Goal: Task Accomplishment & Management: Use online tool/utility

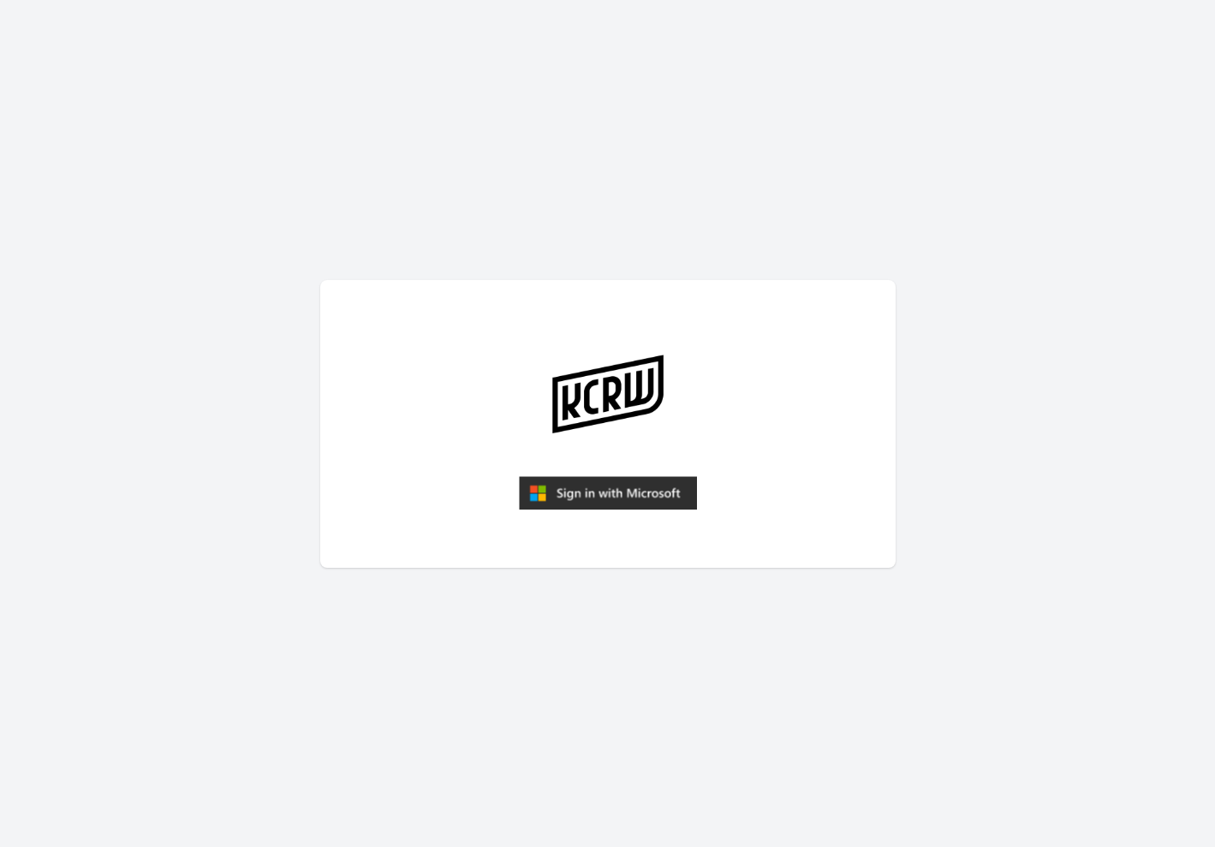
click at [612, 492] on img "submit" at bounding box center [608, 493] width 178 height 34
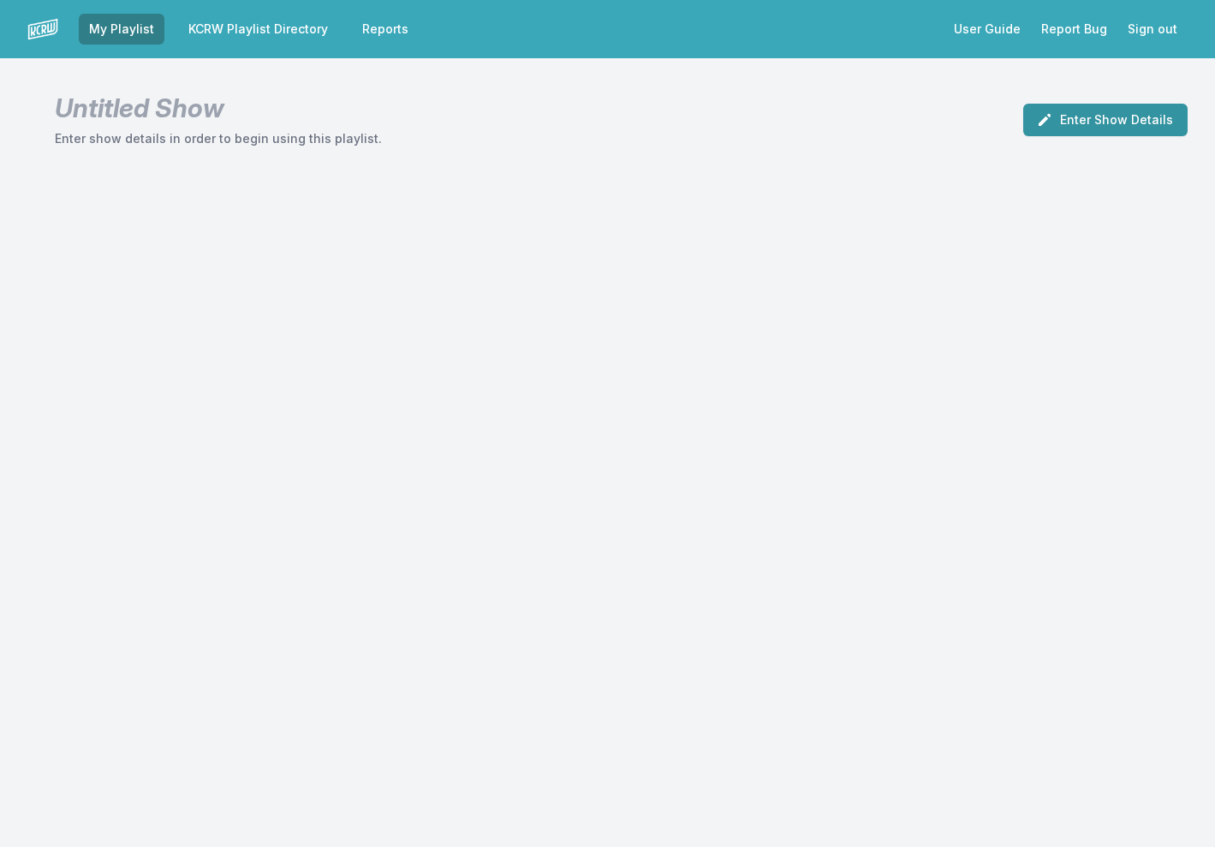
click at [1119, 116] on button "Enter Show Details" at bounding box center [1105, 120] width 164 height 33
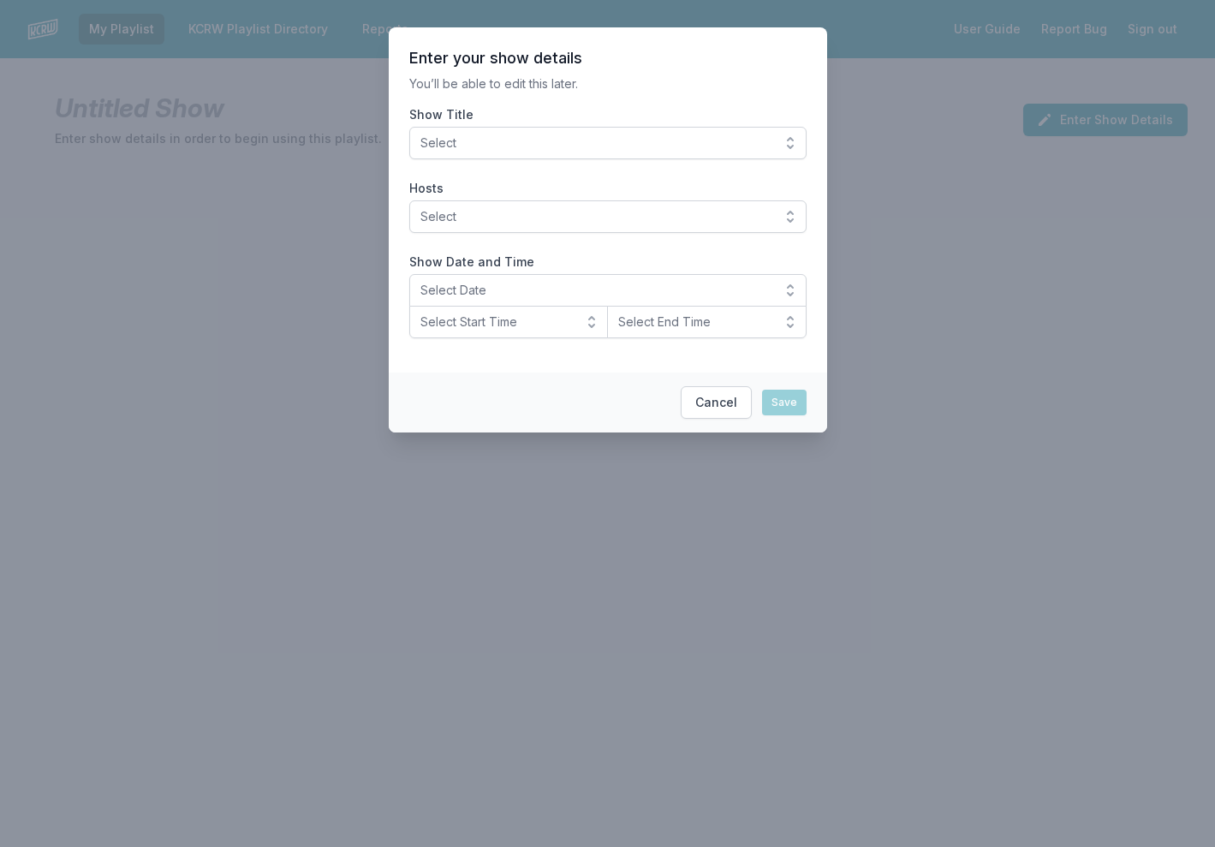
click at [594, 149] on span "Select" at bounding box center [595, 142] width 351 height 17
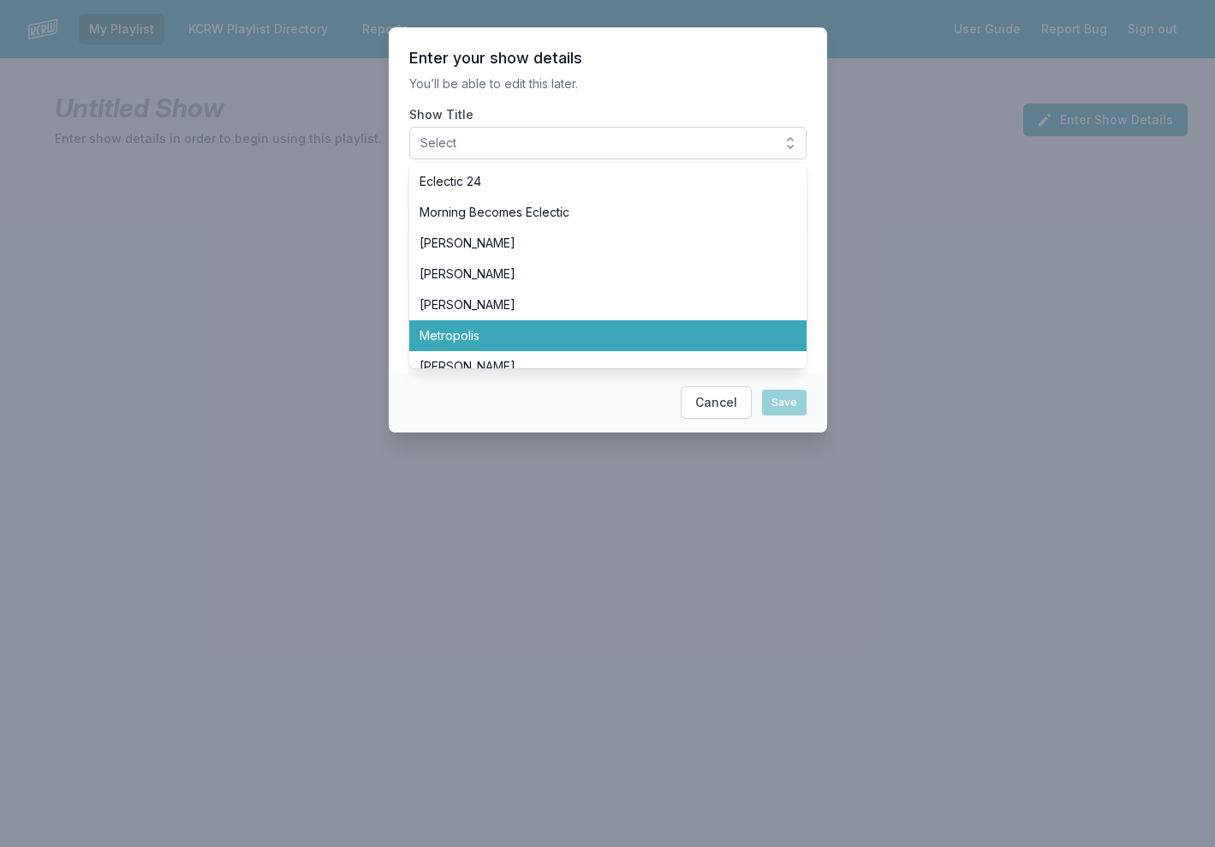
click at [516, 322] on li "Metropolis" at bounding box center [607, 335] width 397 height 31
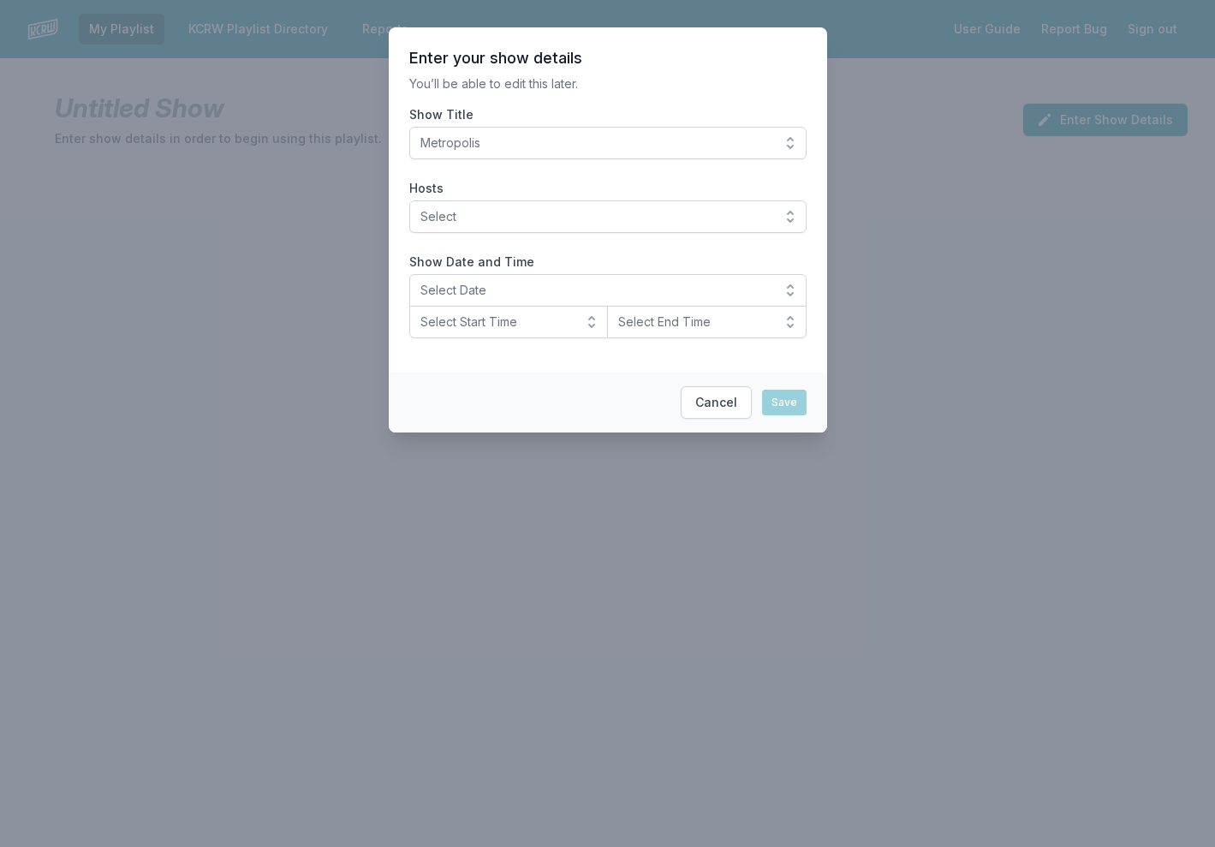
click at [498, 219] on span "Select" at bounding box center [595, 216] width 351 height 17
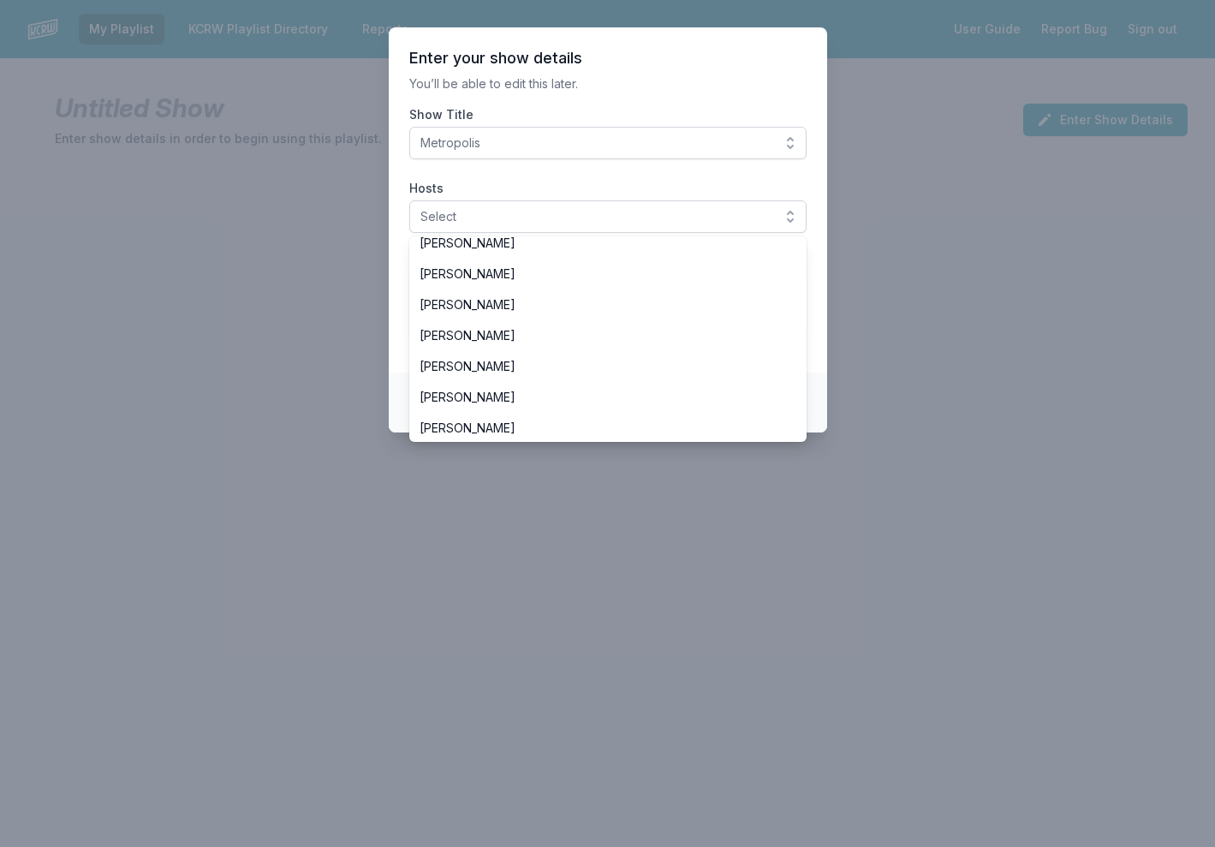
scroll to position [171, 0]
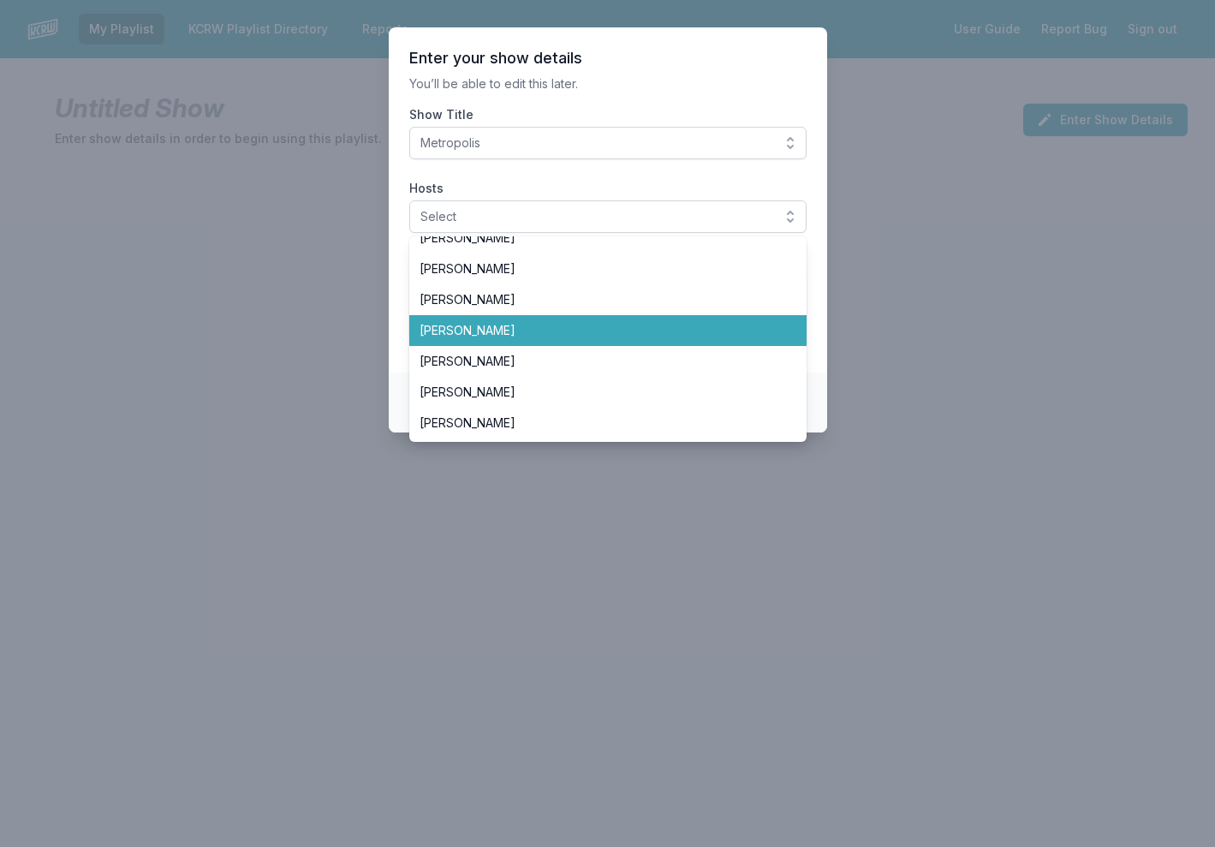
click at [485, 345] on li "[PERSON_NAME]" at bounding box center [607, 330] width 397 height 31
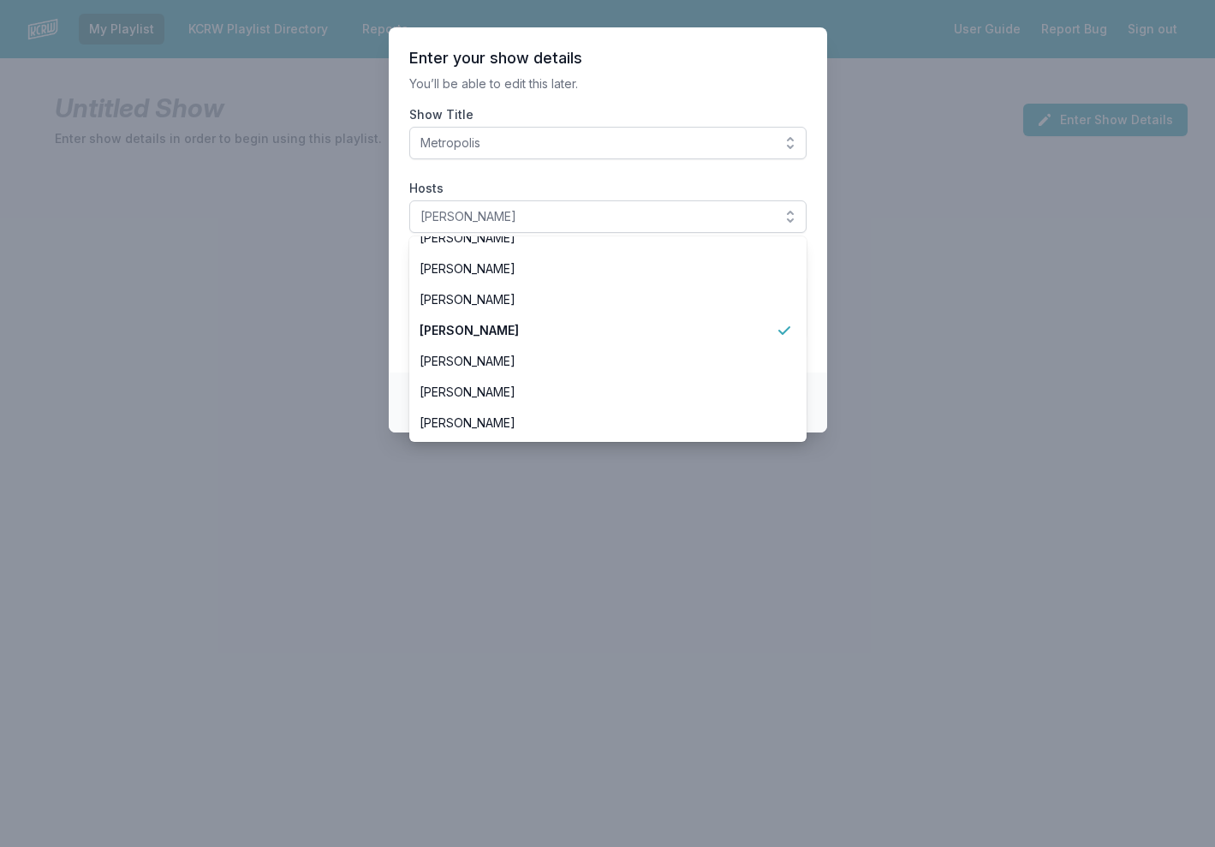
click at [665, 76] on p "You’ll be able to edit this later." at bounding box center [607, 83] width 397 height 17
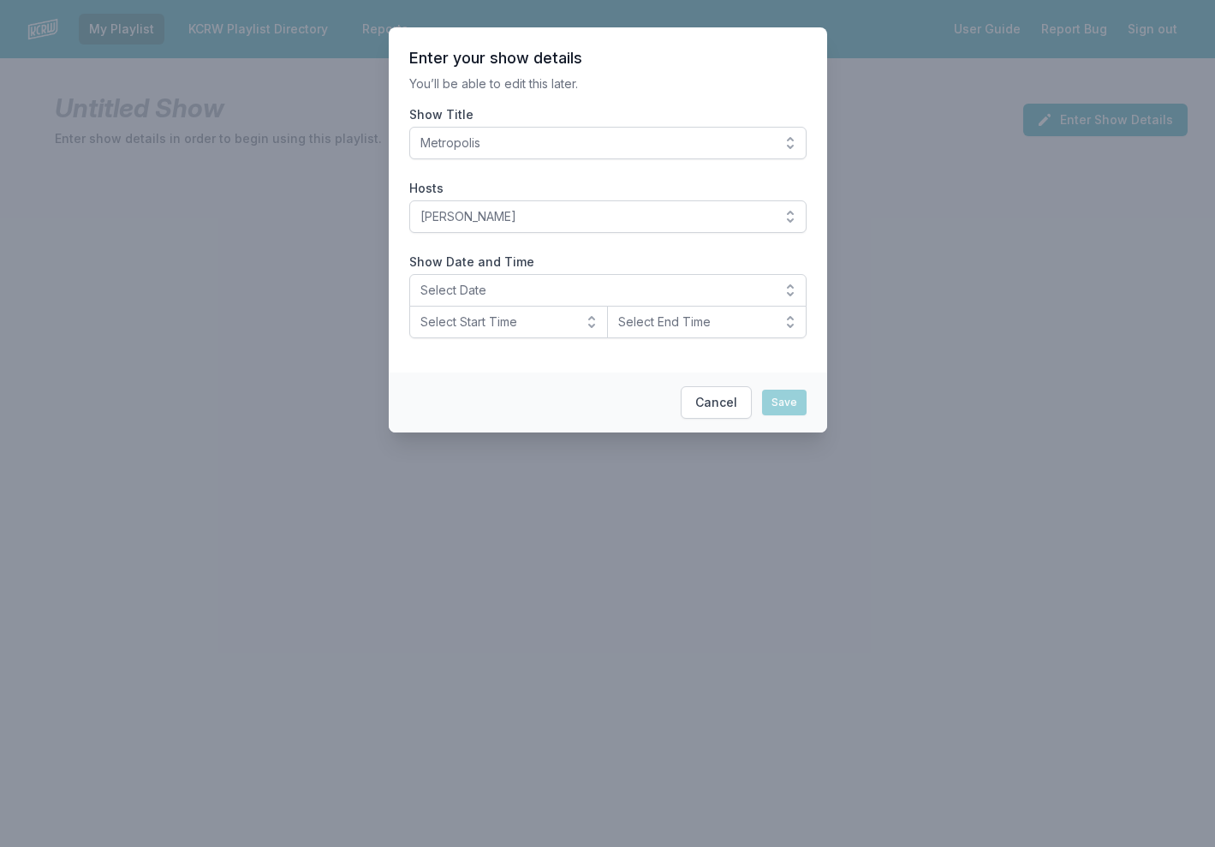
click at [503, 299] on button "Select Date" at bounding box center [607, 290] width 397 height 33
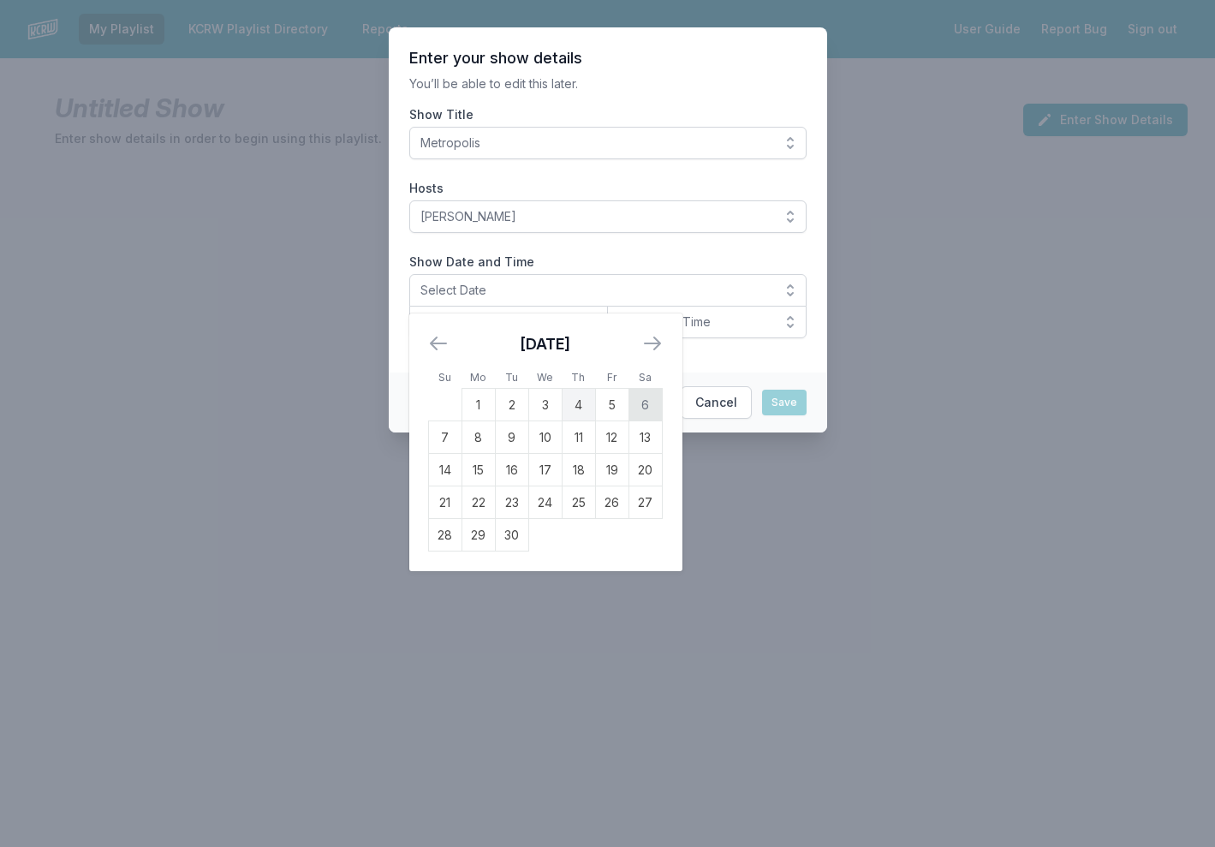
click at [637, 399] on td "6" at bounding box center [644, 405] width 33 height 33
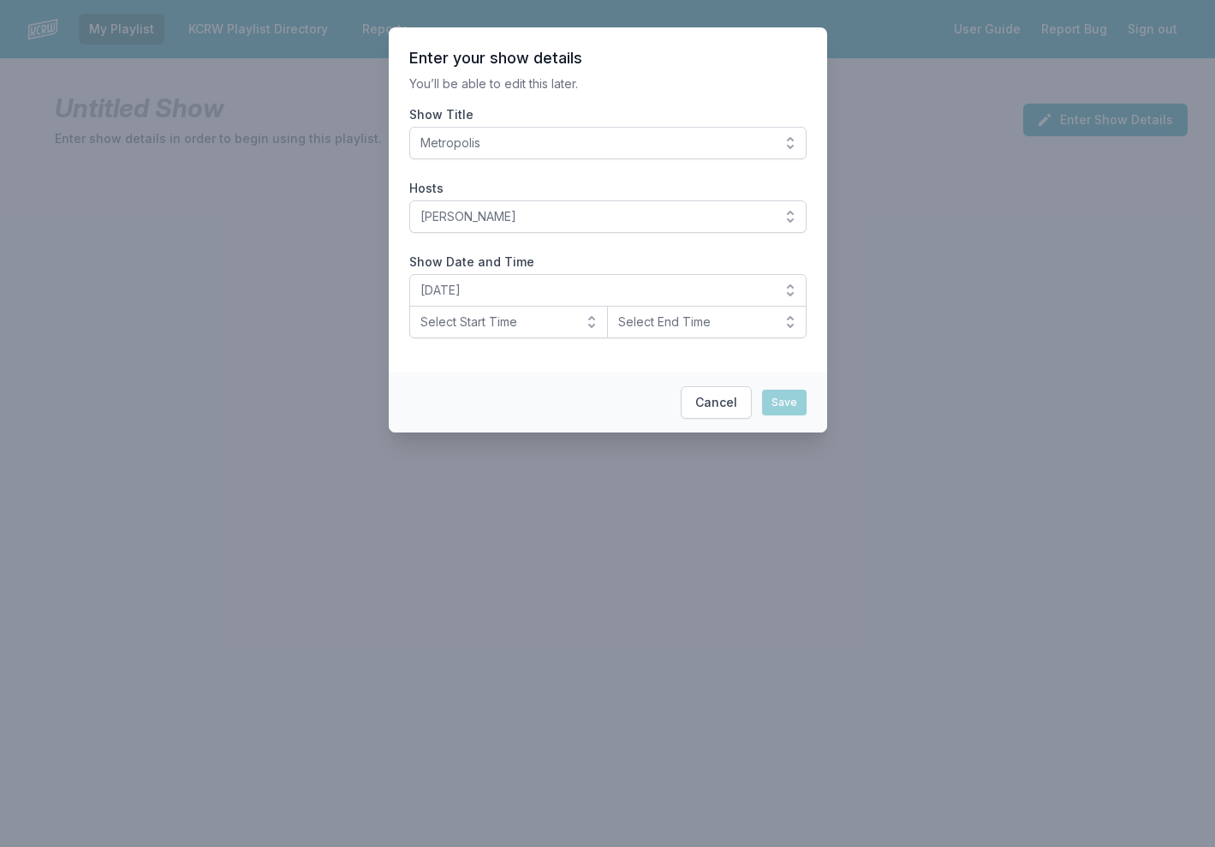
click at [592, 325] on button "Select Start Time" at bounding box center [508, 322] width 199 height 33
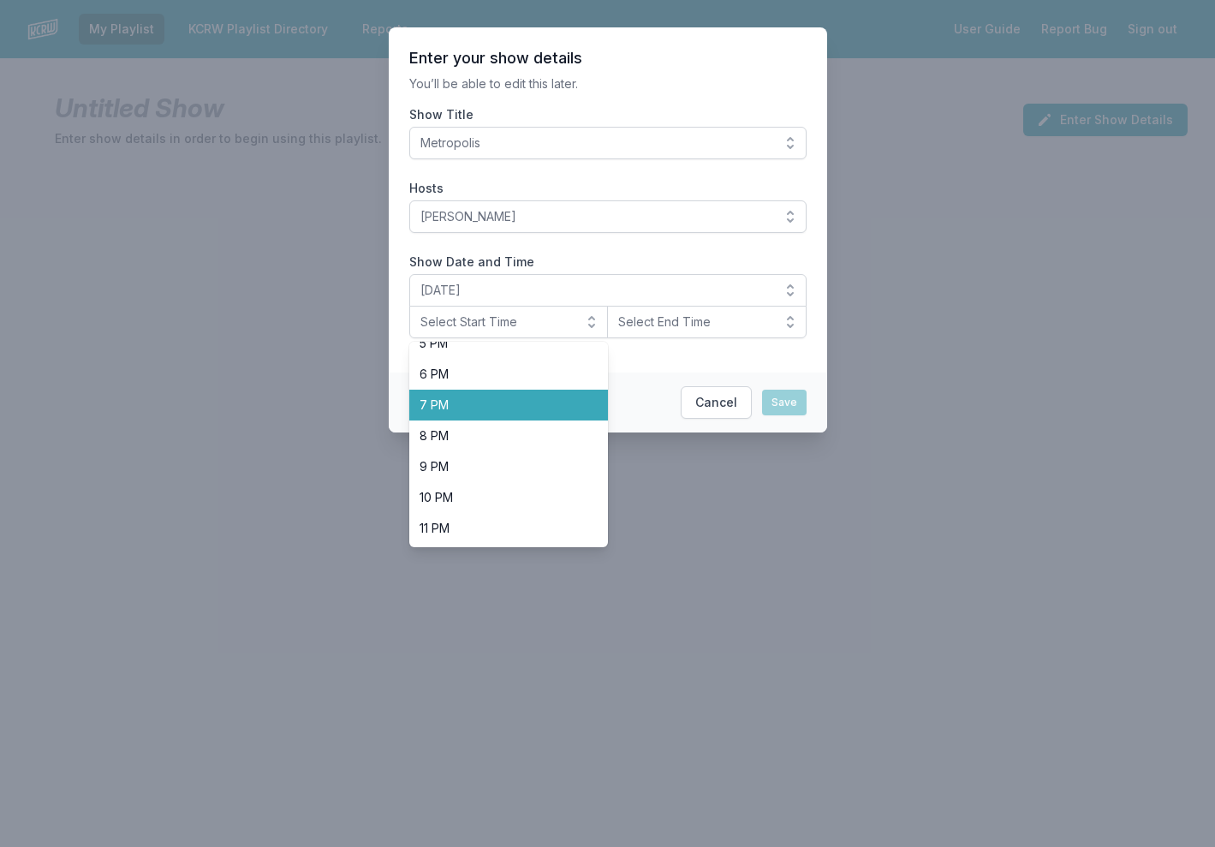
scroll to position [541, 0]
click at [475, 419] on li "7 PM" at bounding box center [508, 405] width 199 height 31
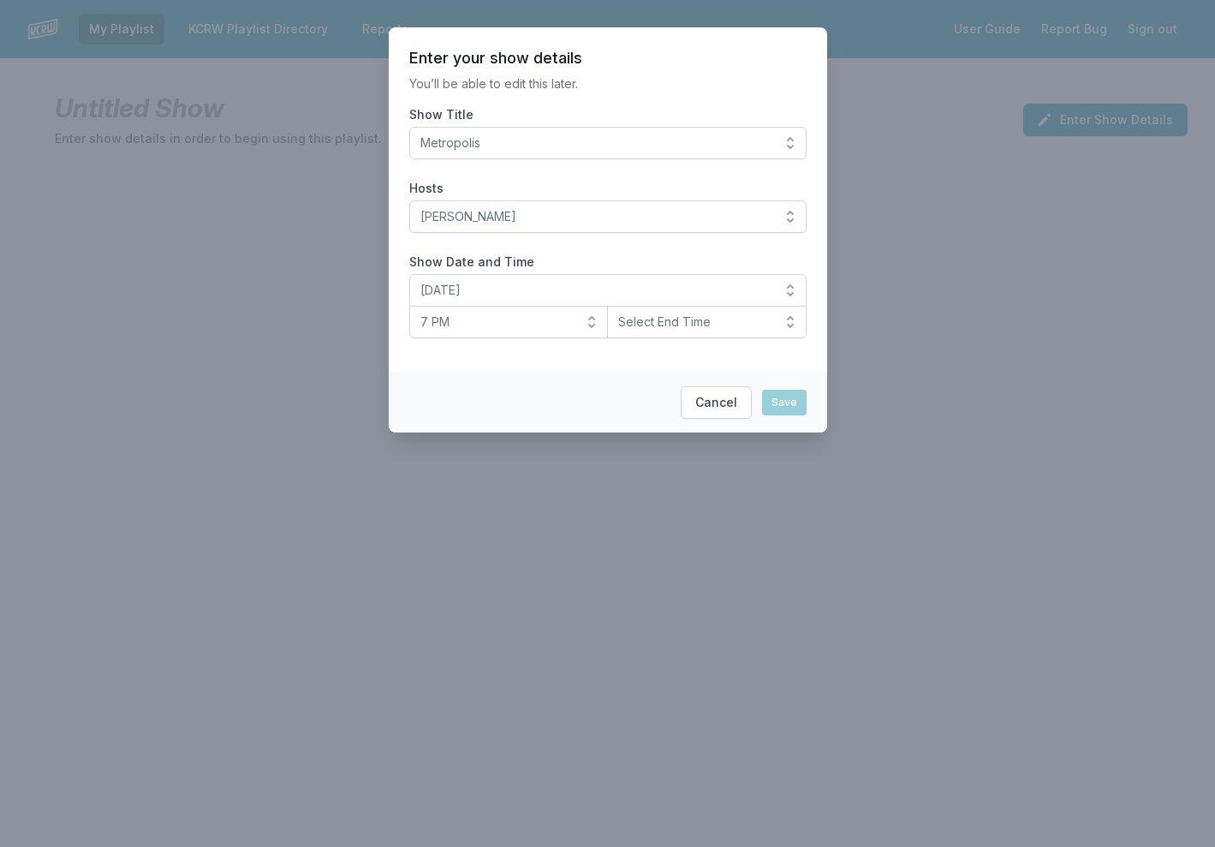
click at [582, 327] on button "7 PM" at bounding box center [508, 322] width 199 height 33
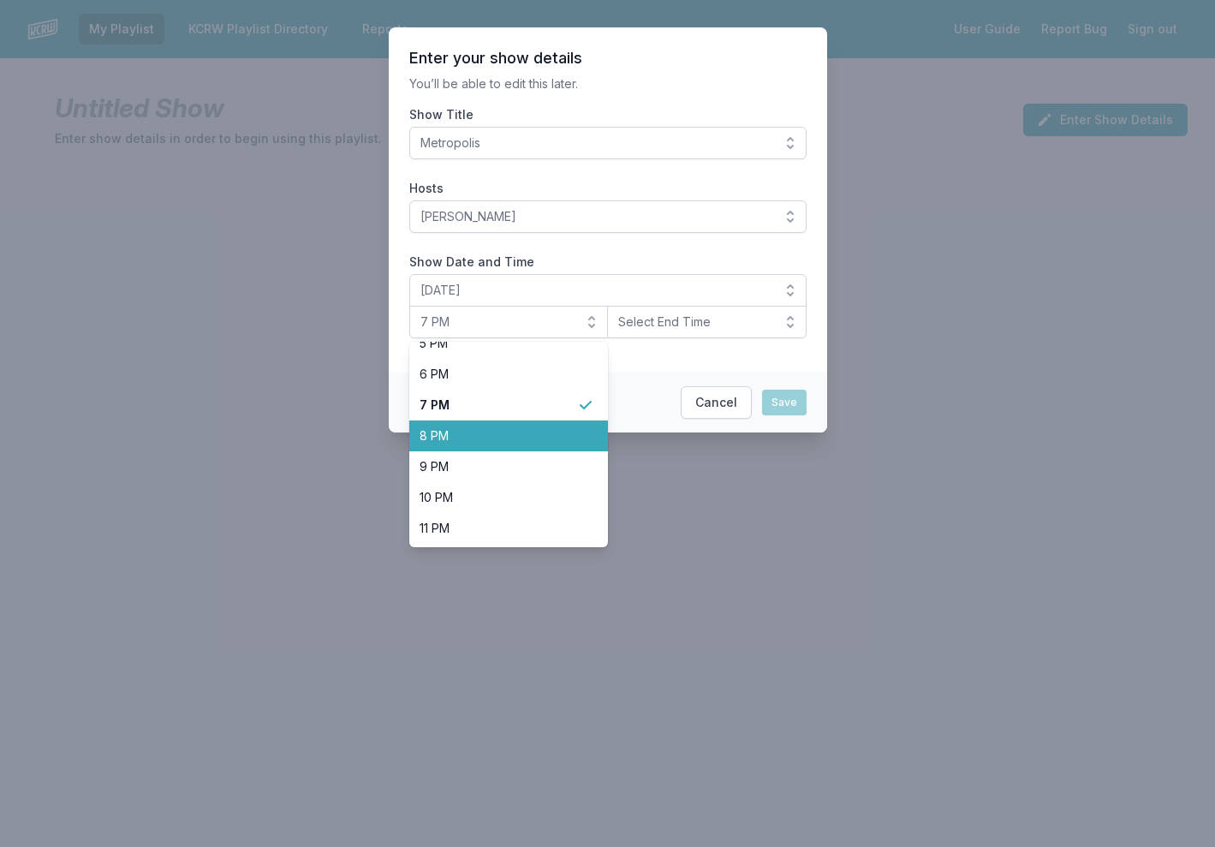
click at [515, 438] on span "8 PM" at bounding box center [499, 435] width 158 height 17
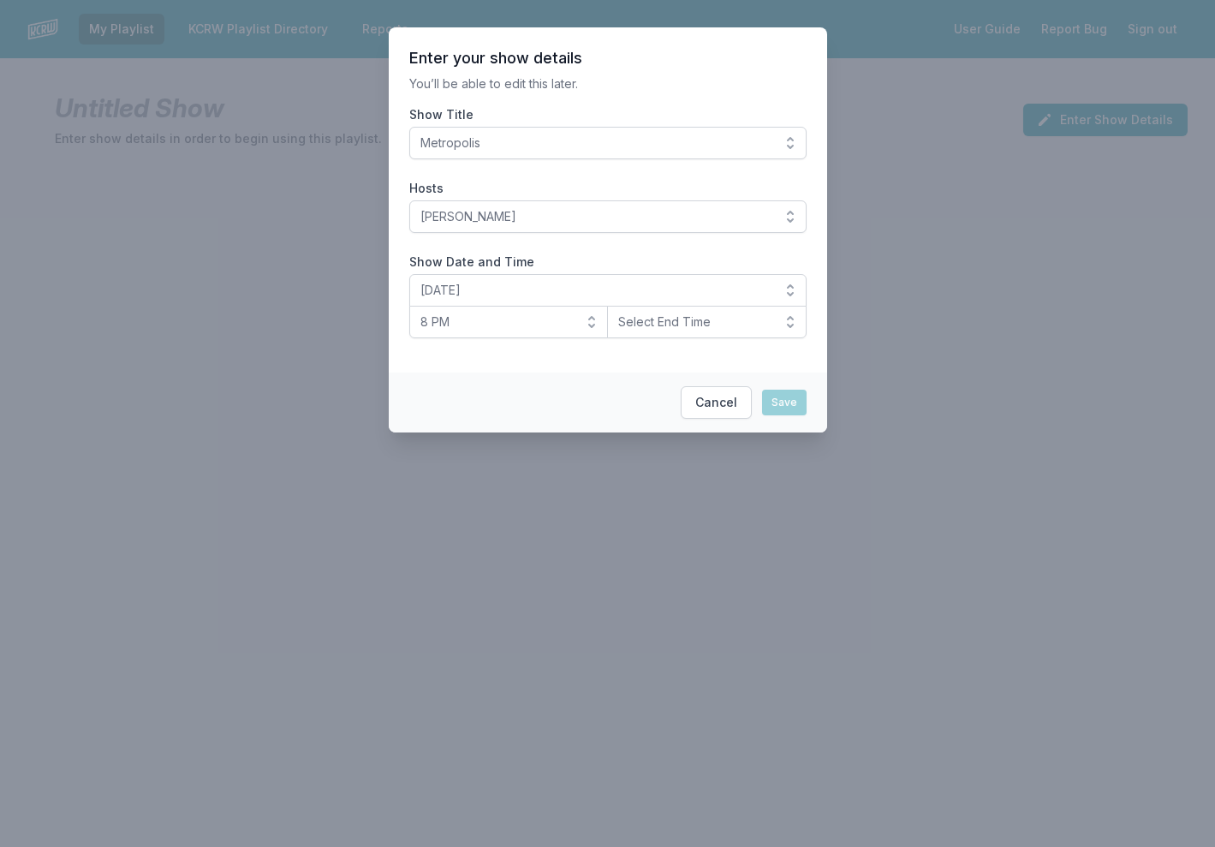
click at [772, 319] on button "Select End Time" at bounding box center [706, 322] width 199 height 33
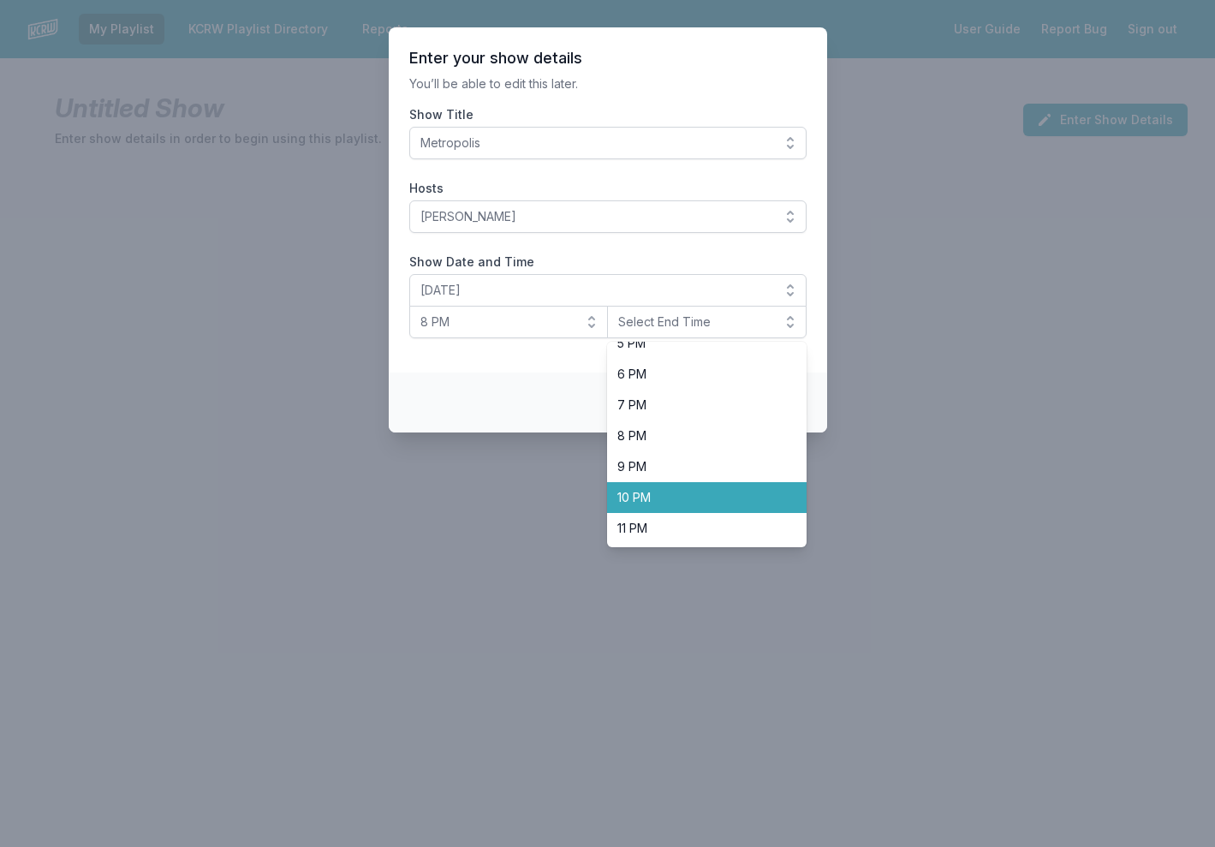
click at [711, 491] on span "10 PM" at bounding box center [696, 497] width 158 height 17
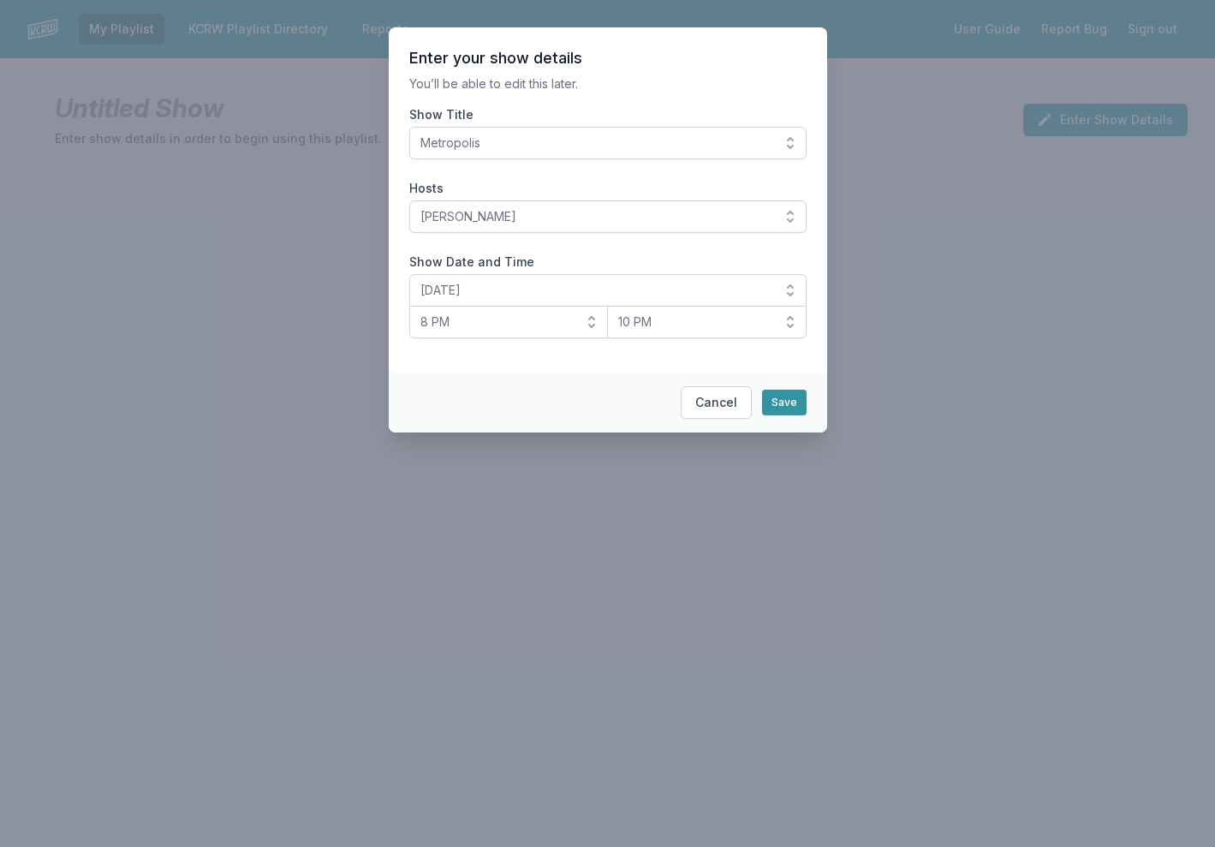
click at [799, 401] on button "Save" at bounding box center [784, 403] width 45 height 26
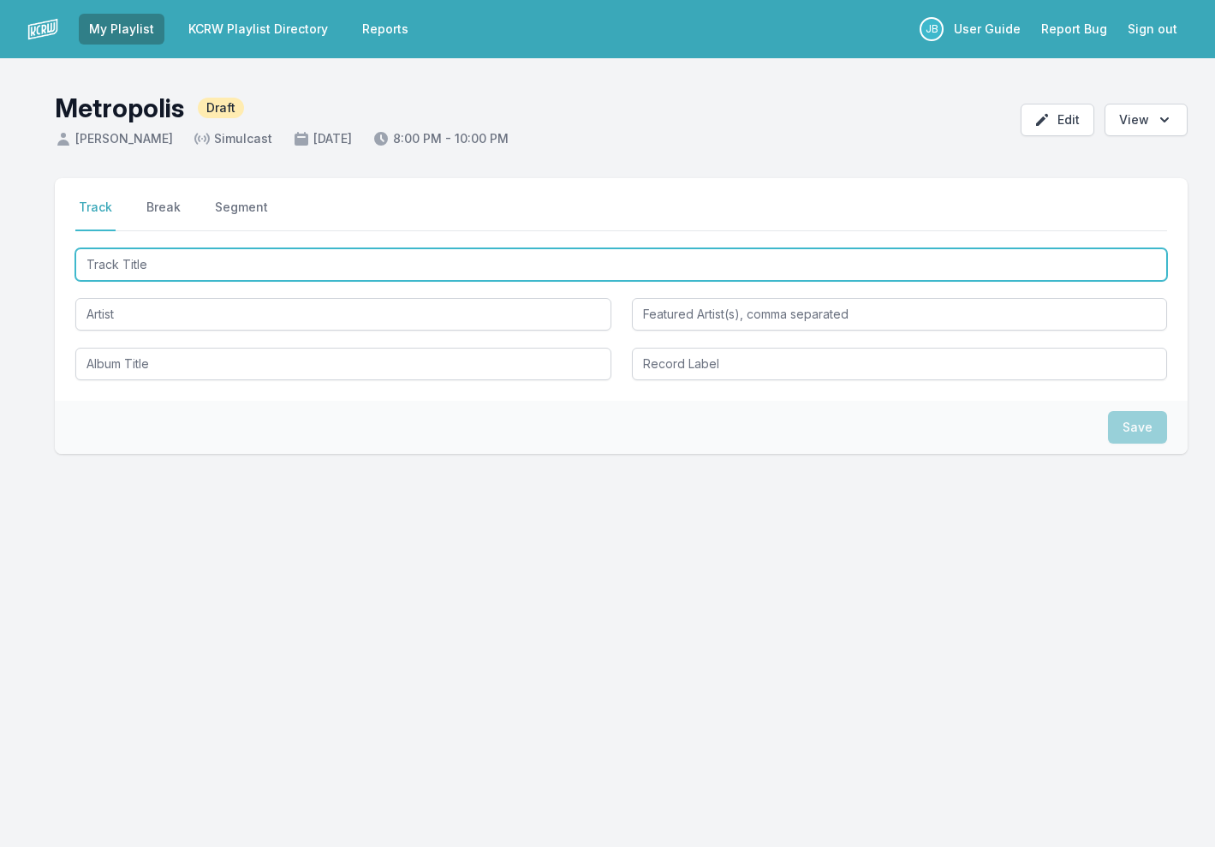
click at [169, 267] on input "Track Title" at bounding box center [621, 264] width 1092 height 33
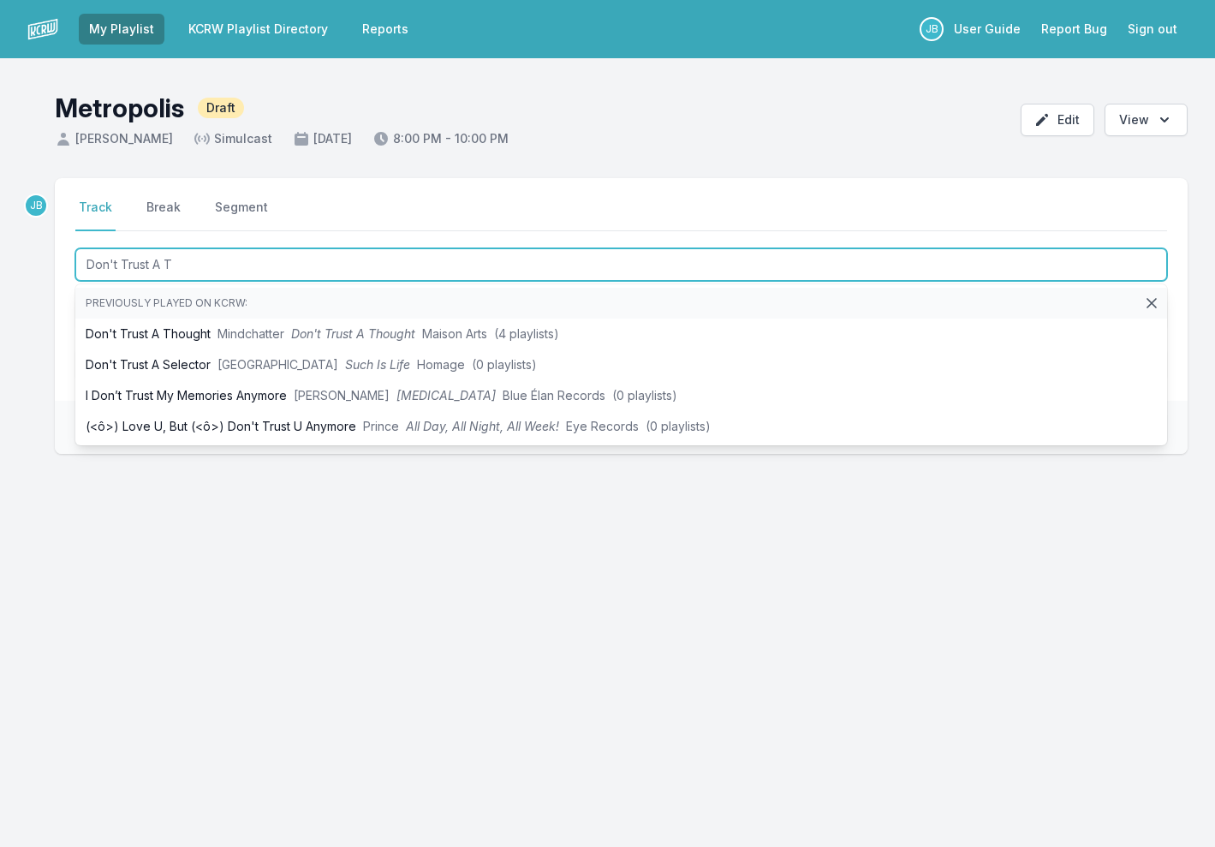
type input "Don't Trust A Th"
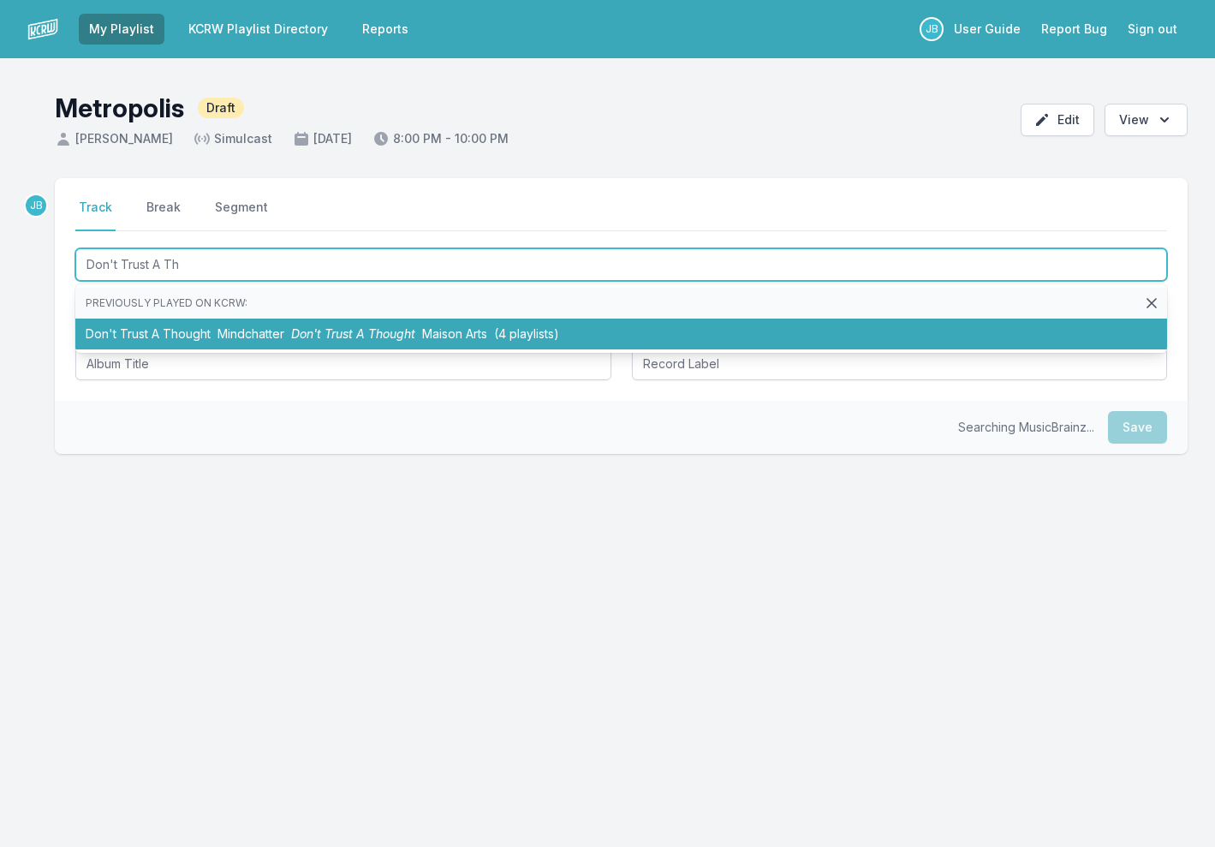
click at [209, 324] on li "Don't Trust A Thought Mindchatter Don't Trust A Thought Maison Arts (4 playlist…" at bounding box center [621, 333] width 1092 height 31
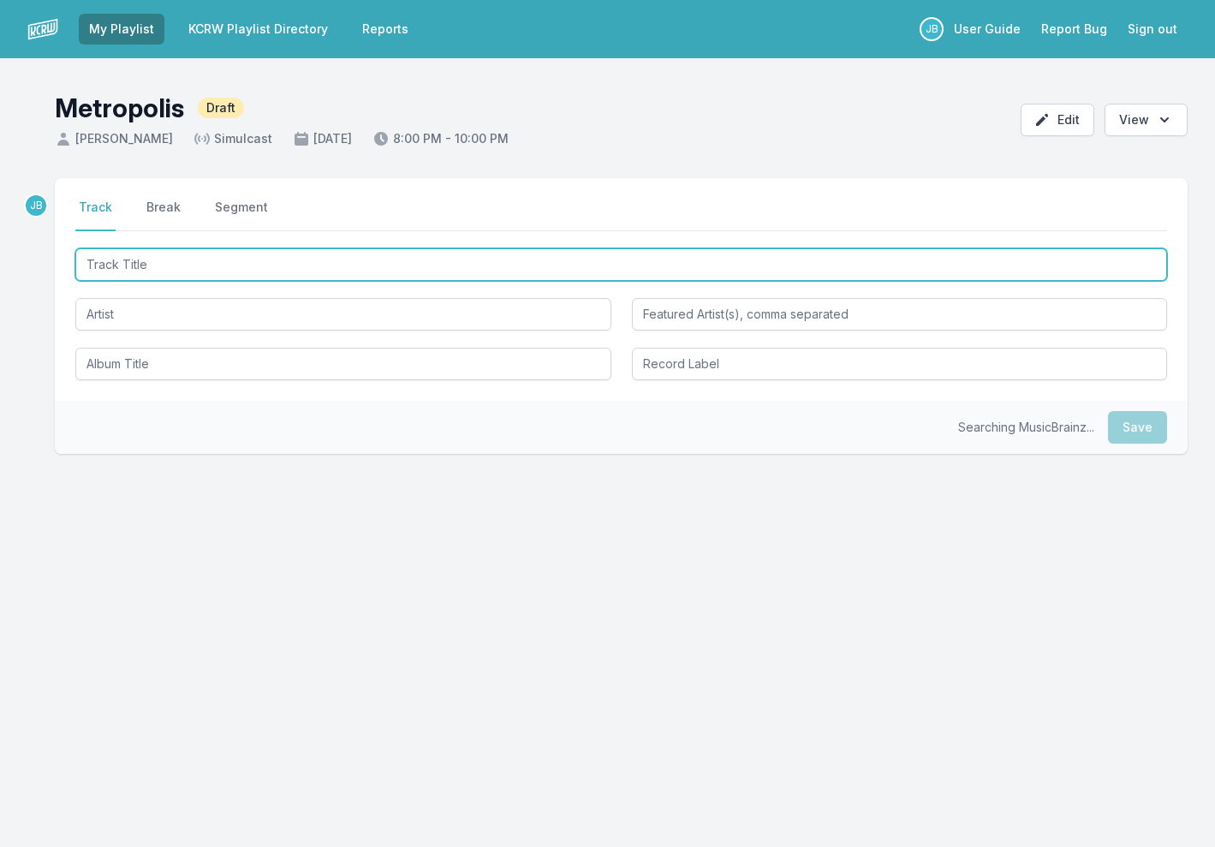
click at [185, 281] on input "Track Title" at bounding box center [621, 264] width 1092 height 33
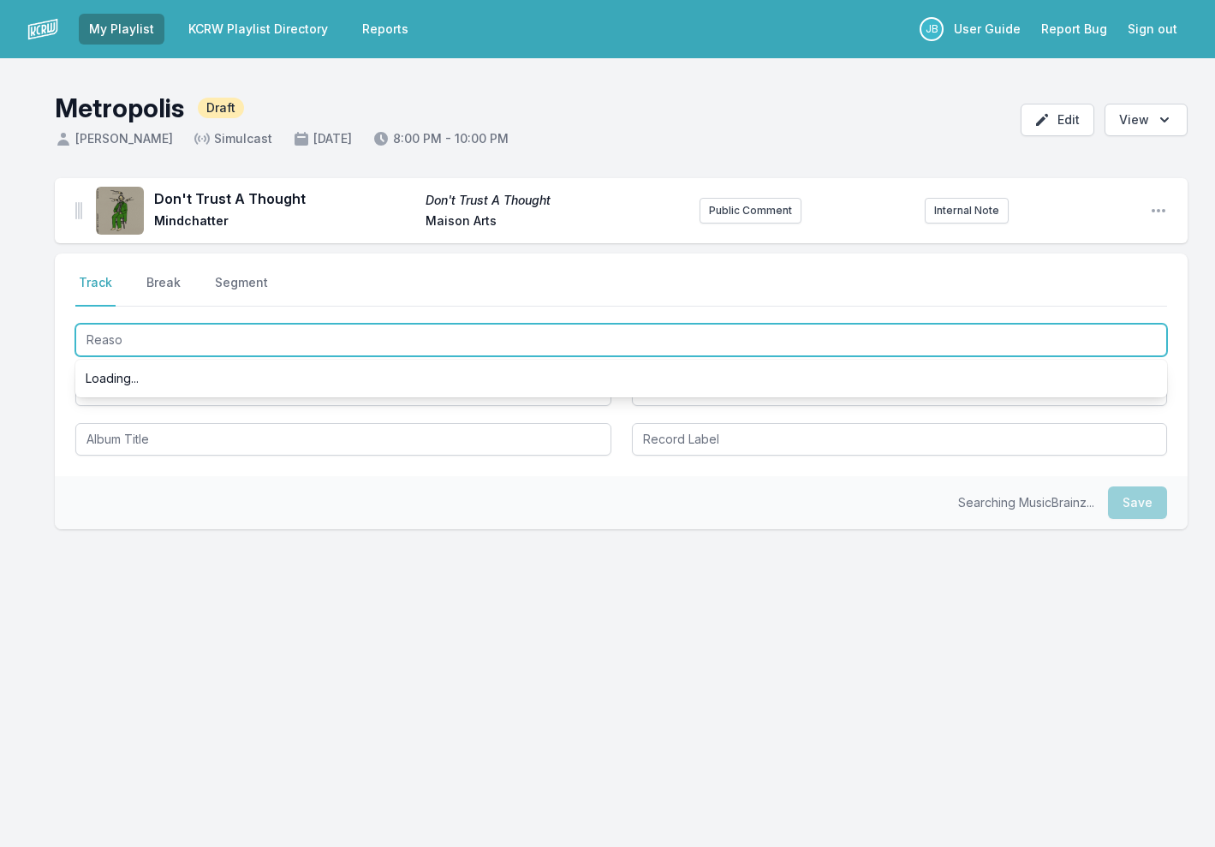
type input "Reason"
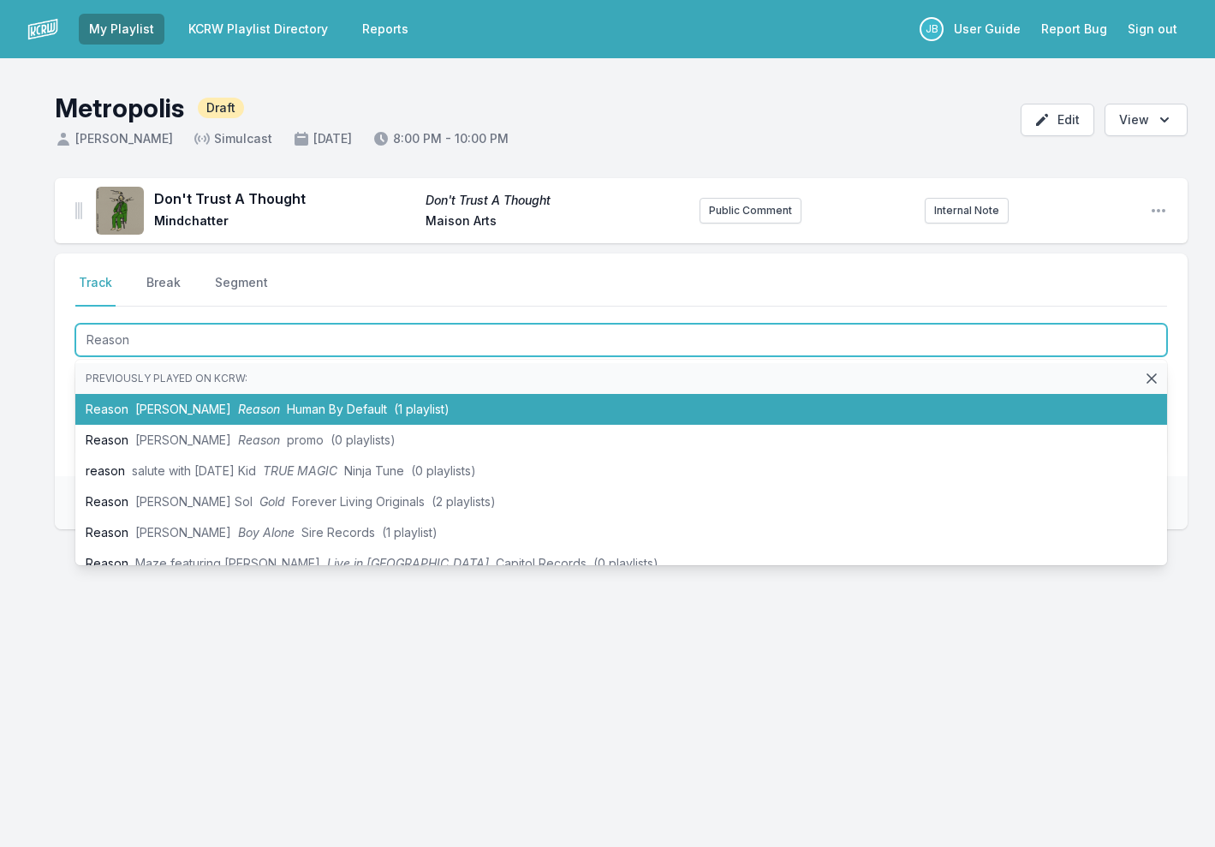
click at [214, 417] on li "Reason Bedouin, Marieme Reason Human By Default (1 playlist)" at bounding box center [621, 409] width 1092 height 31
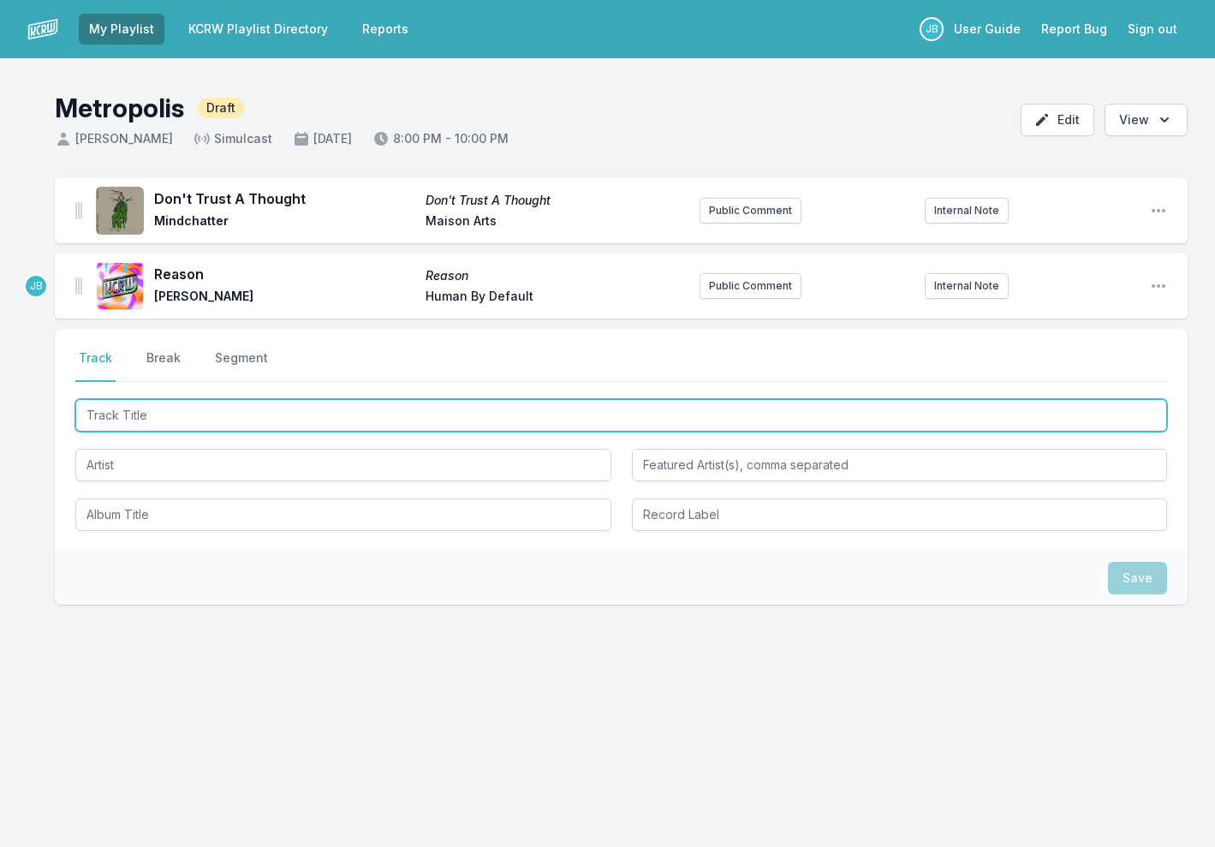
click at [176, 420] on input "Track Title" at bounding box center [621, 415] width 1092 height 33
type input "The echo"
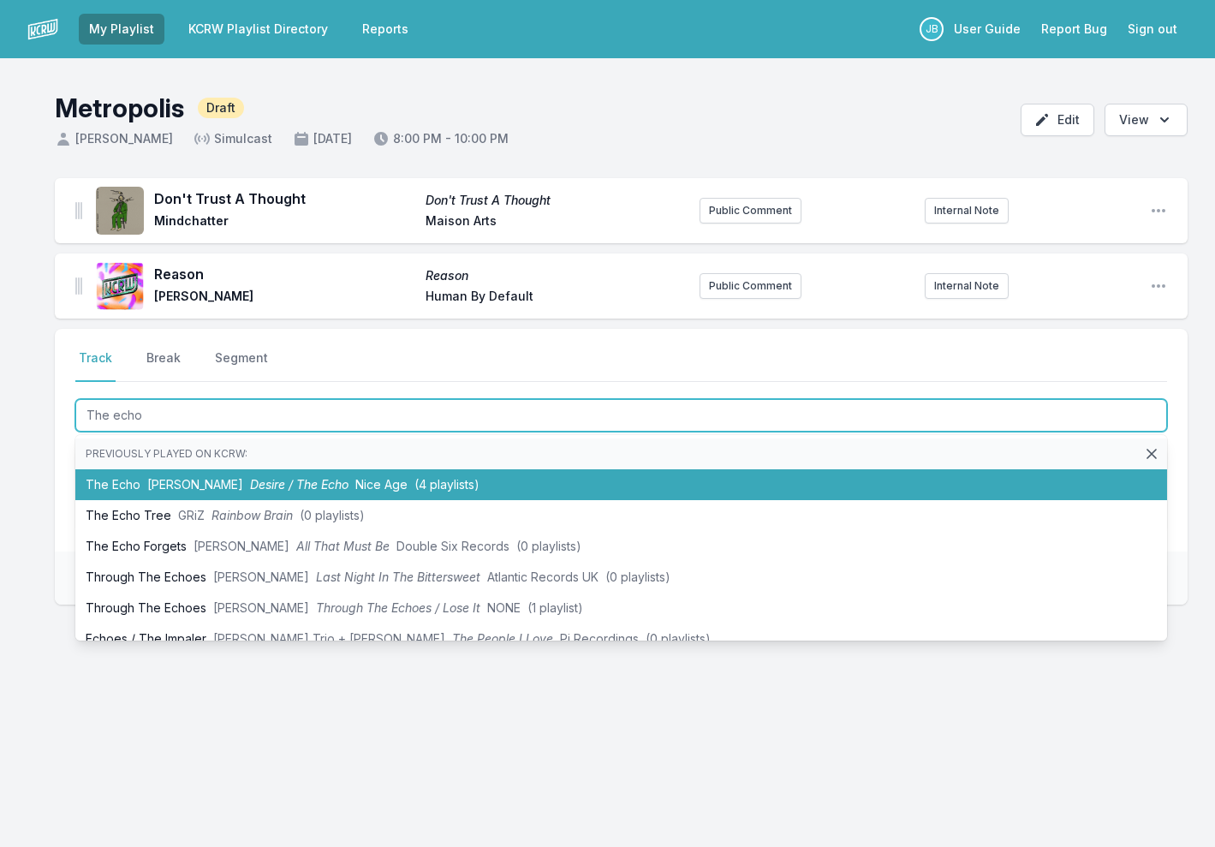
click at [148, 485] on span "TEED" at bounding box center [195, 484] width 96 height 15
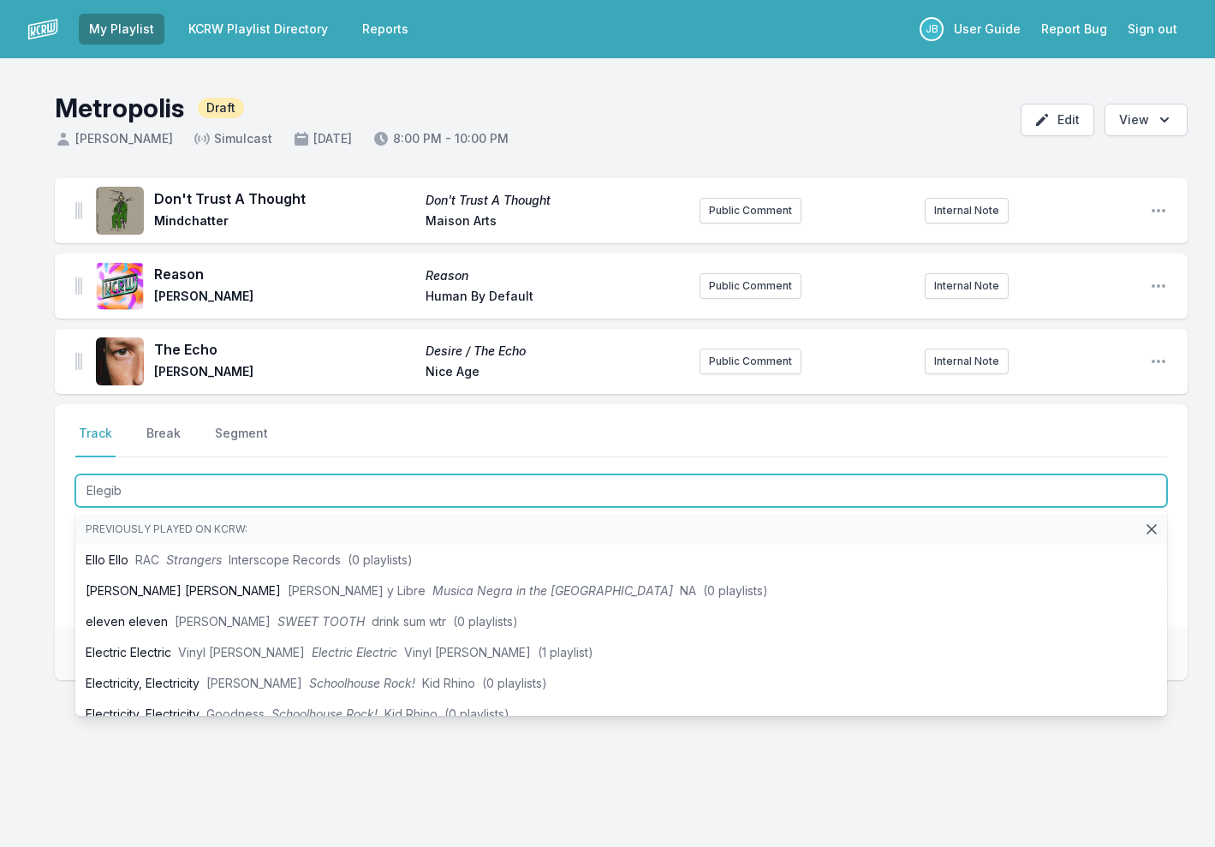
type input "Elegibo"
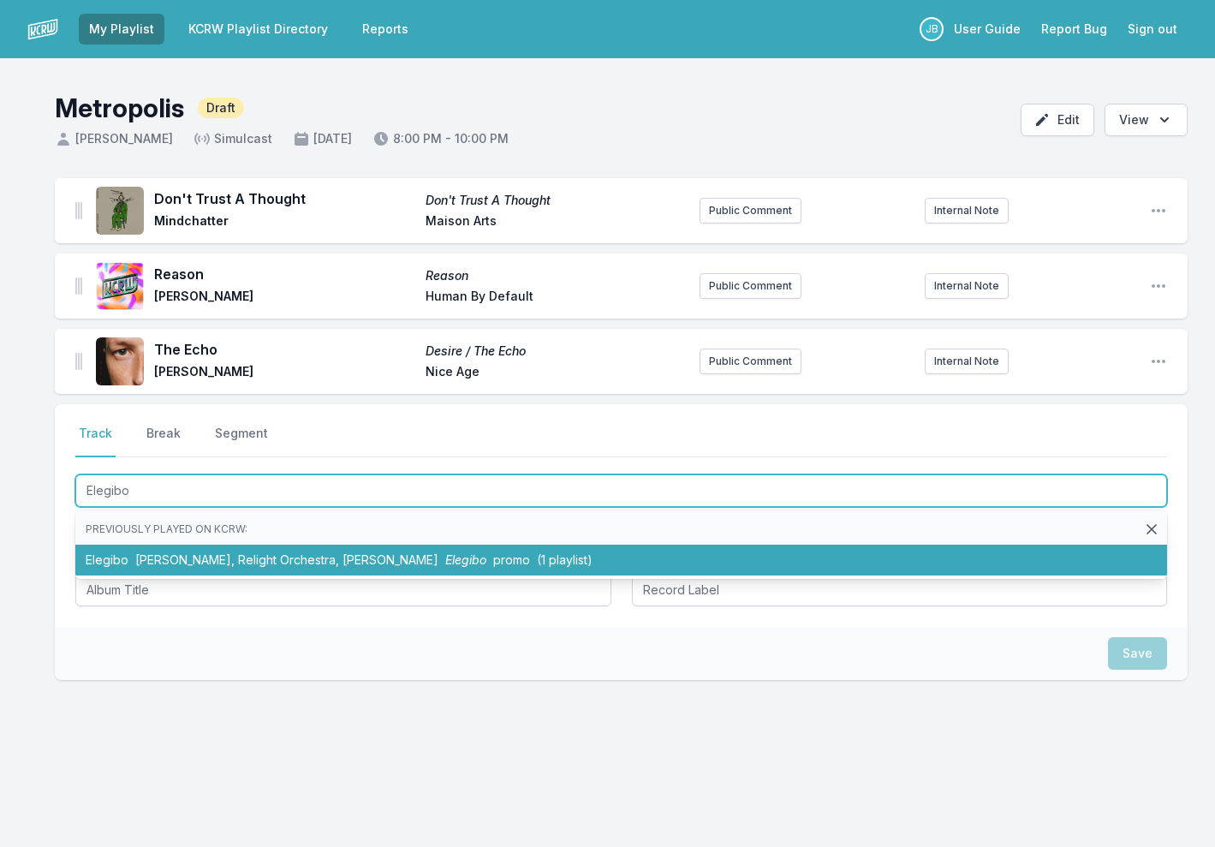
click at [366, 569] on li "Elegibo Francis Mercier, Relight Orchestra, Margareth Menezes Elegibo promo (1 …" at bounding box center [621, 560] width 1092 height 31
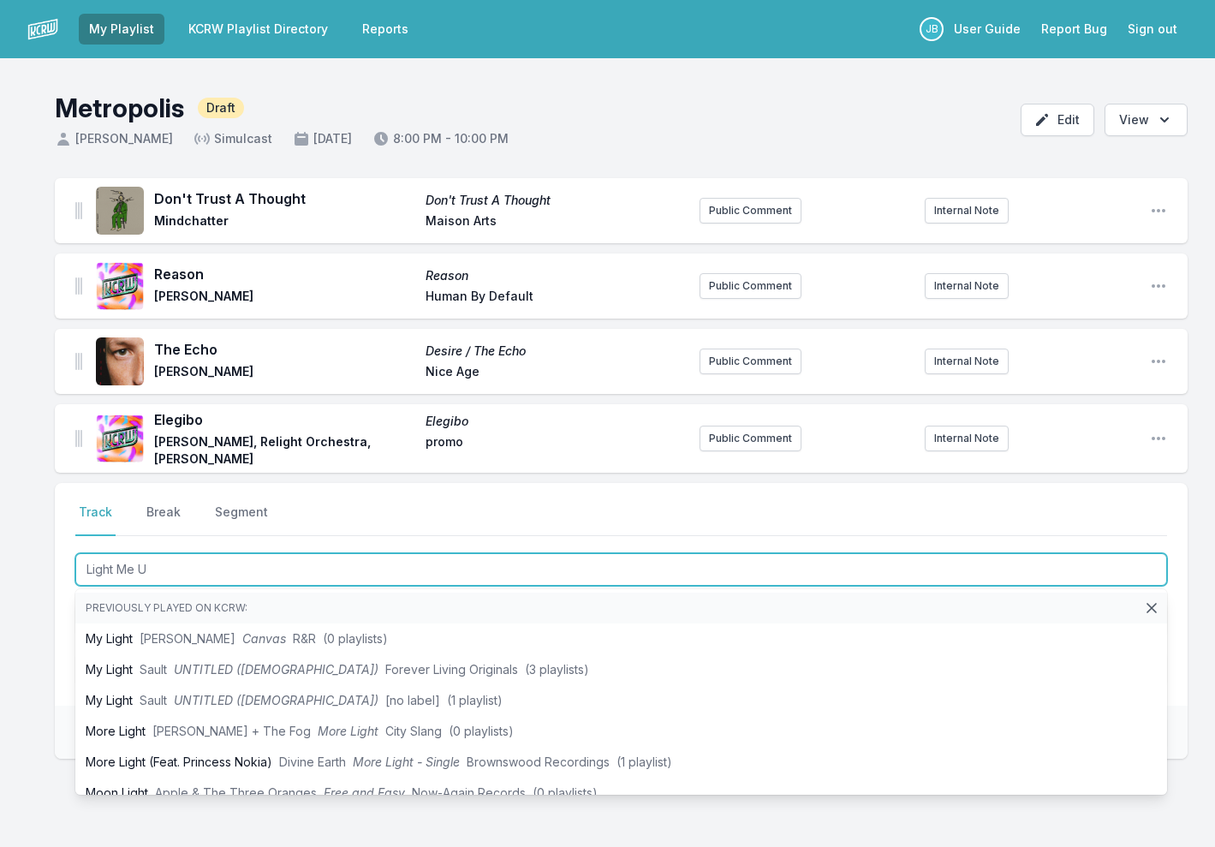
type input "Light Me Up"
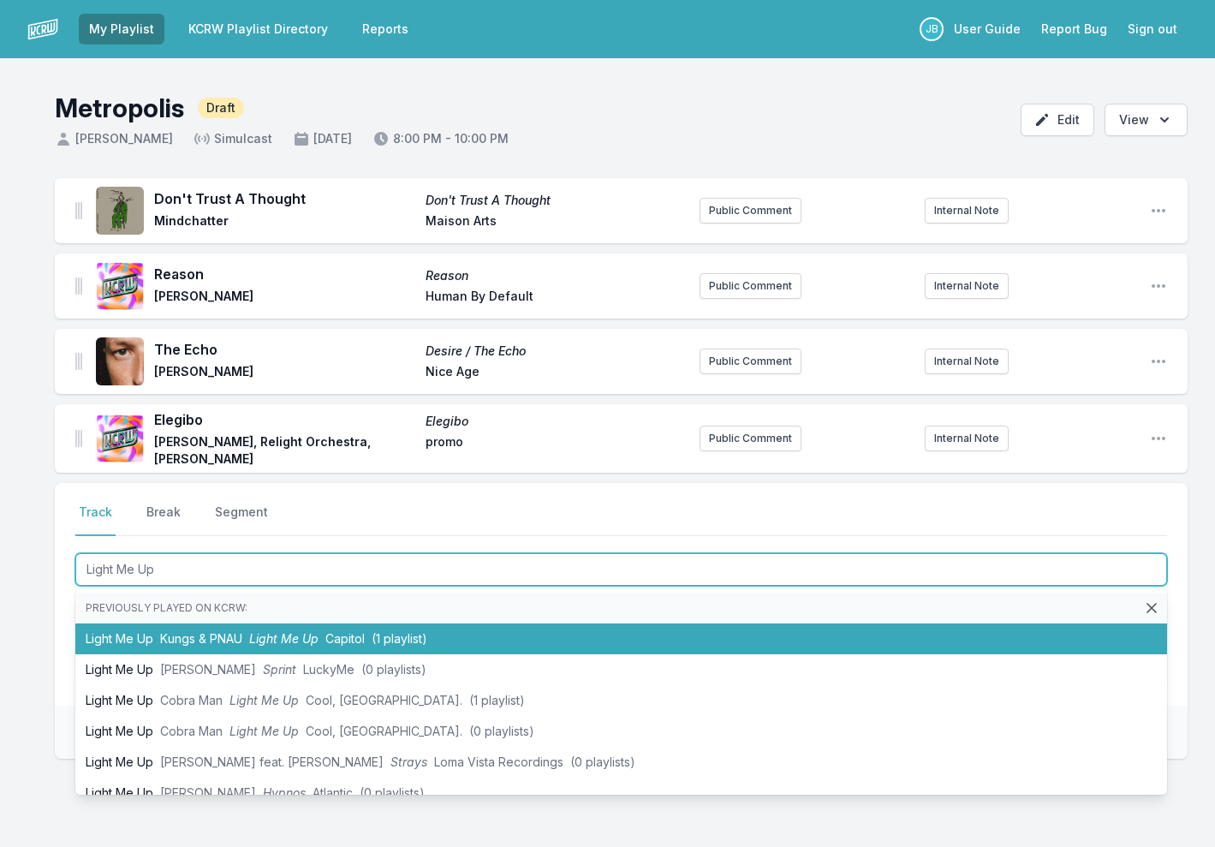
click at [215, 638] on span "Kungs & PNAU" at bounding box center [201, 638] width 82 height 15
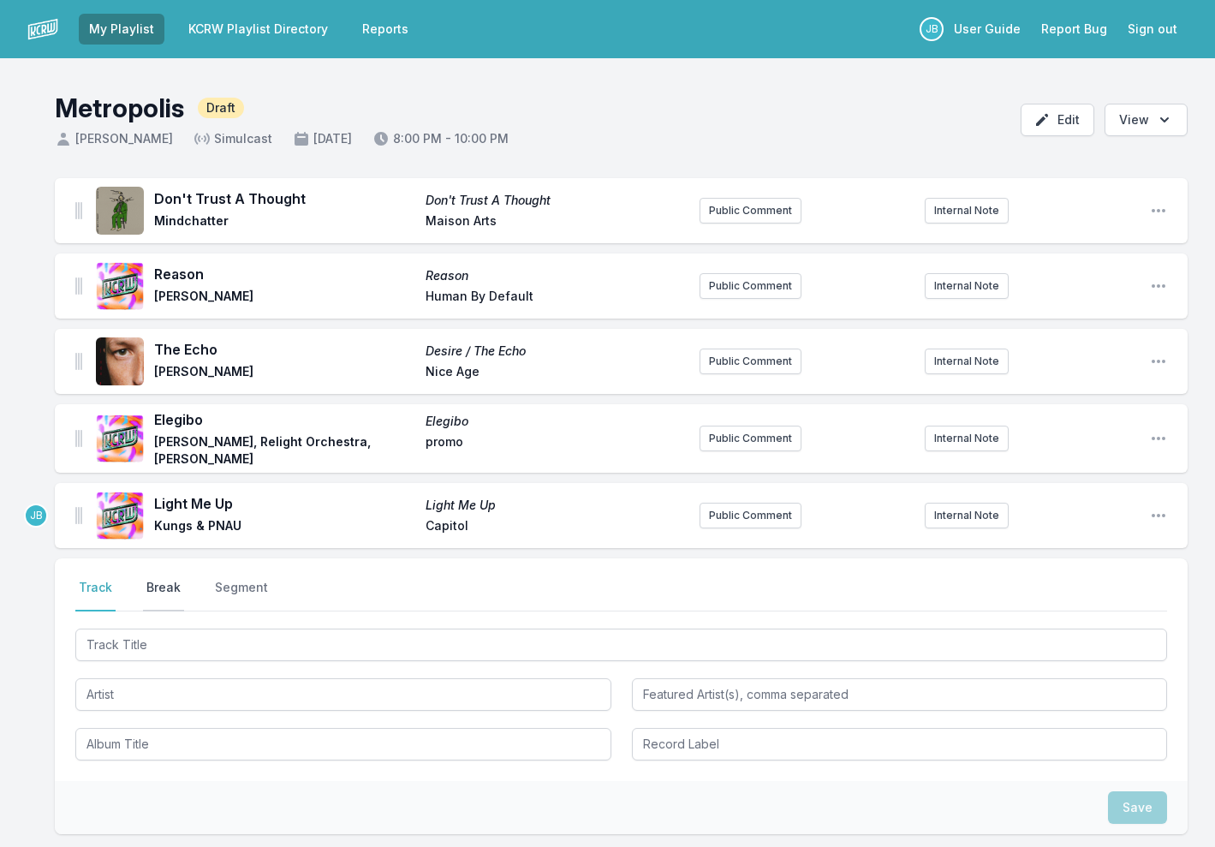
click at [165, 582] on button "Break" at bounding box center [163, 595] width 41 height 33
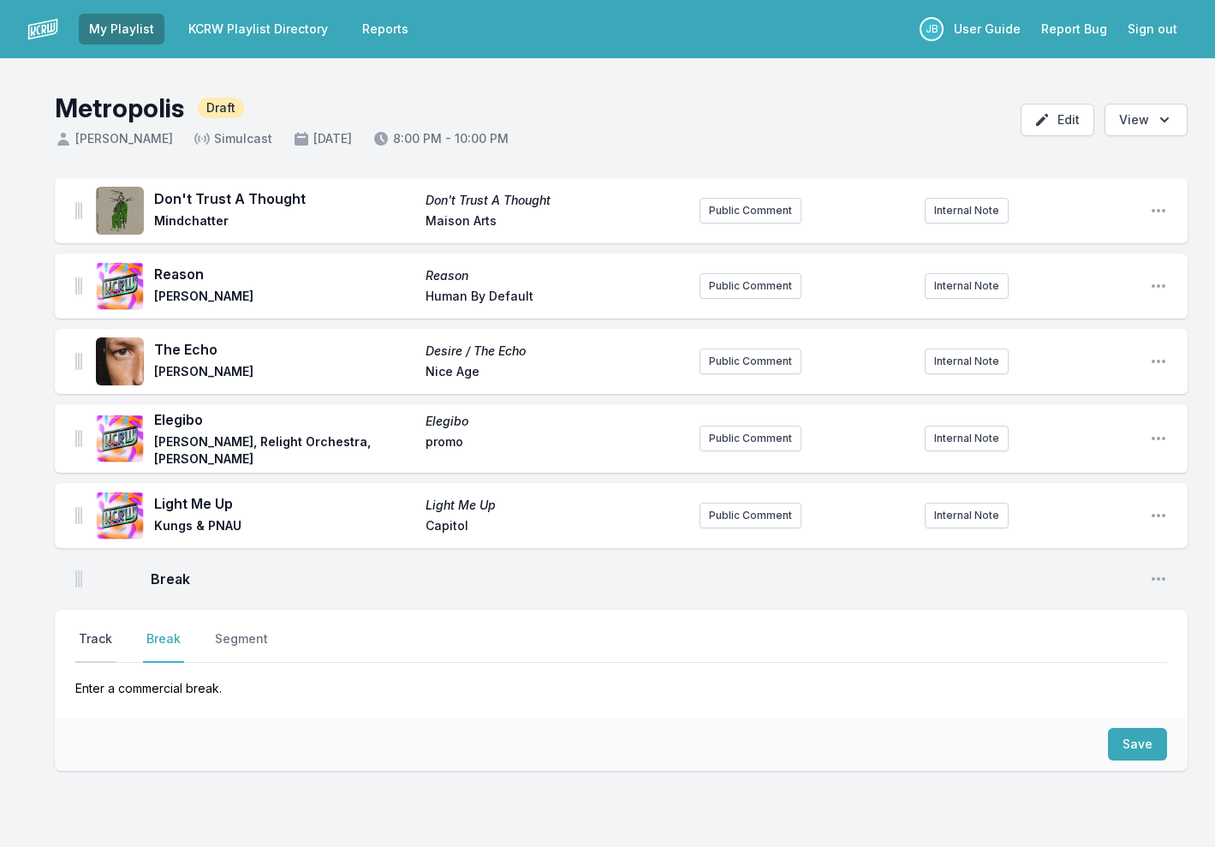
click at [89, 639] on button "Track" at bounding box center [95, 646] width 40 height 33
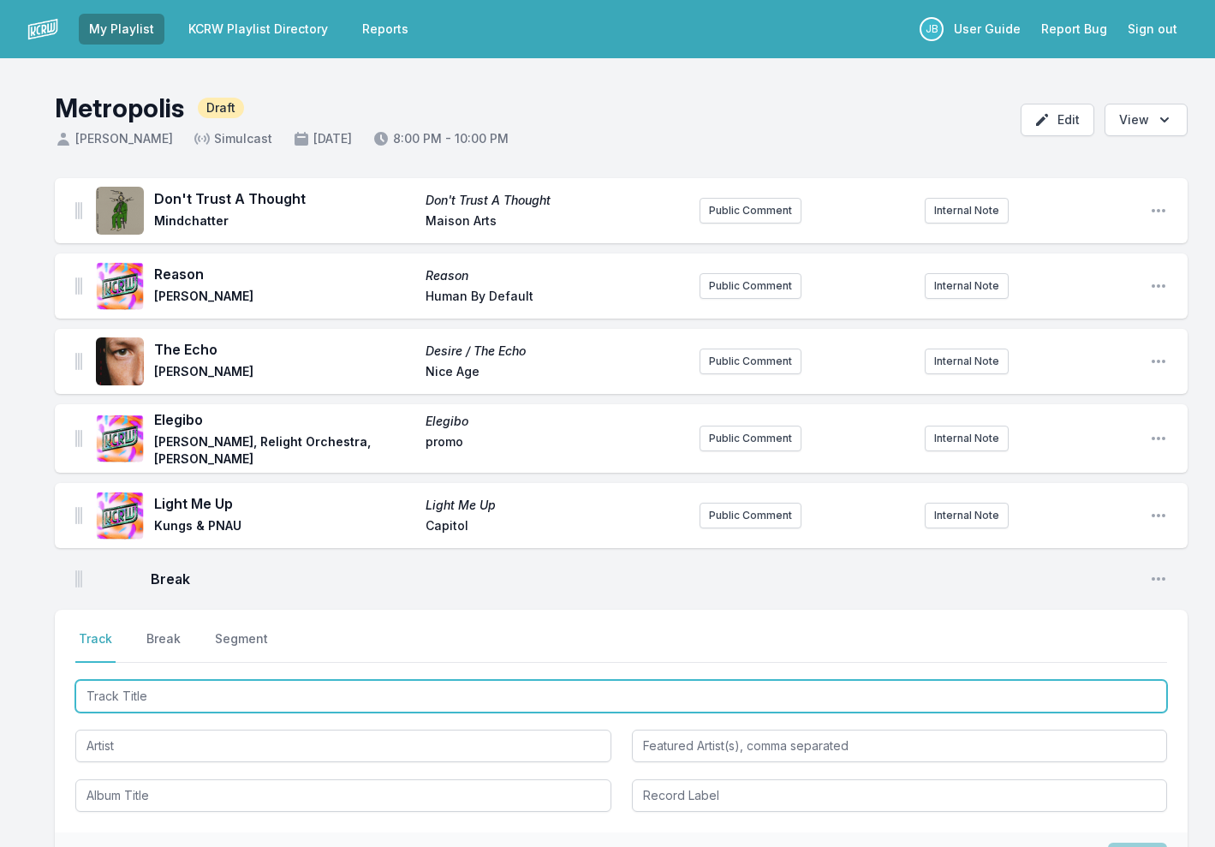
click at [146, 697] on input "Track Title" at bounding box center [621, 696] width 1092 height 33
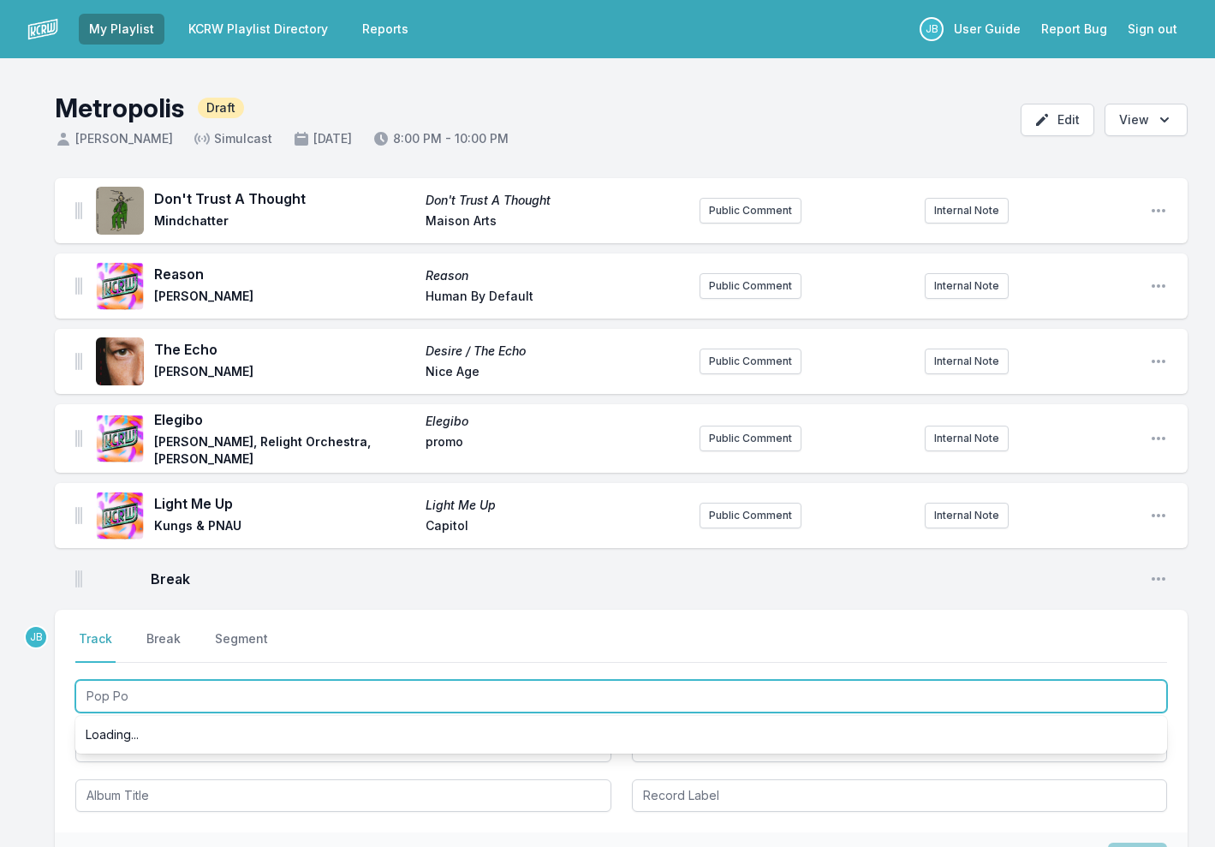
type input "Pop Pop"
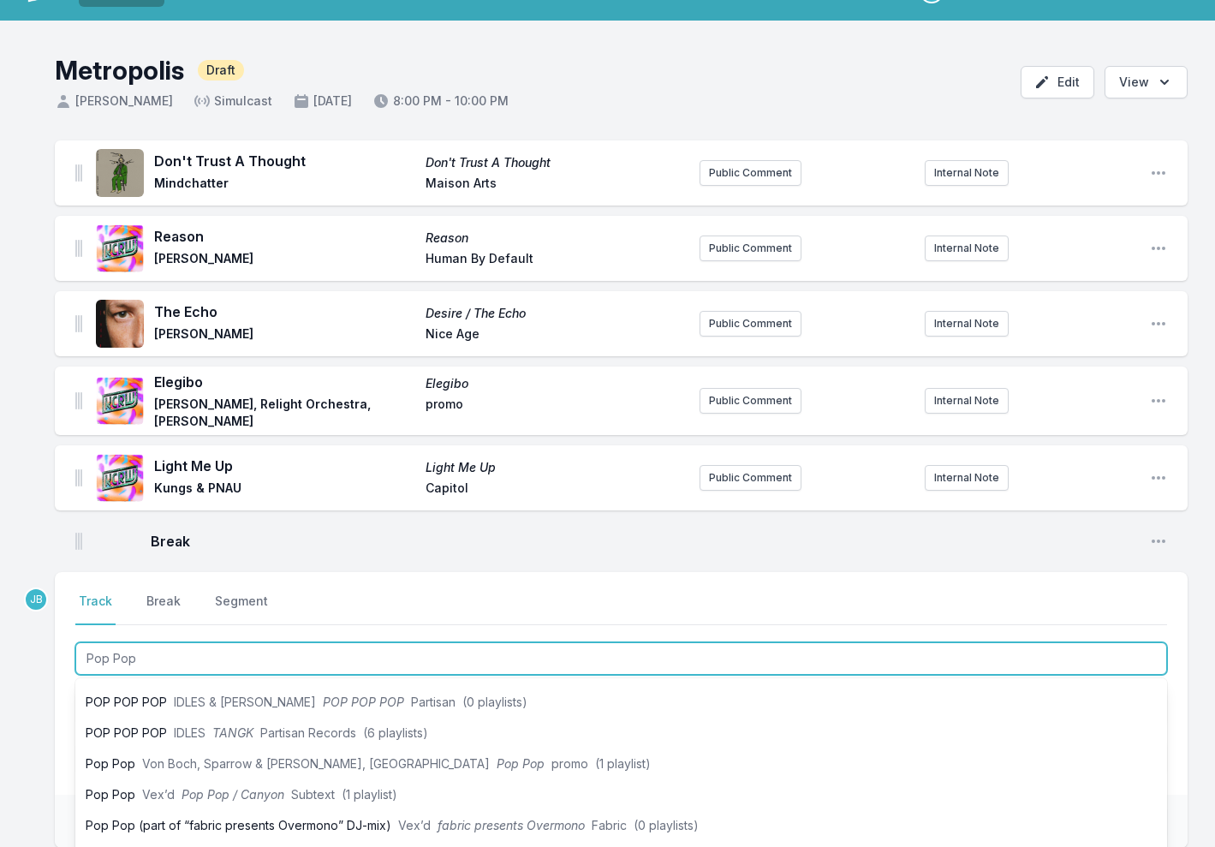
scroll to position [65, 0]
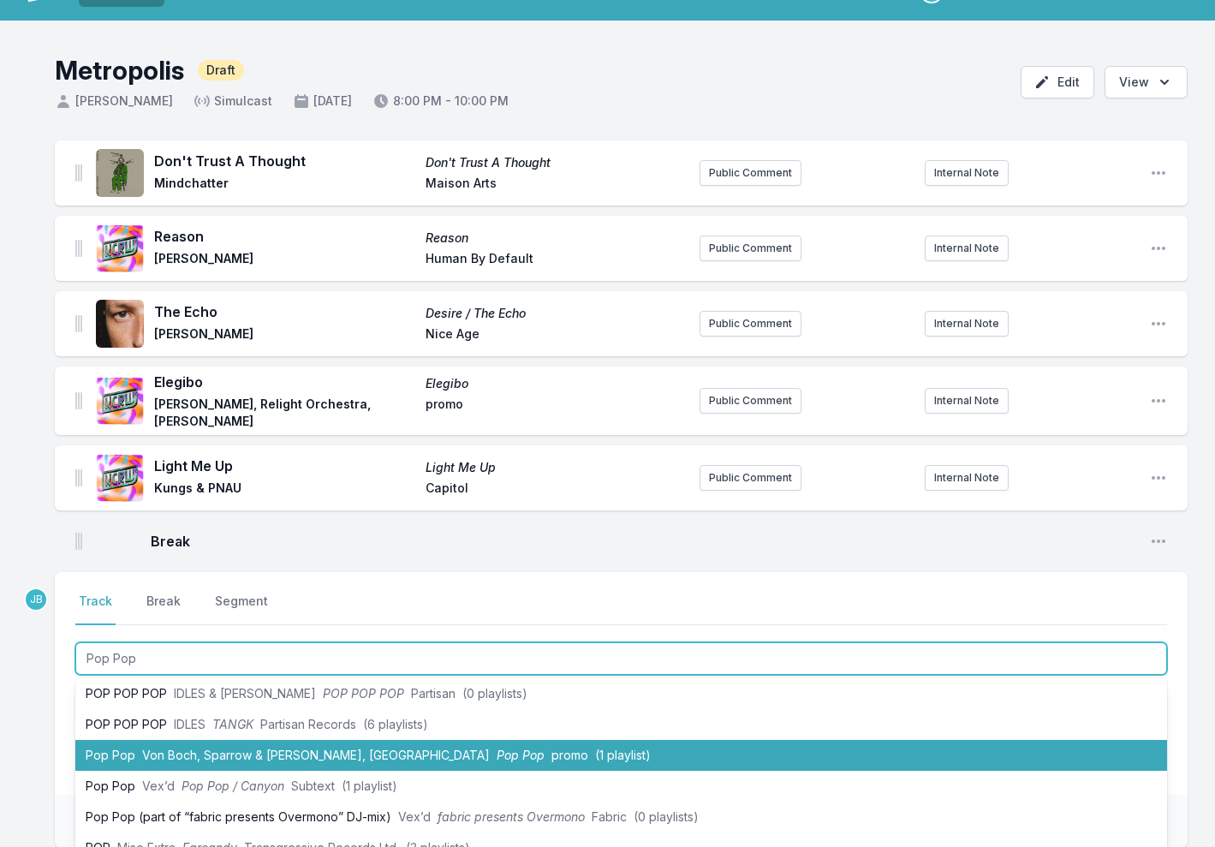
click at [271, 750] on span "Von Boch, Sparrow & Barbossa, KZ" at bounding box center [316, 754] width 348 height 15
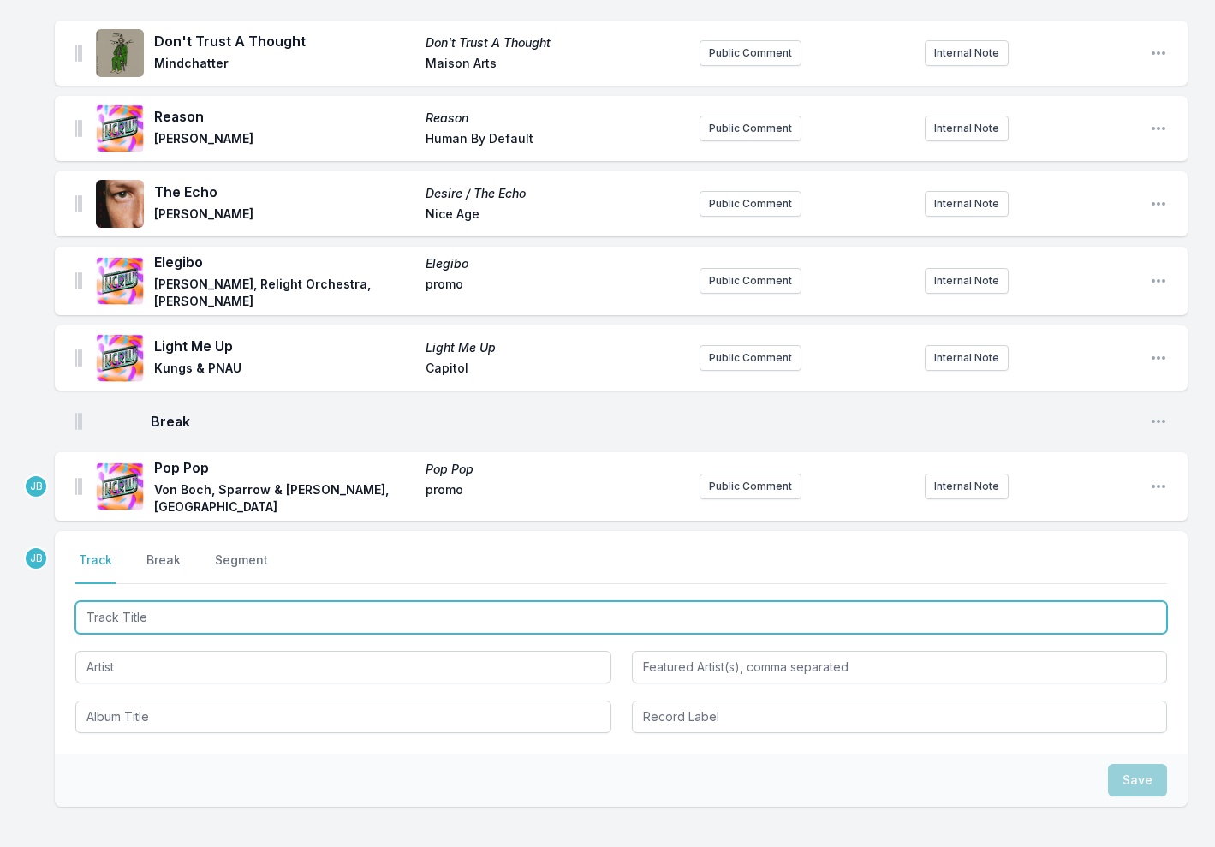
scroll to position [201, 0]
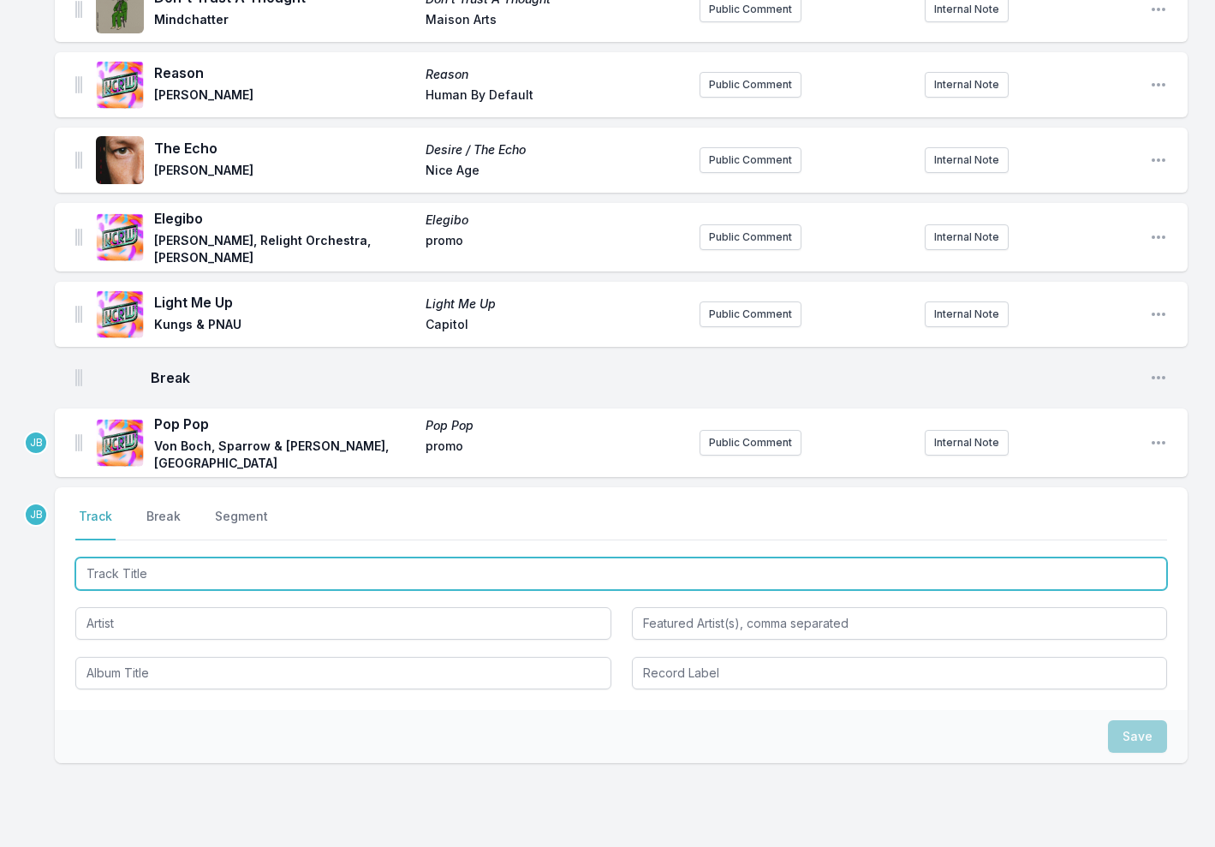
click at [126, 569] on input "Track Title" at bounding box center [621, 573] width 1092 height 33
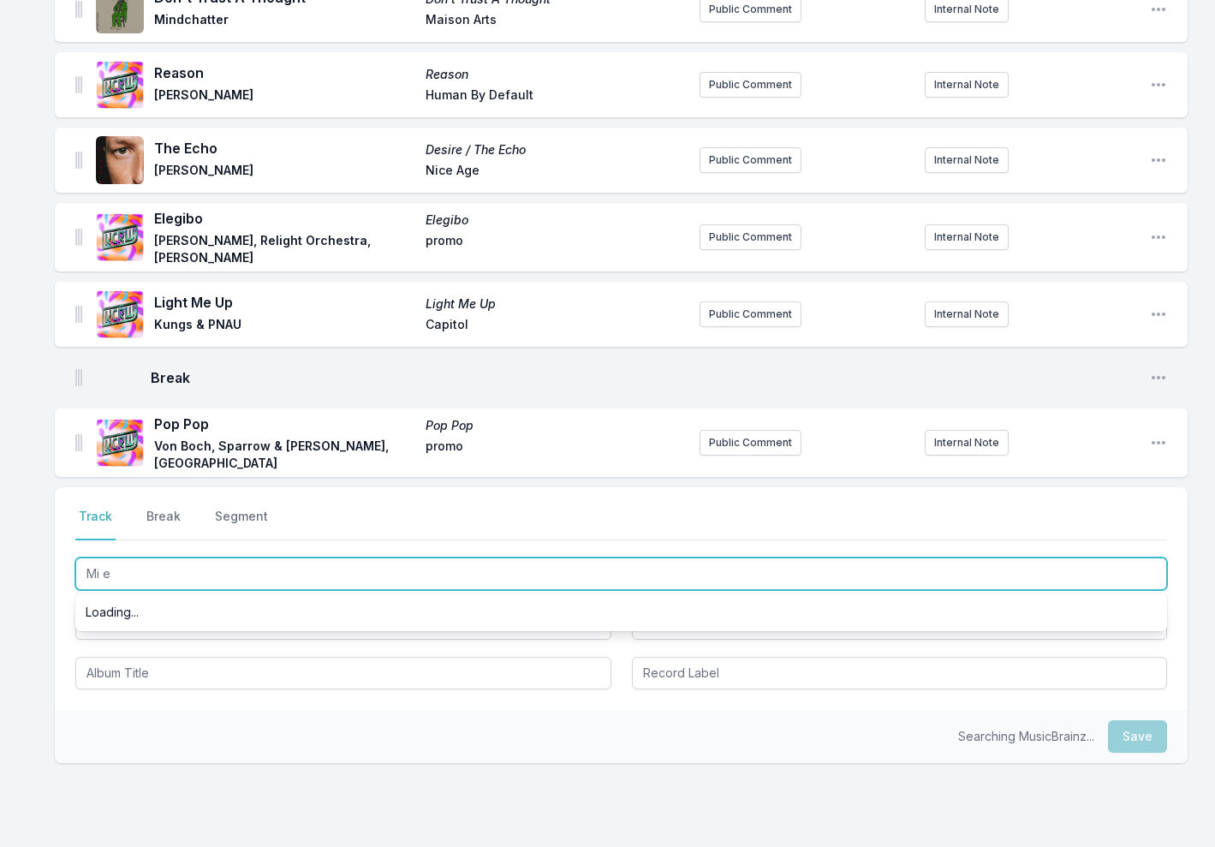
scroll to position [0, 0]
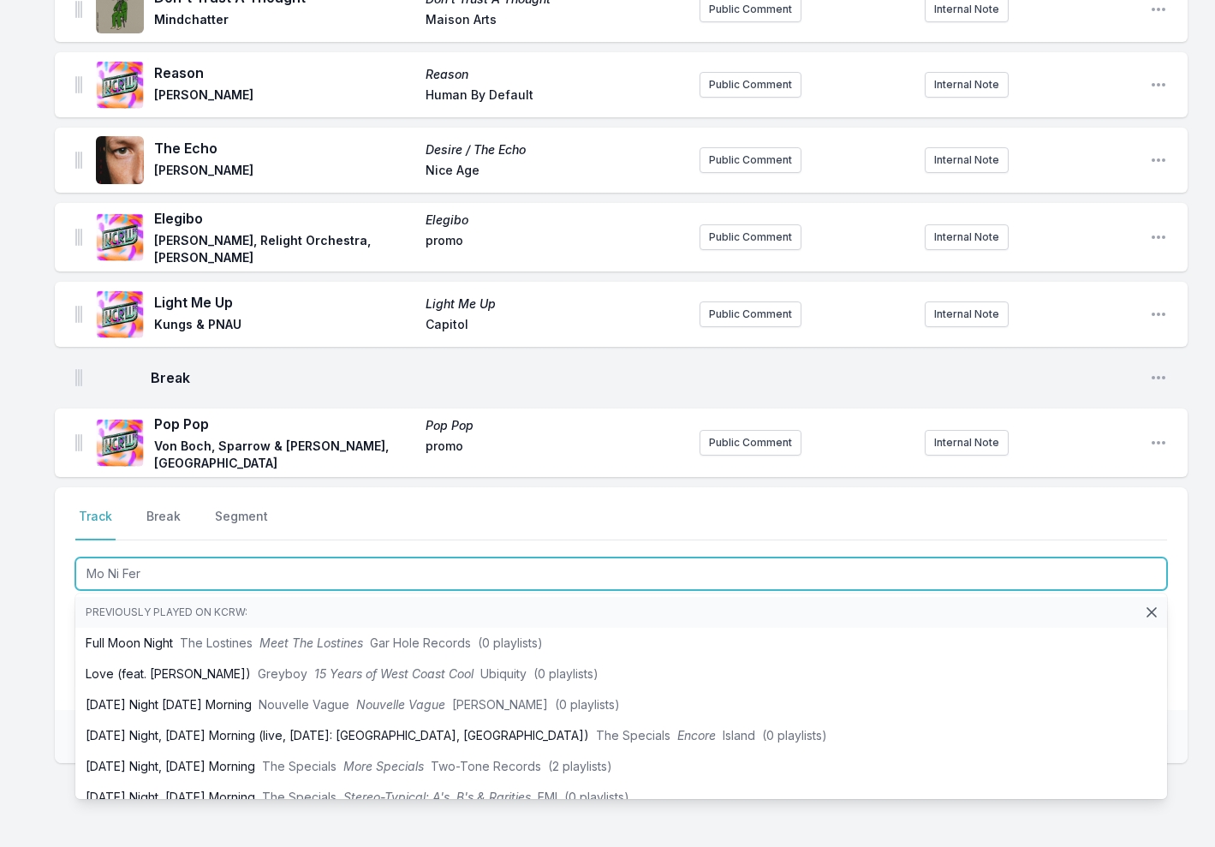
type input "Mo Ni Fere"
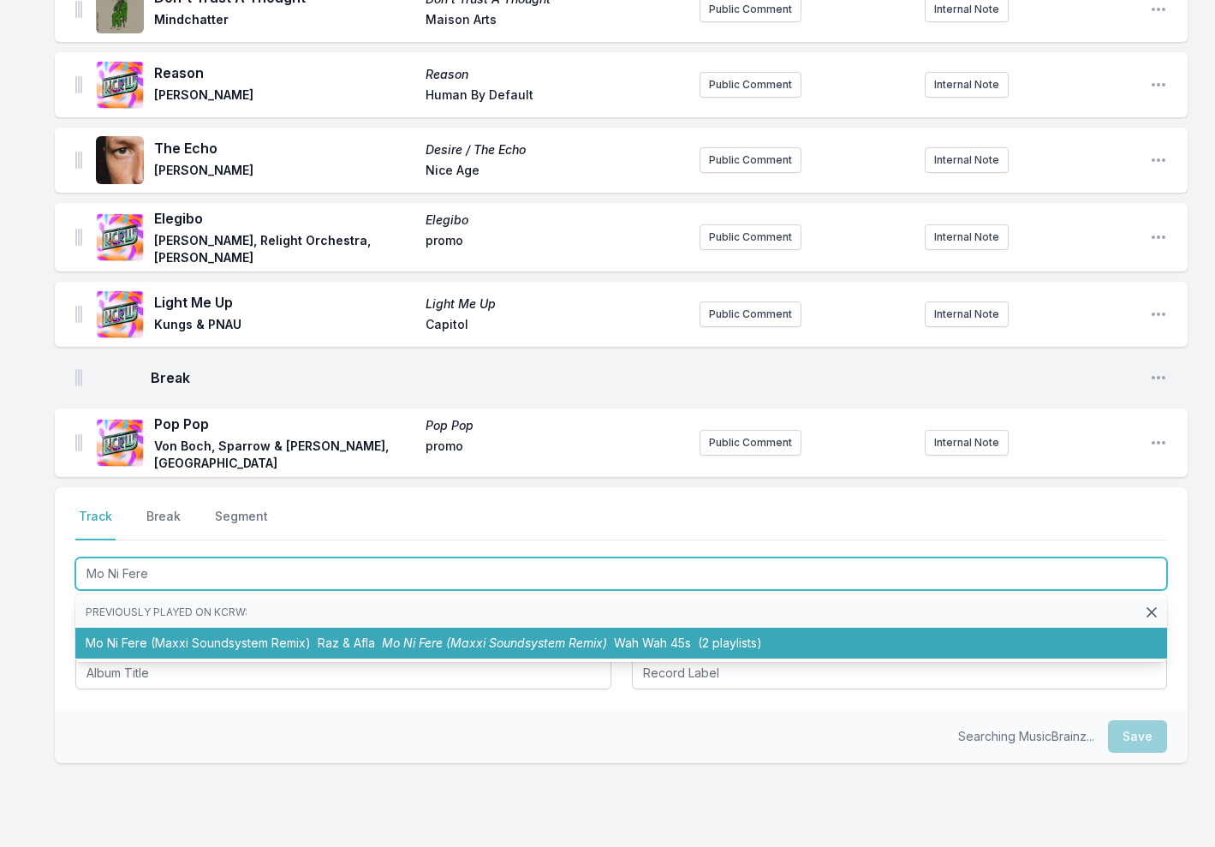
click at [184, 644] on li "Mo Ni Fere (Maxxi Soundsystem Remix) Raz & Afla Mo Ni Fere (Maxxi Soundsystem R…" at bounding box center [621, 643] width 1092 height 31
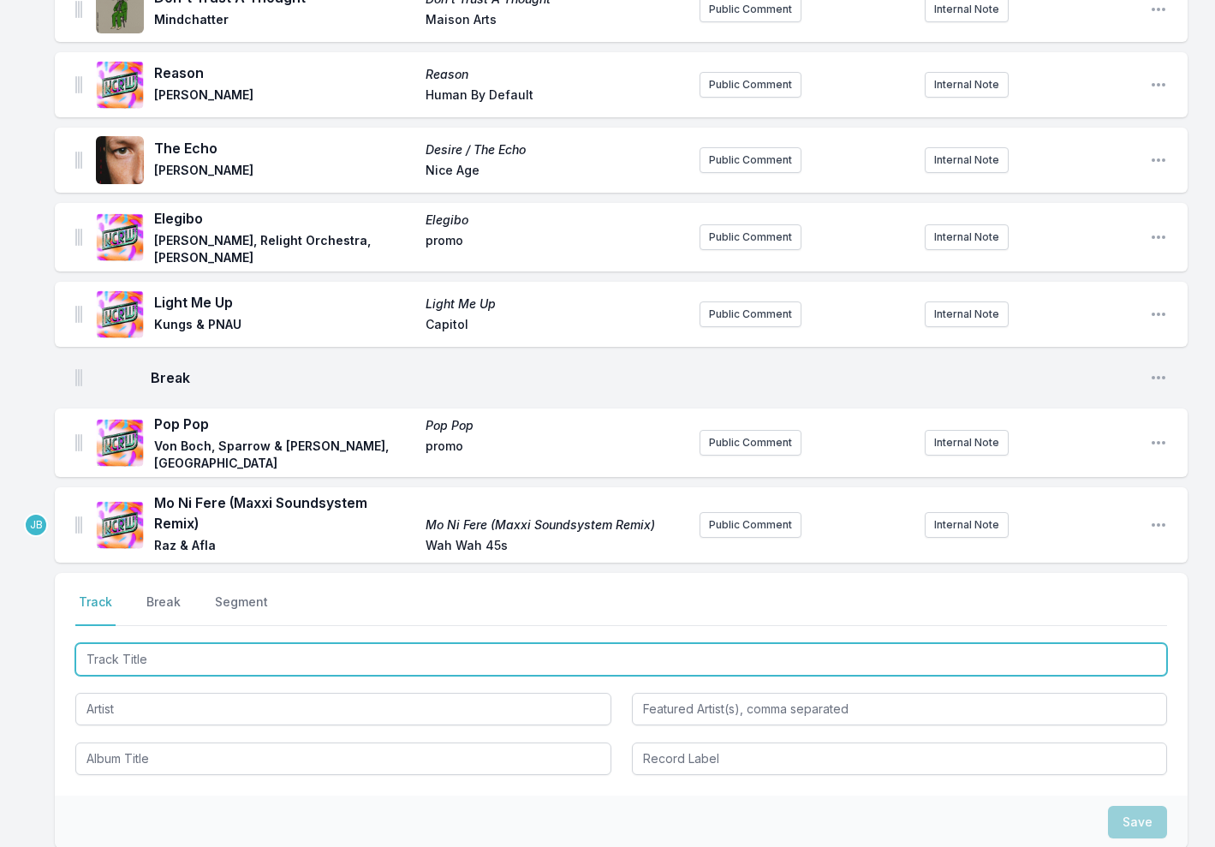
click at [190, 647] on input "Track Title" at bounding box center [621, 659] width 1092 height 33
type input "We Are Worlds"
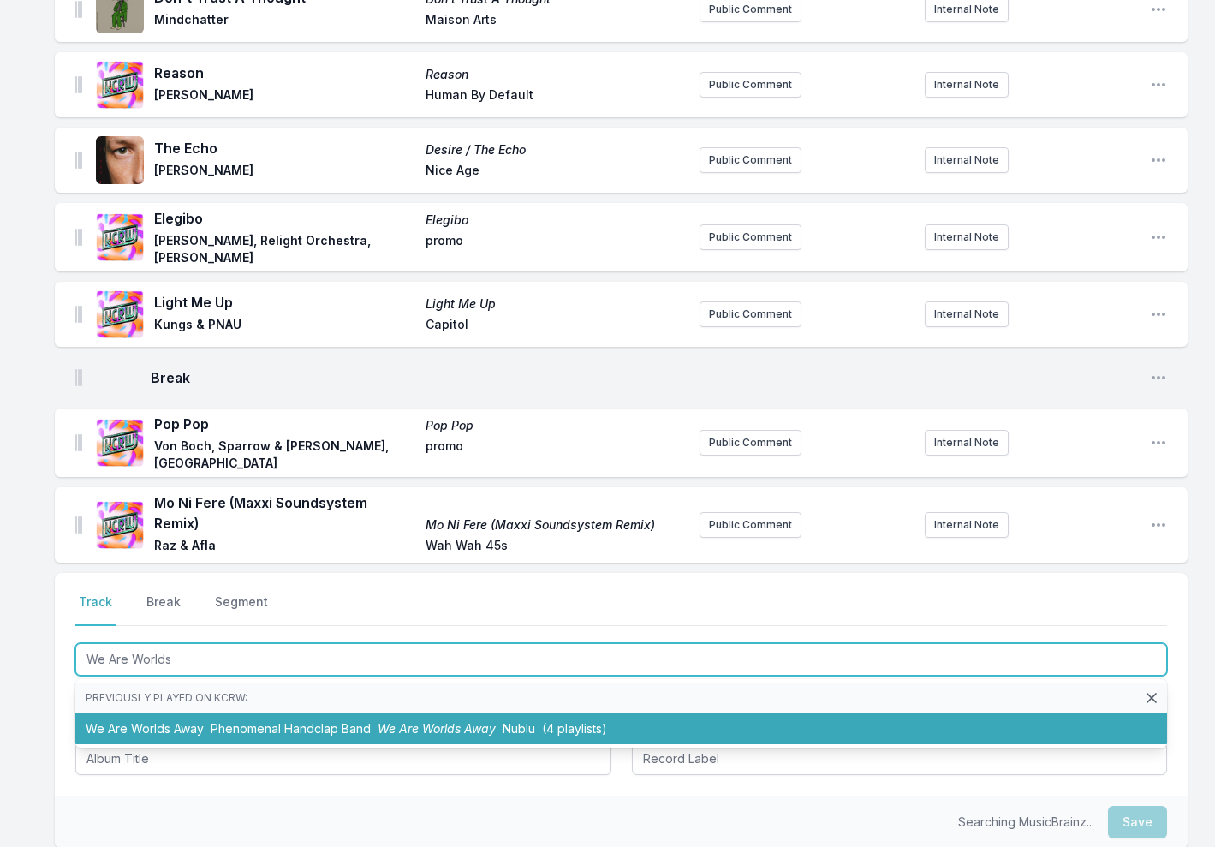
click at [205, 713] on li "We Are Worlds Away Phenomenal Handclap Band We Are Worlds Away Nublu (4 playlis…" at bounding box center [621, 728] width 1092 height 31
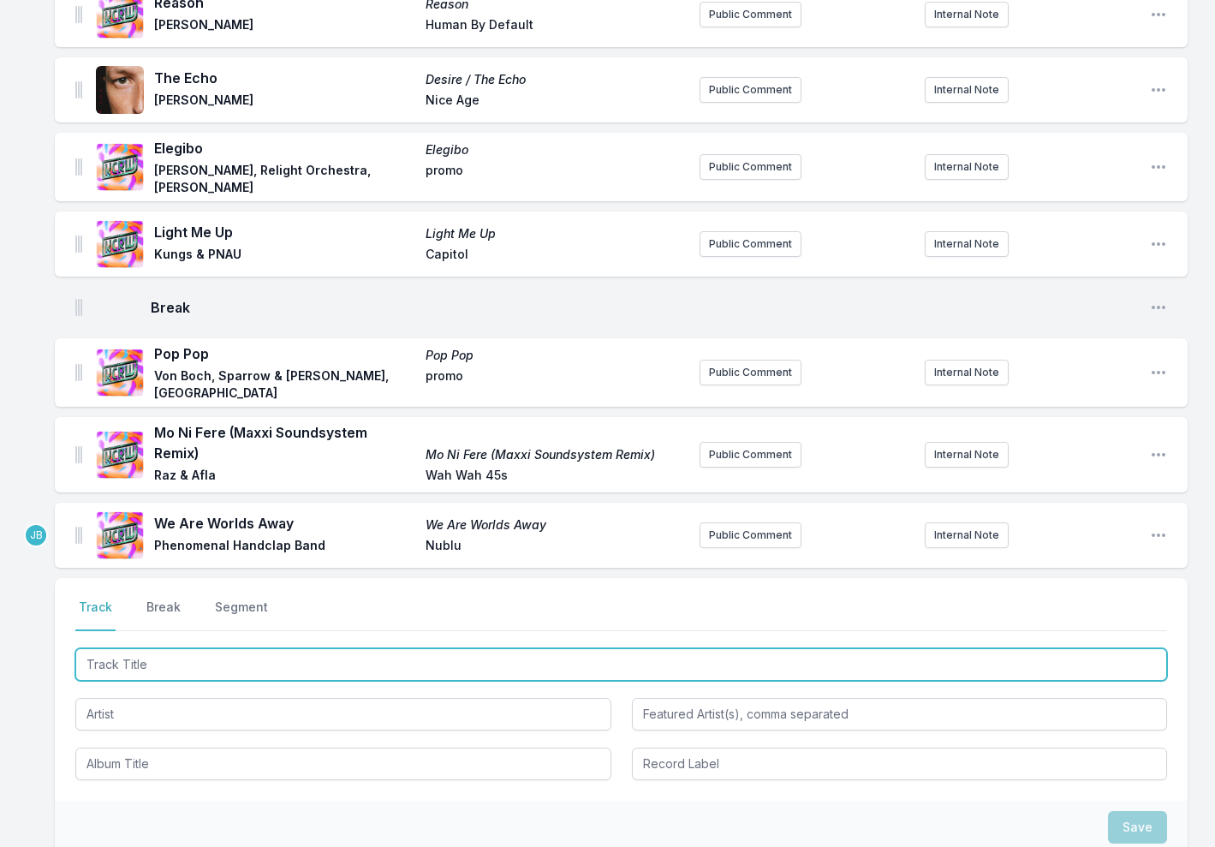
scroll to position [273, 0]
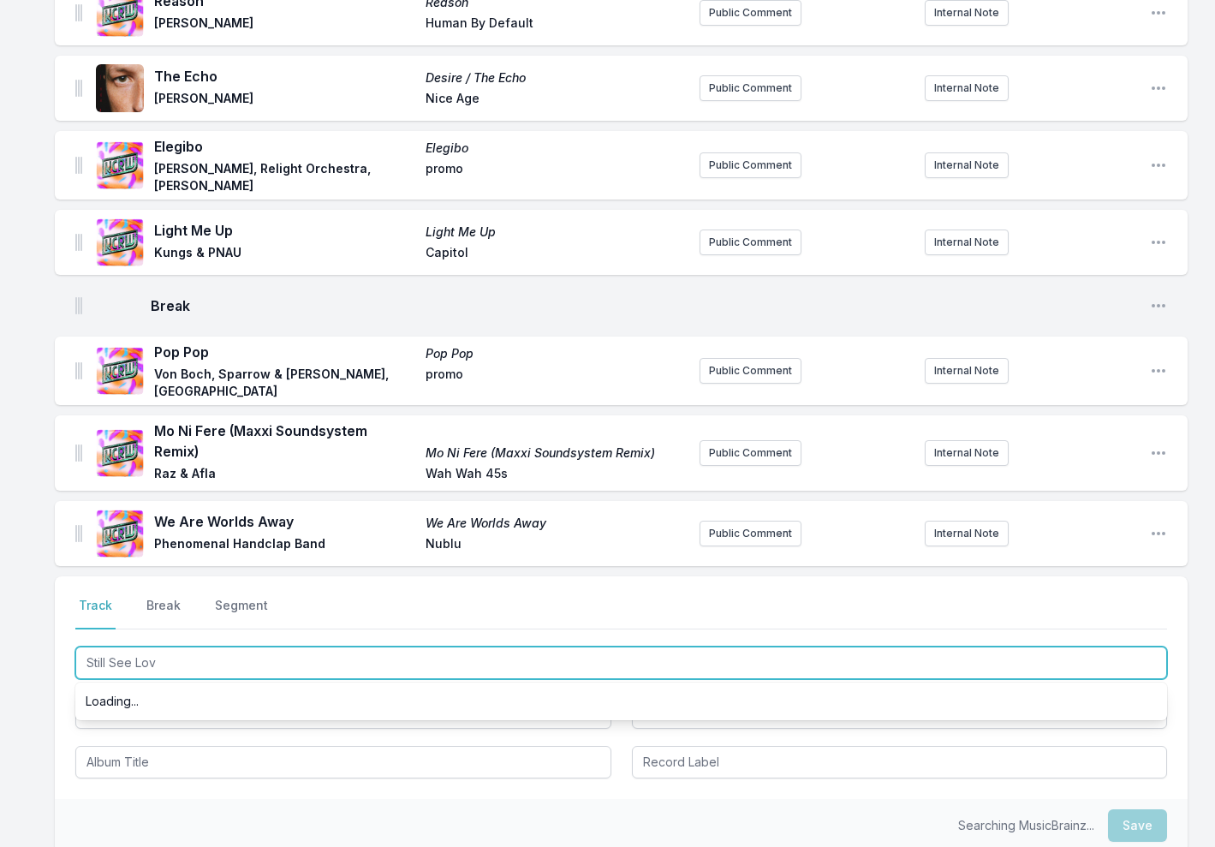
type input "Still See Love"
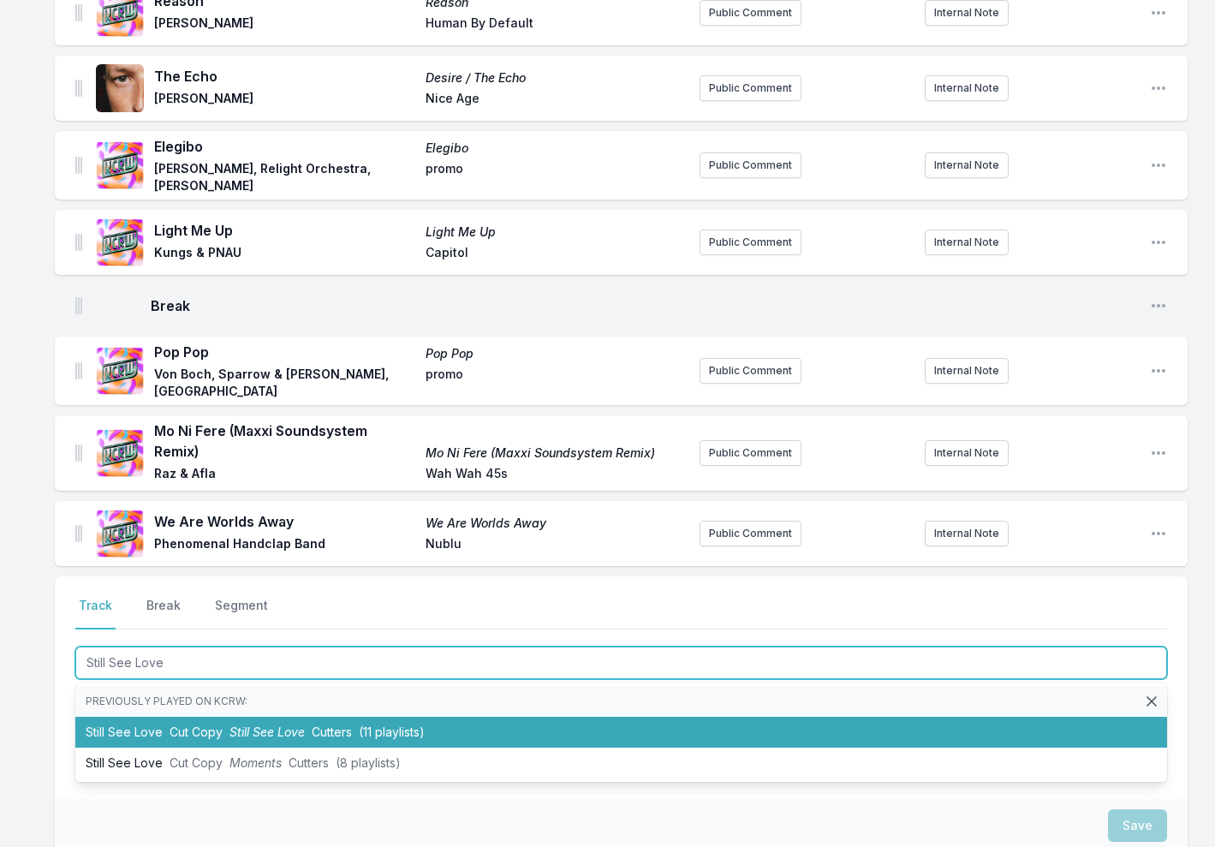
click at [117, 717] on li "Still See Love Cut Copy Still See Love Cutters (11 playlists)" at bounding box center [621, 732] width 1092 height 31
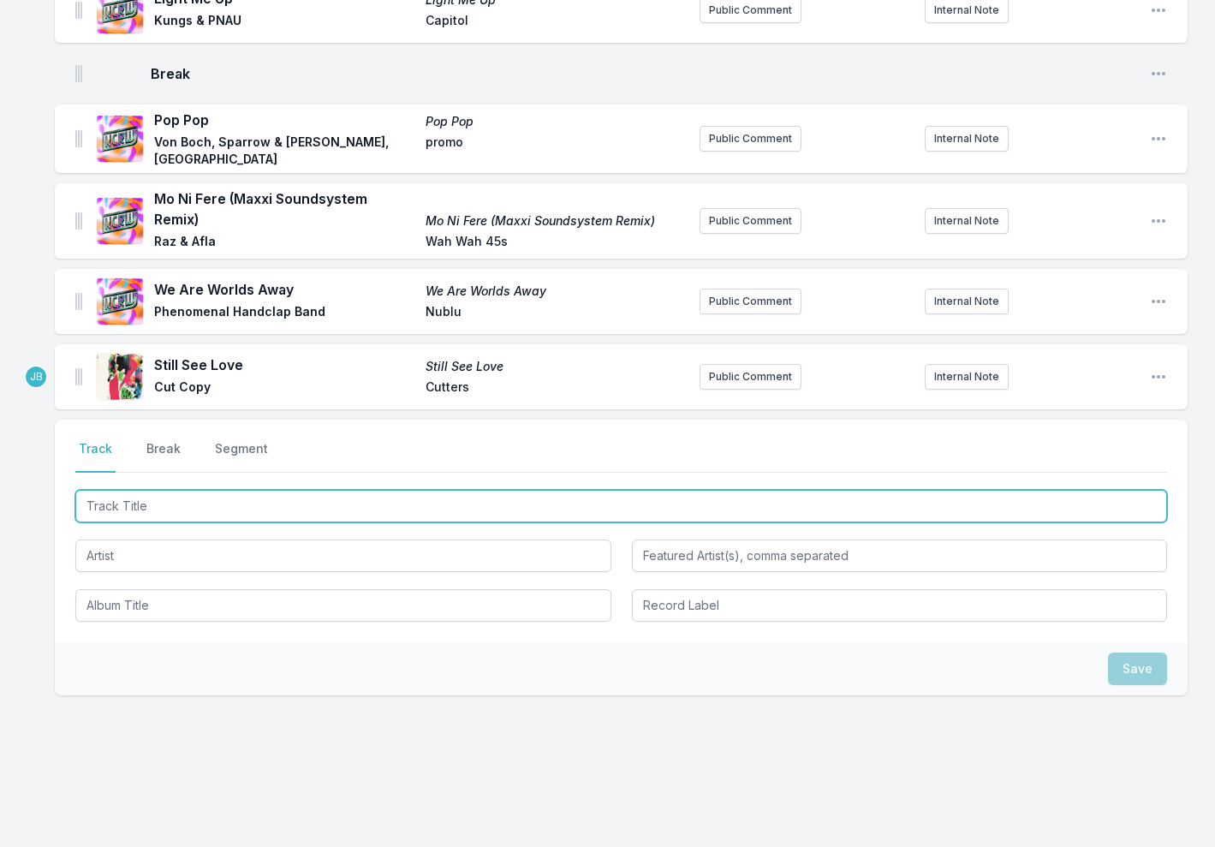
scroll to position [504, 0]
type input "Loss"
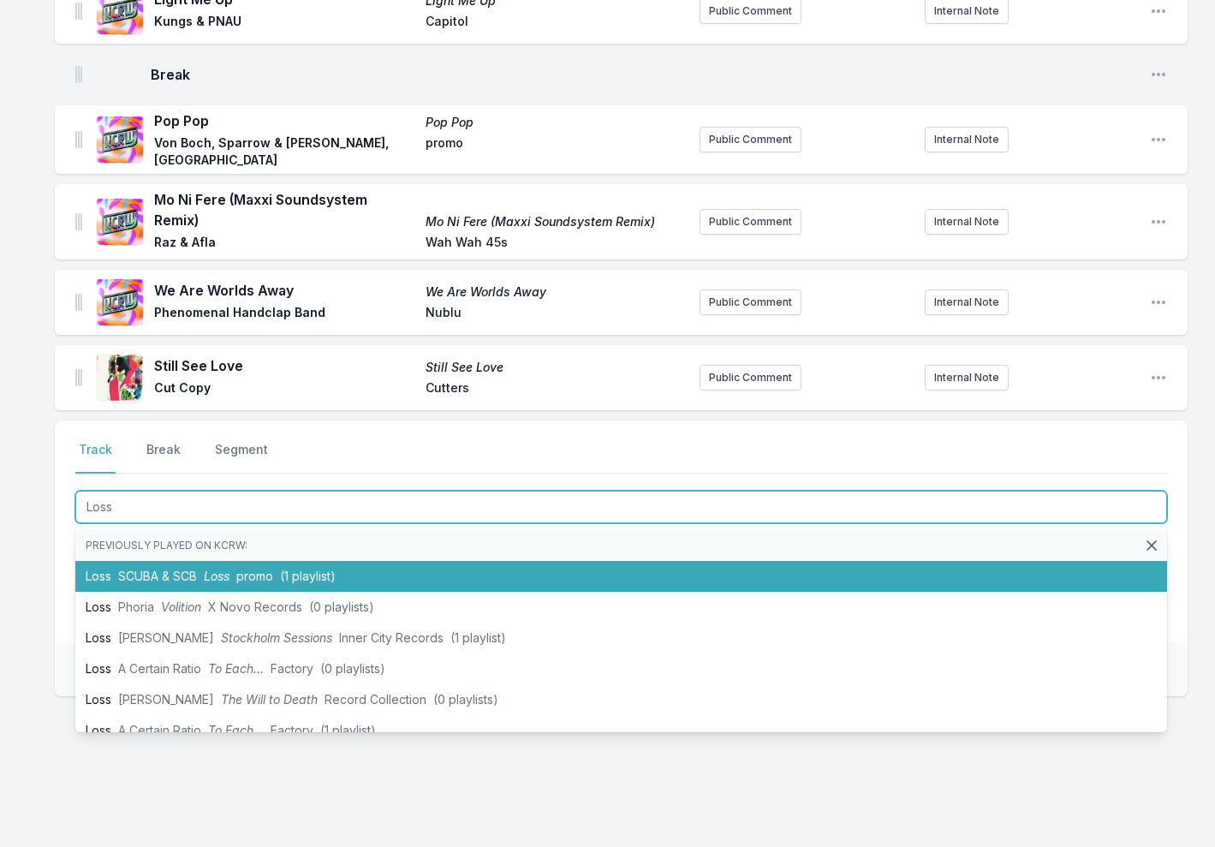
click at [208, 568] on span "Loss" at bounding box center [217, 575] width 26 height 15
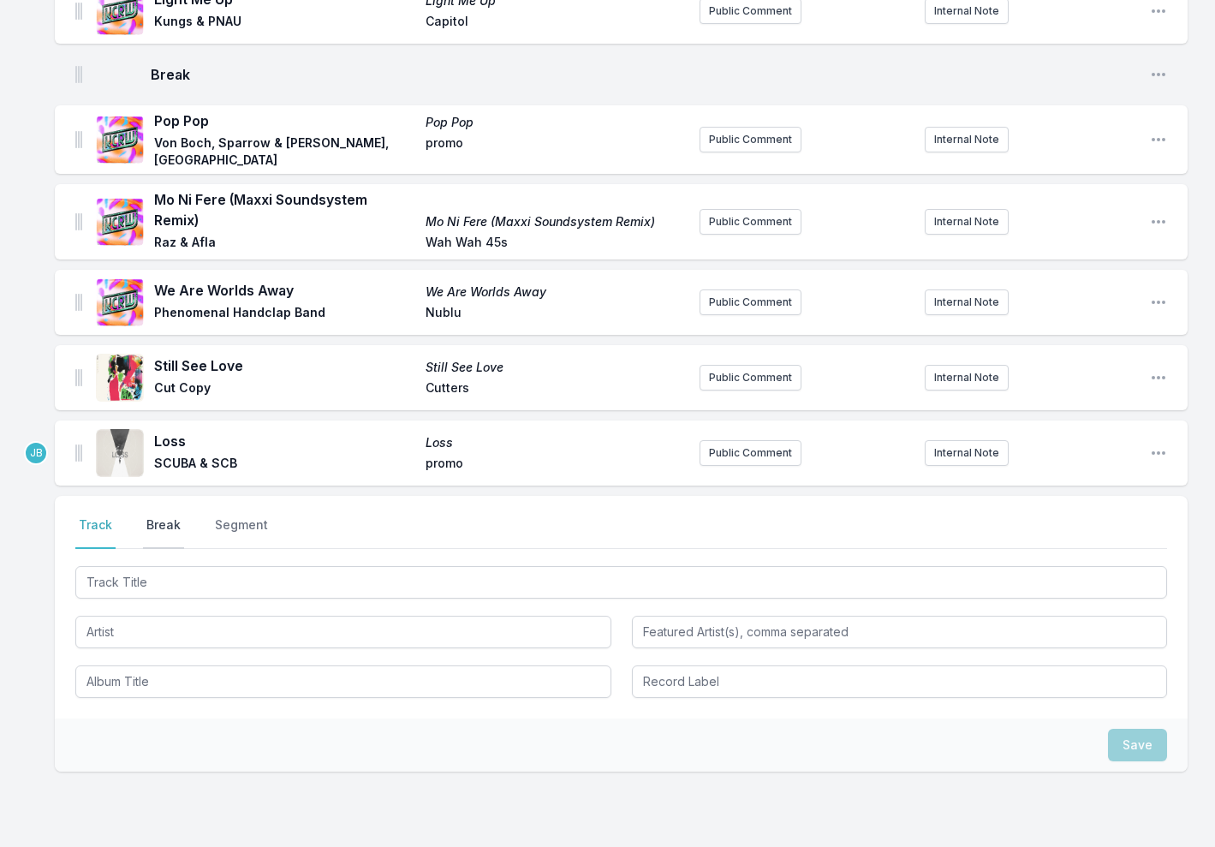
click at [152, 516] on button "Break" at bounding box center [163, 532] width 41 height 33
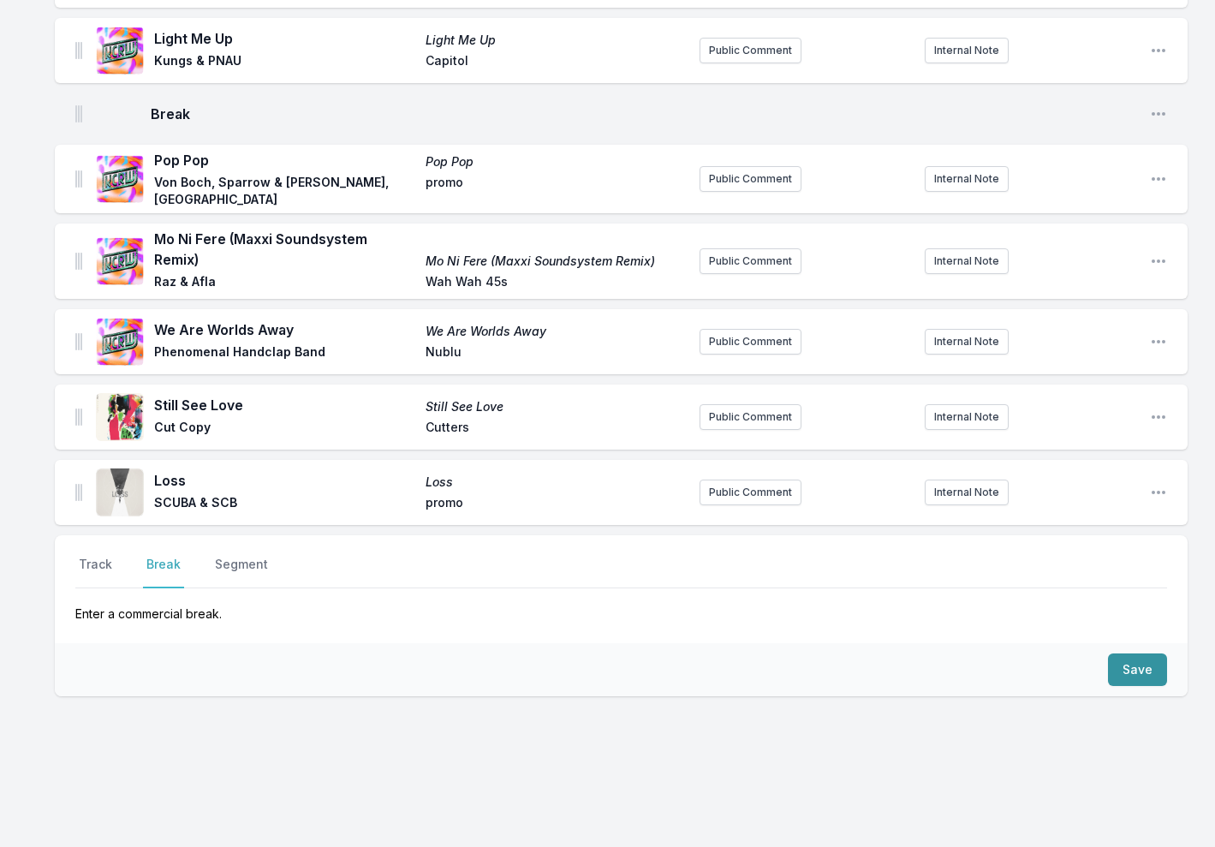
click at [1130, 656] on button "Save" at bounding box center [1137, 669] width 59 height 33
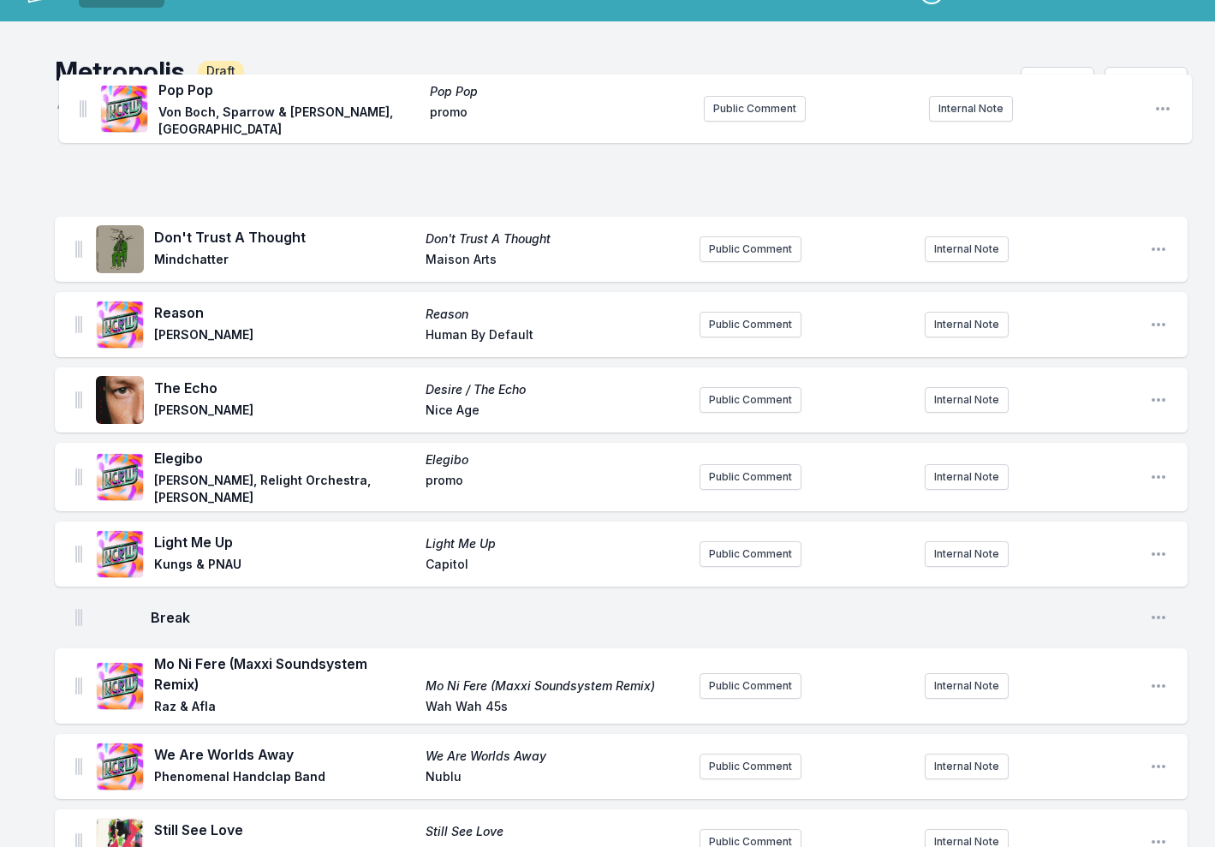
scroll to position [0, 0]
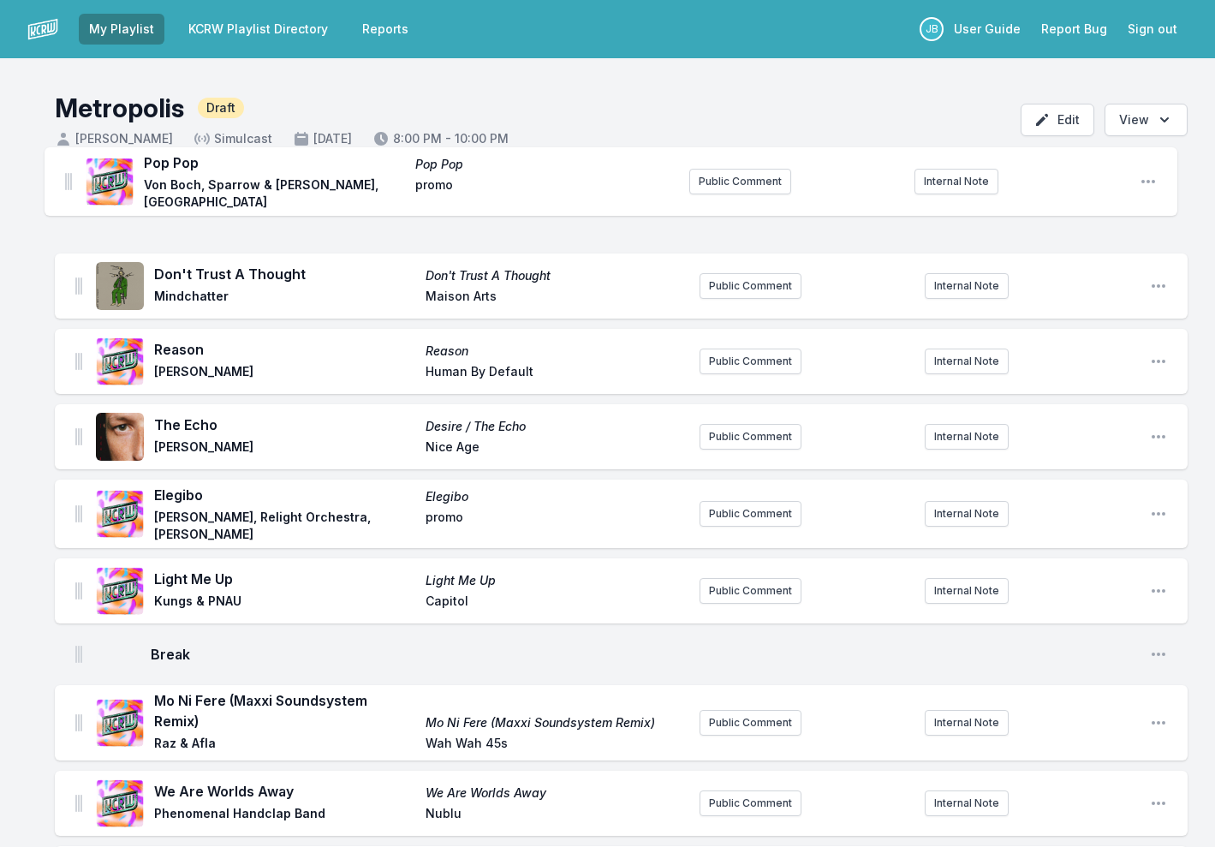
drag, startPoint x: 77, startPoint y: 429, endPoint x: 67, endPoint y: 176, distance: 252.8
click at [67, 176] on main "Metropolis Draft Jason Bentley Simulcast September 6, 2025 8:00 PM - 10:00 PM E…" at bounding box center [607, 715] width 1215 height 1315
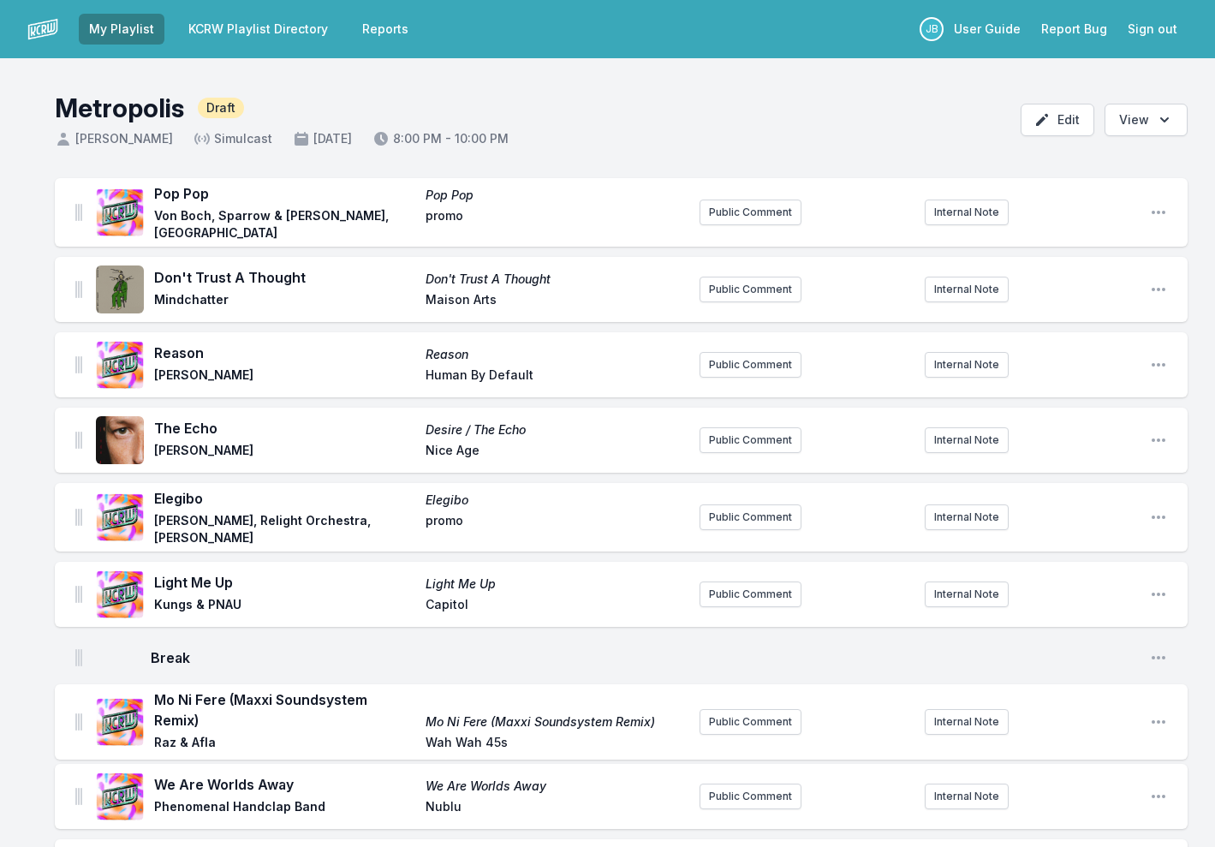
scroll to position [3, 0]
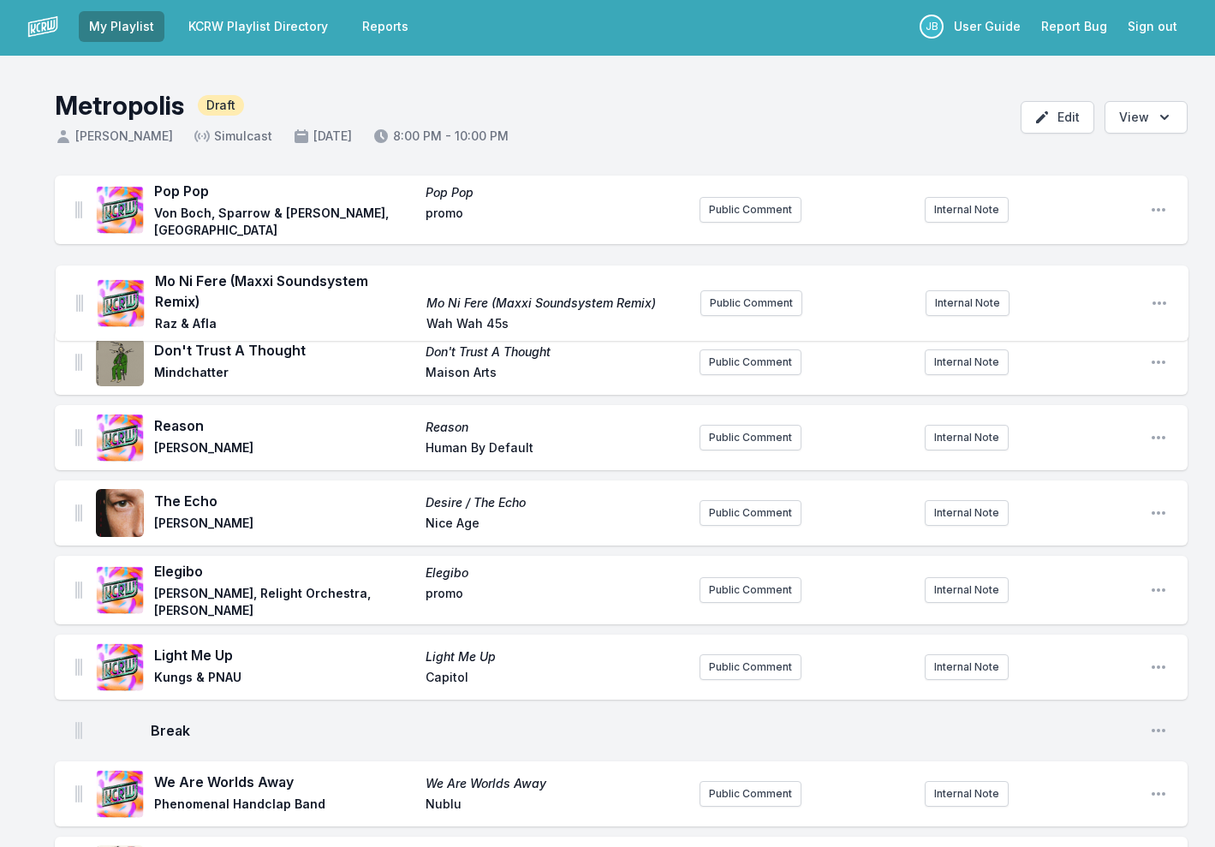
drag, startPoint x: 76, startPoint y: 719, endPoint x: 77, endPoint y: 297, distance: 422.1
click at [77, 296] on ul "Pop Pop Pop Pop Von Boch, Sparrow & Barbossa, KZ promo Public Comment Internal …" at bounding box center [621, 602] width 1133 height 853
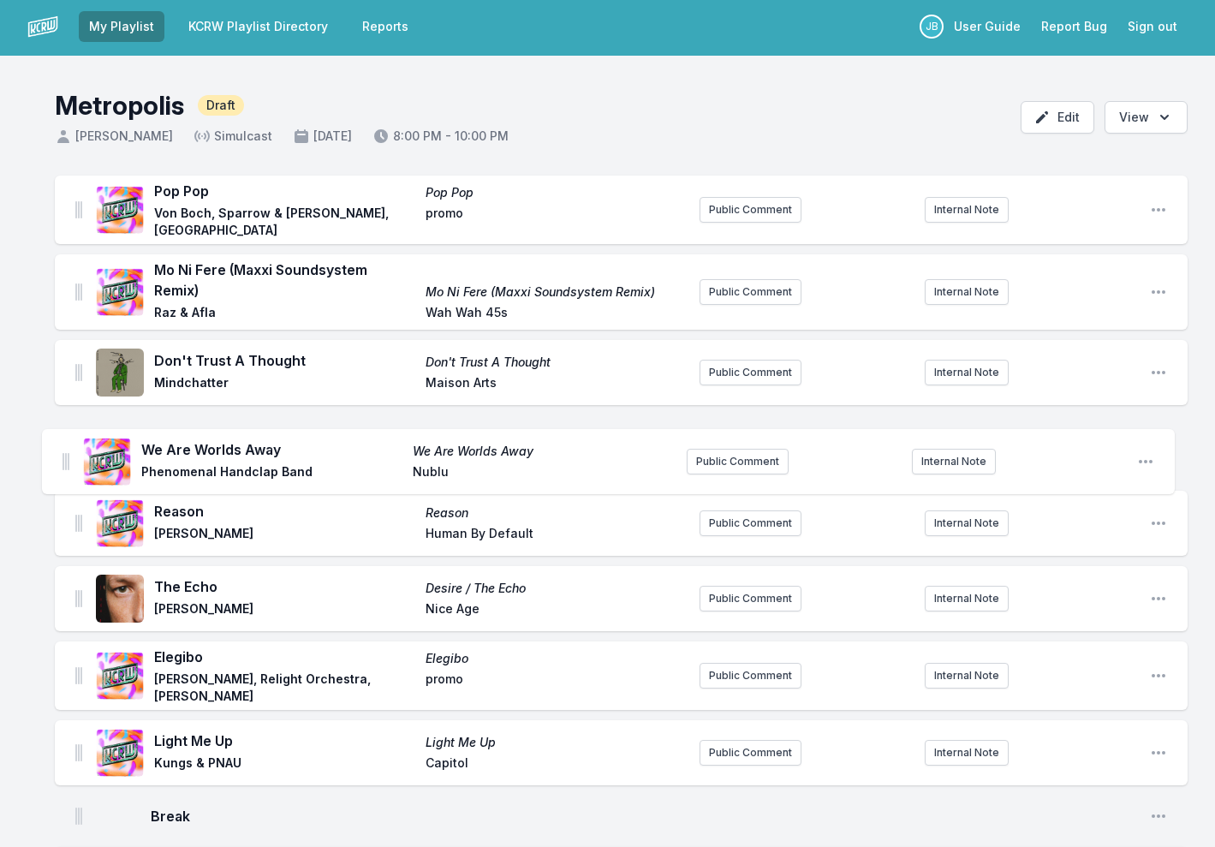
scroll to position [5, 0]
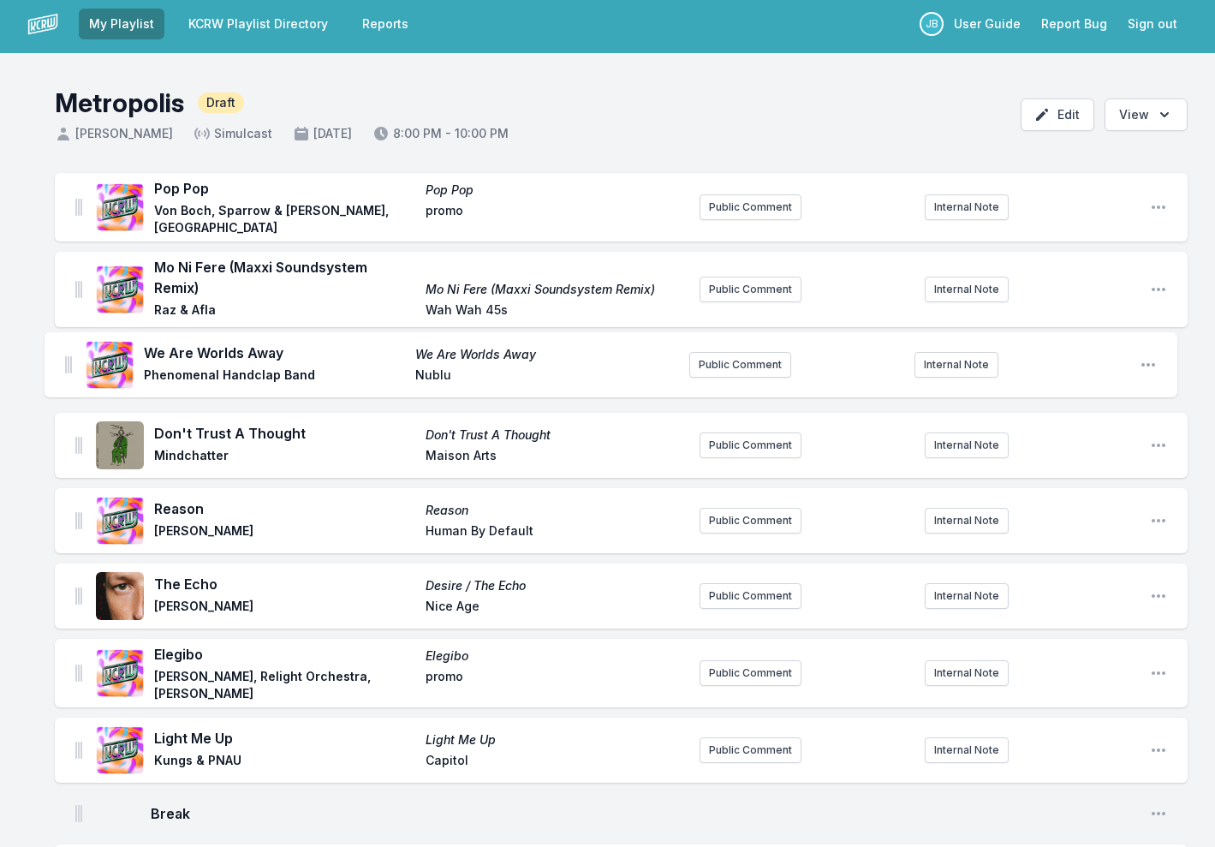
drag, startPoint x: 77, startPoint y: 791, endPoint x: 67, endPoint y: 360, distance: 430.8
click at [67, 360] on ul "Pop Pop Pop Pop Von Boch, Sparrow & Barbossa, KZ promo Public Comment Internal …" at bounding box center [621, 604] width 1133 height 863
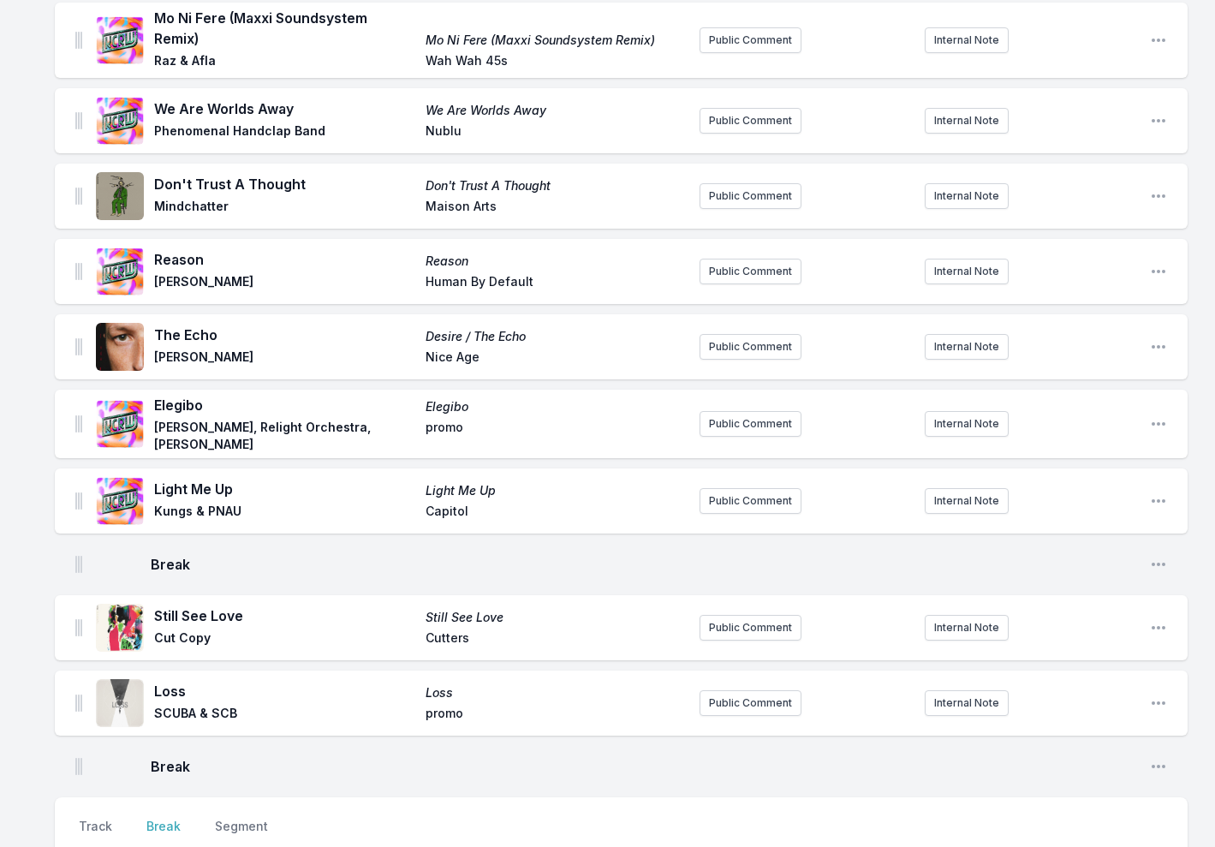
scroll to position [317, 0]
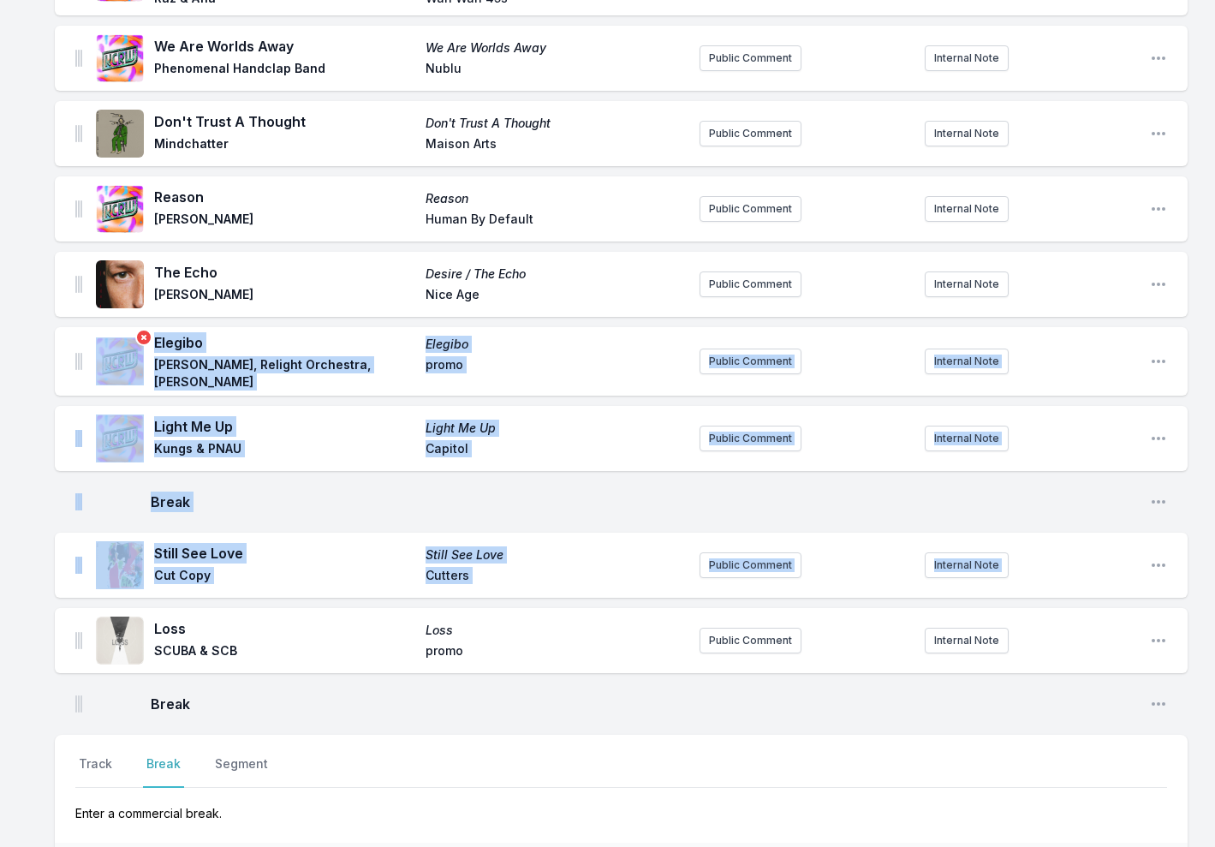
drag, startPoint x: 74, startPoint y: 555, endPoint x: 95, endPoint y: 344, distance: 211.6
click at [95, 344] on ul "Pop Pop Pop Pop Von Boch, Sparrow & Barbossa, KZ promo Public Comment Internal …" at bounding box center [621, 292] width 1133 height 863
click at [52, 580] on div "Pop Pop Pop Pop Von Boch, Sparrow & Barbossa, KZ promo Public Comment Internal …" at bounding box center [607, 460] width 1215 height 1199
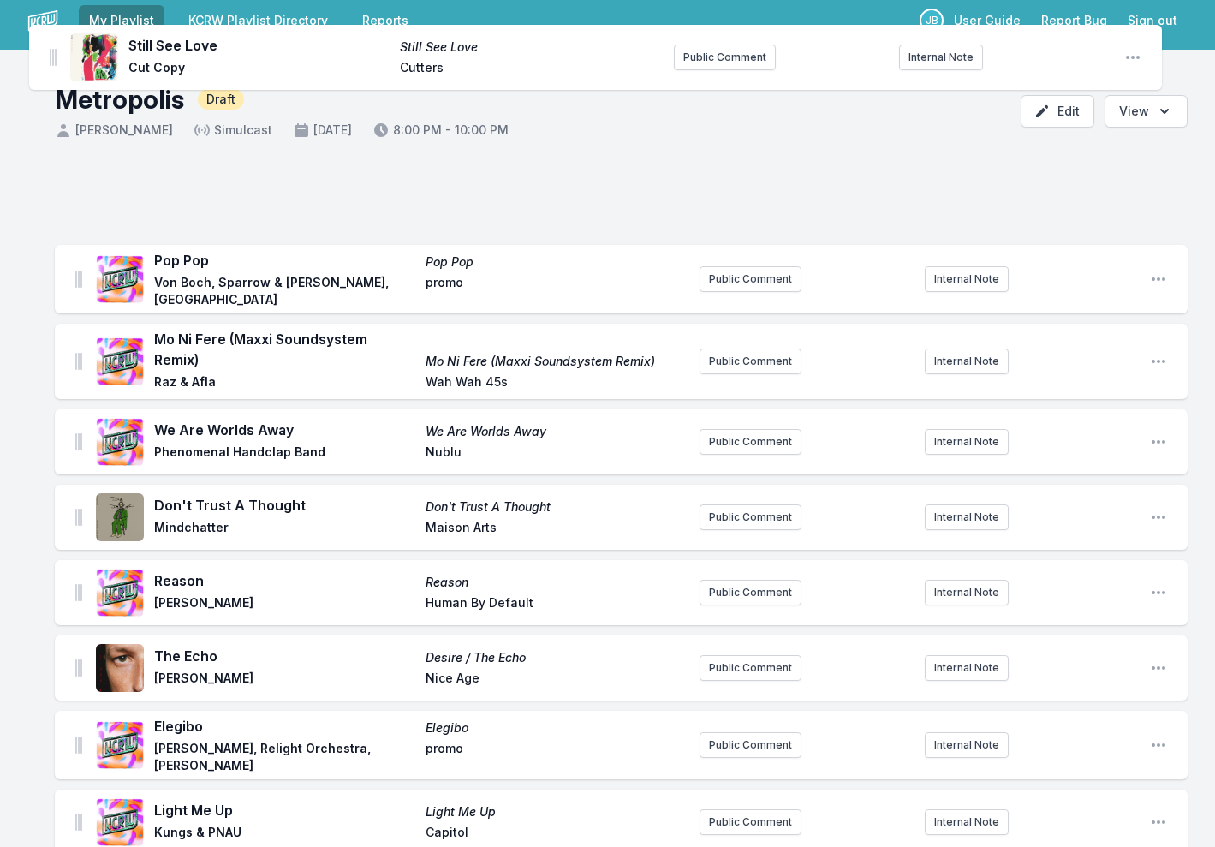
scroll to position [0, 0]
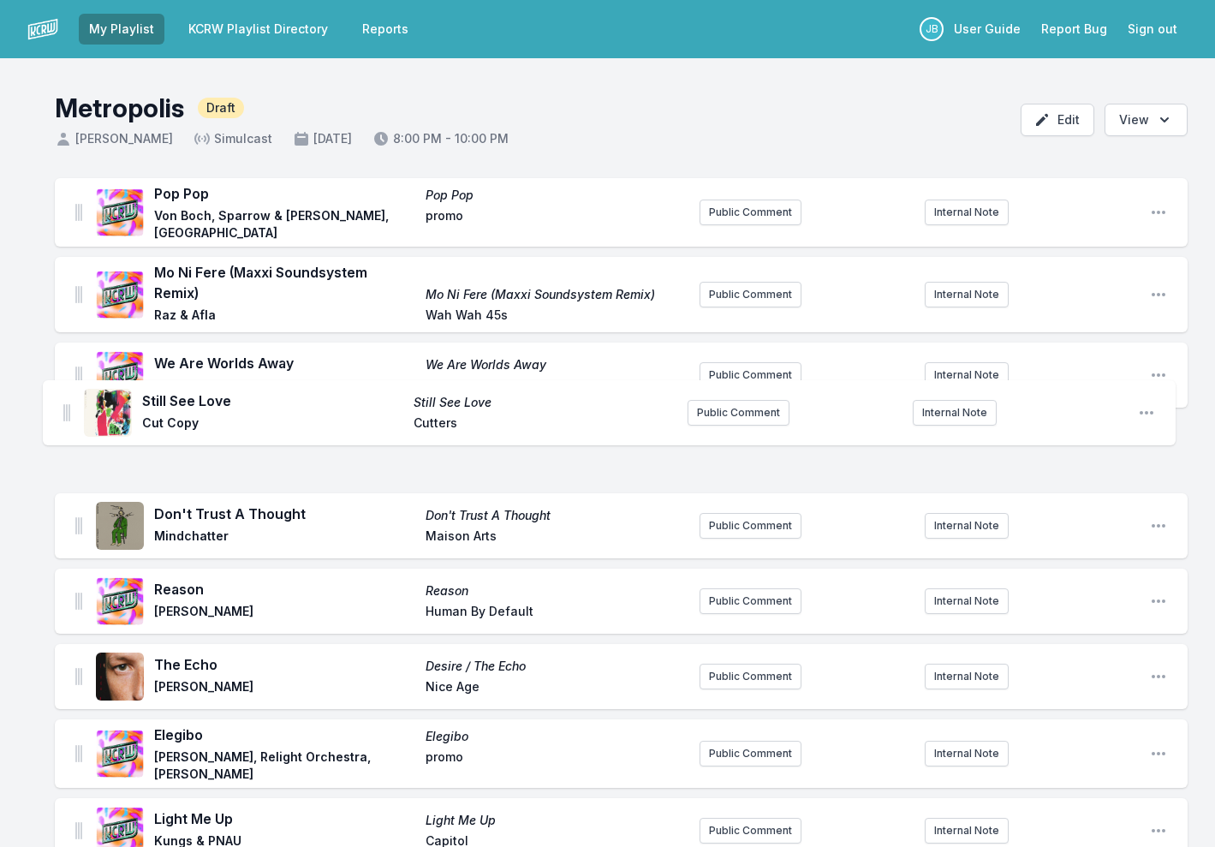
drag, startPoint x: 75, startPoint y: 549, endPoint x: 64, endPoint y: 404, distance: 145.1
click at [64, 404] on ul "Pop Pop Pop Pop Von Boch, Sparrow & Barbossa, KZ promo Public Comment Internal …" at bounding box center [621, 609] width 1133 height 863
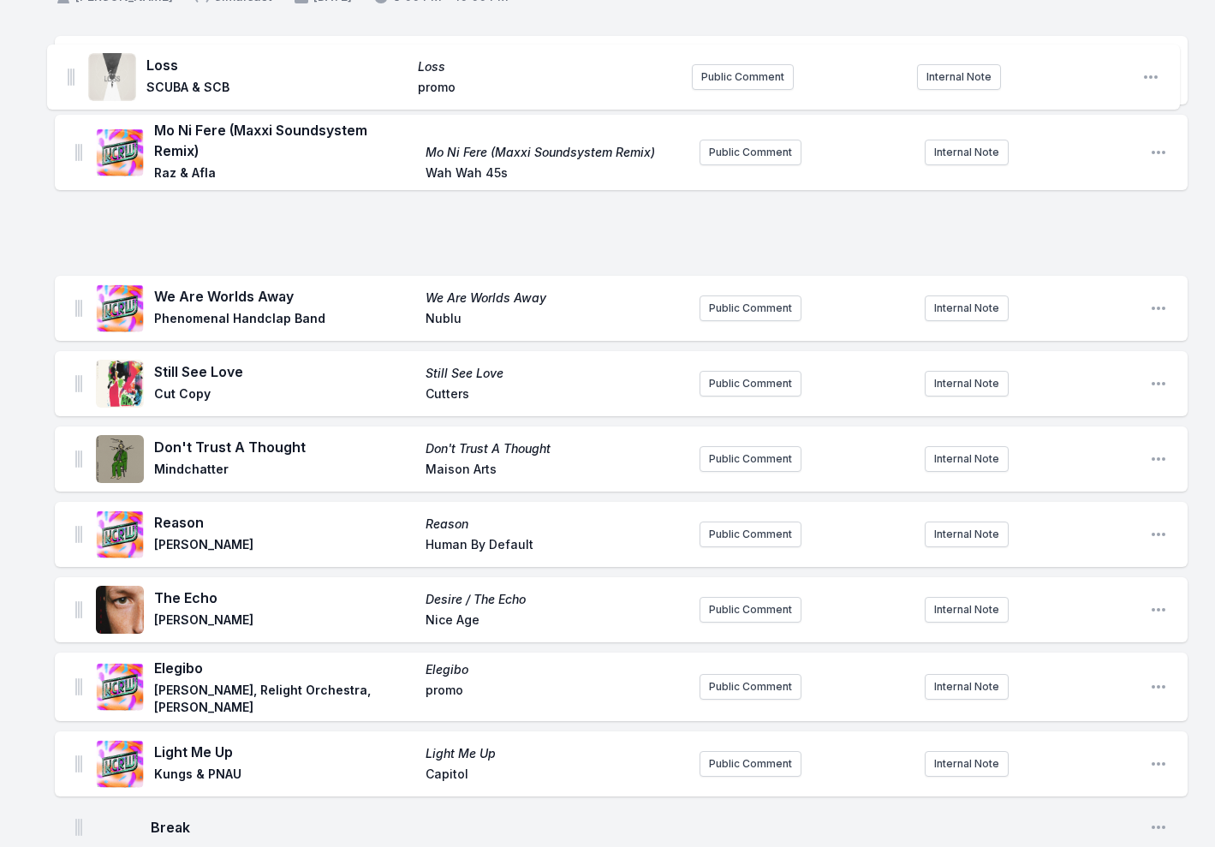
scroll to position [109, 0]
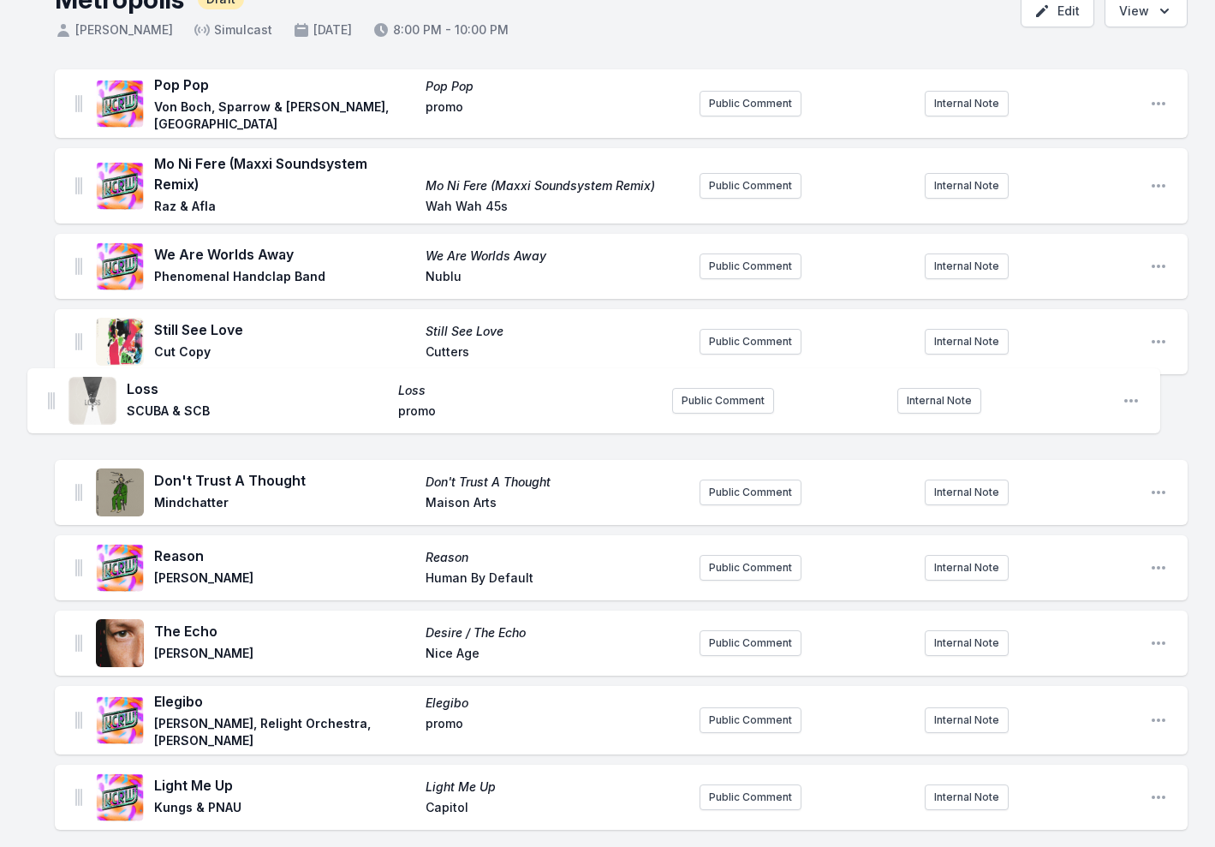
drag, startPoint x: 76, startPoint y: 460, endPoint x: 49, endPoint y: 409, distance: 57.5
click at [49, 409] on div "Pop Pop Pop Pop Von Boch, Sparrow & Barbossa, KZ promo Public Comment Internal …" at bounding box center [607, 668] width 1215 height 1199
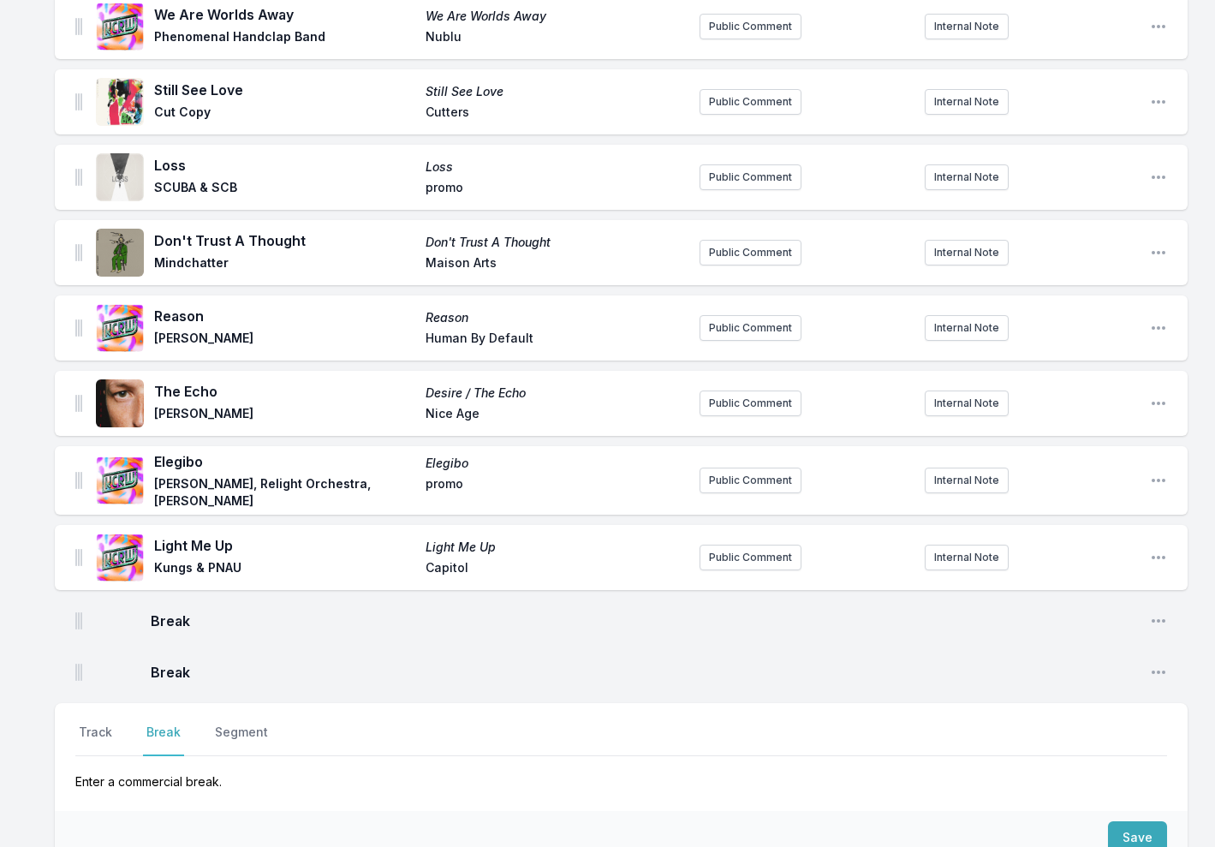
scroll to position [503, 0]
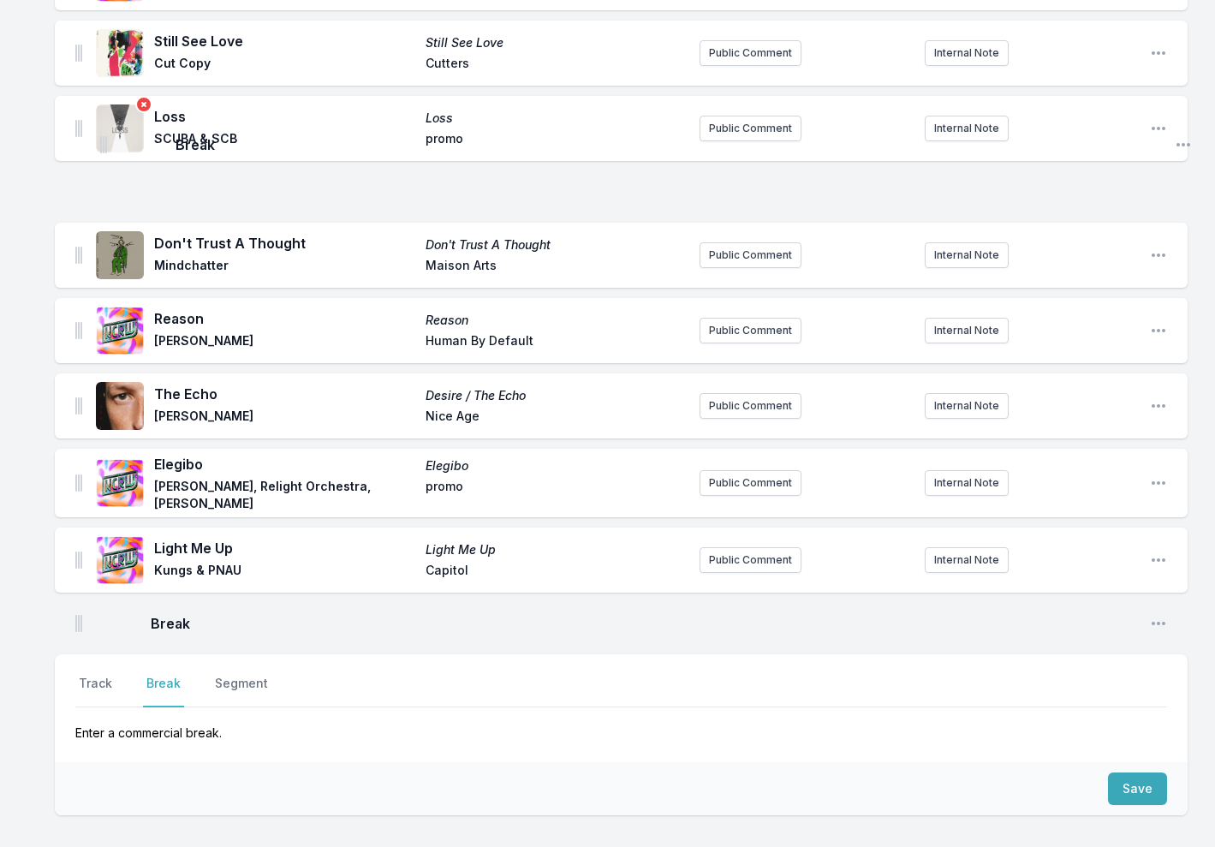
drag, startPoint x: 75, startPoint y: 449, endPoint x: 95, endPoint y: 125, distance: 325.1
click at [95, 125] on ul "Pop Pop Pop Pop Von Boch, Sparrow & Barbossa, KZ promo Public Comment Internal …" at bounding box center [621, 212] width 1133 height 863
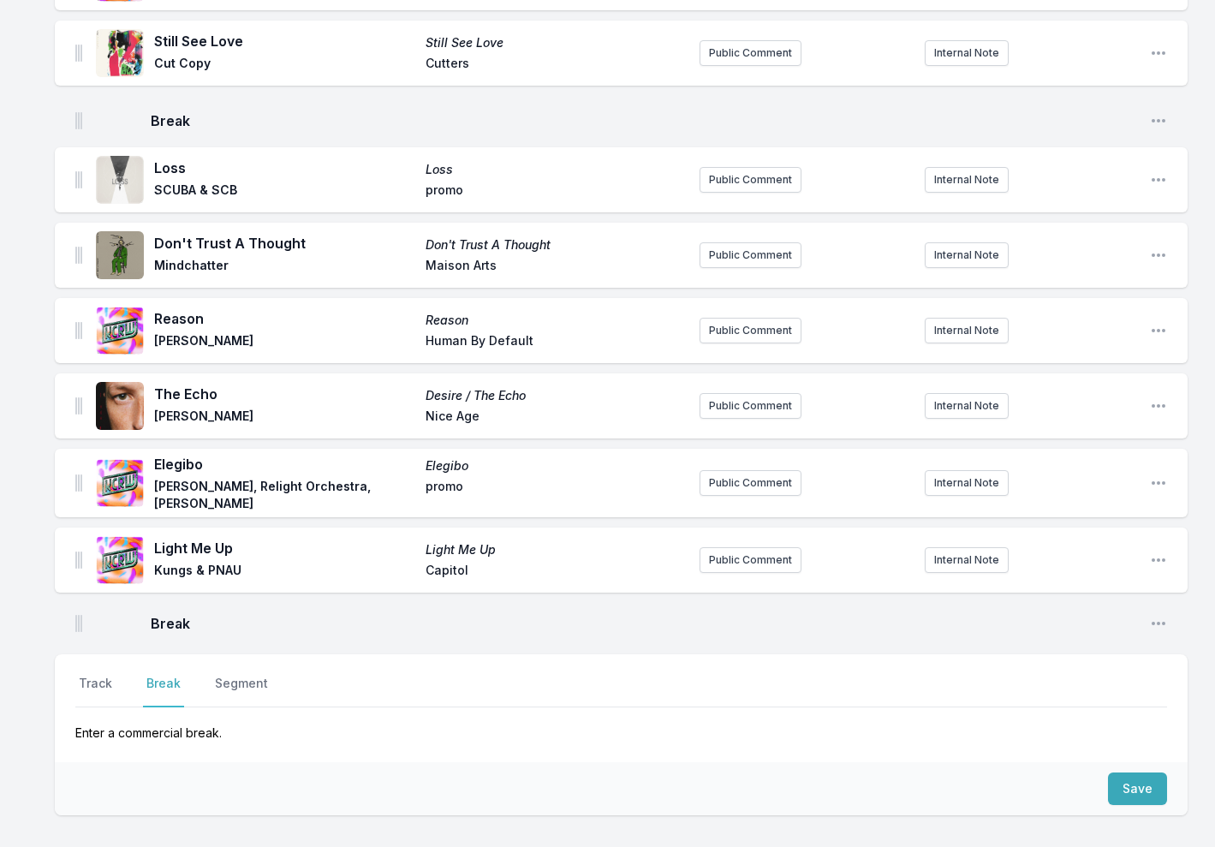
scroll to position [379, 0]
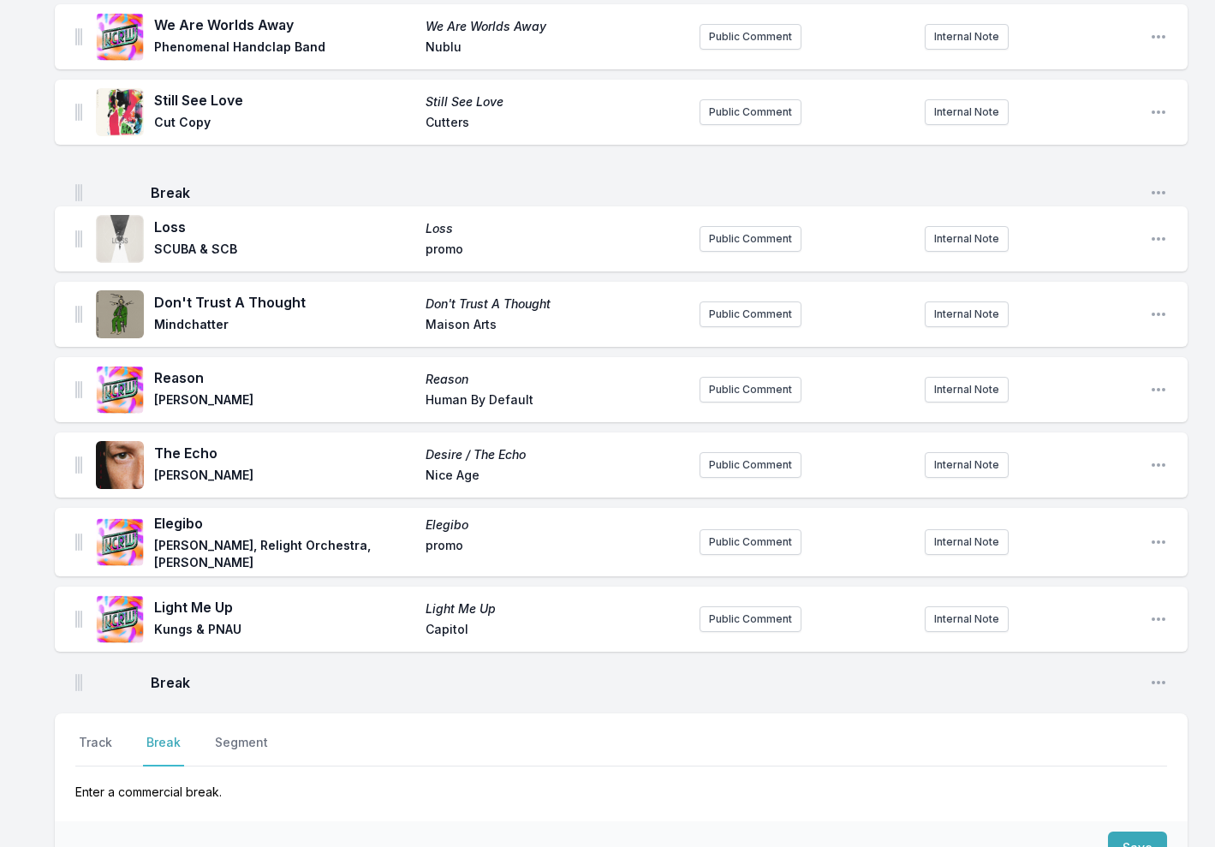
drag, startPoint x: 74, startPoint y: 117, endPoint x: 74, endPoint y: 220, distance: 102.7
click at [74, 219] on ul "Pop Pop Pop Pop Von Boch, Sparrow & Barbossa, KZ promo Public Comment Internal …" at bounding box center [621, 271] width 1133 height 863
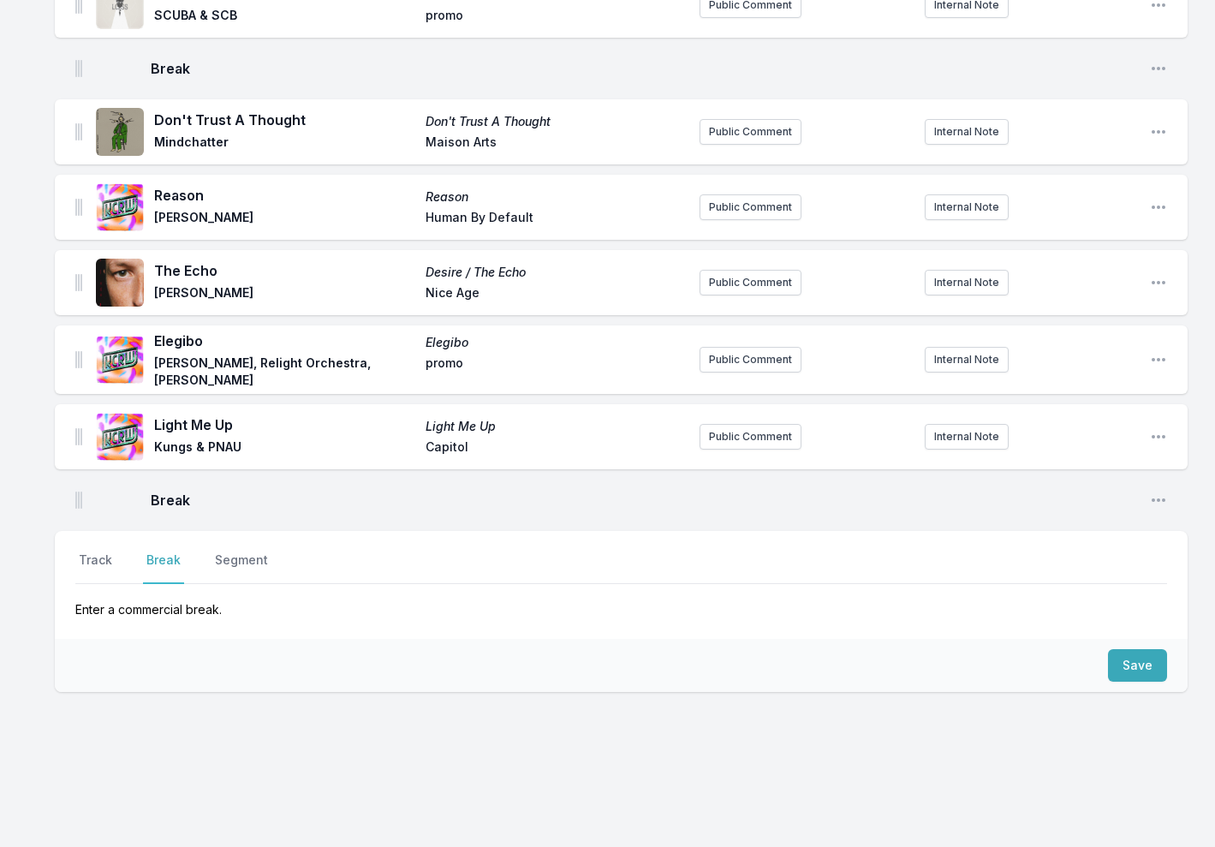
scroll to position [516, 0]
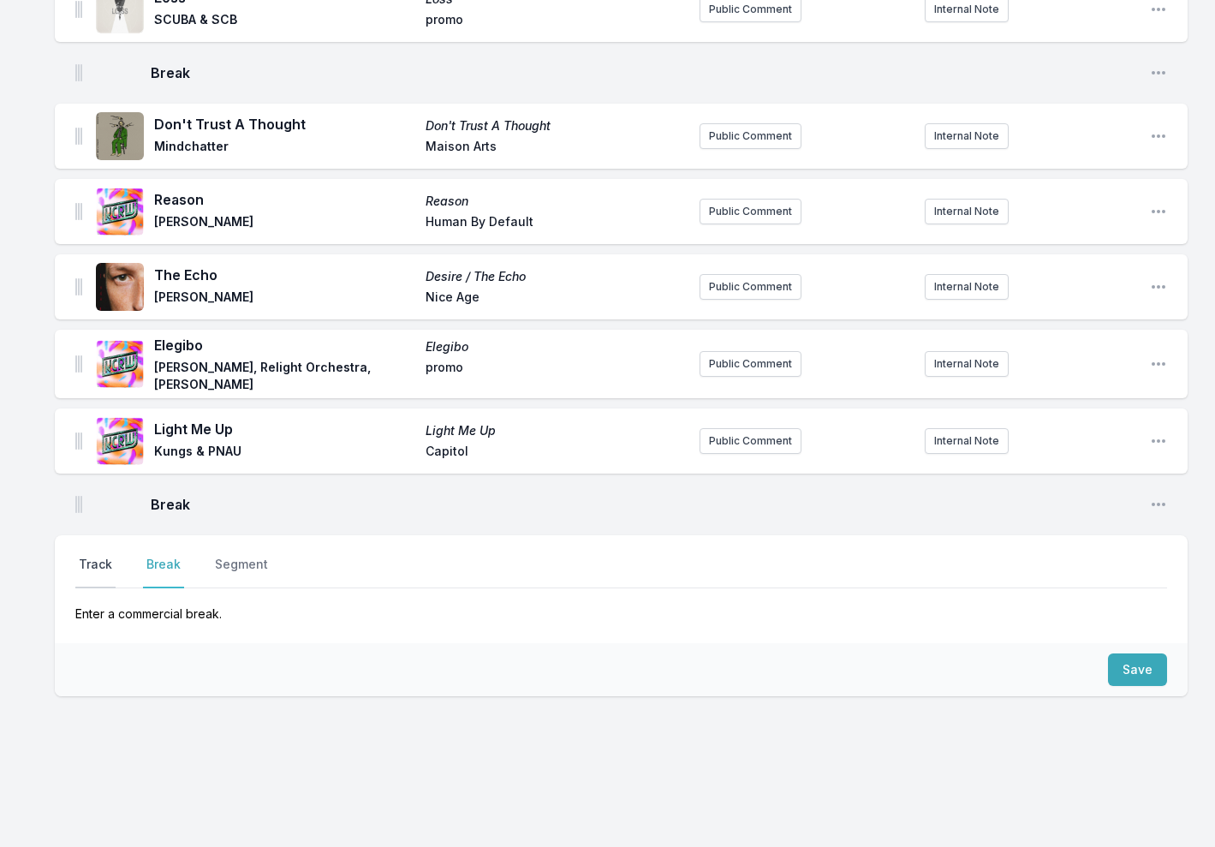
click at [99, 556] on button "Track" at bounding box center [95, 572] width 40 height 33
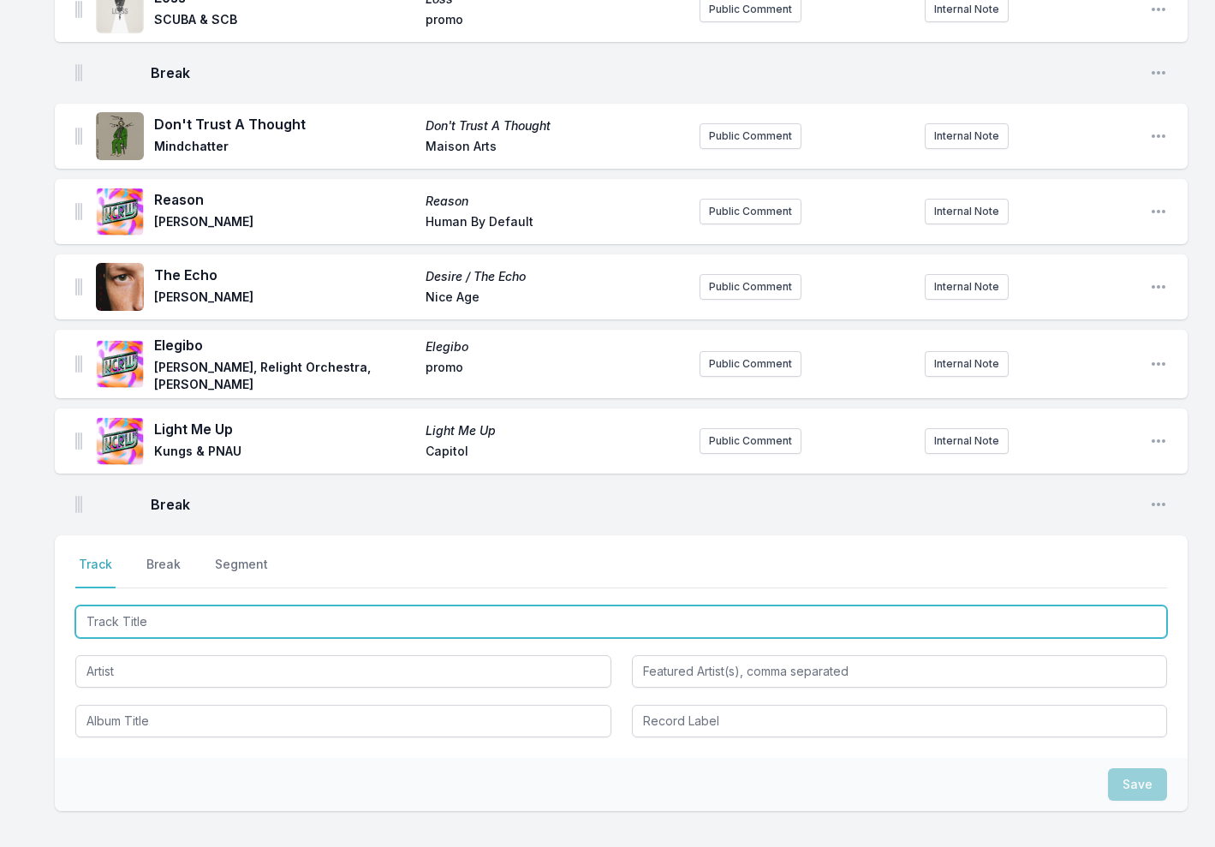
click at [159, 605] on input "Track Title" at bounding box center [621, 621] width 1092 height 33
type input "925"
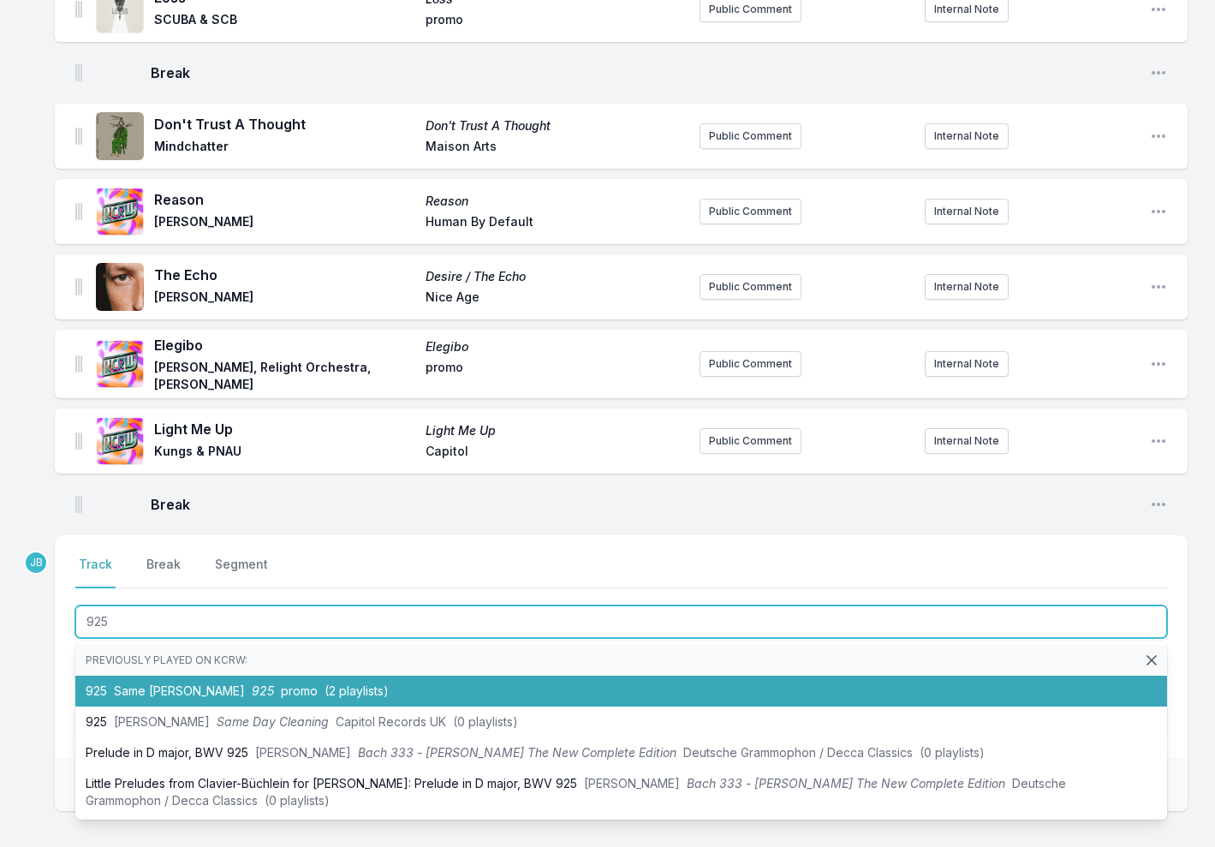
click at [199, 683] on span "Same Virji, Chris Lake" at bounding box center [179, 690] width 131 height 15
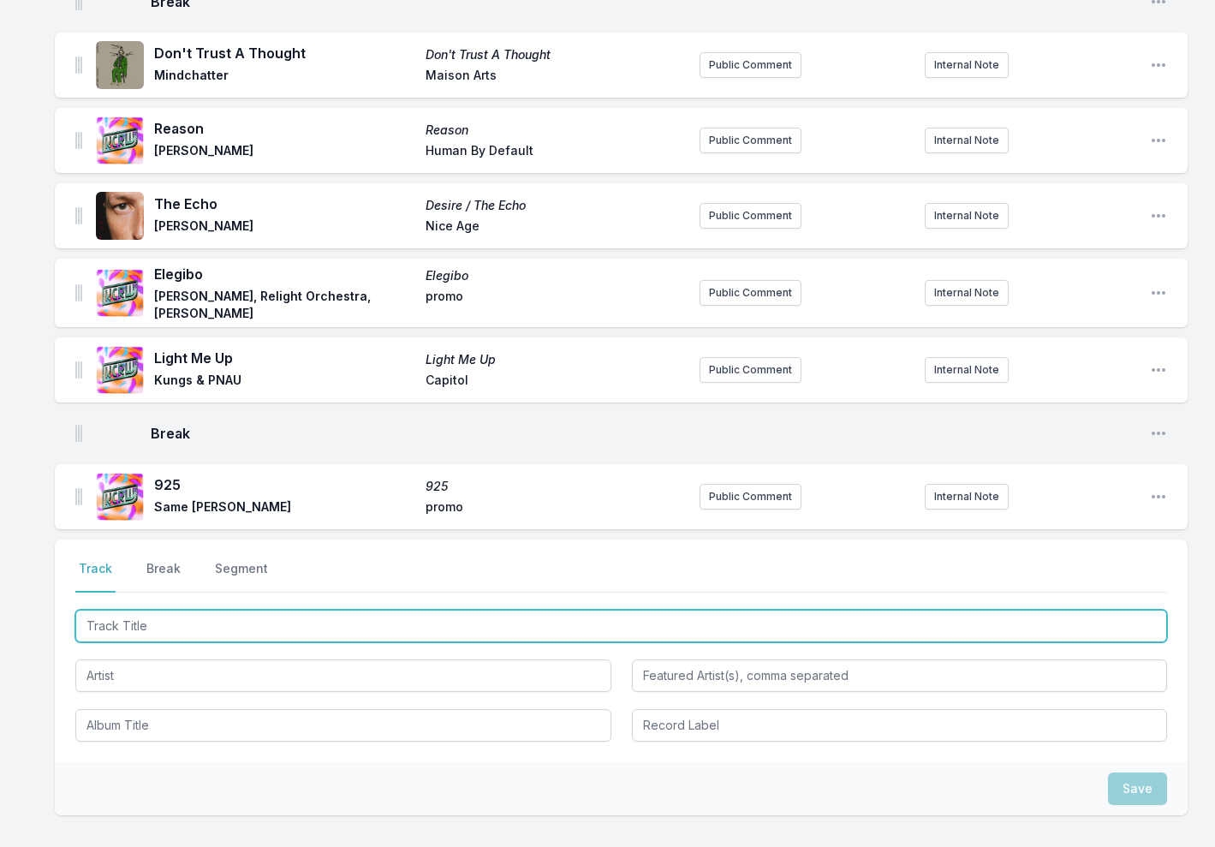
scroll to position [587, 0]
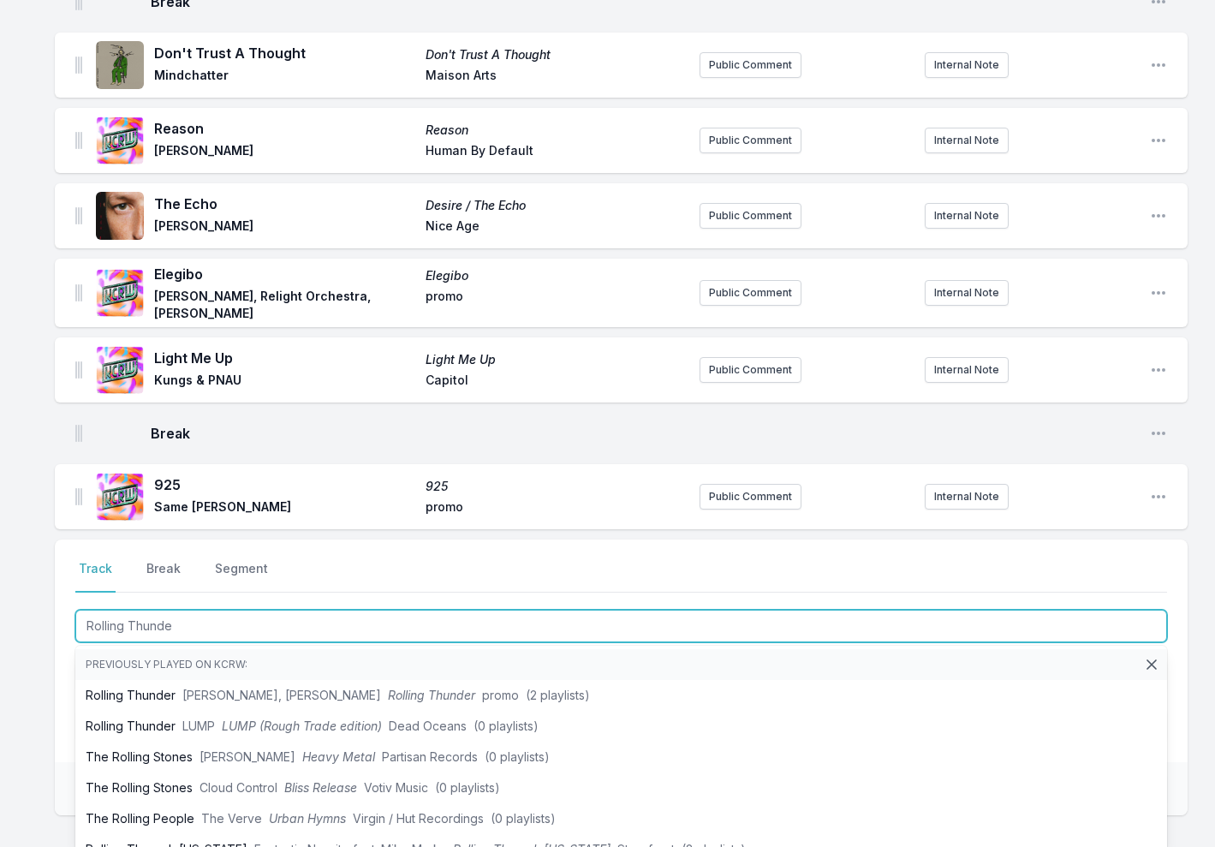
type input "Rolling Thunder"
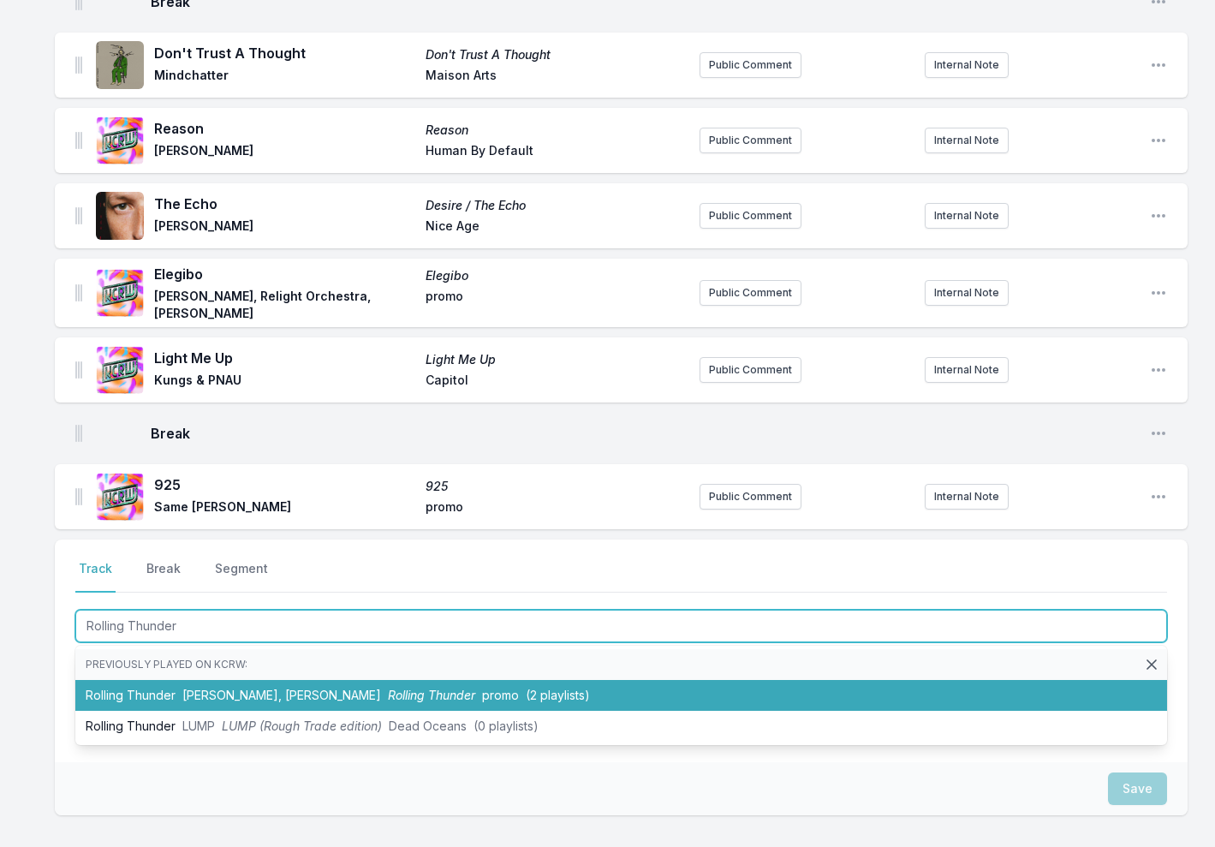
click at [318, 687] on span "Jamie Jones, Baby Rose" at bounding box center [281, 694] width 199 height 15
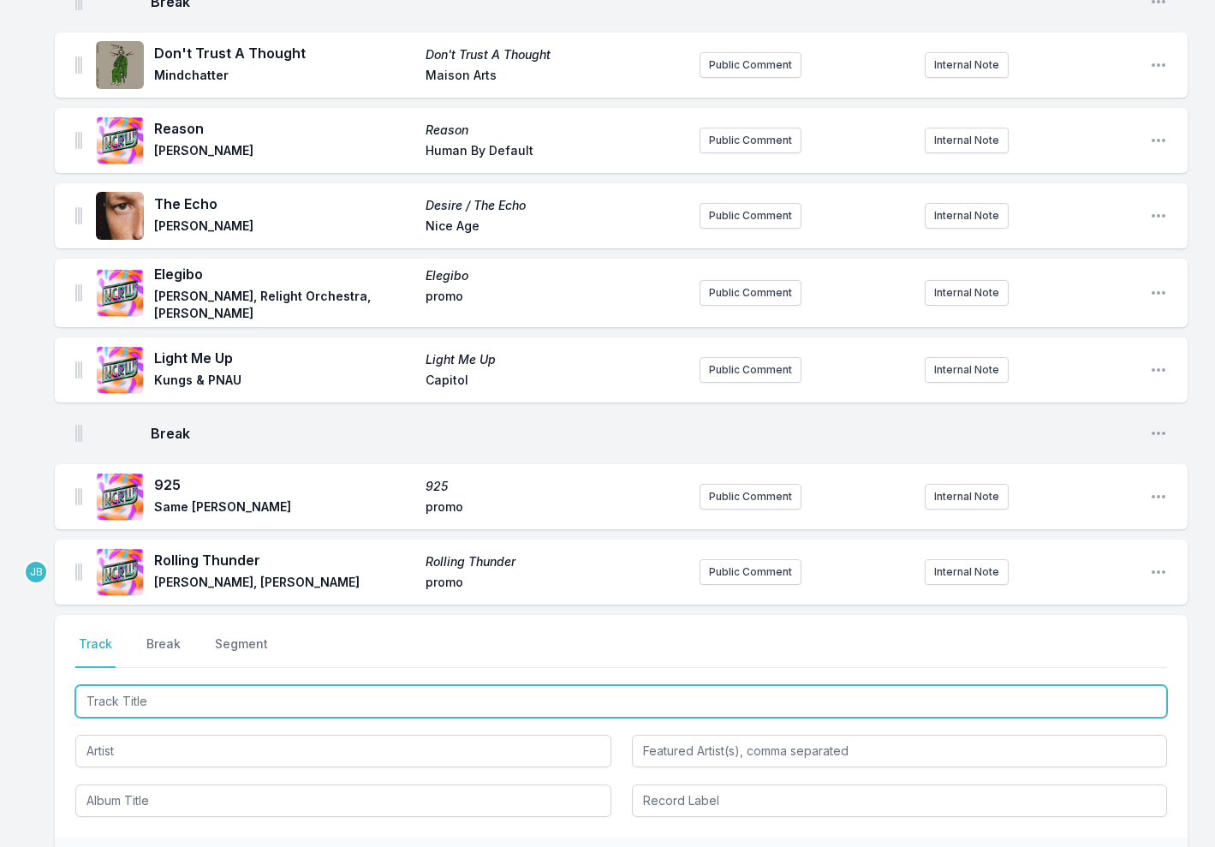
click at [121, 691] on input "Track Title" at bounding box center [621, 701] width 1092 height 33
type input "Detonator (Redux)"
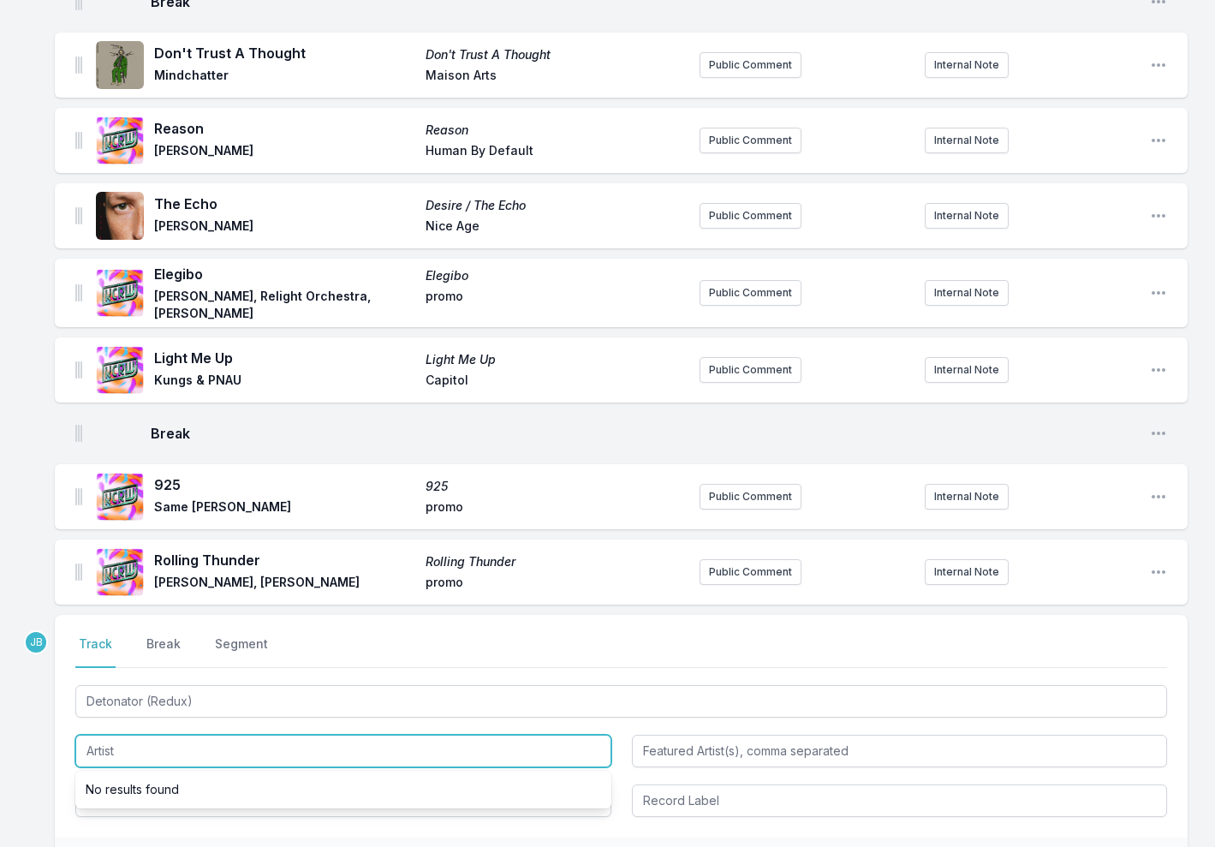
click at [140, 735] on input "Artist" at bounding box center [343, 751] width 536 height 33
paste input "Walker & Royce, Shinichi Osawa, Princess Superstar"
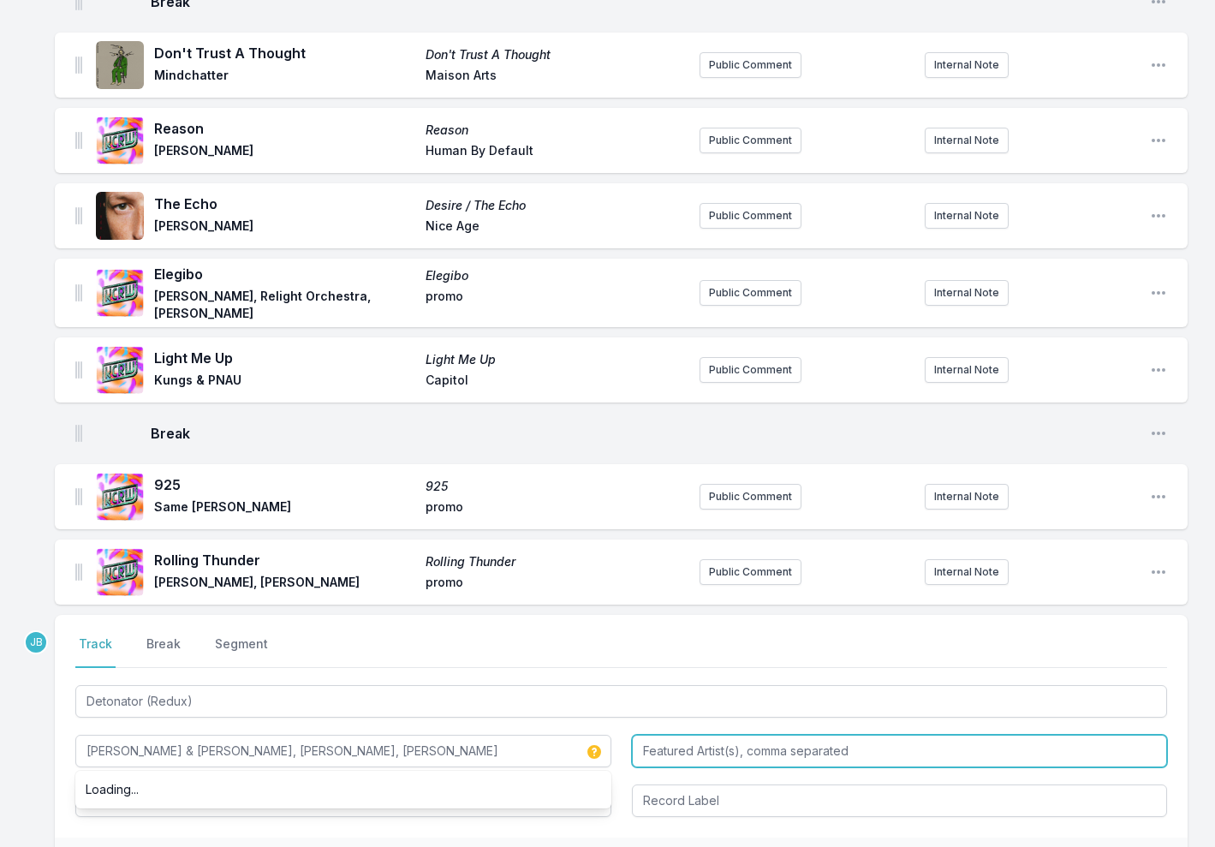
type input "Walker & Royce, Shinichi Osawa, Princess Superstar"
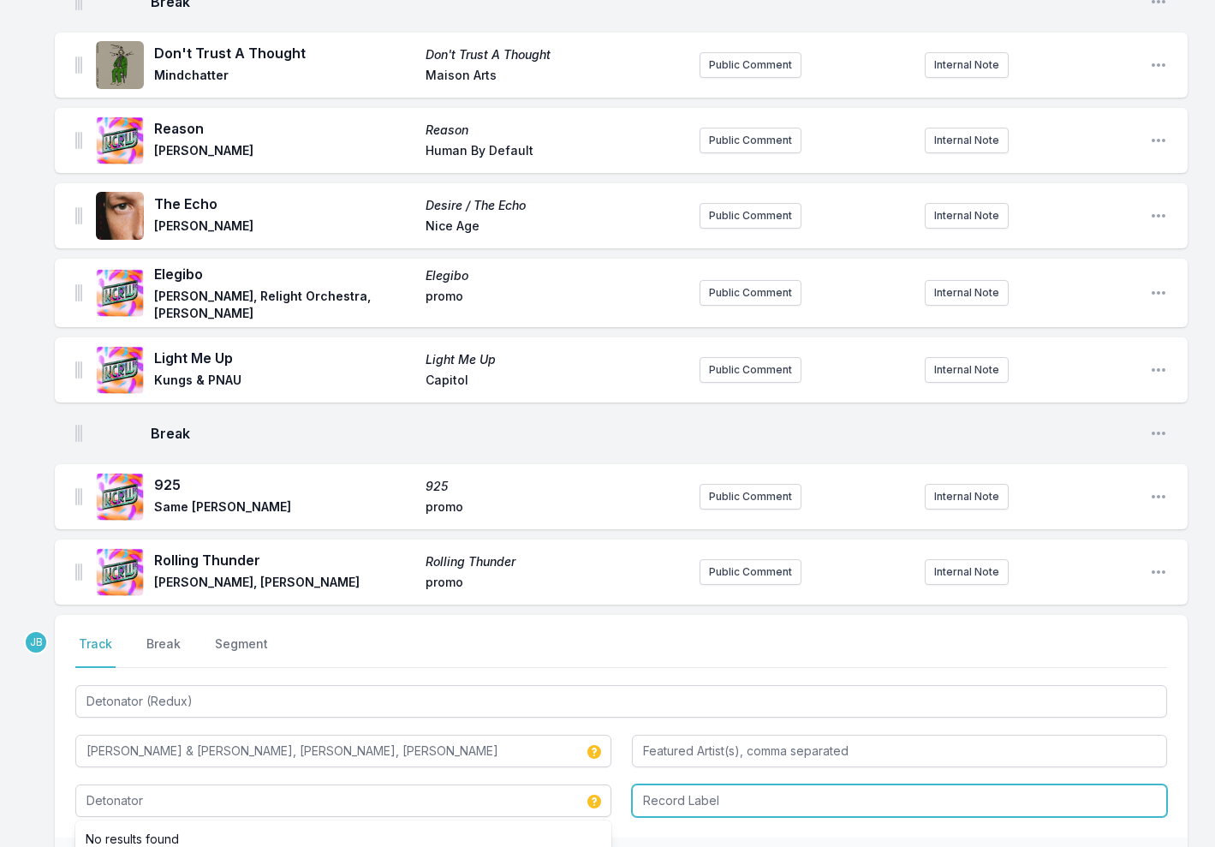
type input "Detonator"
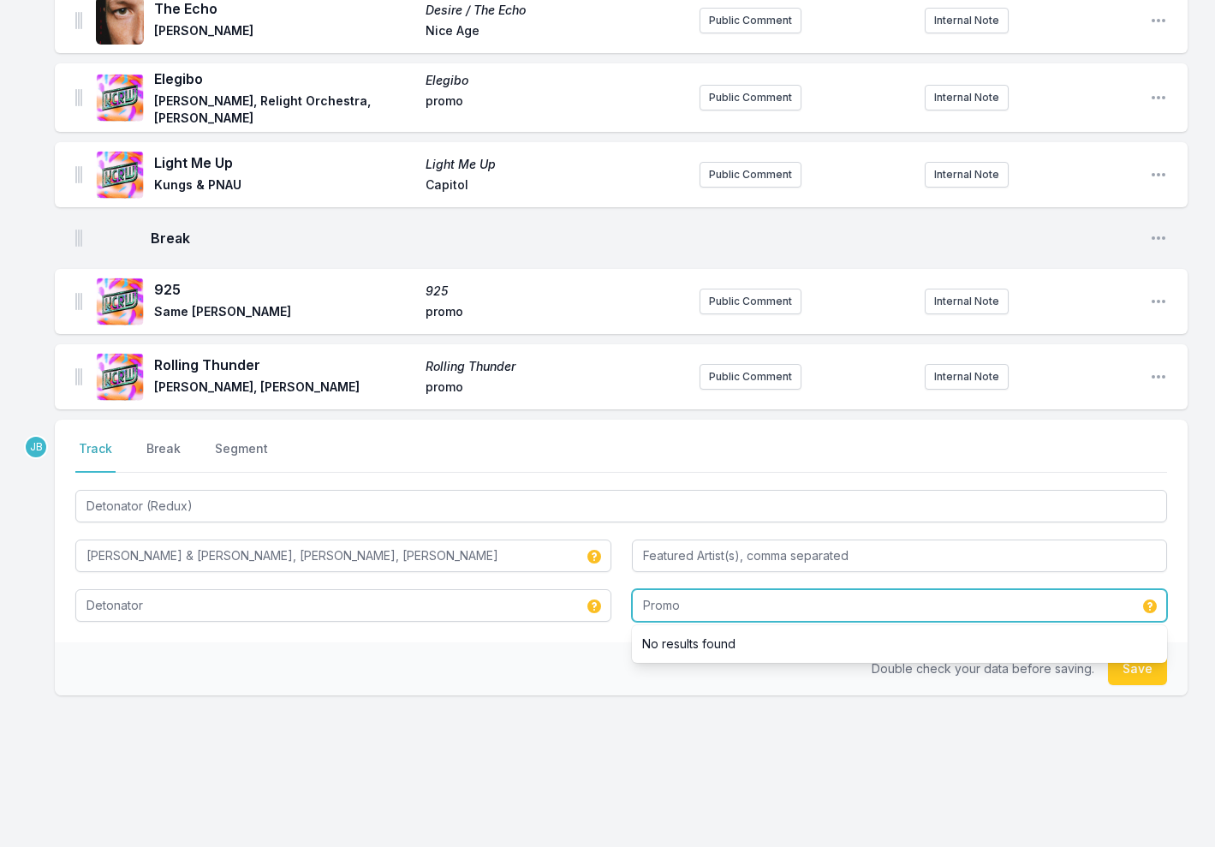
scroll to position [782, 0]
type input "Promo"
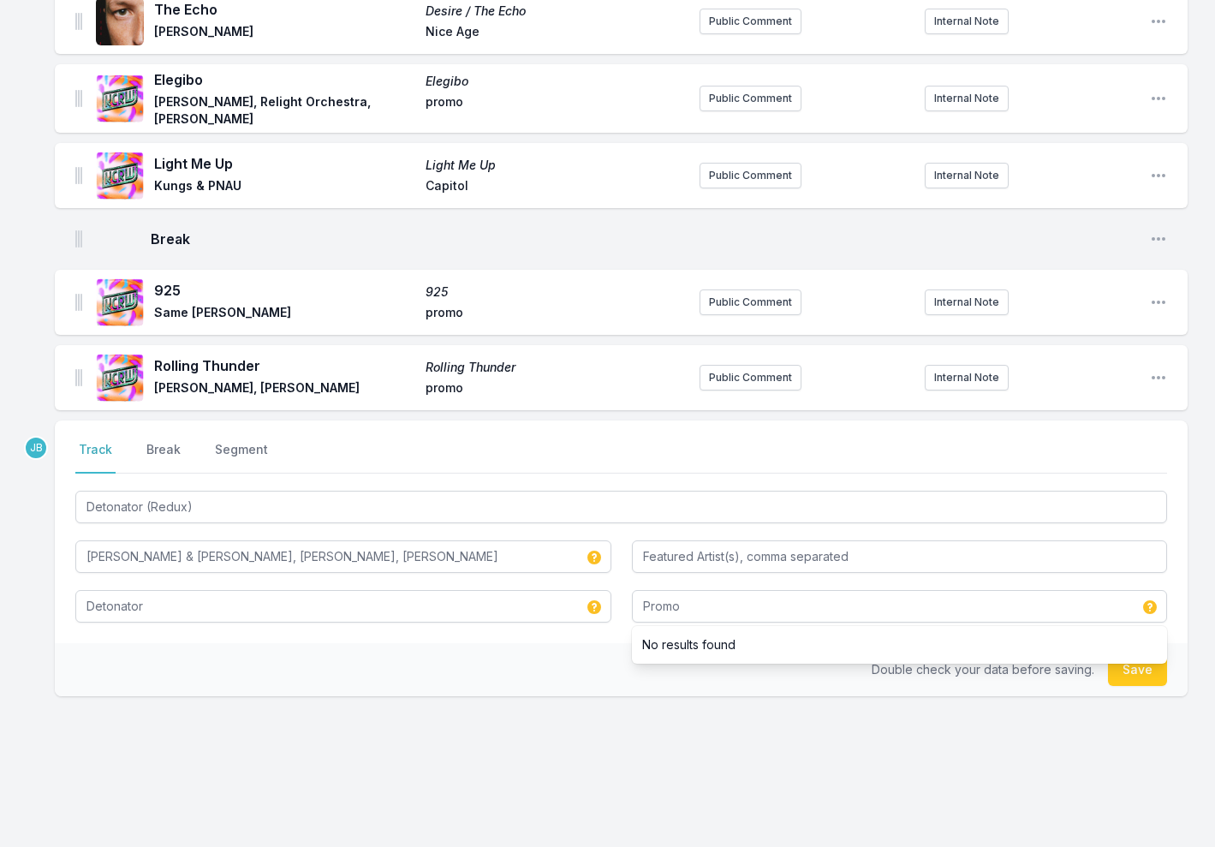
click at [1139, 653] on button "Save" at bounding box center [1137, 669] width 59 height 33
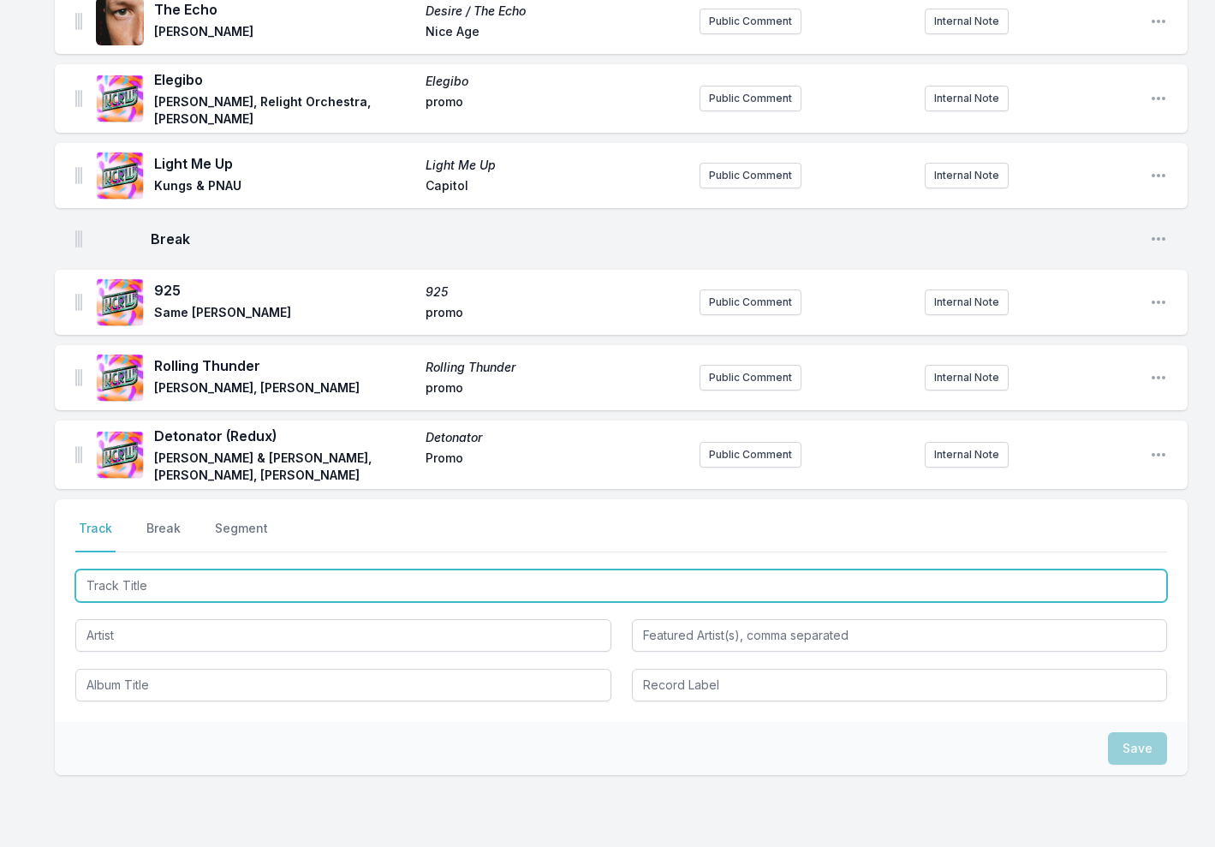
click at [135, 581] on input "Track Title" at bounding box center [621, 585] width 1092 height 33
paste input "Düzer"
drag, startPoint x: 146, startPoint y: 574, endPoint x: 48, endPoint y: 574, distance: 97.6
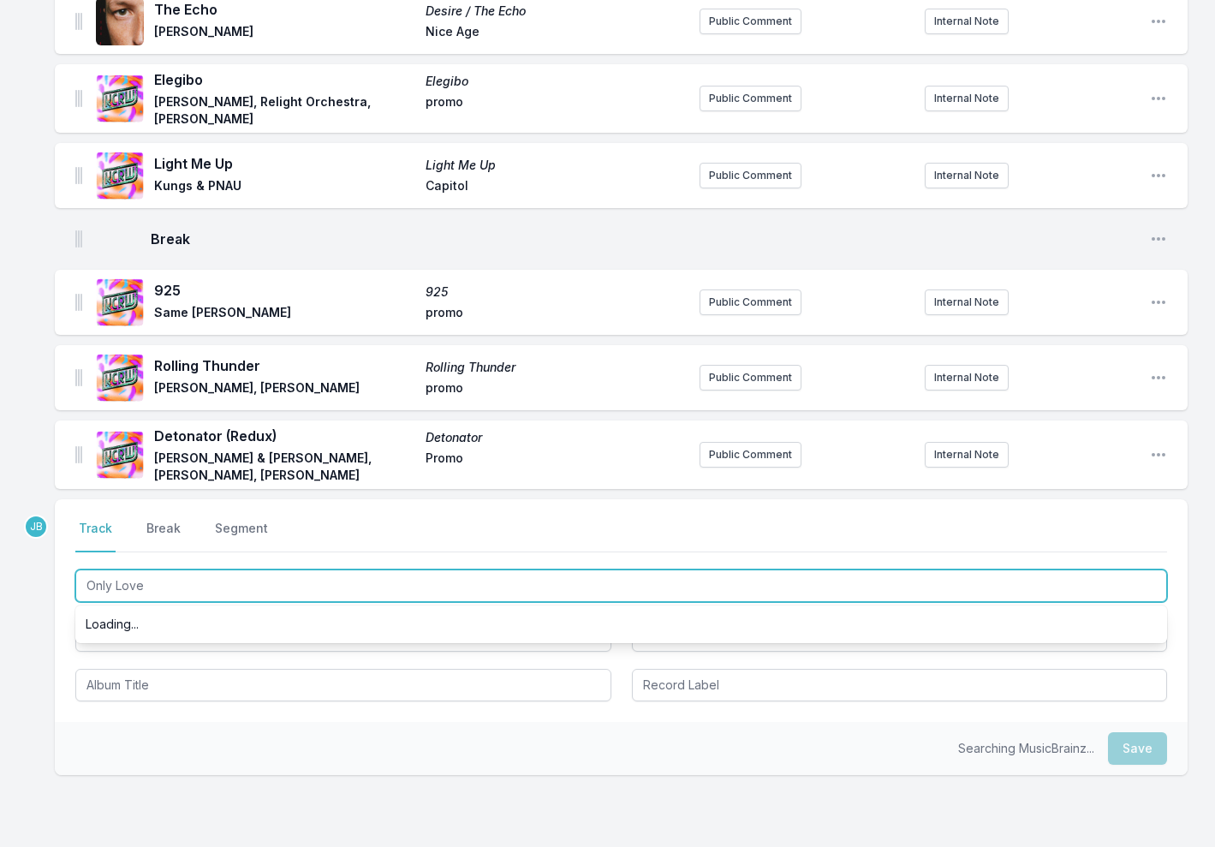
type input "Only Love"
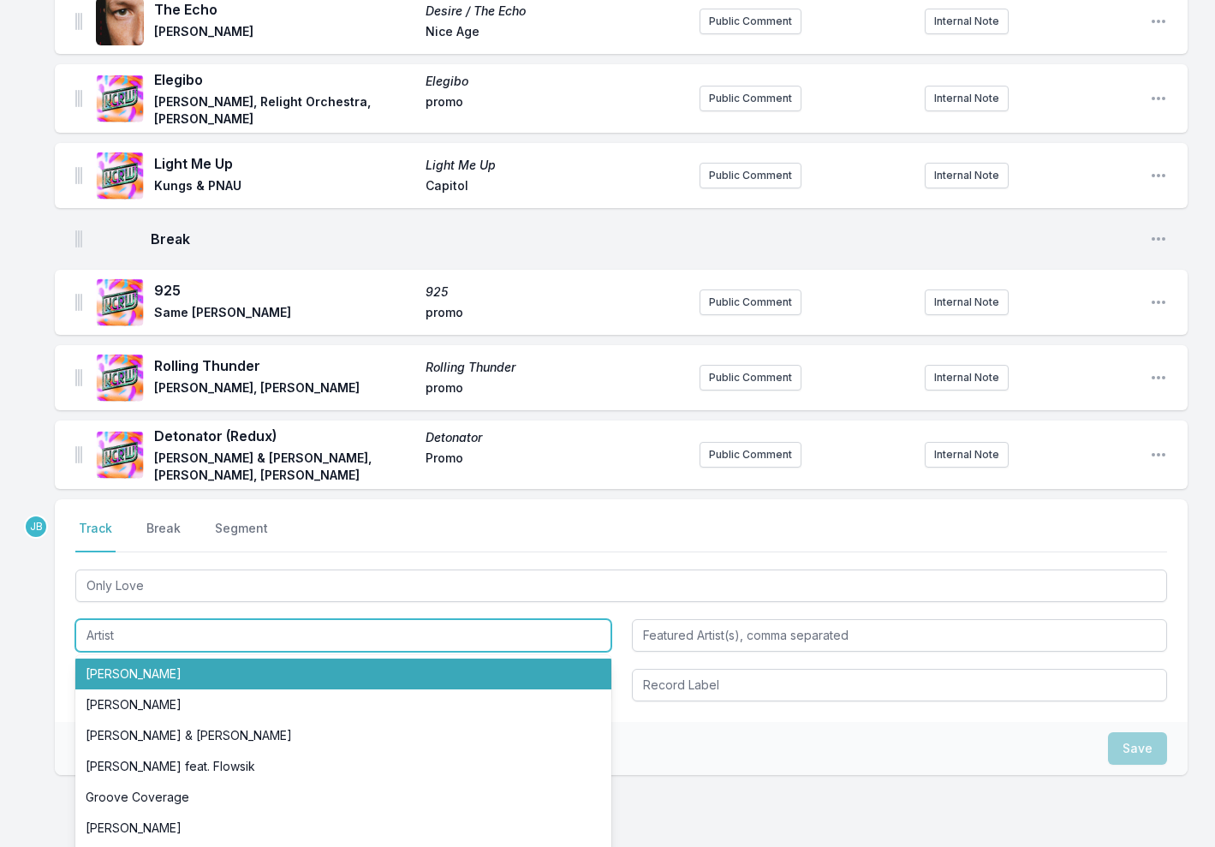
paste input "Düzer"
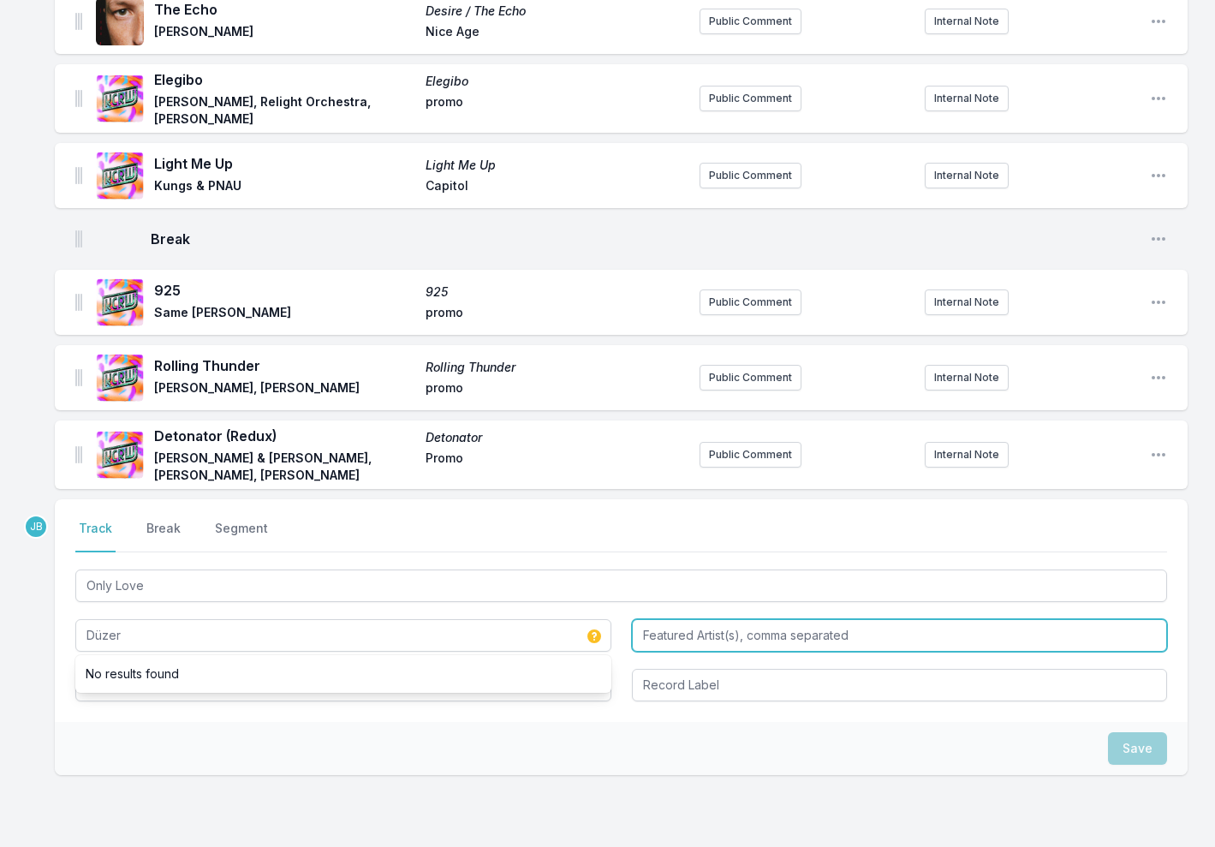
type input "Düzer"
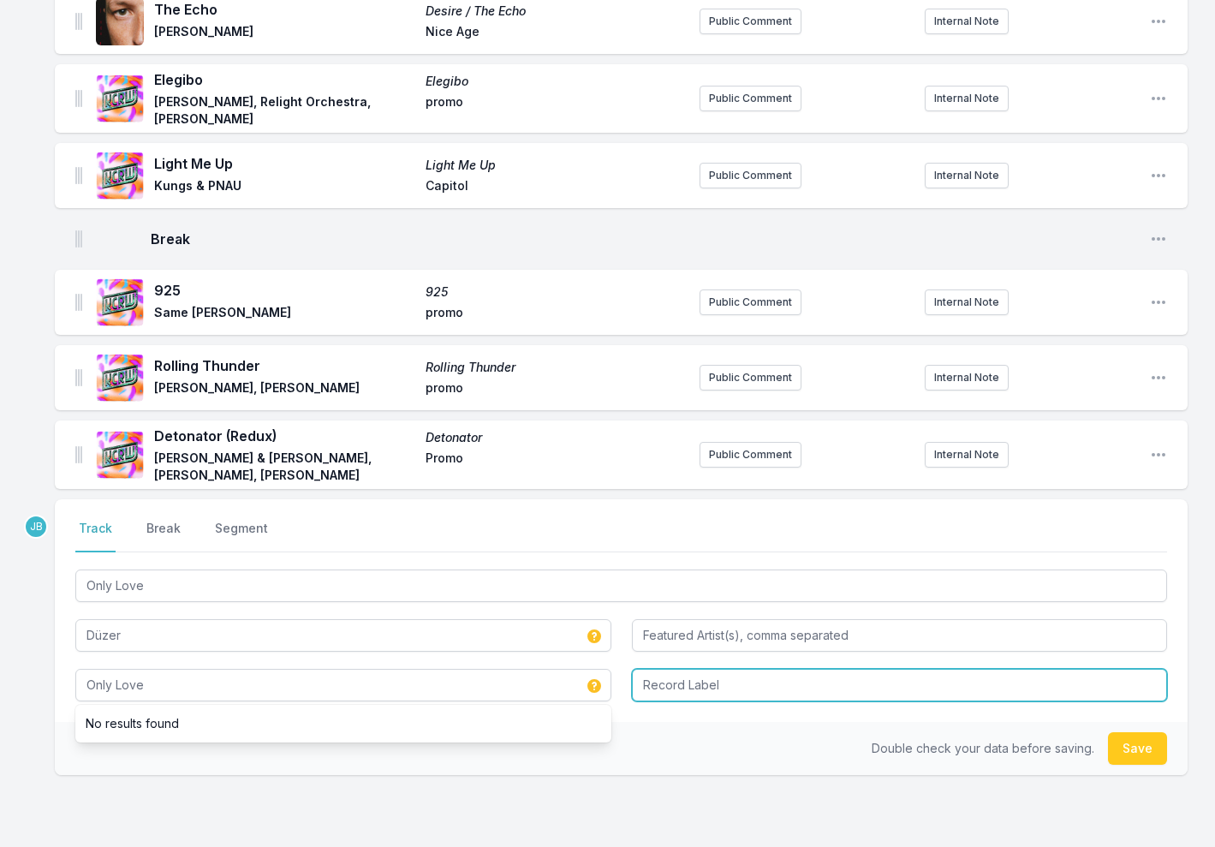
type input "Only Love"
type input "Promo"
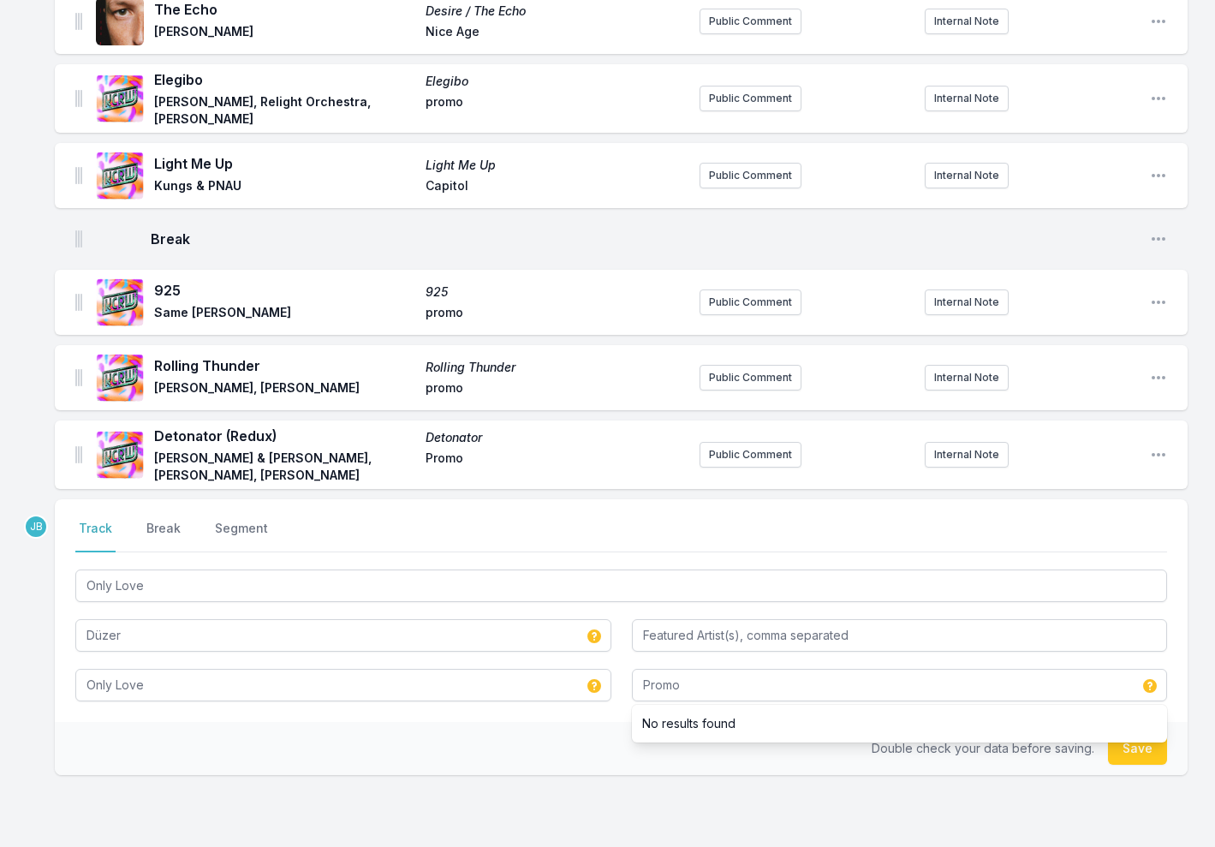
click at [1152, 739] on button "Save" at bounding box center [1137, 748] width 59 height 33
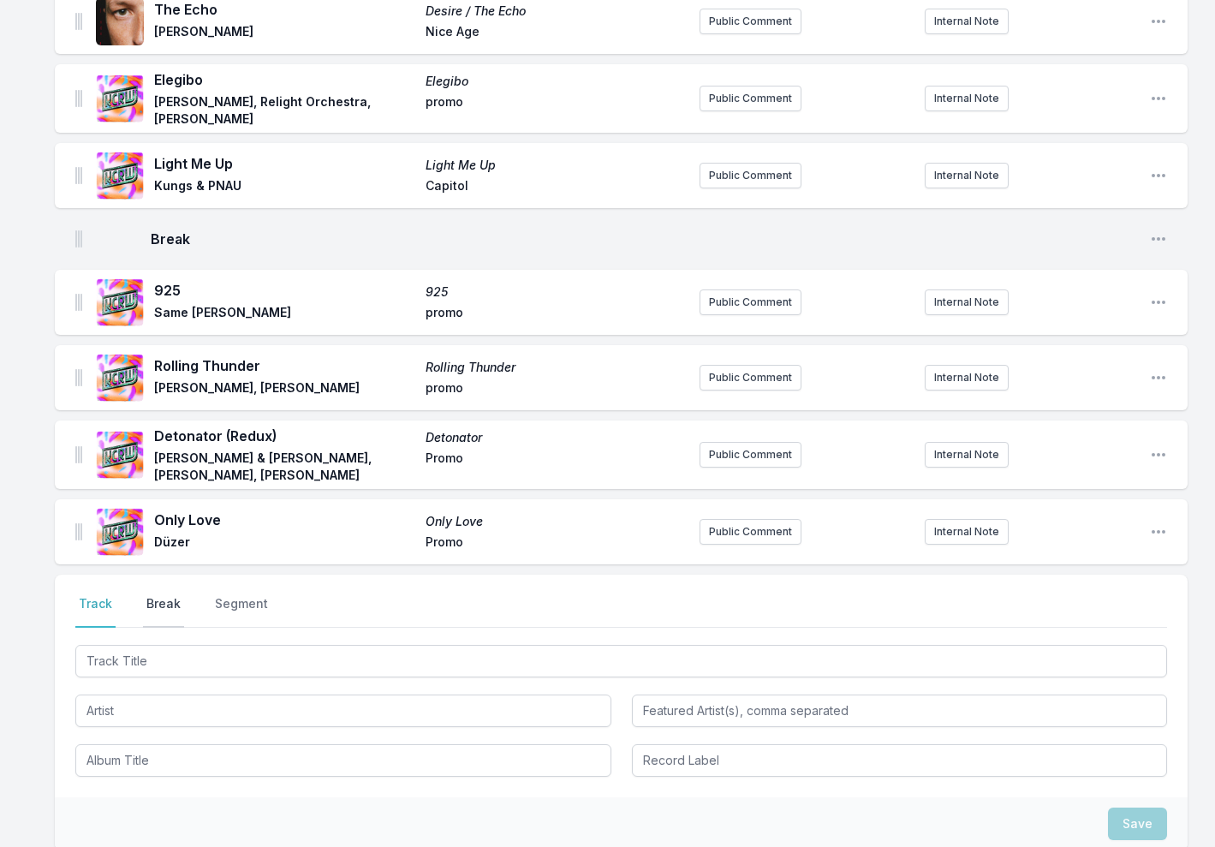
click at [170, 595] on button "Break" at bounding box center [163, 611] width 41 height 33
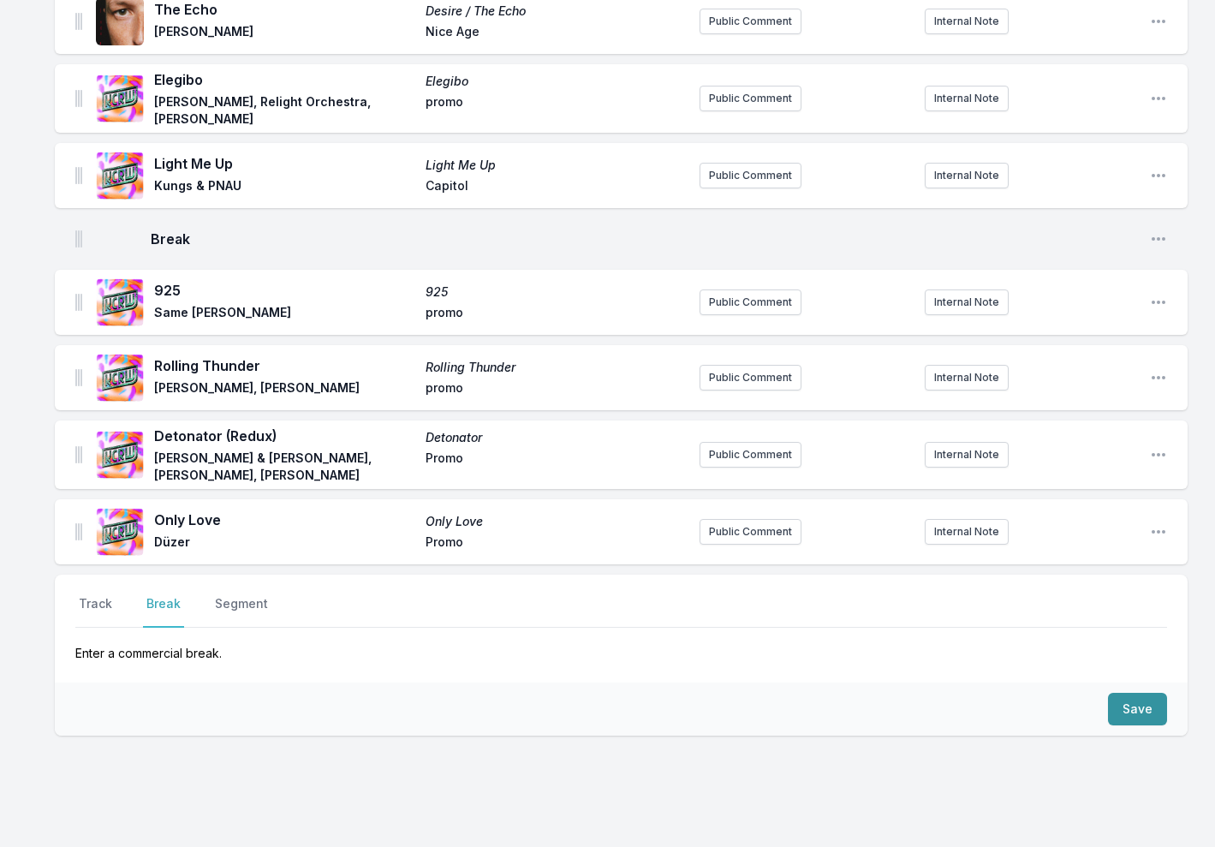
click at [1152, 695] on button "Save" at bounding box center [1137, 709] width 59 height 33
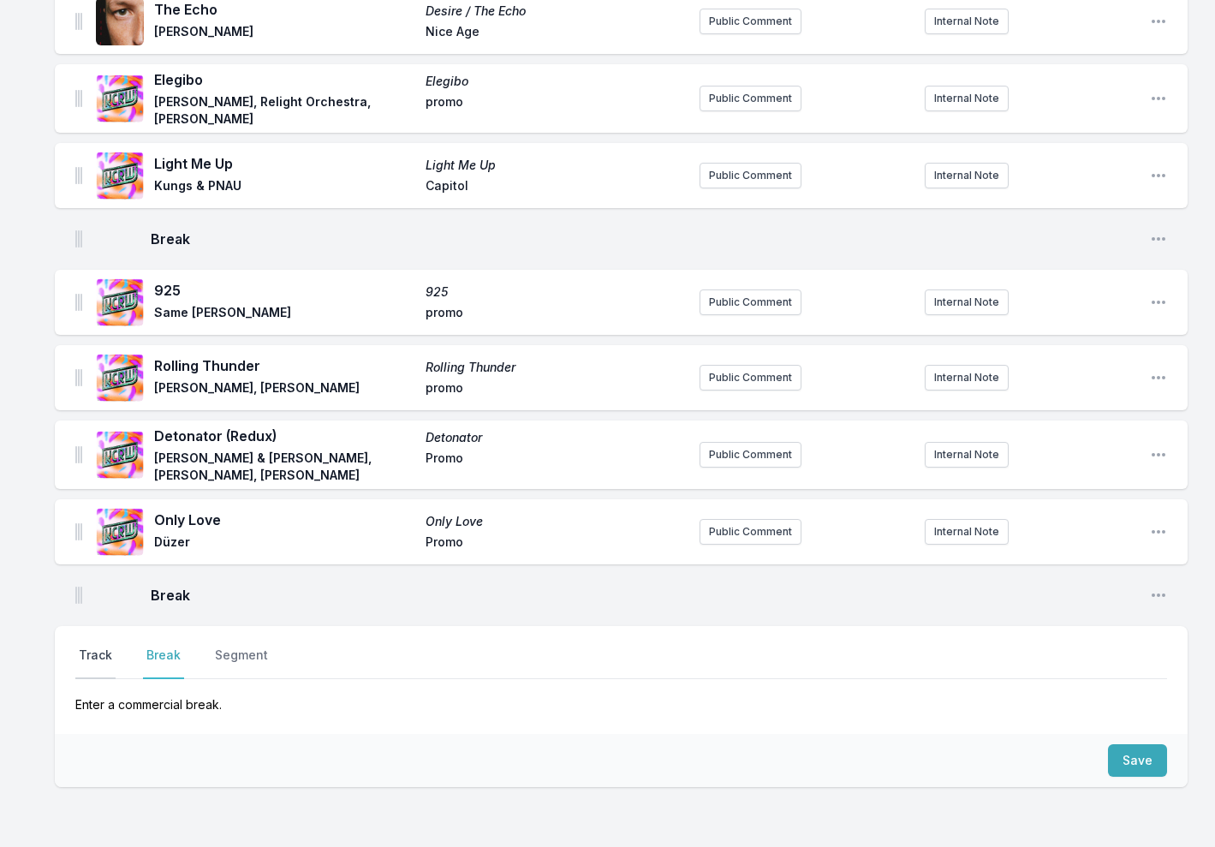
click at [94, 646] on button "Track" at bounding box center [95, 662] width 40 height 33
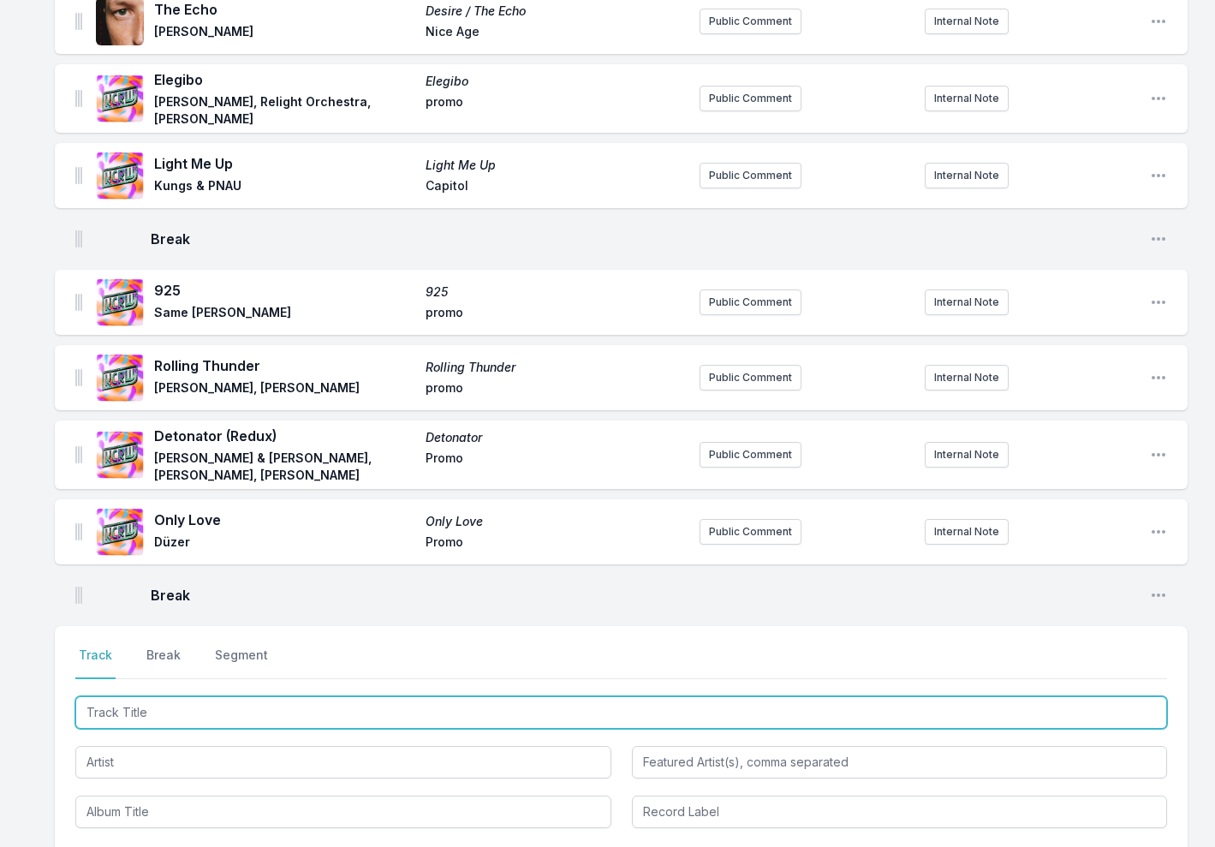
click at [121, 701] on input "Track Title" at bounding box center [621, 712] width 1092 height 33
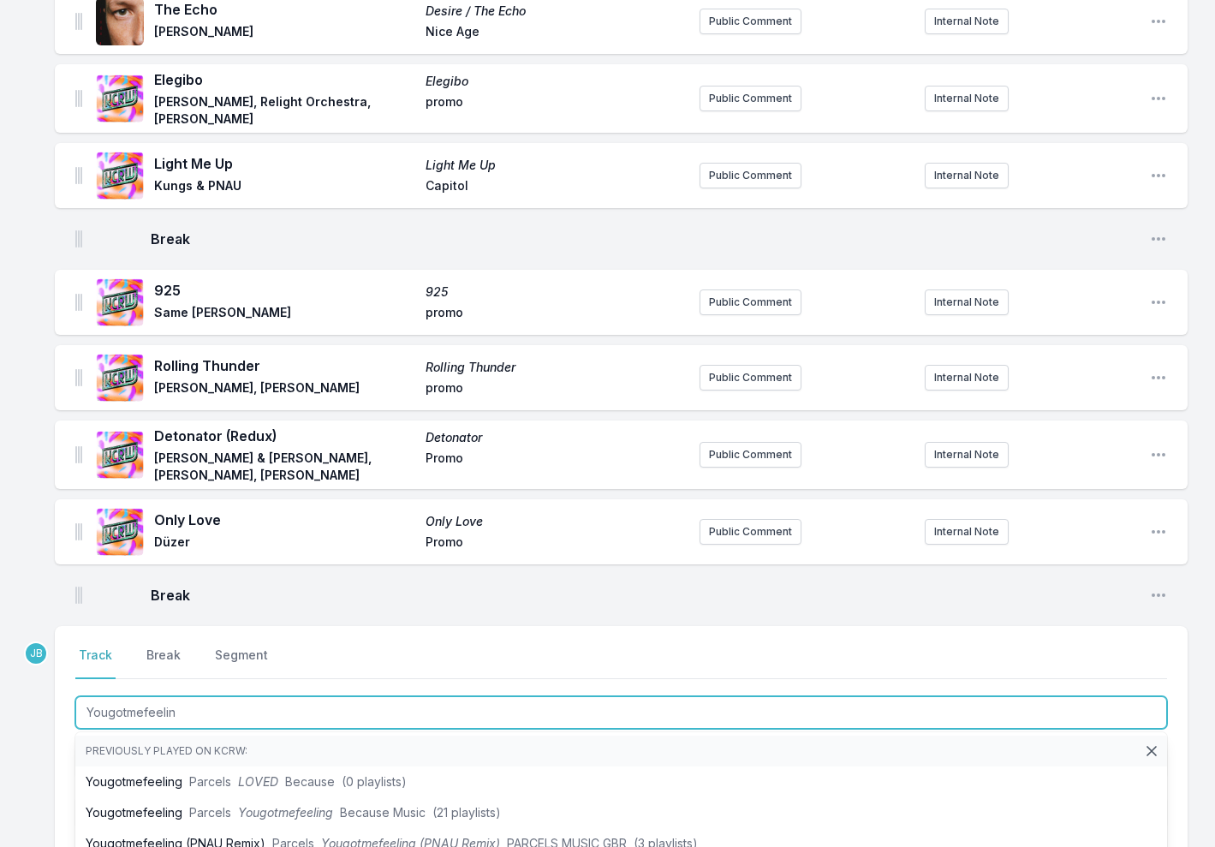
type input "Yougotmefeeling"
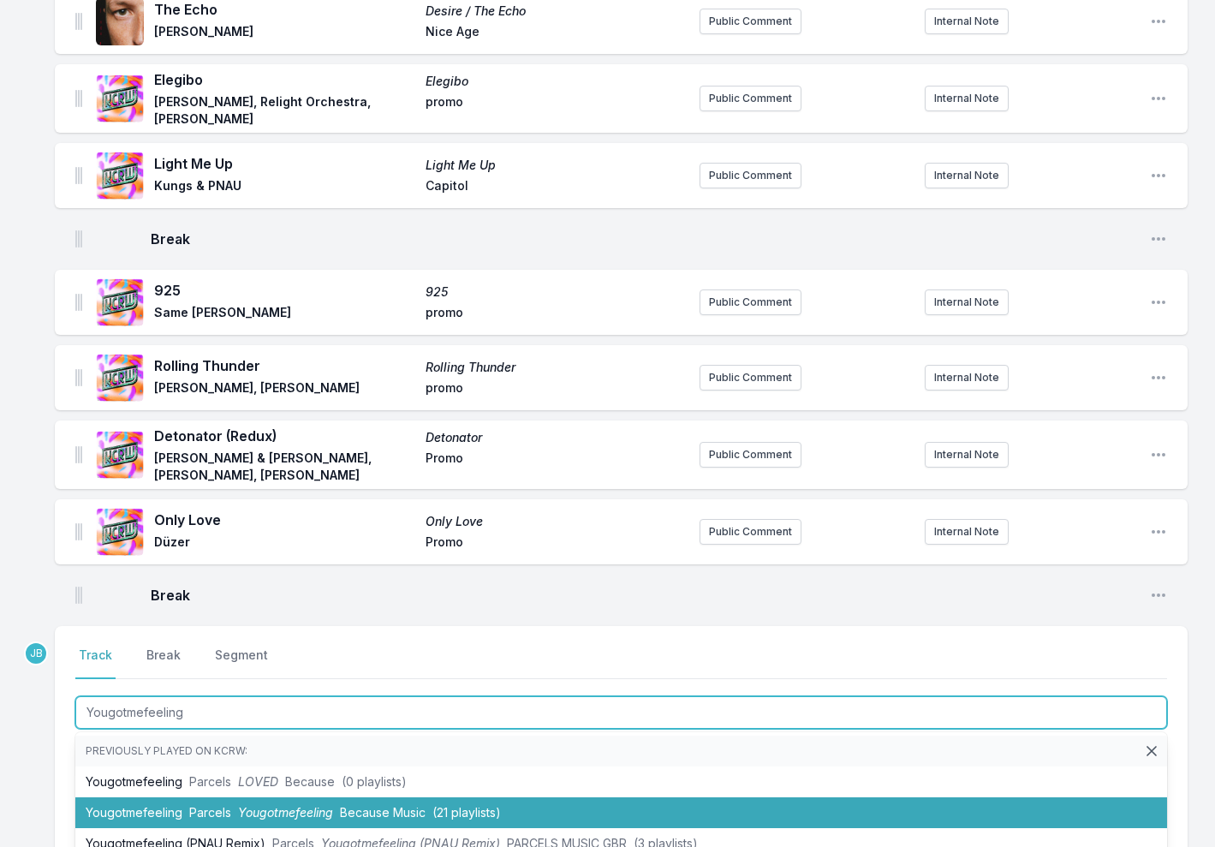
scroll to position [797, 0]
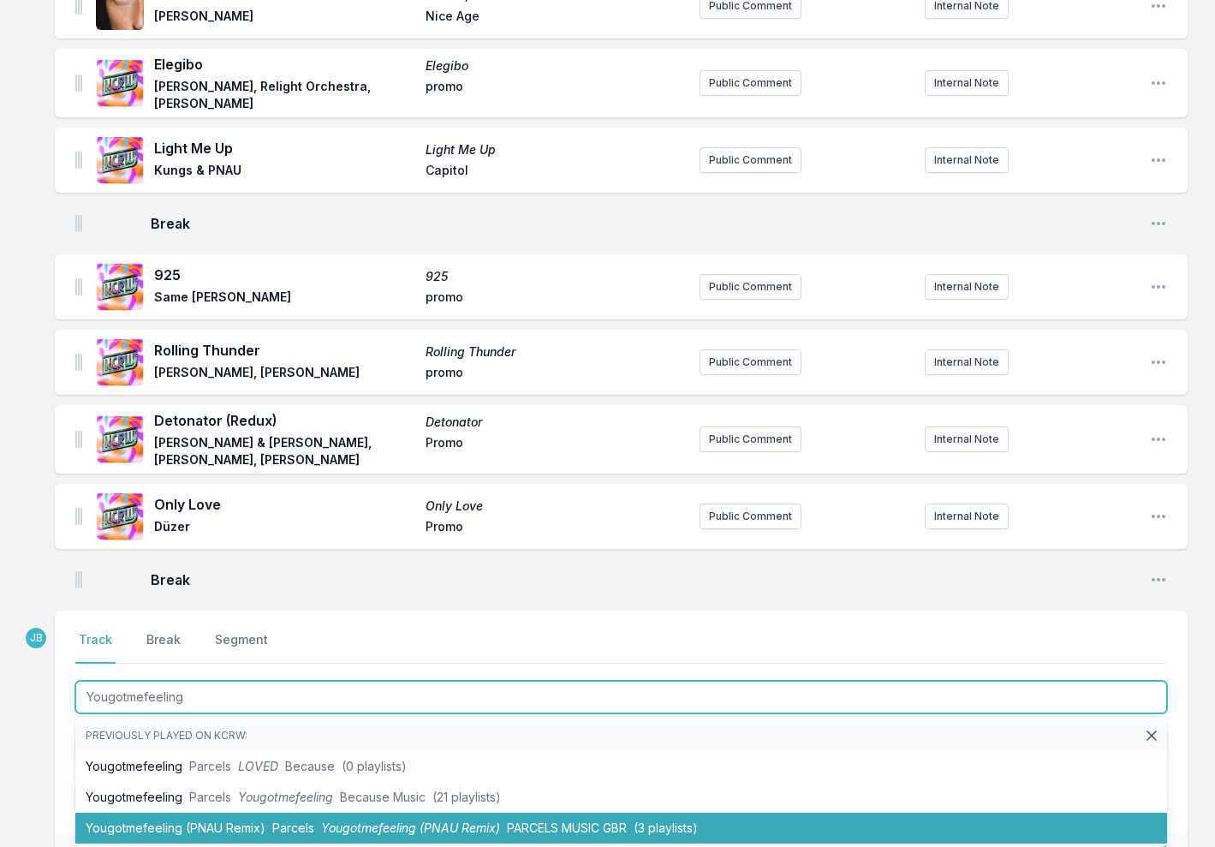
click at [197, 812] on li "Yougotmefeeling (PNAU Remix) Parcels Yougotmefeeling (PNAU Remix) PARCELS MUSIC…" at bounding box center [621, 827] width 1092 height 31
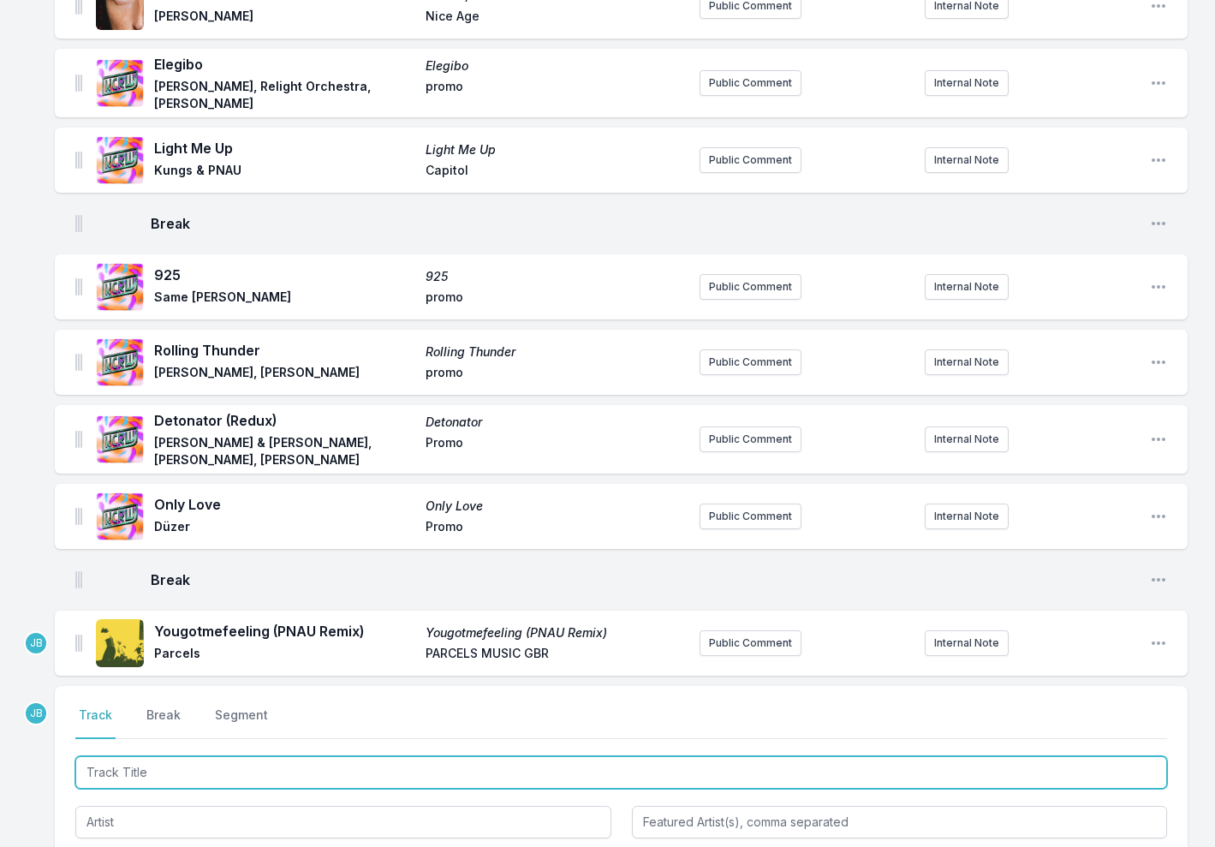
click at [144, 767] on input "Track Title" at bounding box center [621, 772] width 1092 height 33
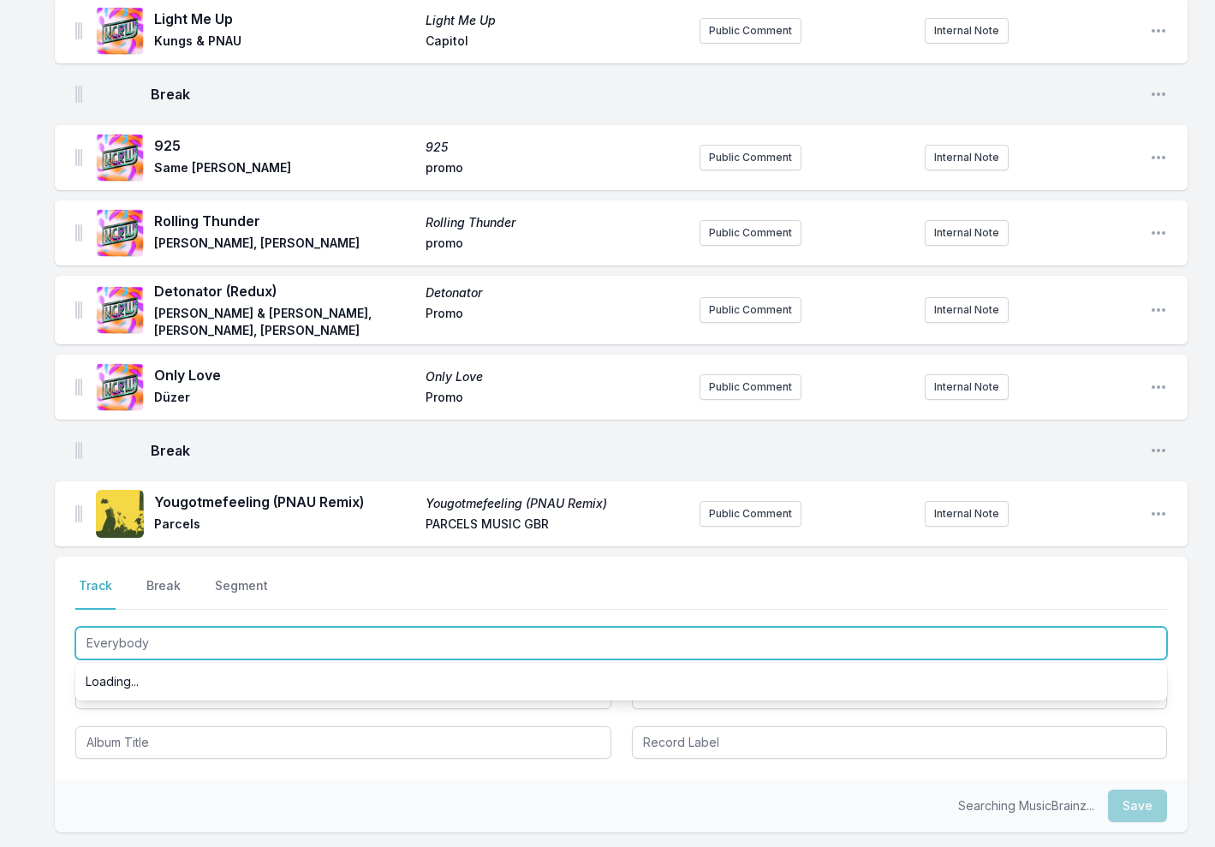
scroll to position [0, 0]
type input "Everybody Dance (Sgt"
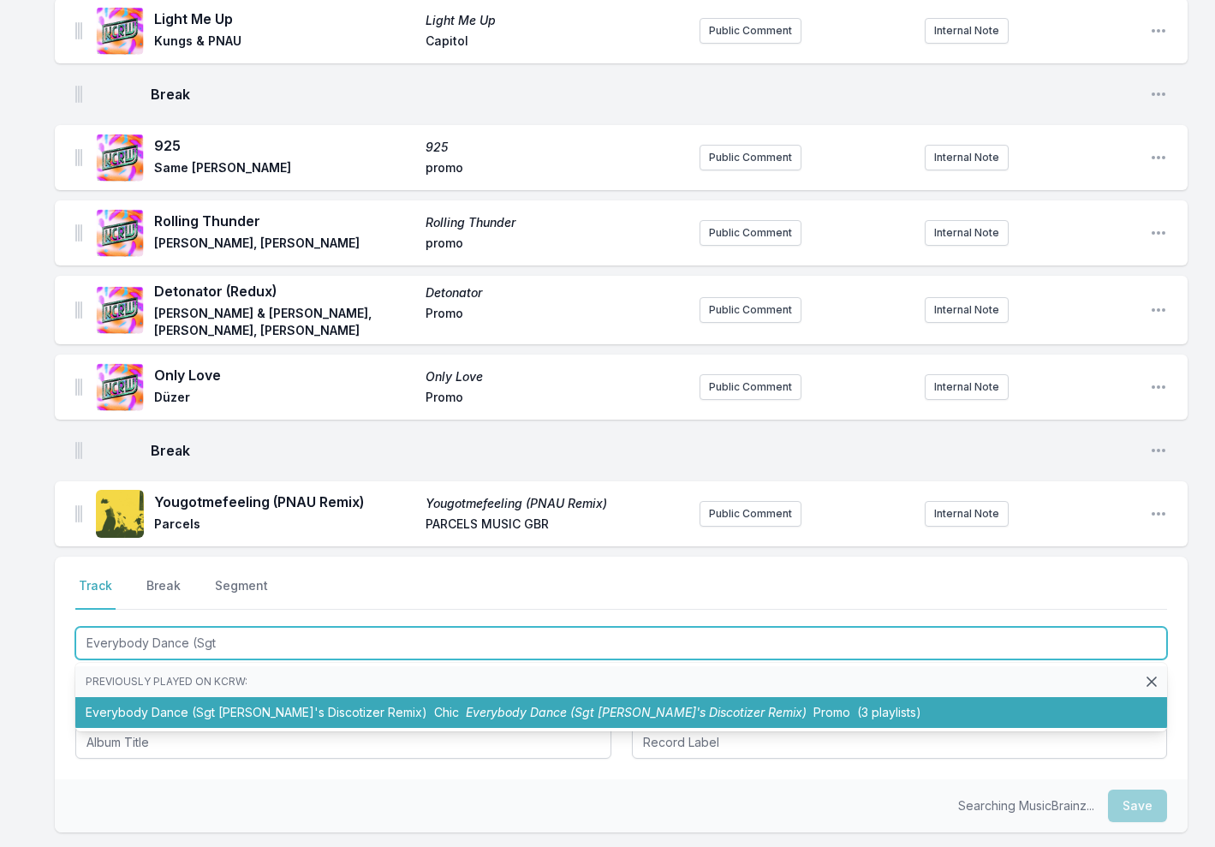
click at [231, 705] on li "Everybody Dance (Sgt Slick's Discotizer Remix) Chic Everybody Dance (Sgt Slick'…" at bounding box center [621, 712] width 1092 height 31
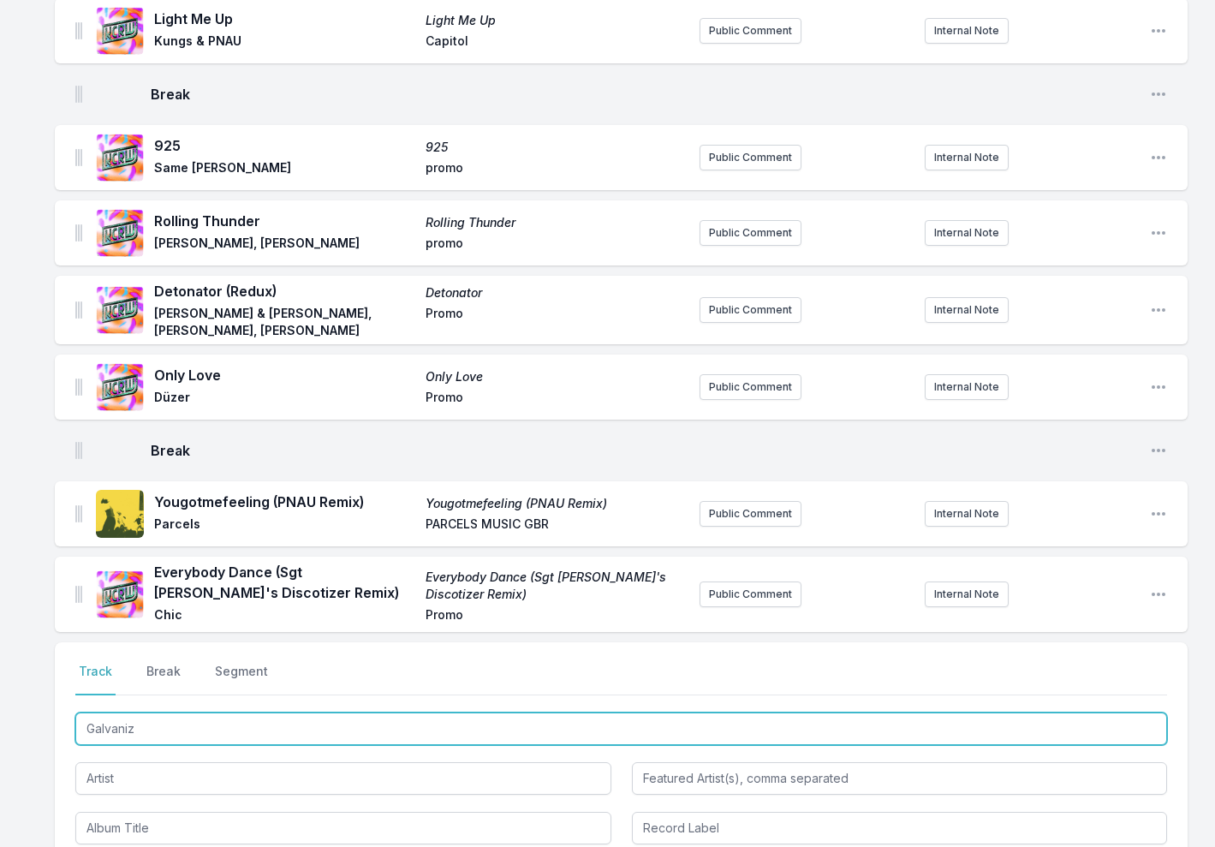
type input "Galvanize"
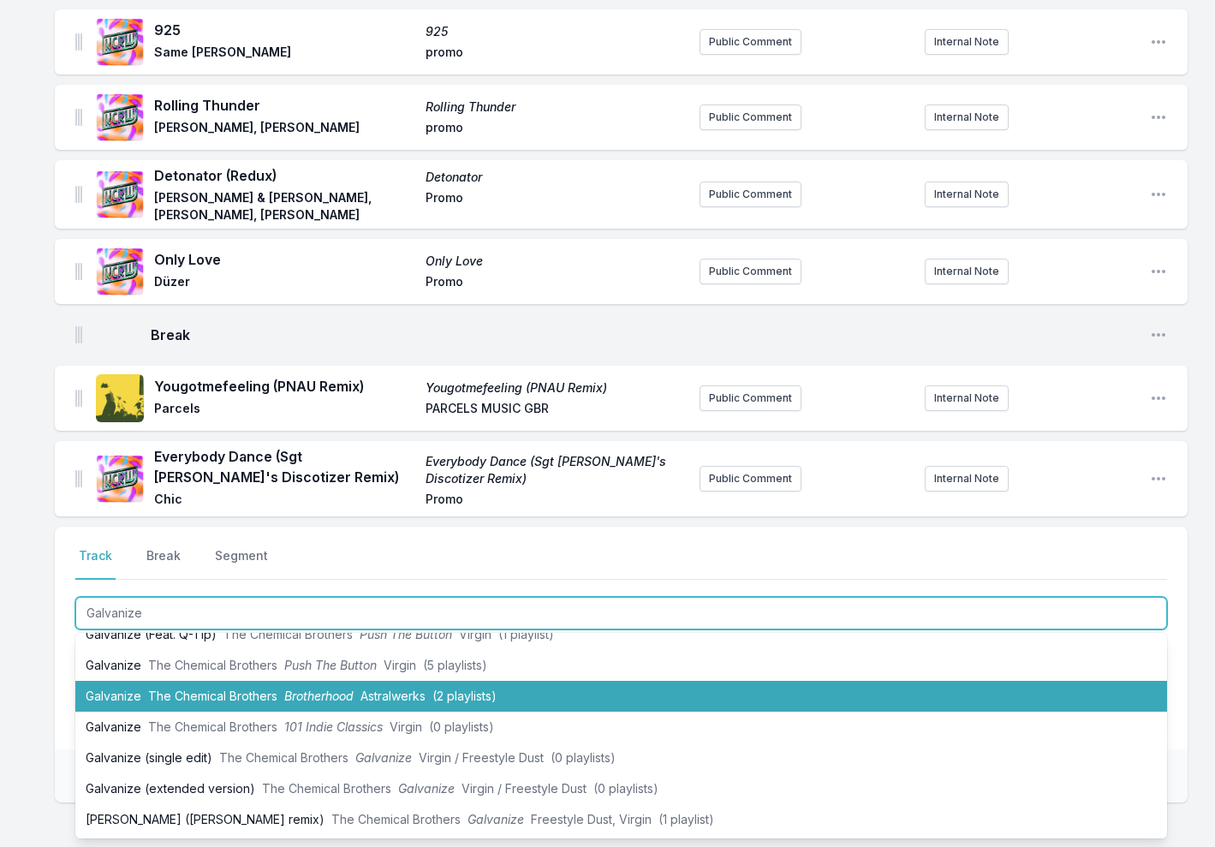
scroll to position [48, 0]
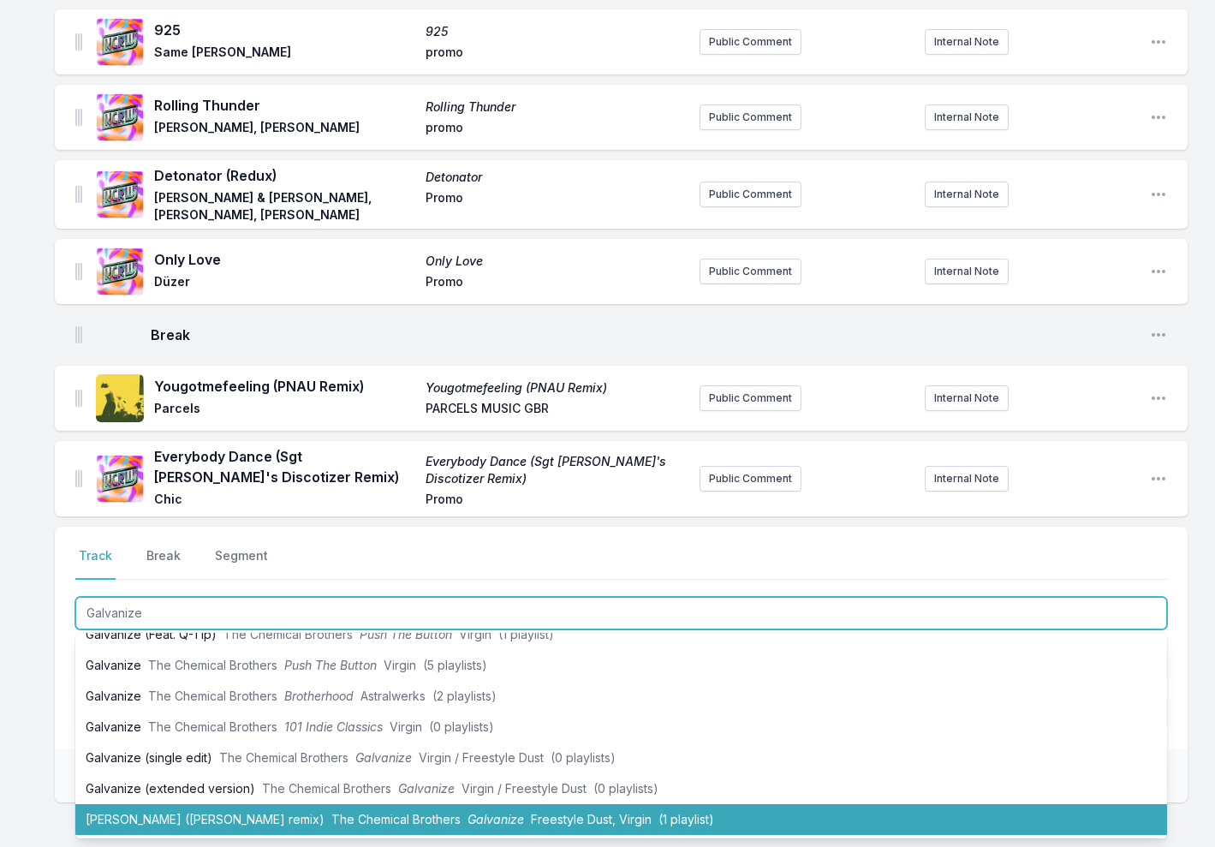
click at [223, 804] on li "Galvanize (Chris Lake remix) The Chemical Brothers Galvanize Freestyle Dust, Vi…" at bounding box center [621, 819] width 1092 height 31
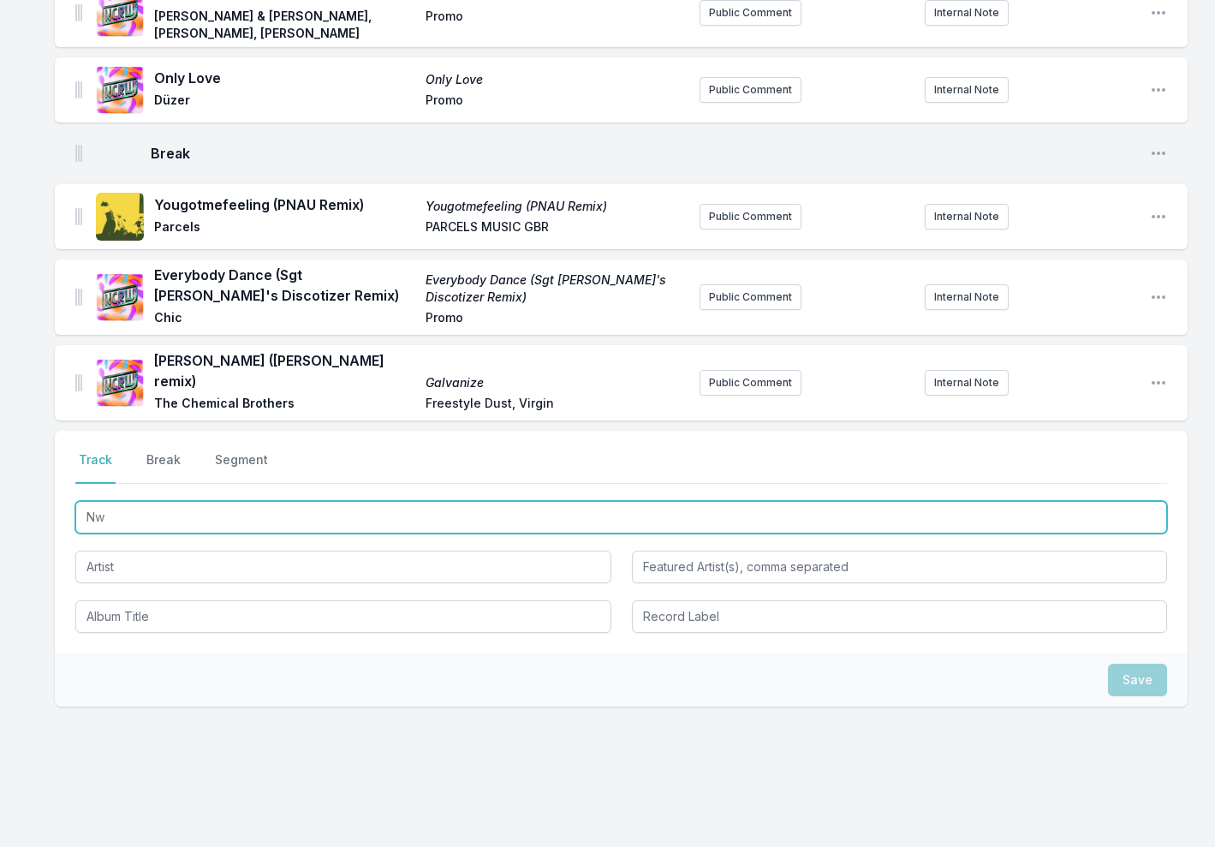
scroll to position [0, 0]
type input "Now Listen"
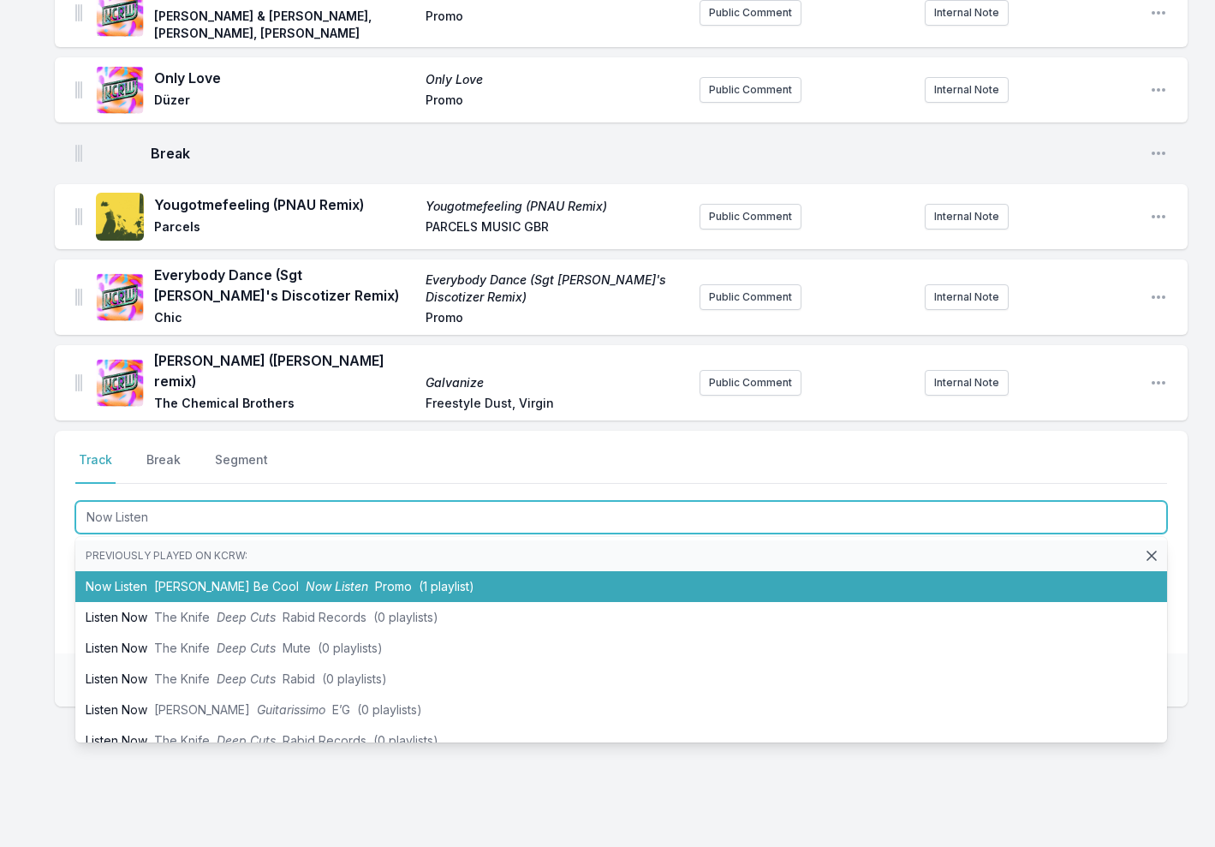
click at [182, 579] on span "Yolanda Be Cool" at bounding box center [226, 586] width 145 height 15
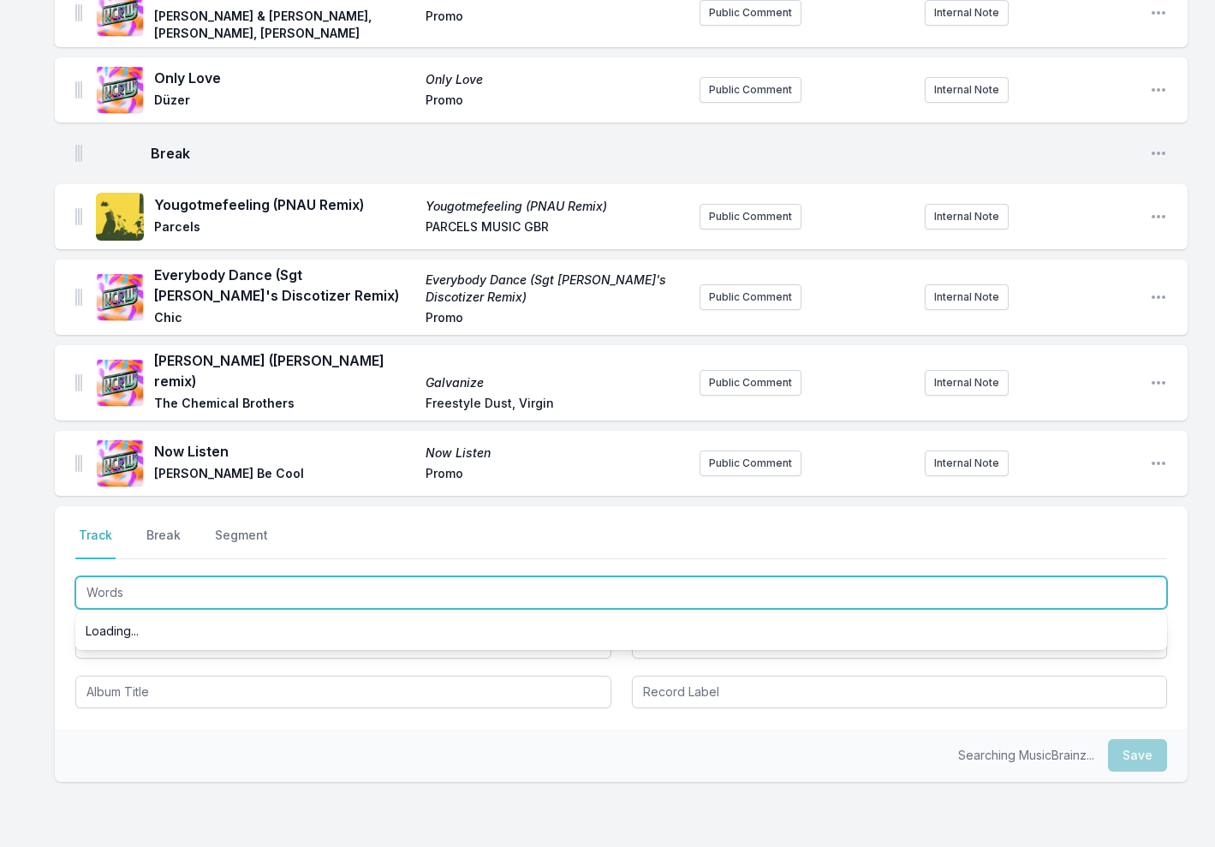
type input "Words"
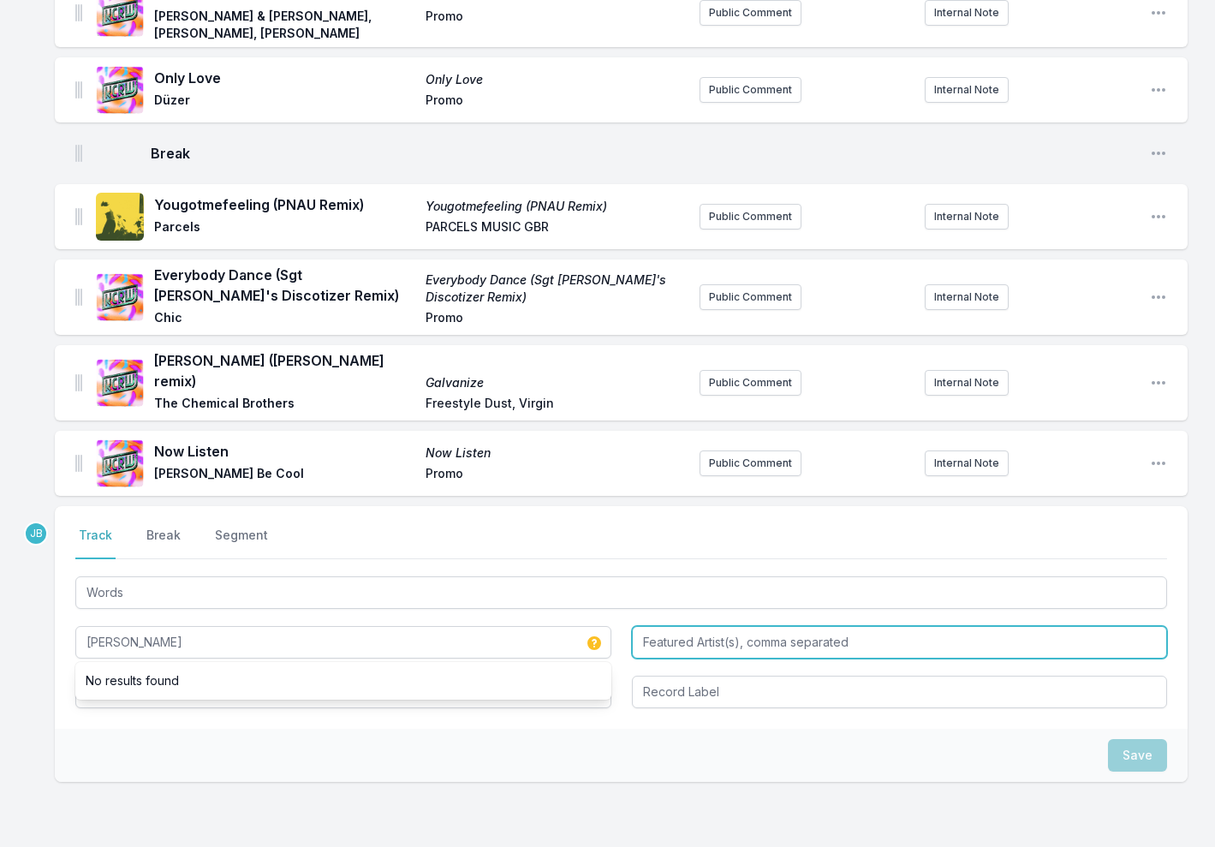
type input "Paul Harris"
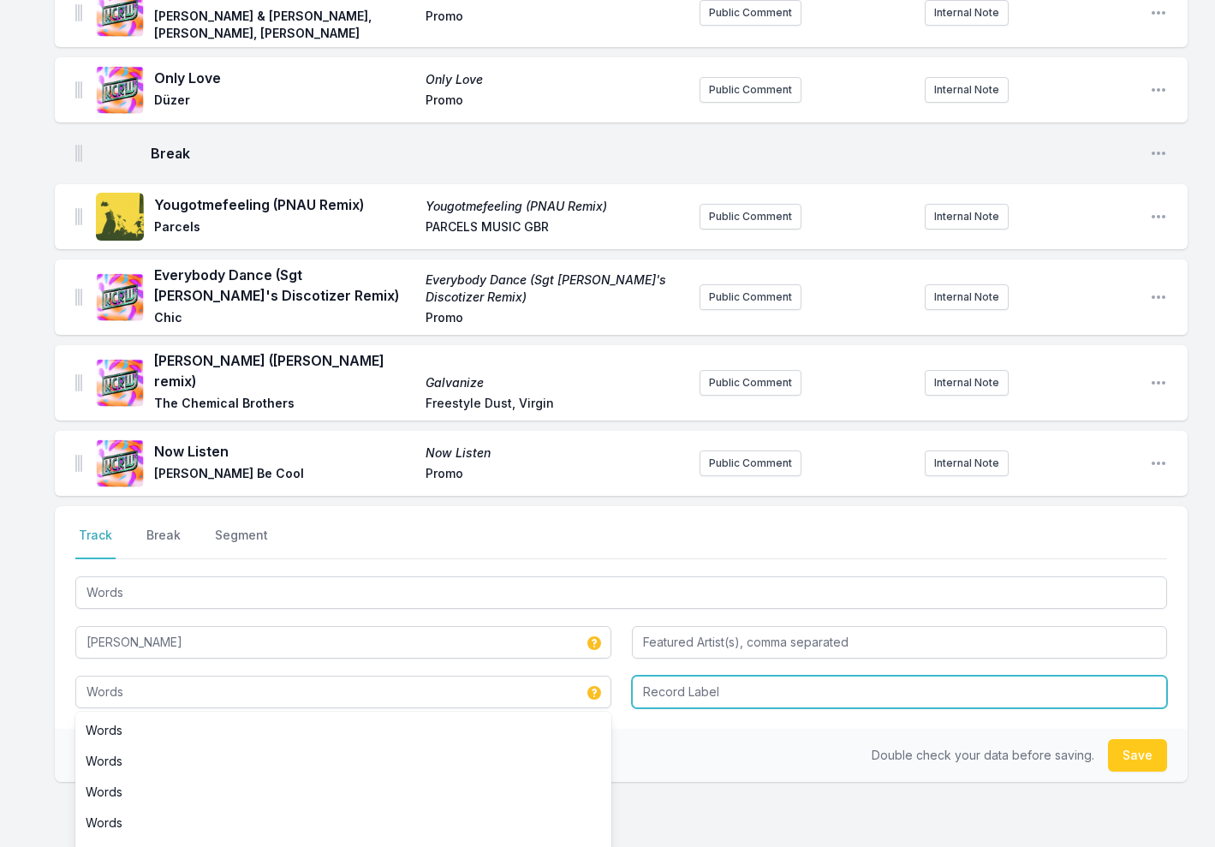
type input "Words"
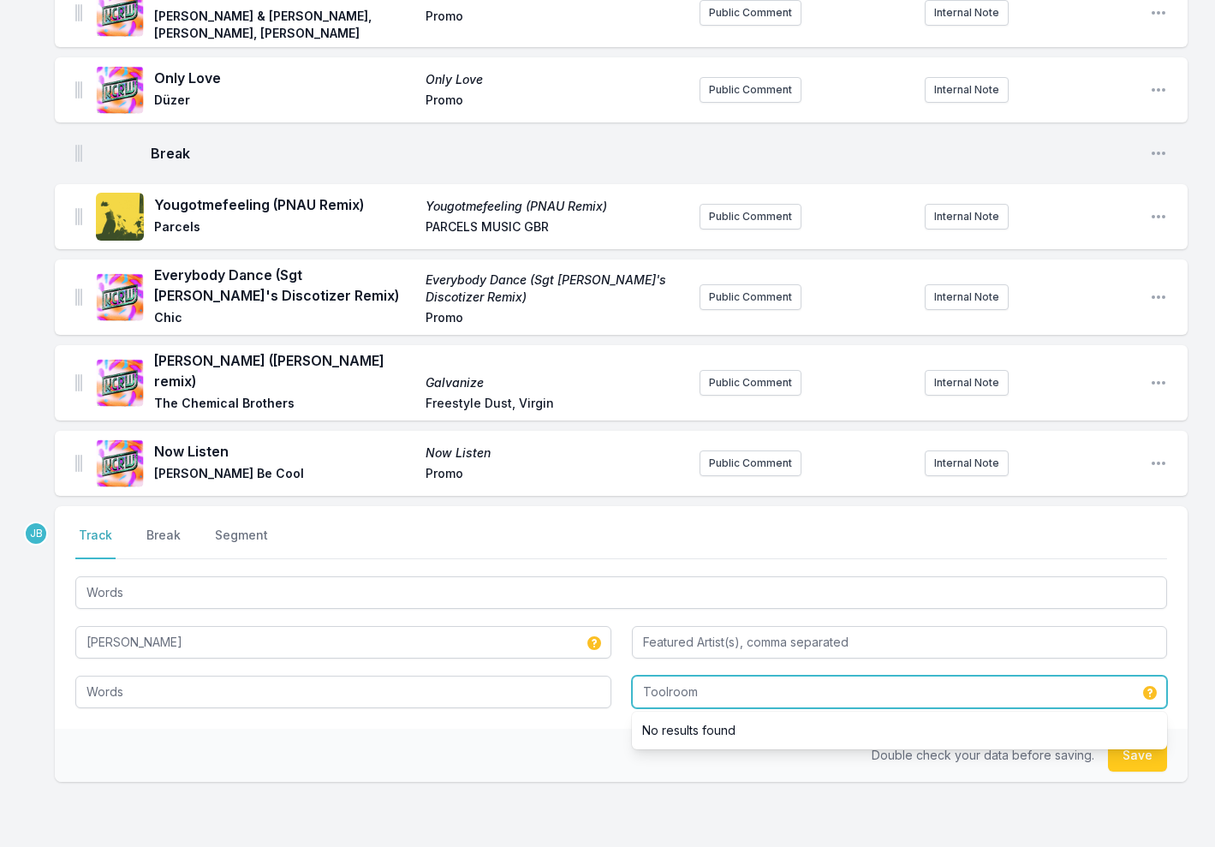
type input "Toolroom"
click at [1134, 739] on button "Save" at bounding box center [1137, 755] width 59 height 33
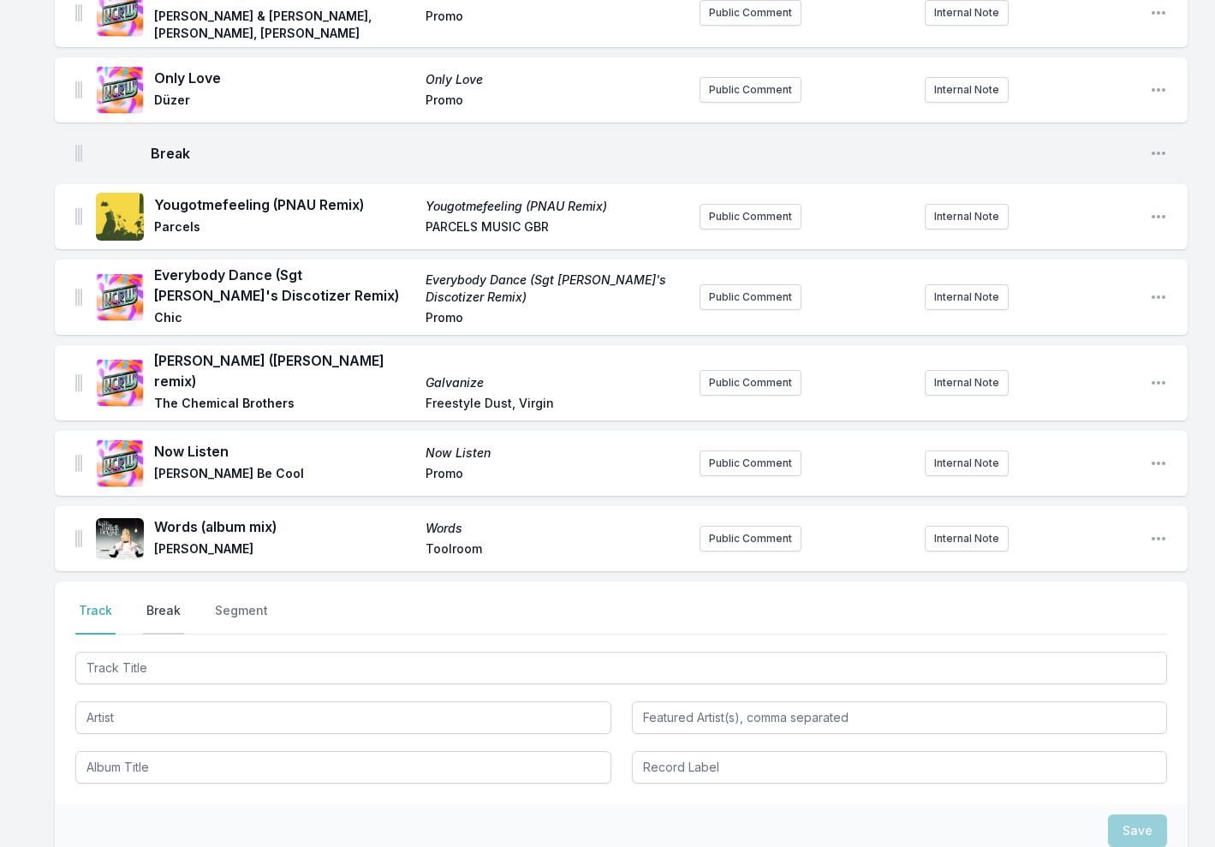
click at [168, 602] on button "Break" at bounding box center [163, 618] width 41 height 33
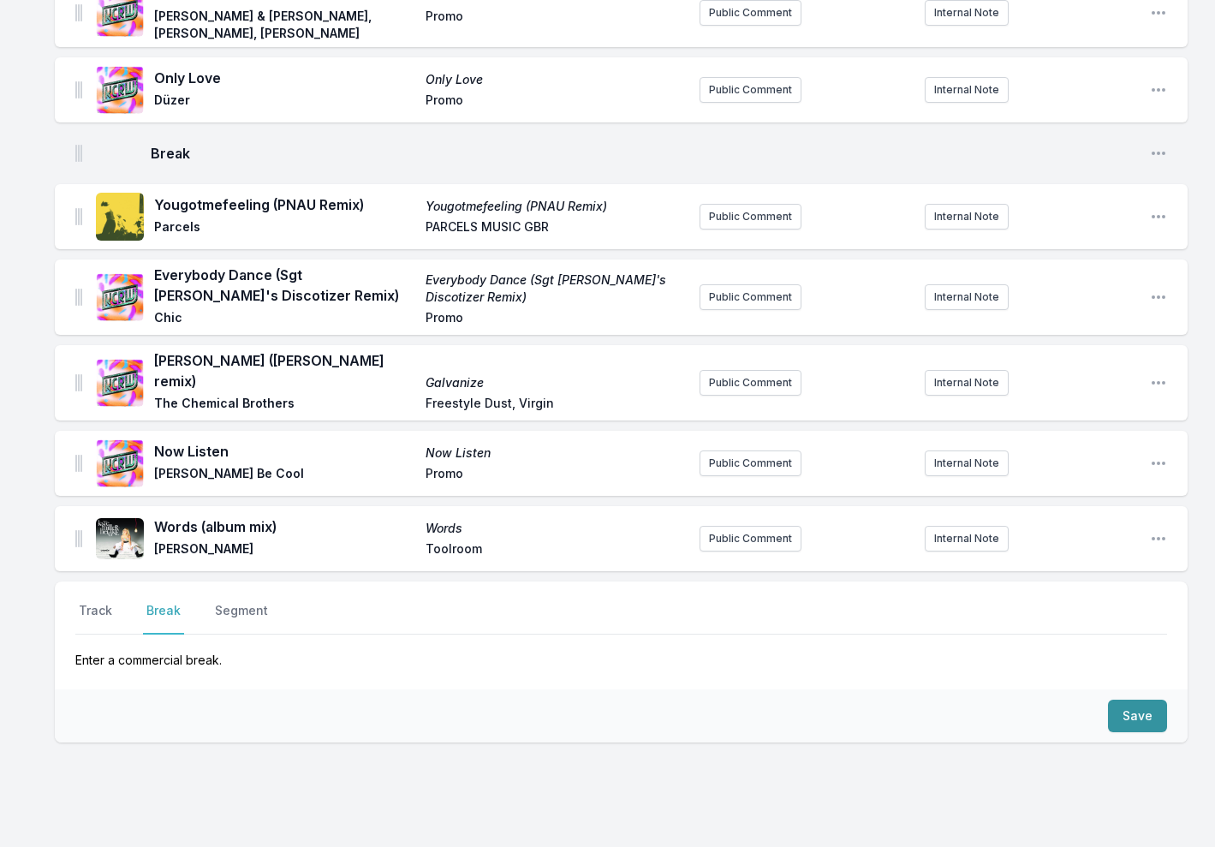
click at [1131, 699] on button "Save" at bounding box center [1137, 715] width 59 height 33
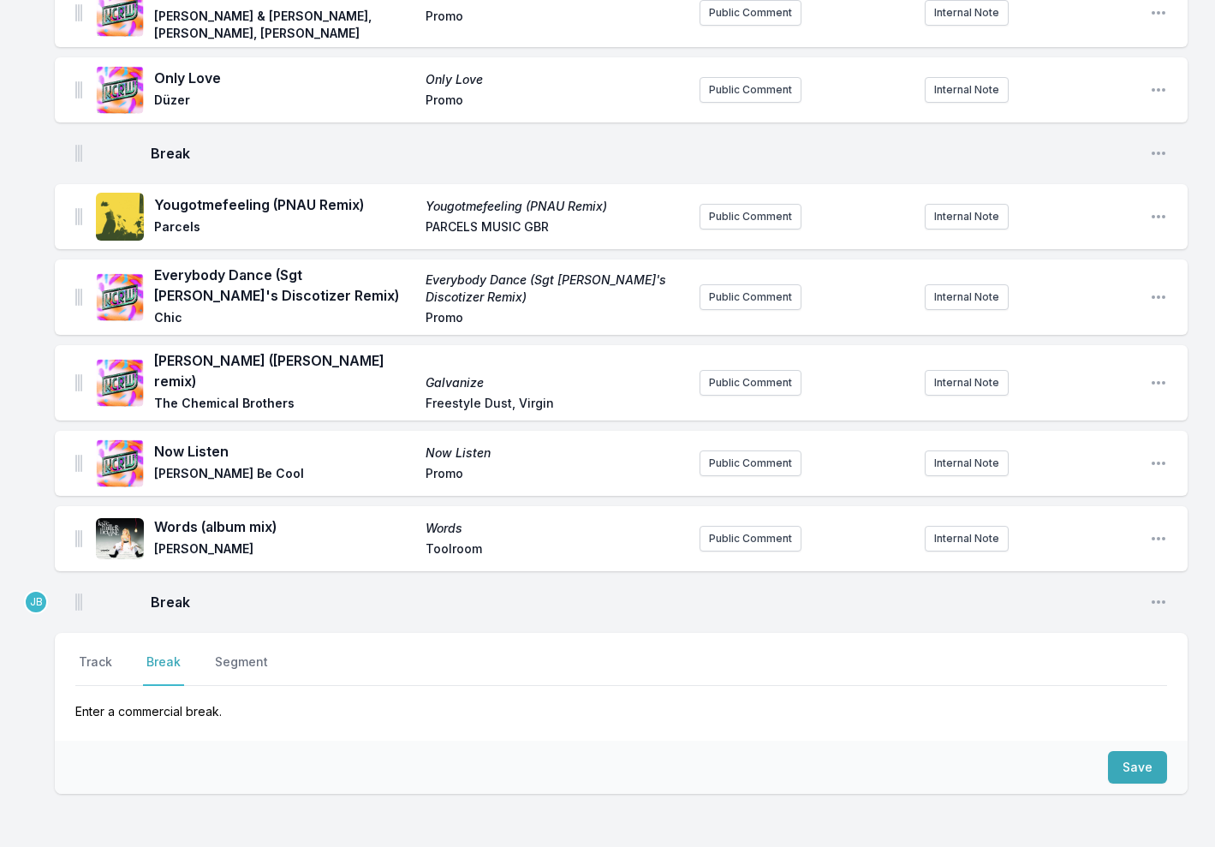
click at [68, 636] on div "Select a tab Track Break Segment Track Break Segment Enter a commercial break." at bounding box center [621, 687] width 1133 height 108
click at [104, 653] on button "Track" at bounding box center [95, 669] width 40 height 33
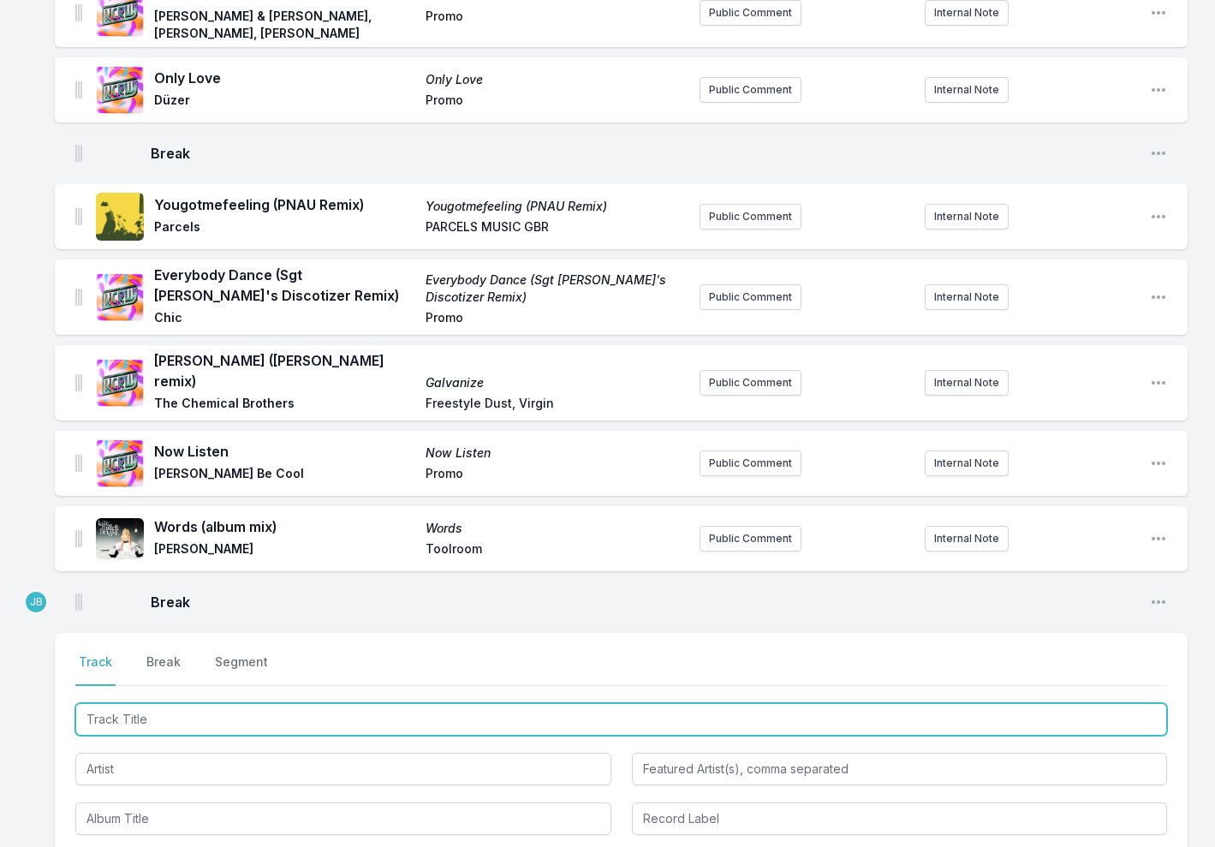
click at [124, 703] on input "Track Title" at bounding box center [621, 719] width 1092 height 33
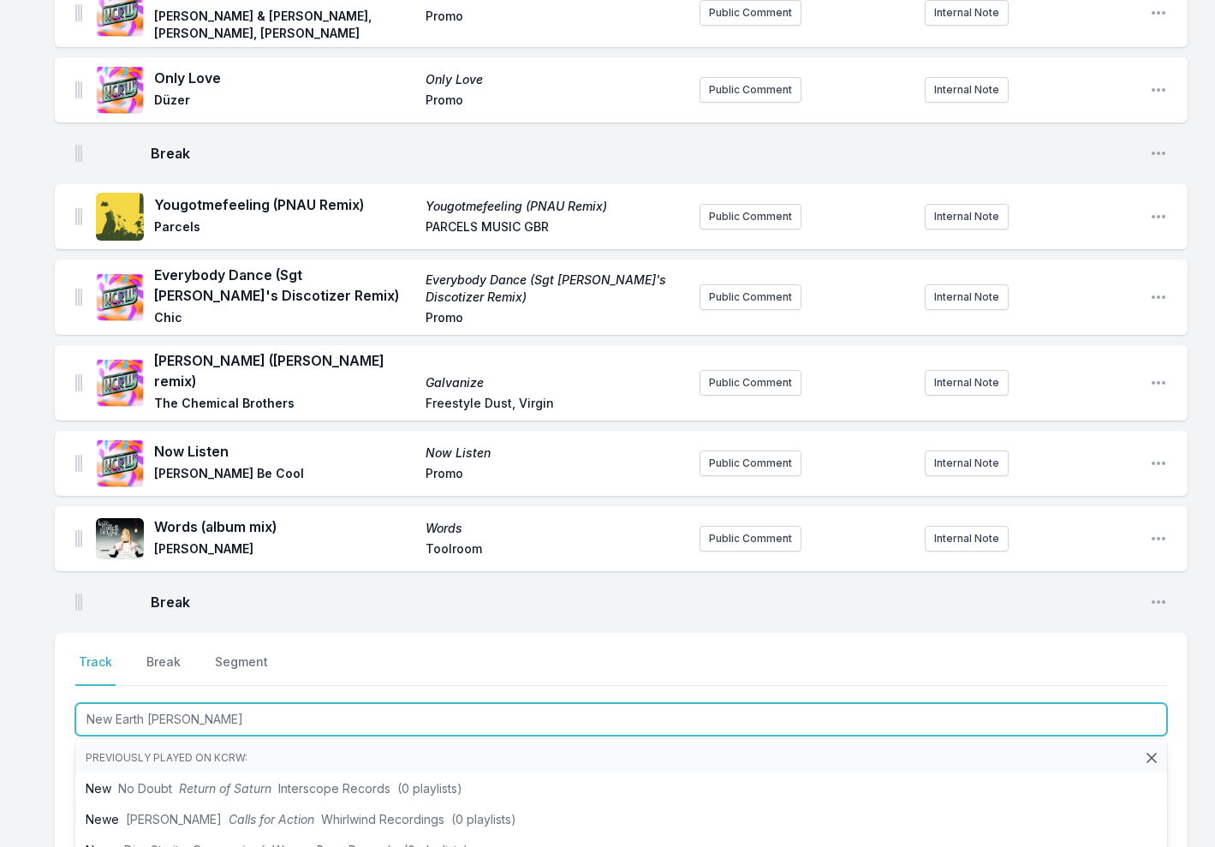
type input "New Earth Time"
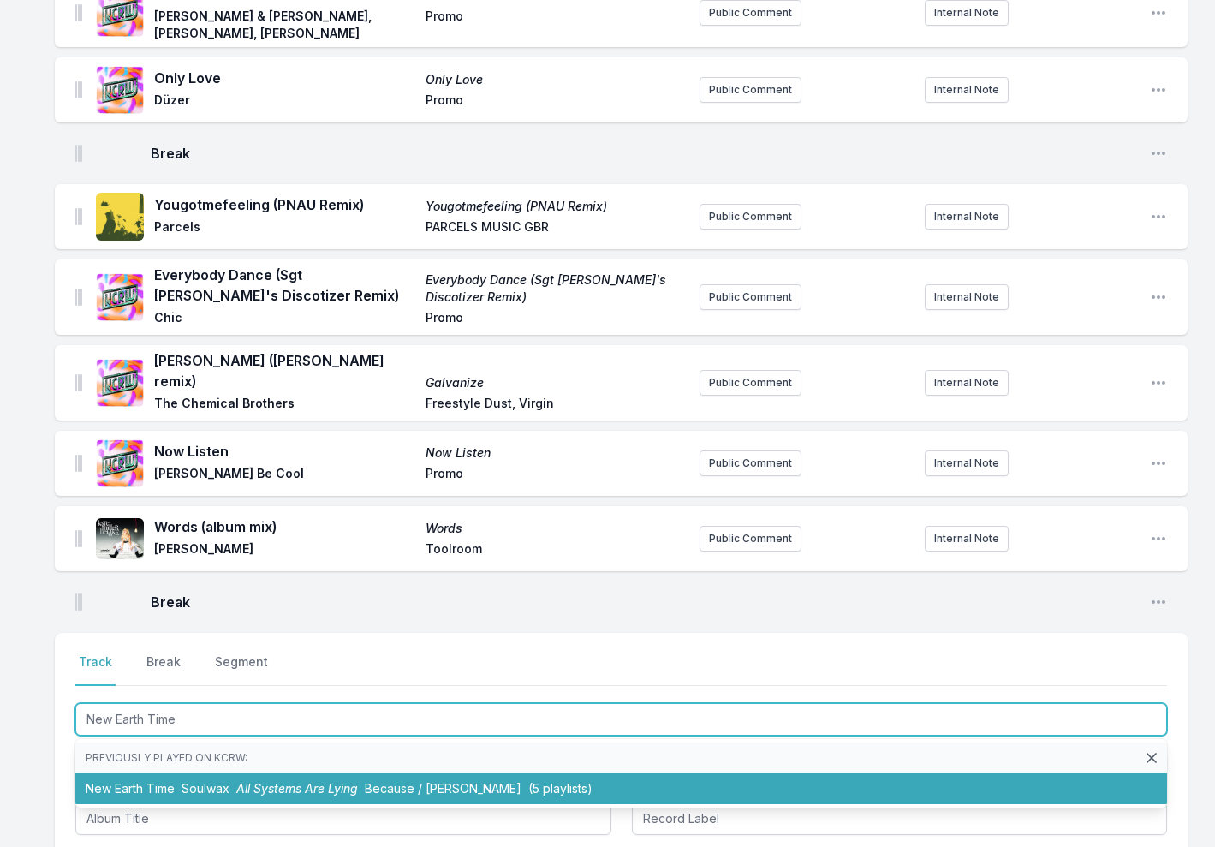
click at [162, 773] on li "New Earth Time Soulwax All Systems Are Lying Because / Deewee (5 playlists)" at bounding box center [621, 788] width 1092 height 31
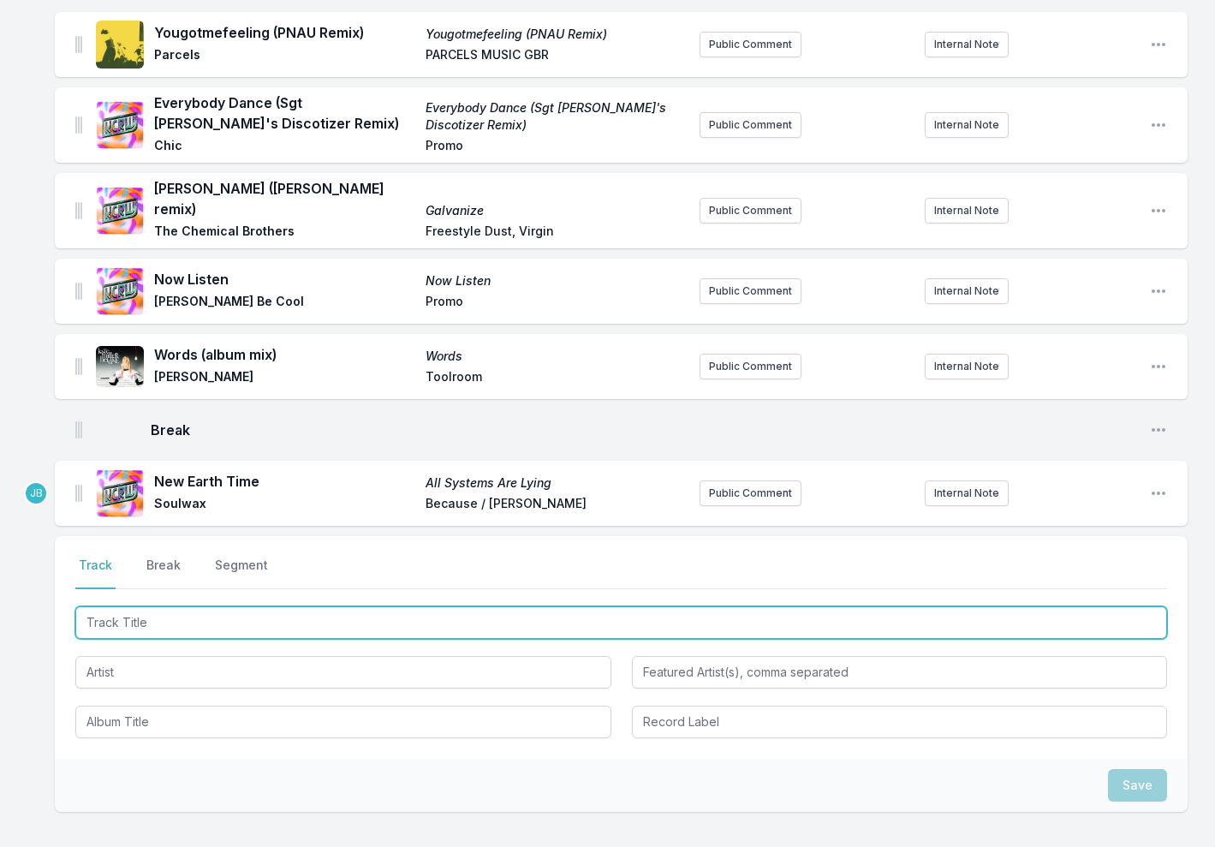
scroll to position [1468, 0]
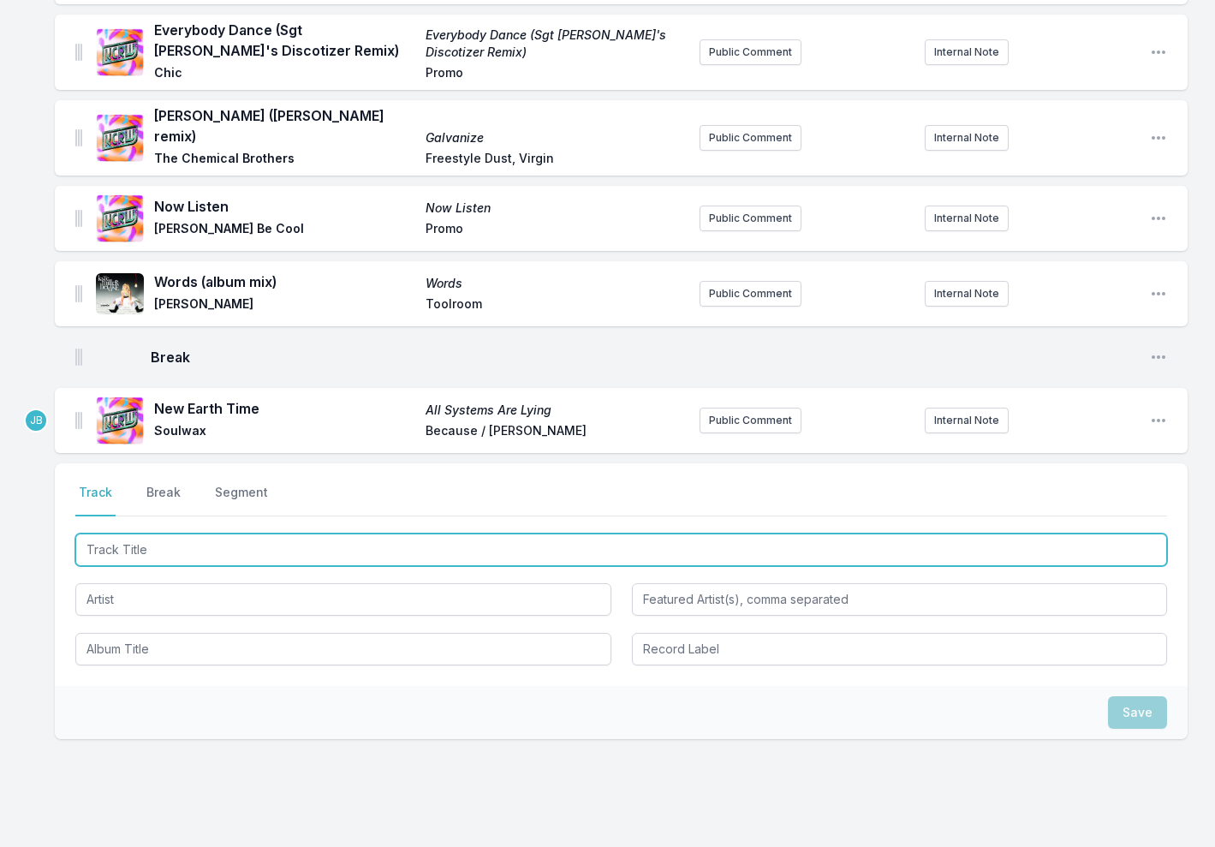
click at [125, 534] on input "Track Title" at bounding box center [621, 549] width 1092 height 33
type input "Robbery"
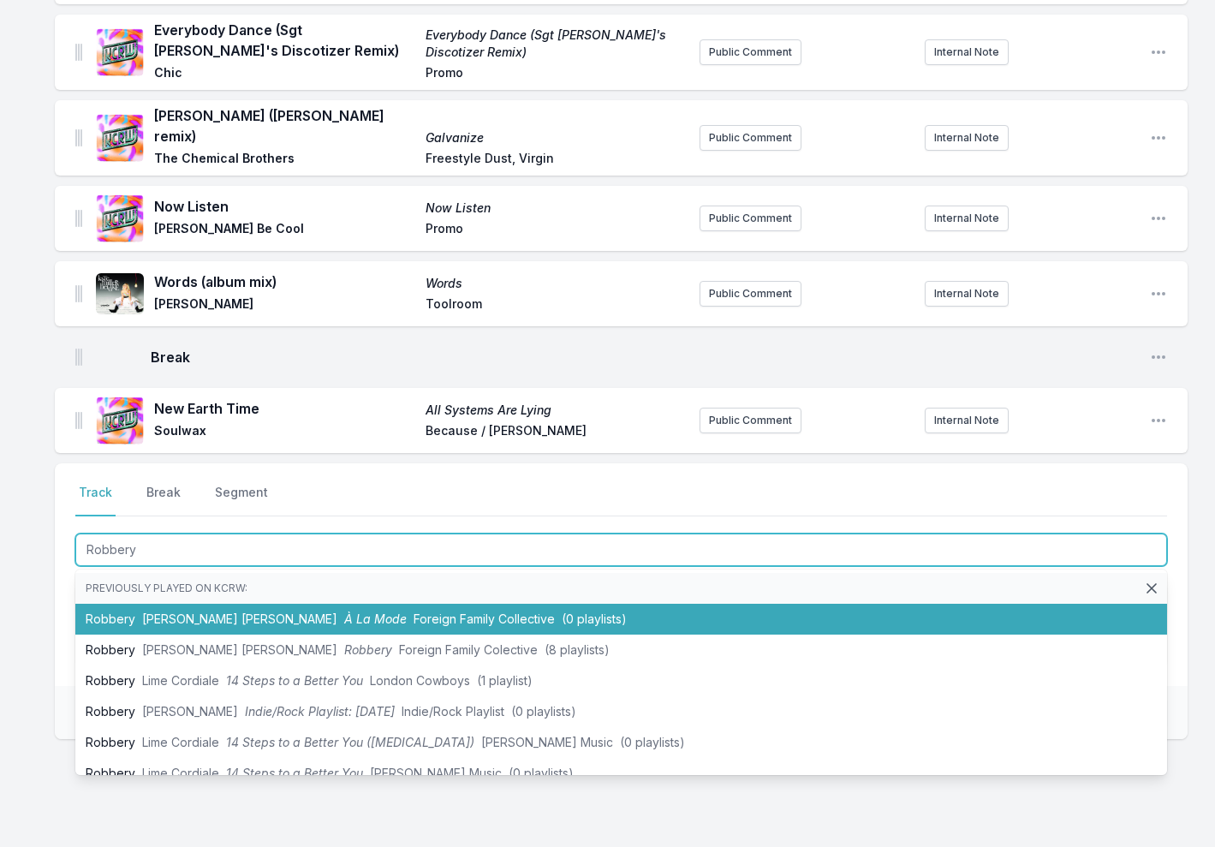
click at [173, 611] on span "Gilligan Moss" at bounding box center [239, 618] width 195 height 15
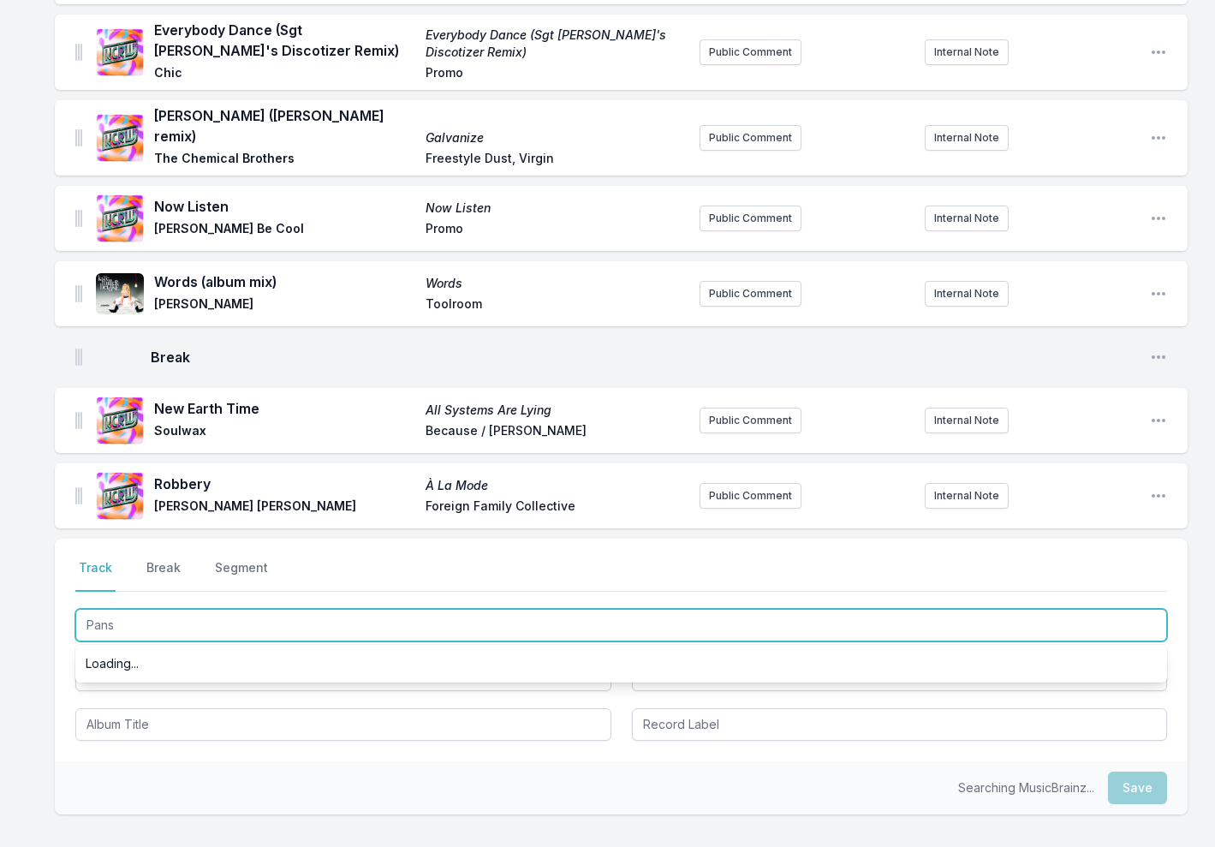
type input "Pans"
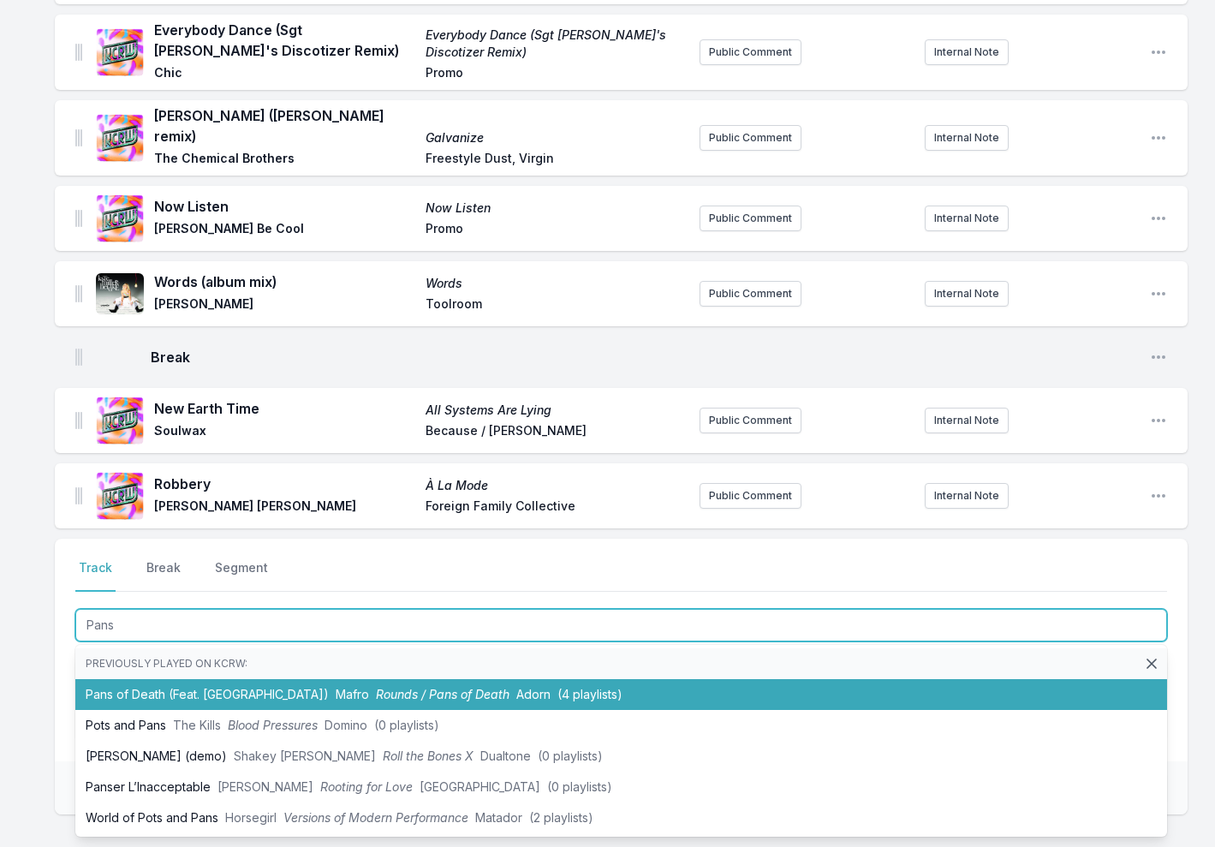
click at [152, 679] on li "Pans of Death (Feat. TSHA) Mafro Rounds / Pans of Death Adorn (4 playlists)" at bounding box center [621, 694] width 1092 height 31
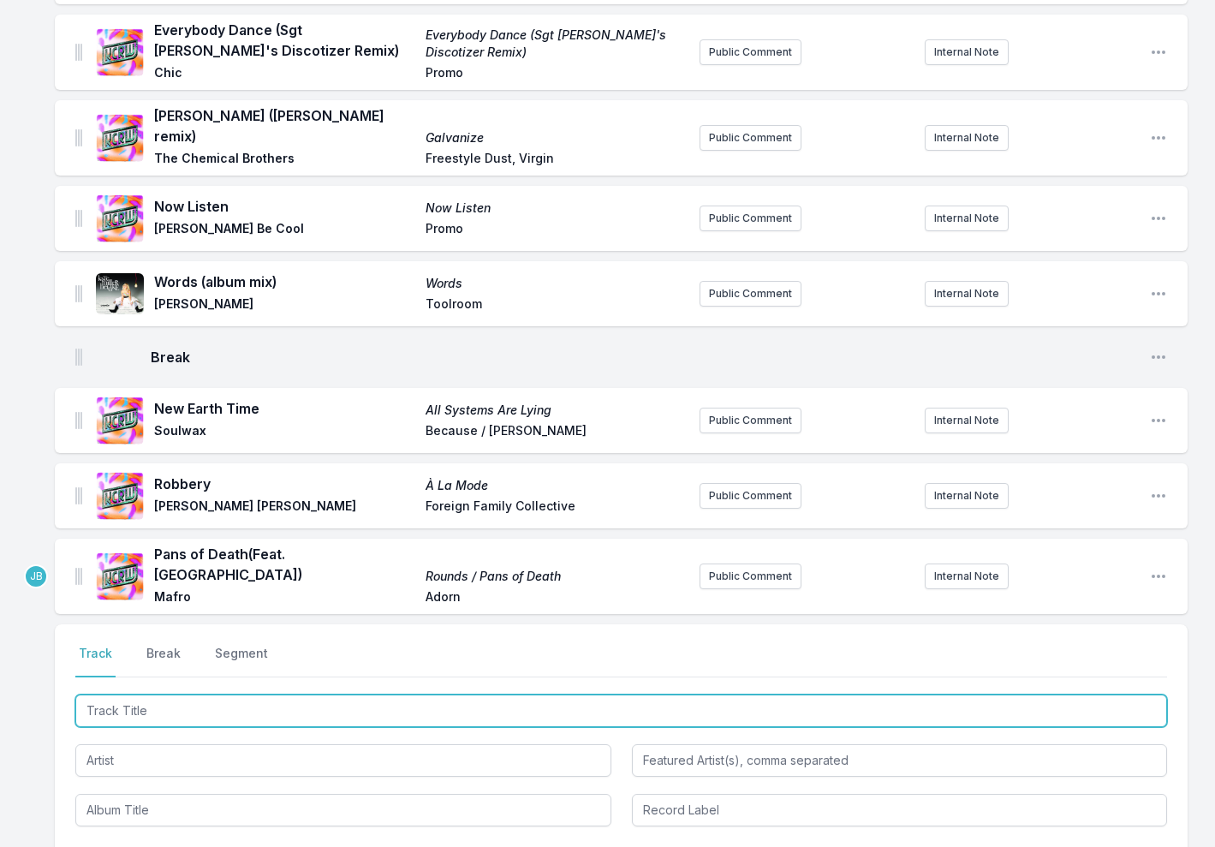
scroll to position [1544, 0]
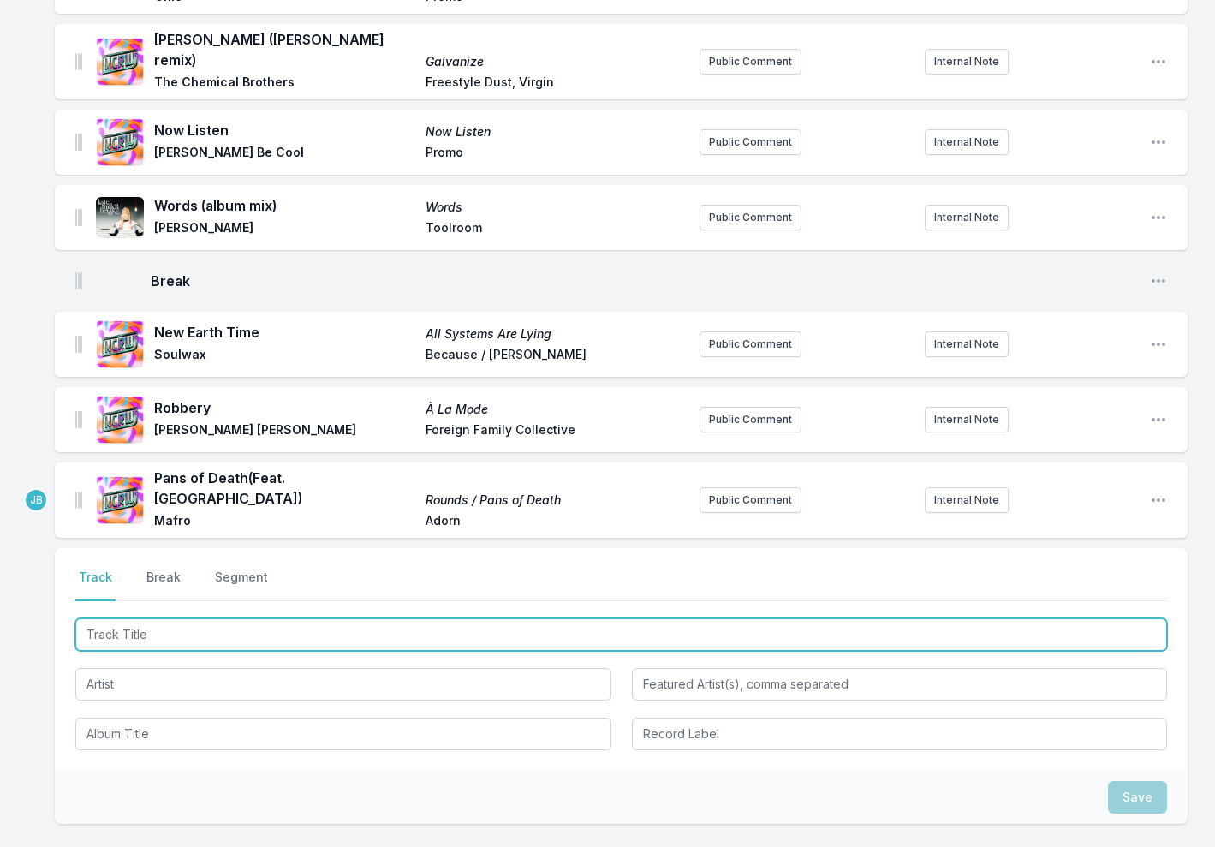
click at [136, 618] on input "Track Title" at bounding box center [621, 634] width 1092 height 33
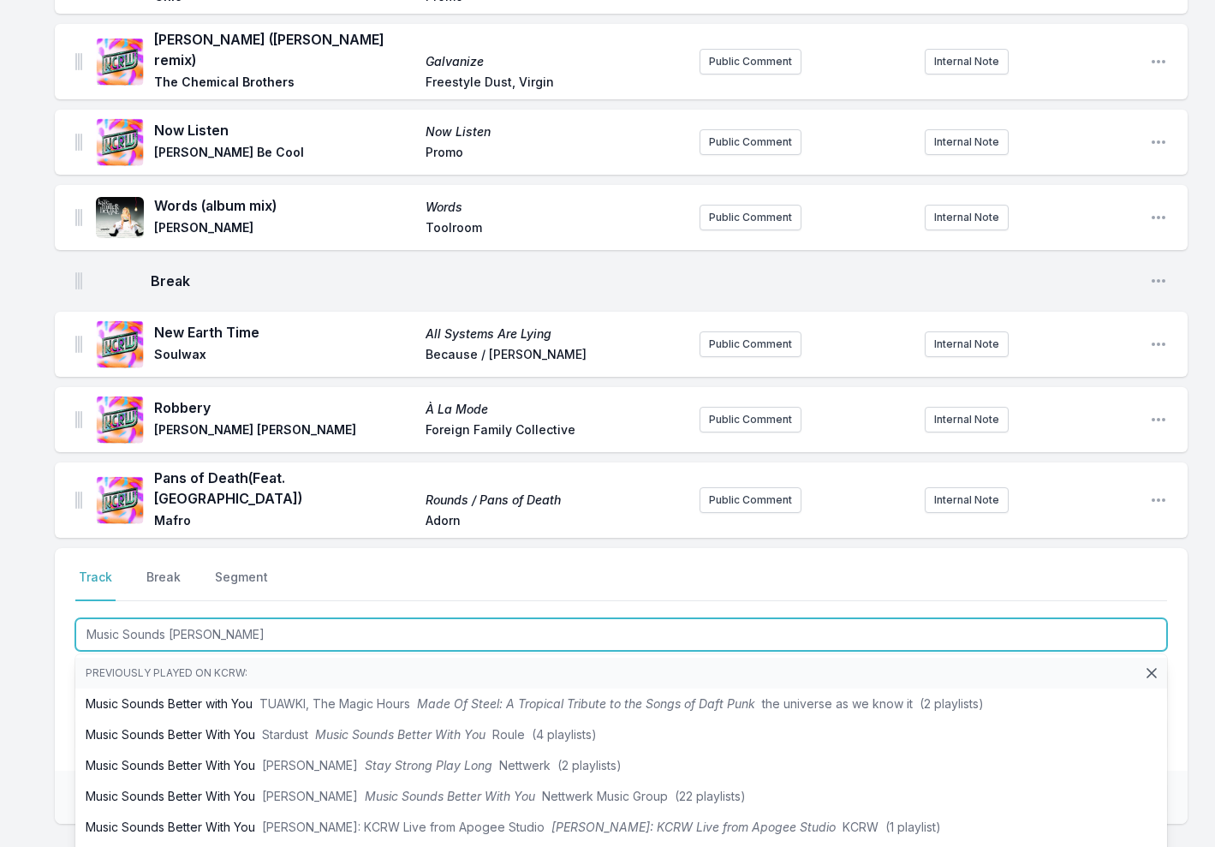
type input "Music Sounds Better"
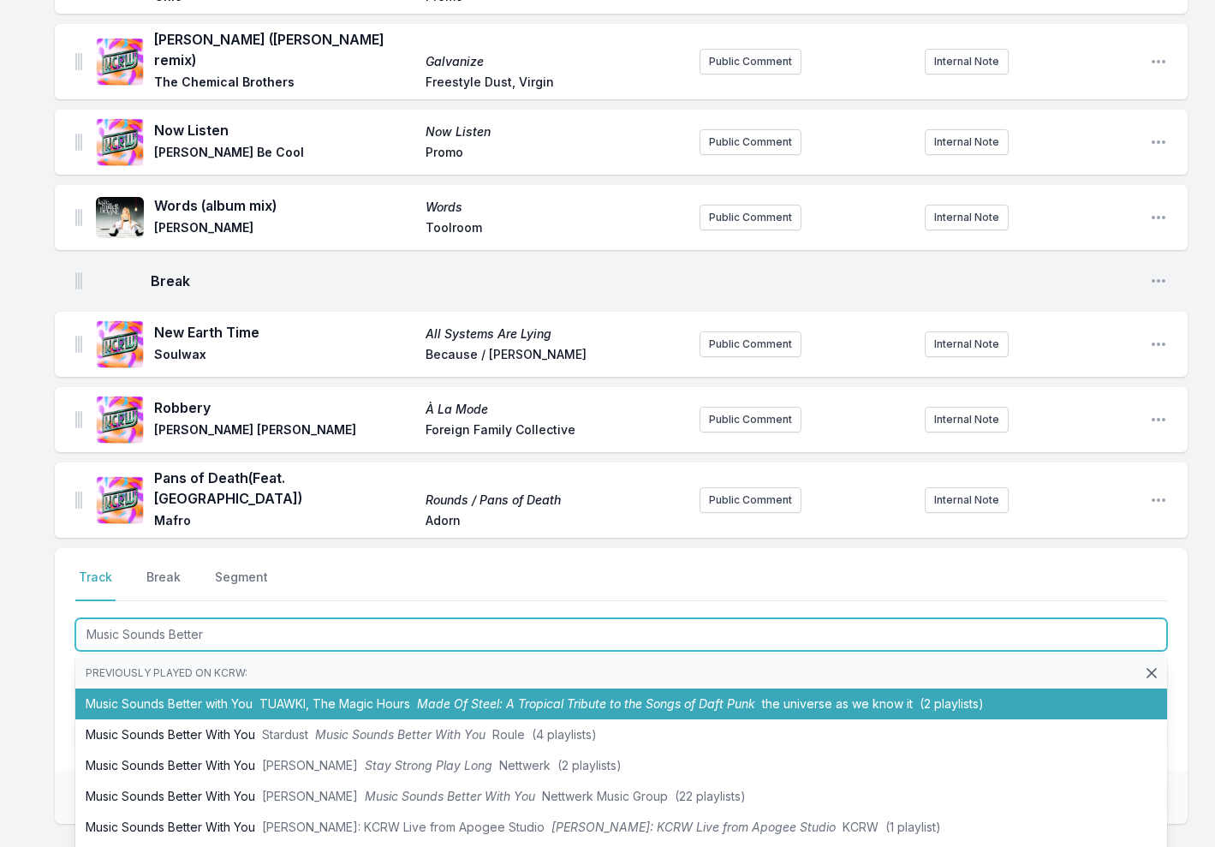
click at [235, 688] on li "Music Sounds Better with You TUAWKI, The Magic Hours Made Of Steel: A Tropical …" at bounding box center [621, 703] width 1092 height 31
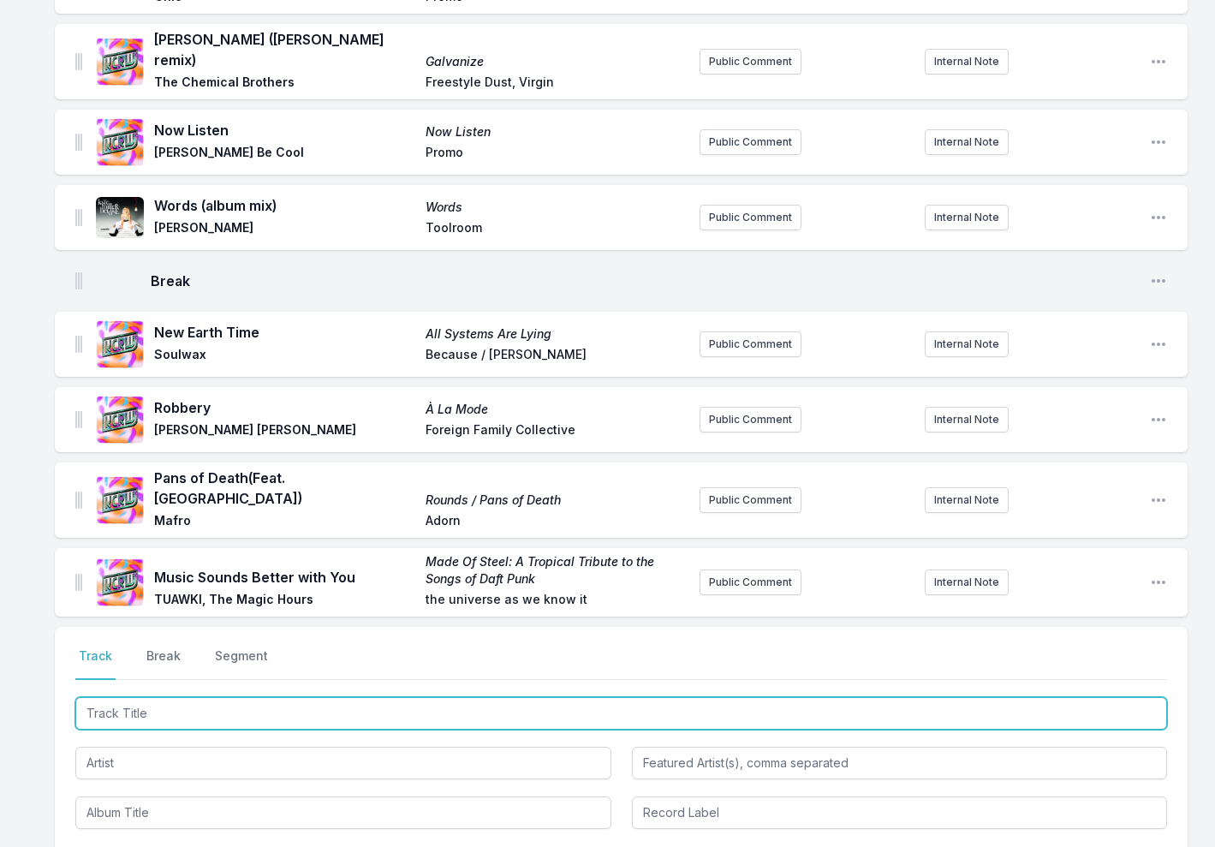
click at [113, 697] on input "Track Title" at bounding box center [621, 713] width 1092 height 33
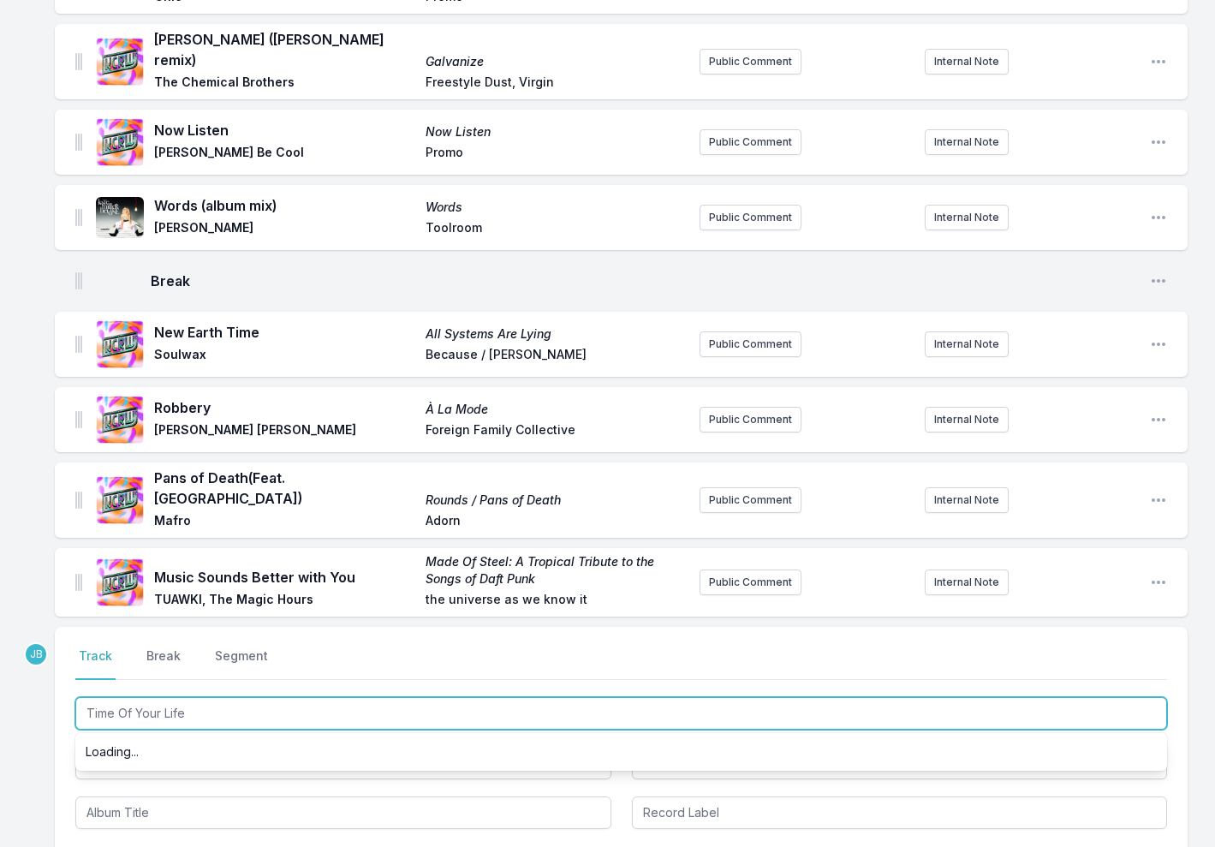
type input "Time Of Your Life"
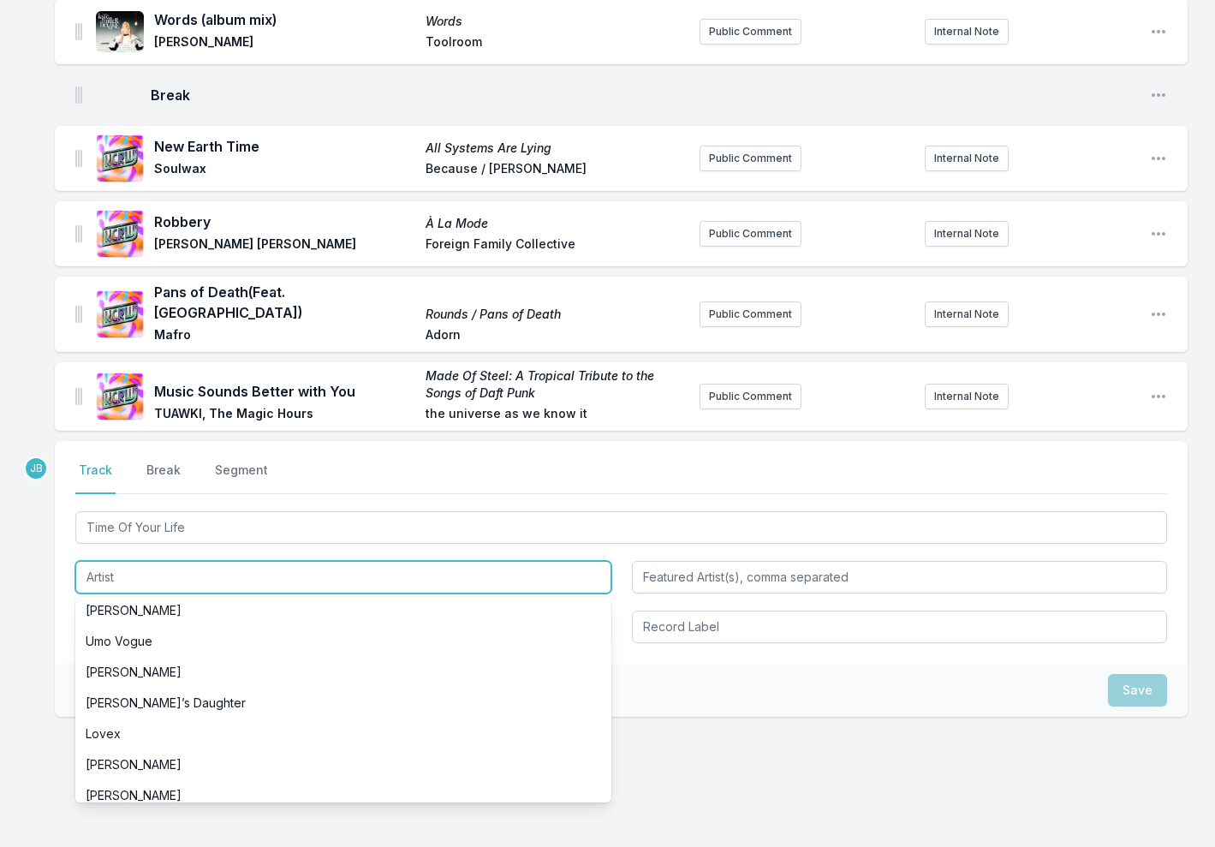
scroll to position [313, 0]
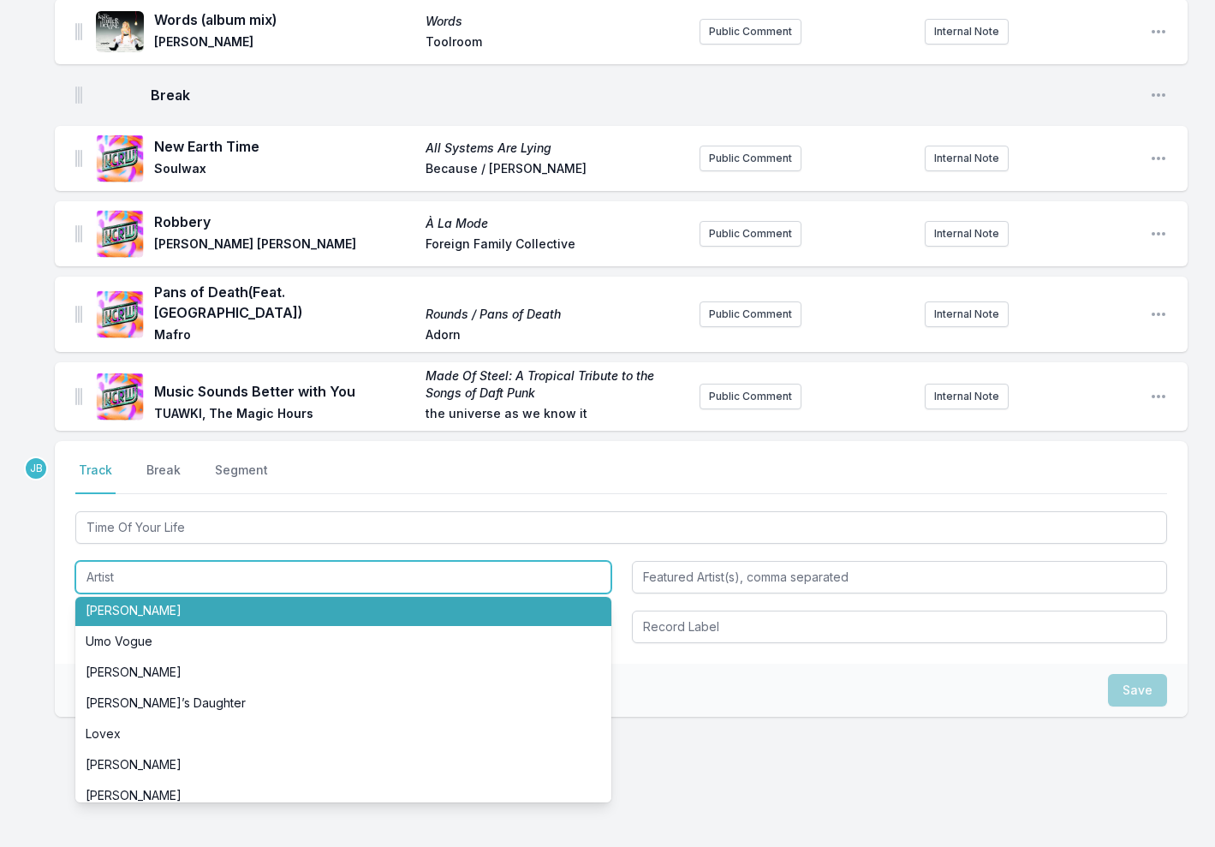
click at [153, 595] on li "Bob Moses" at bounding box center [343, 610] width 536 height 31
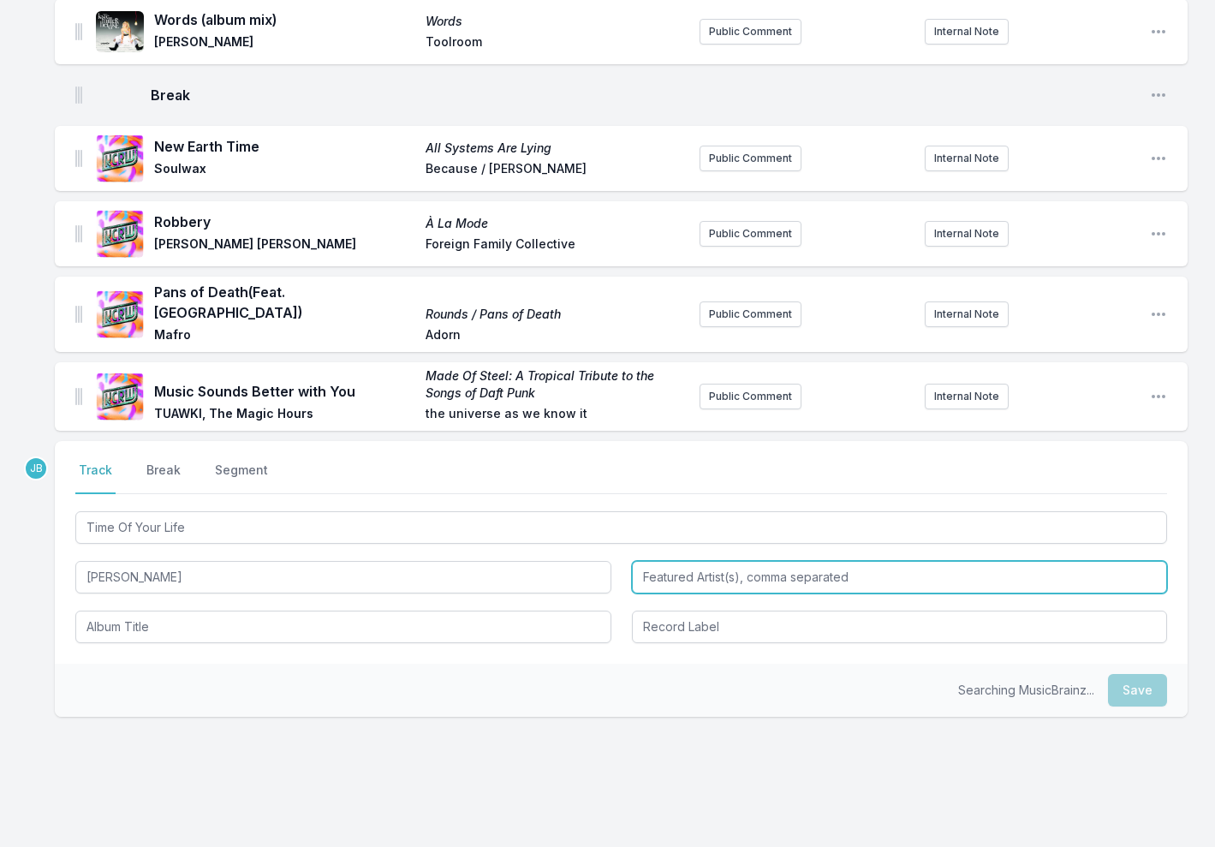
type input "Bob Moses"
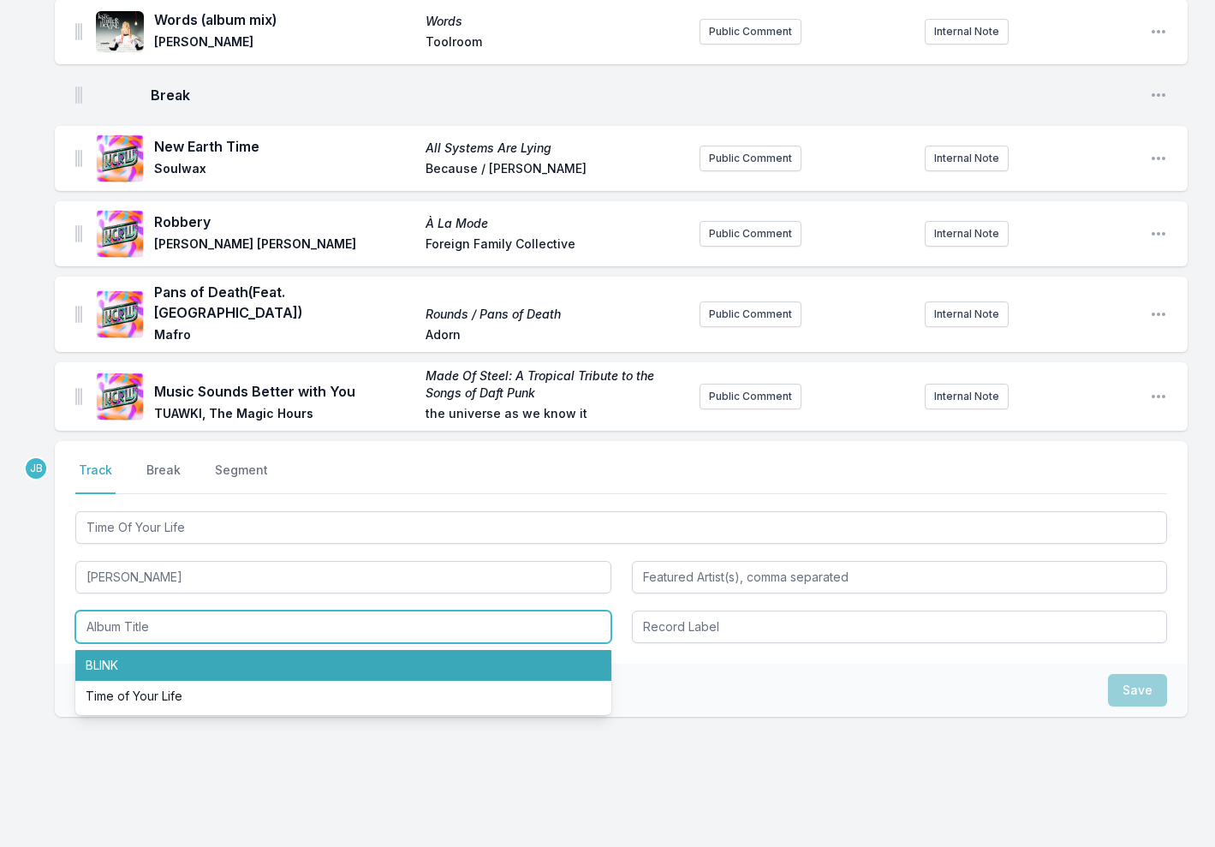
click at [212, 650] on li "BLINK" at bounding box center [343, 665] width 536 height 31
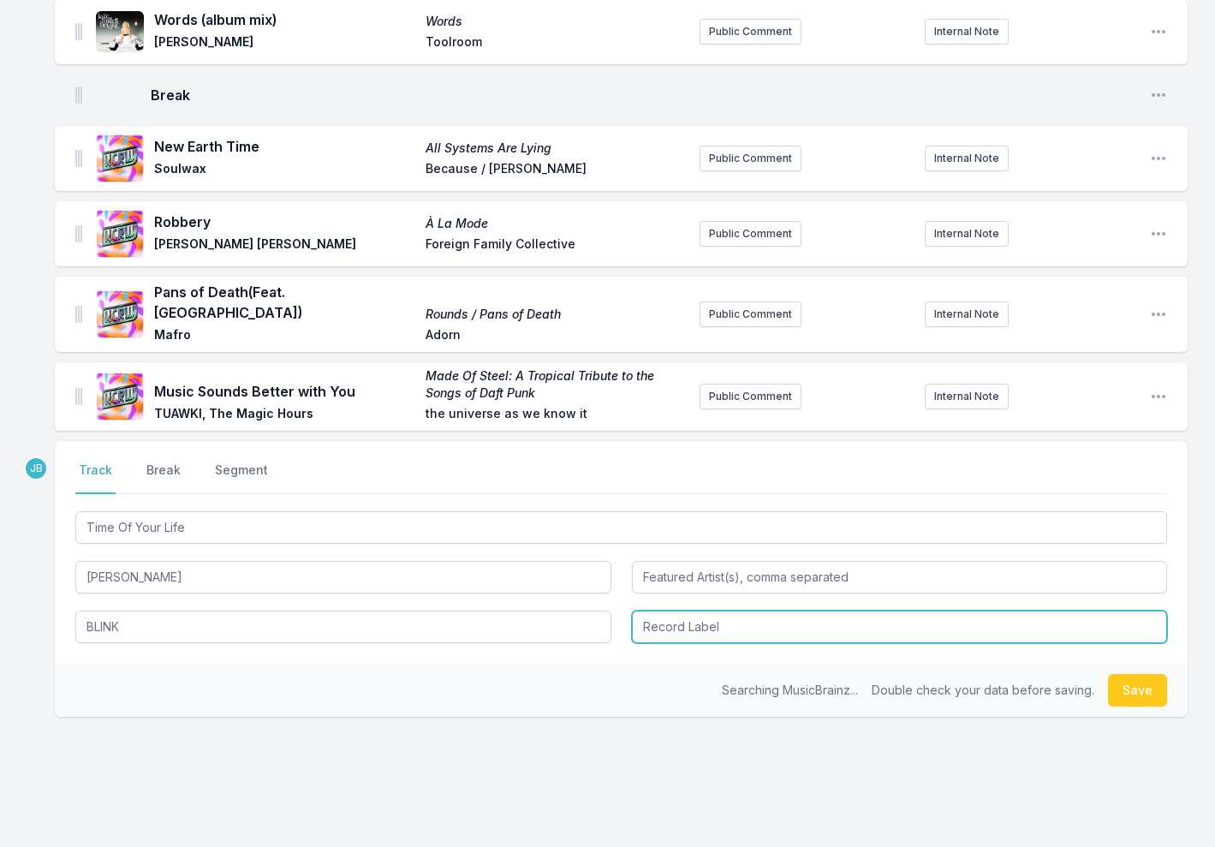
click at [652, 610] on input "Record Label" at bounding box center [900, 626] width 536 height 33
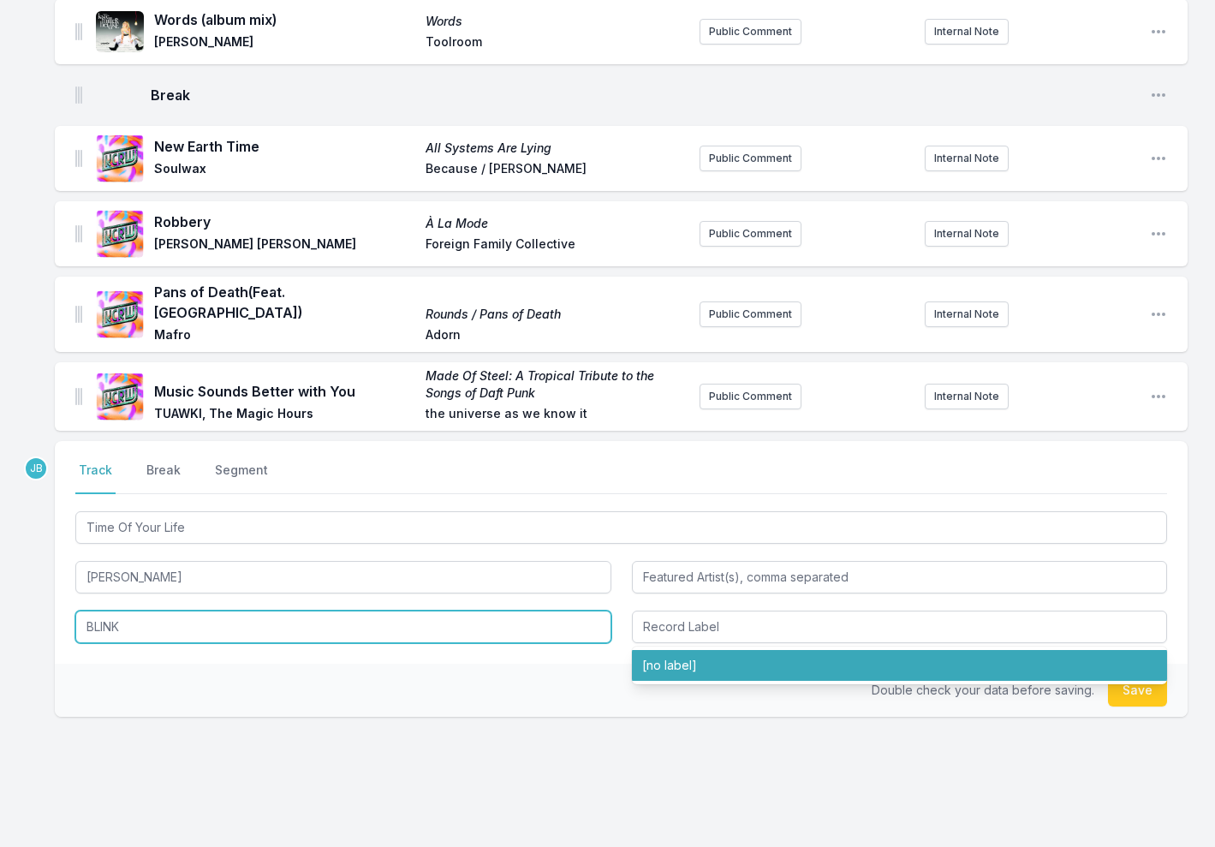
click at [191, 610] on input "BLINK" at bounding box center [343, 626] width 536 height 33
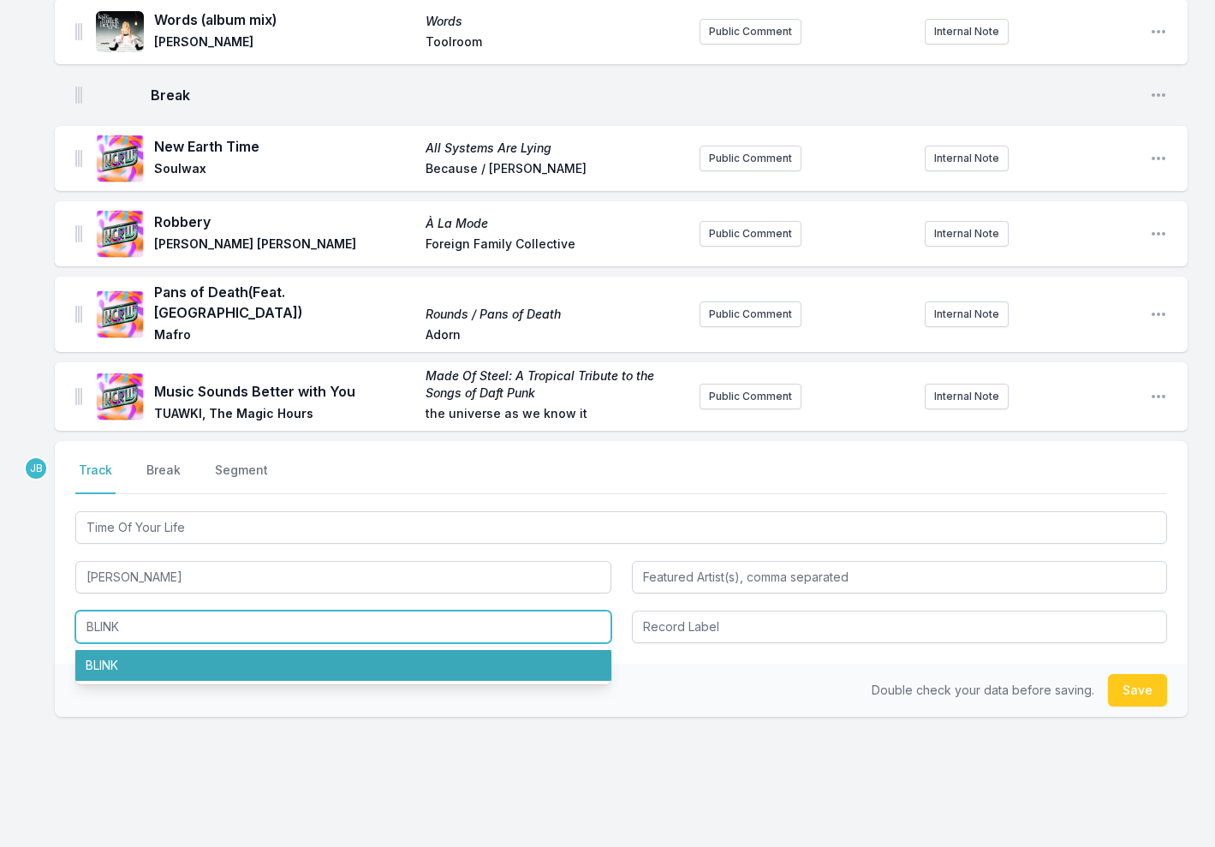
click at [224, 610] on input "BLINK" at bounding box center [343, 626] width 536 height 33
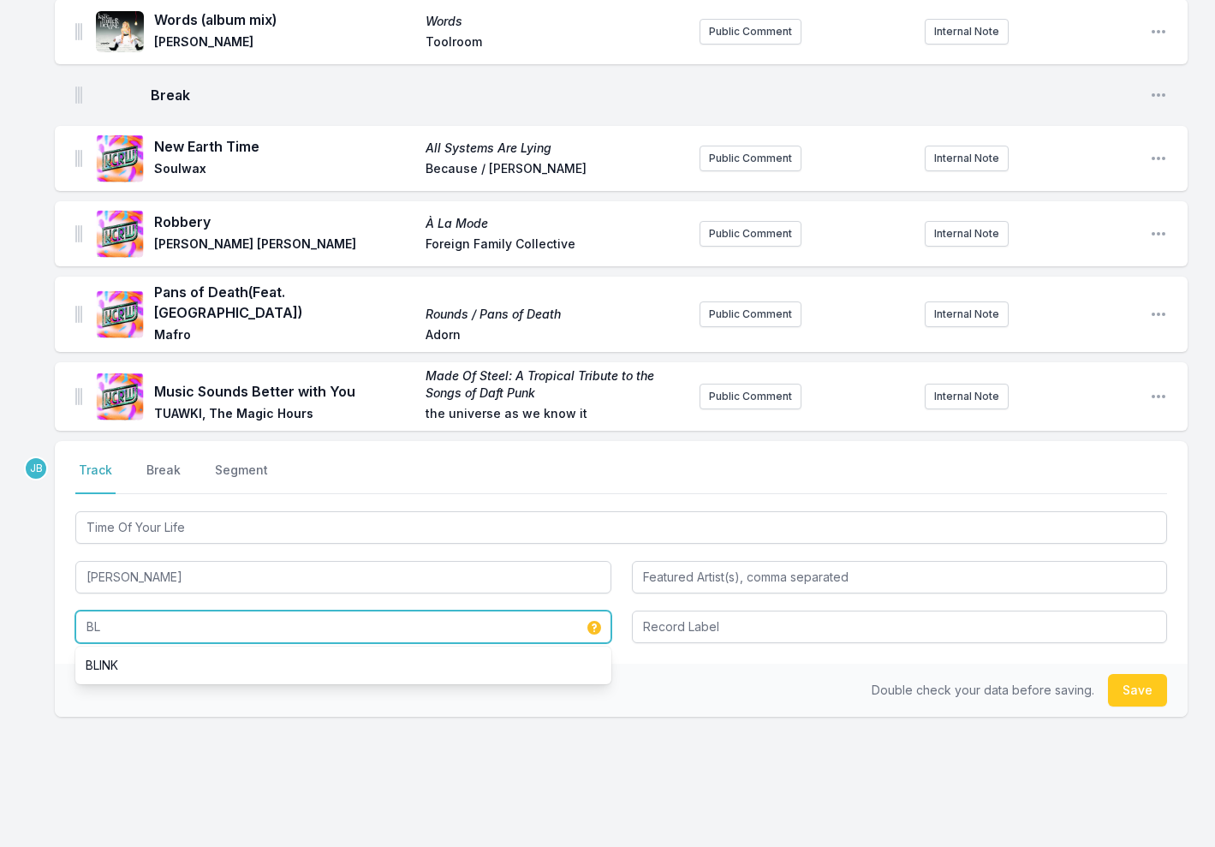
type input "B"
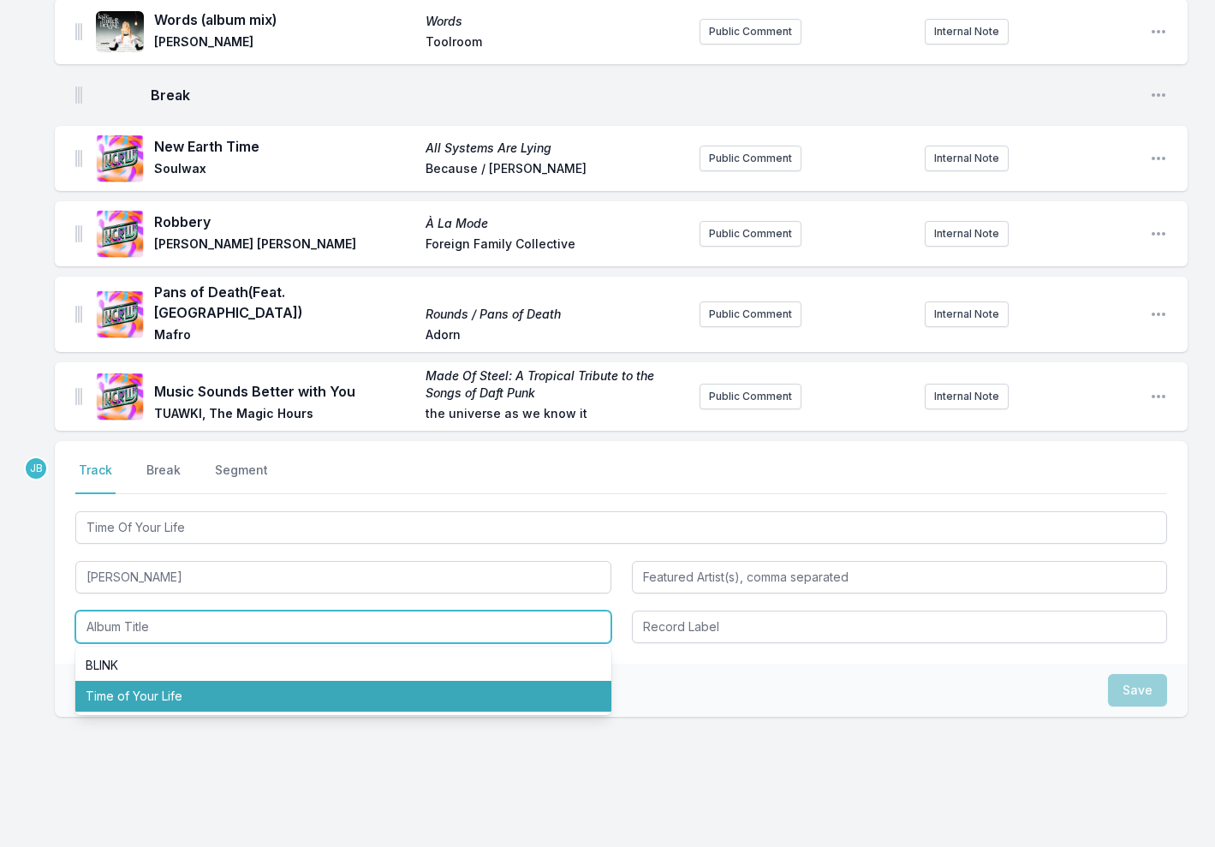
click at [223, 681] on li "Time of Your Life" at bounding box center [343, 696] width 536 height 31
type input "Time of Your Life"
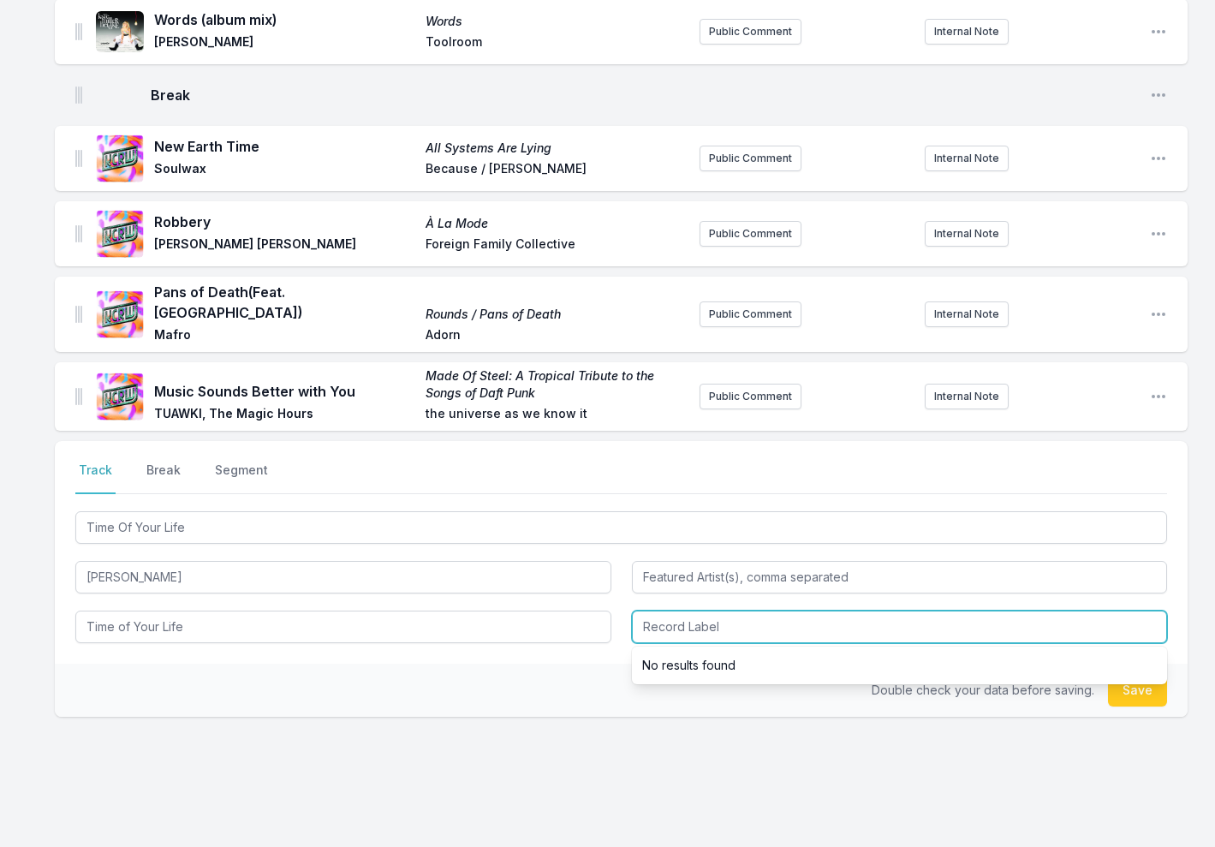
click at [687, 610] on input "Record Label" at bounding box center [900, 626] width 536 height 33
type input "Promo"
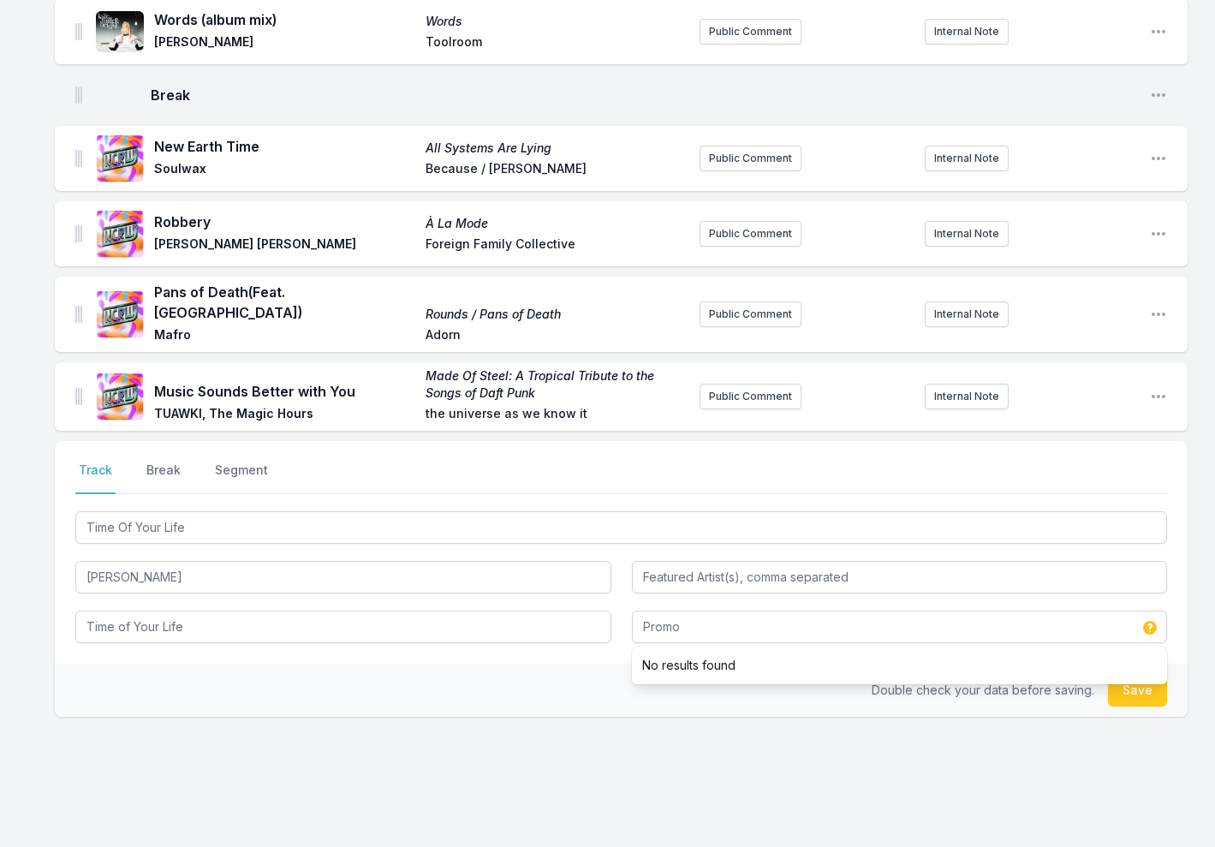
click at [1147, 674] on button "Save" at bounding box center [1137, 690] width 59 height 33
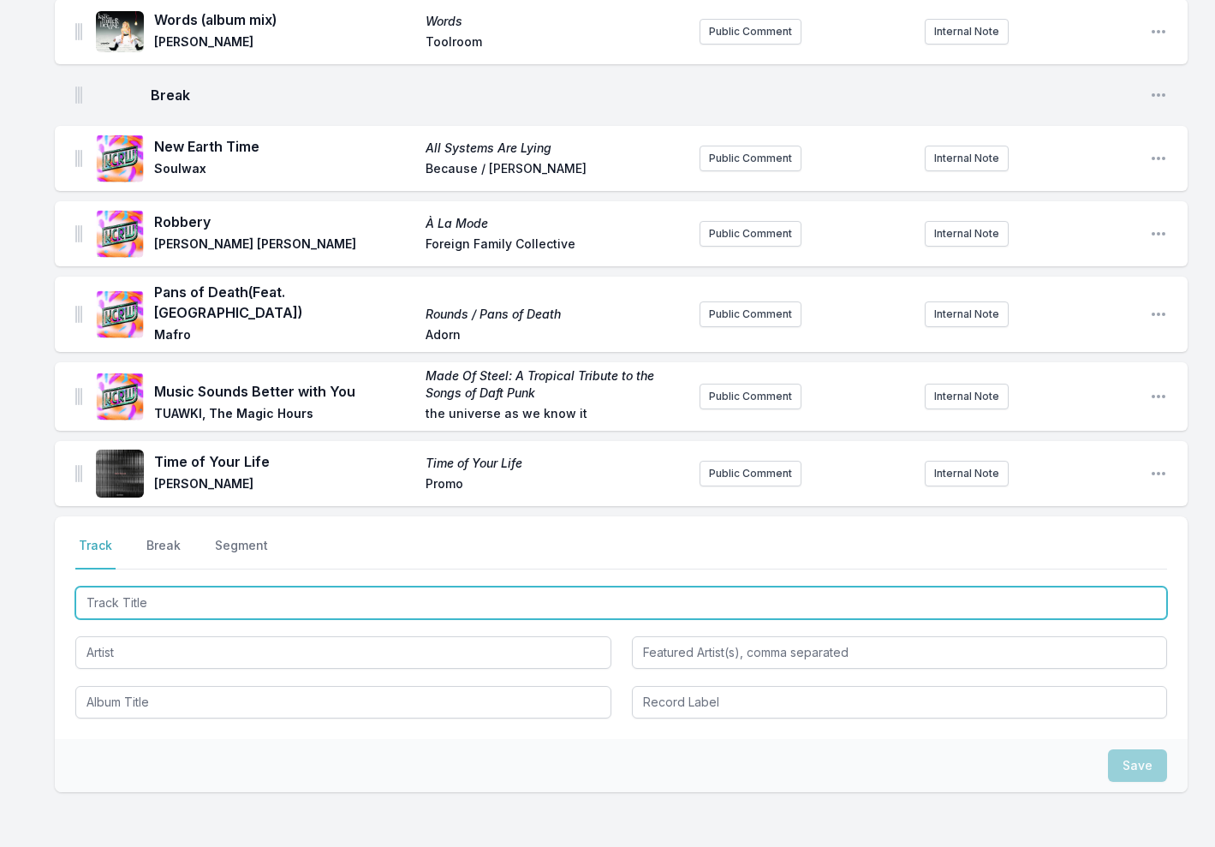
click at [289, 586] on input "Track Title" at bounding box center [621, 602] width 1092 height 33
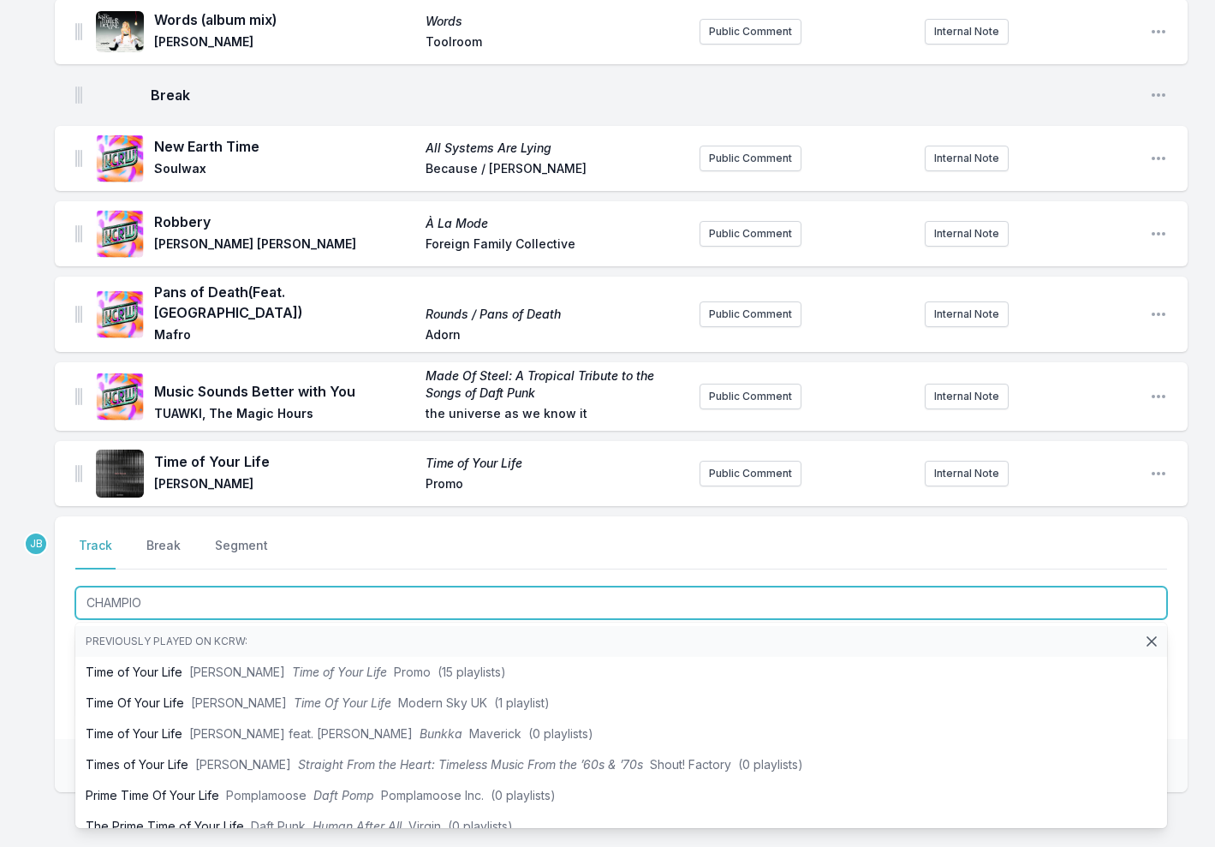
type input "CHAMPION"
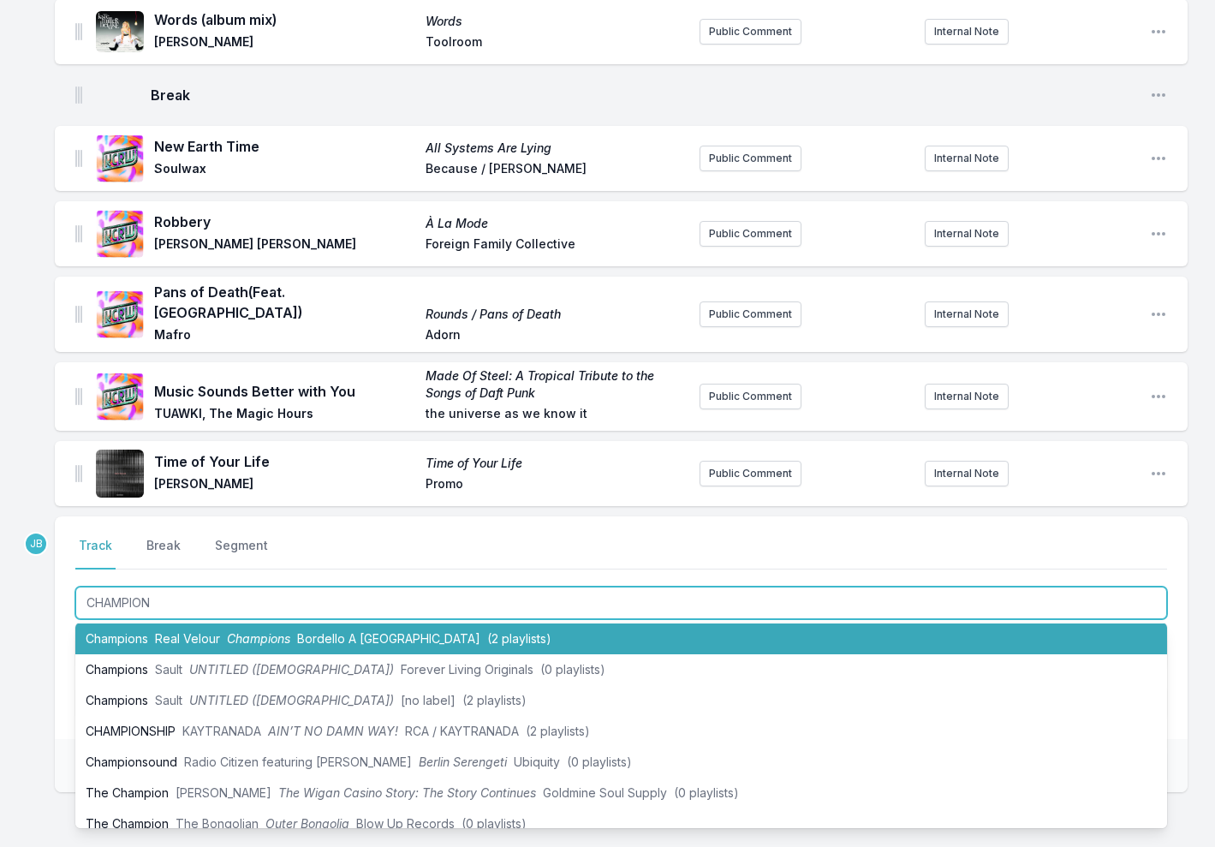
scroll to position [315, 0]
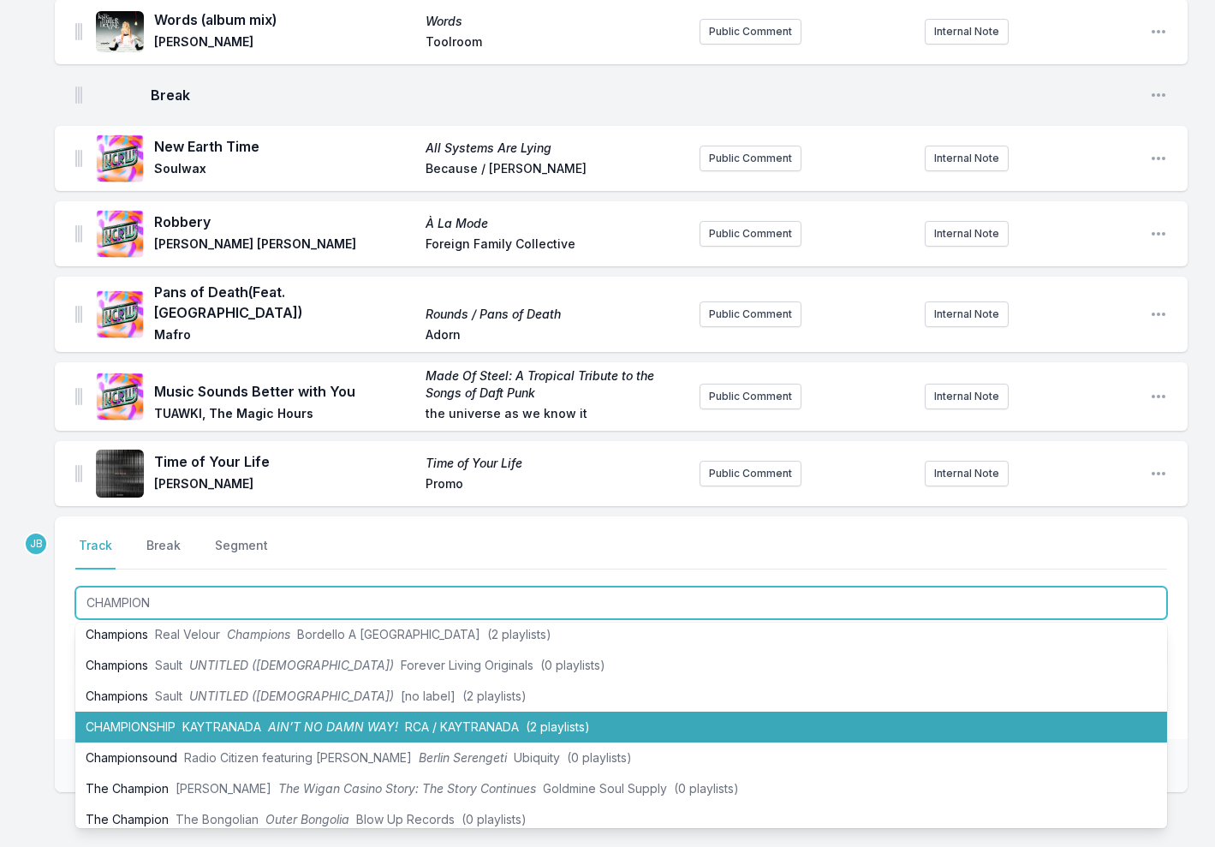
click at [277, 719] on span "AIN’T NO DAMN WAY!" at bounding box center [333, 726] width 130 height 15
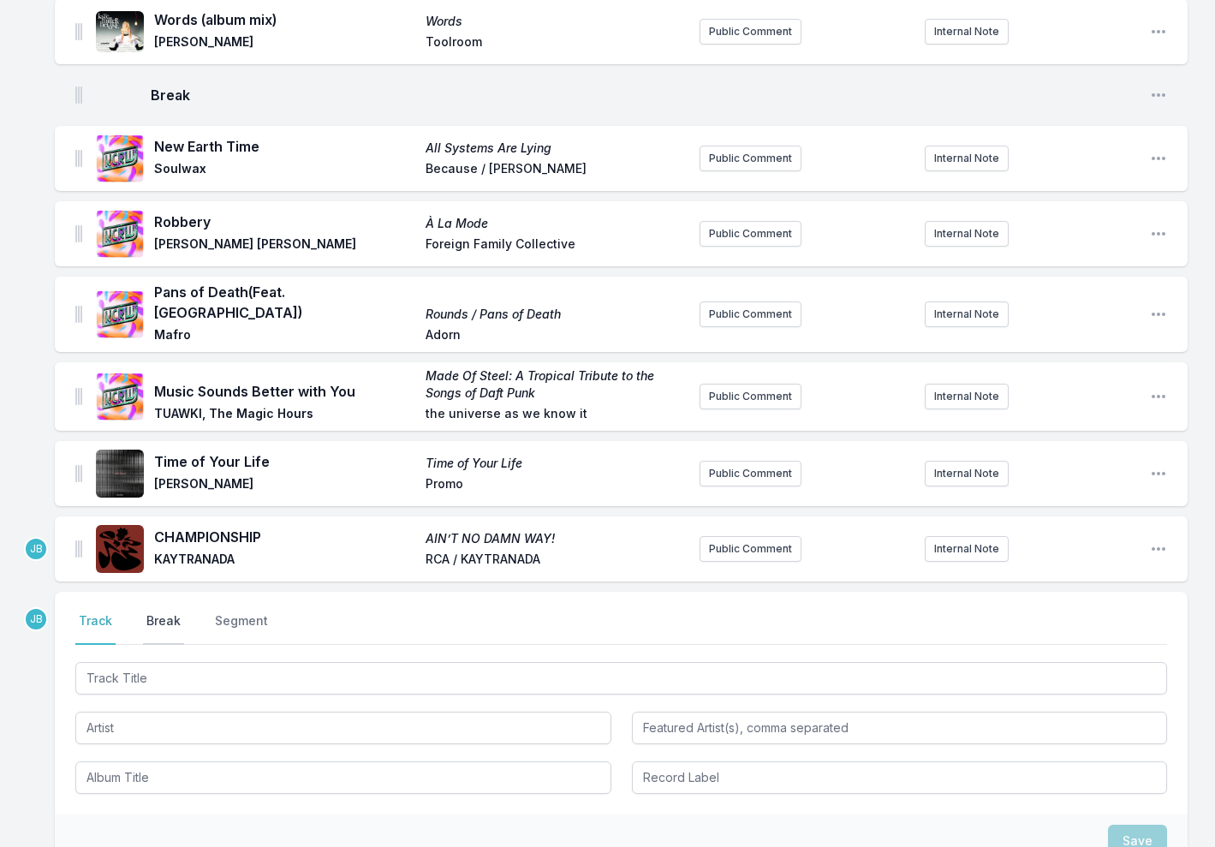
click at [156, 612] on button "Break" at bounding box center [163, 628] width 41 height 33
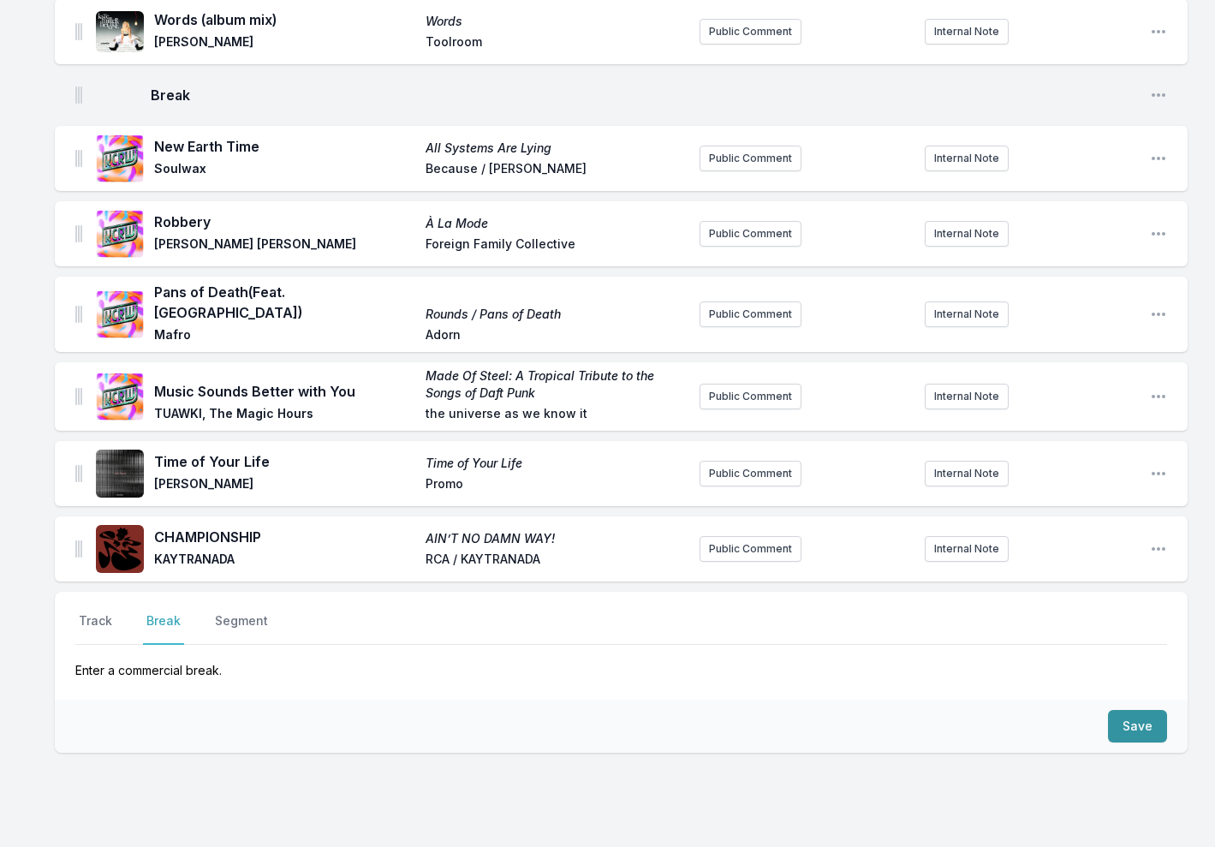
click at [1140, 710] on button "Save" at bounding box center [1137, 726] width 59 height 33
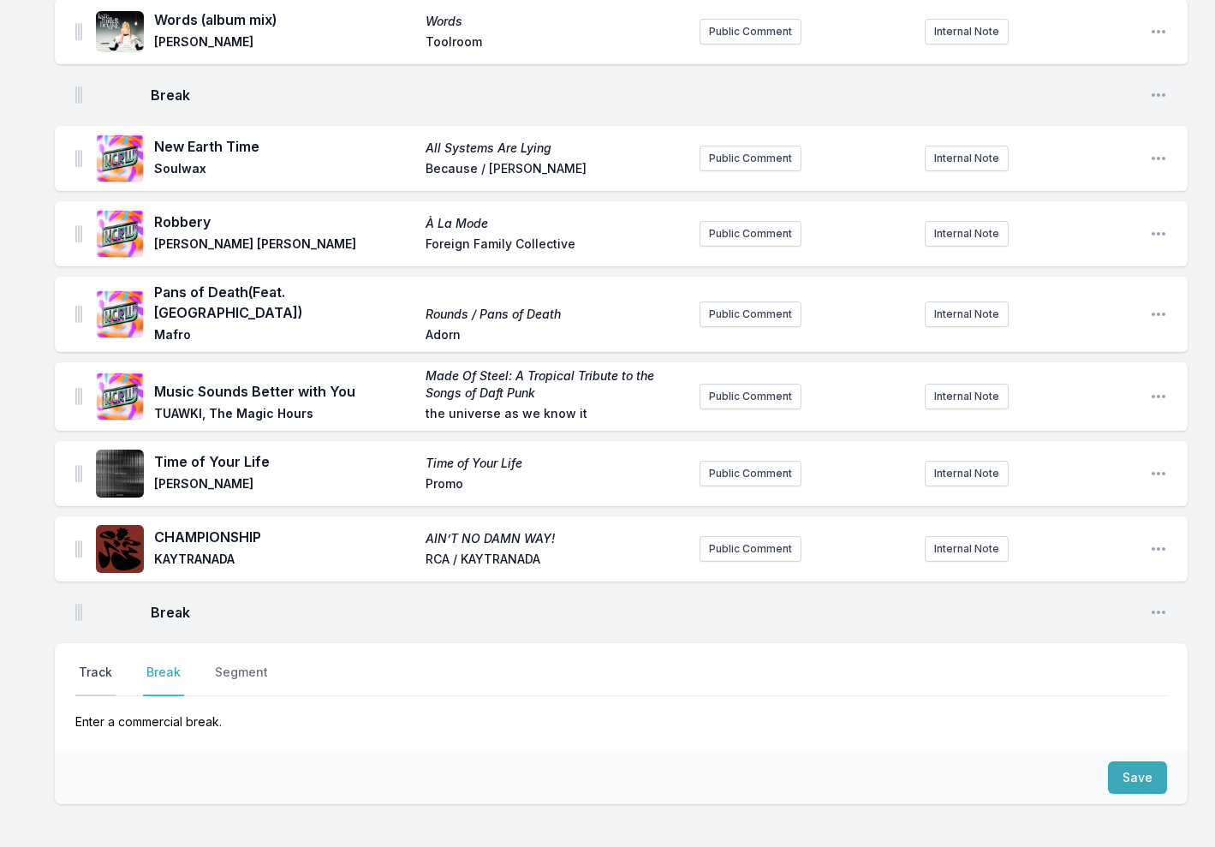
click at [92, 664] on button "Track" at bounding box center [95, 680] width 40 height 33
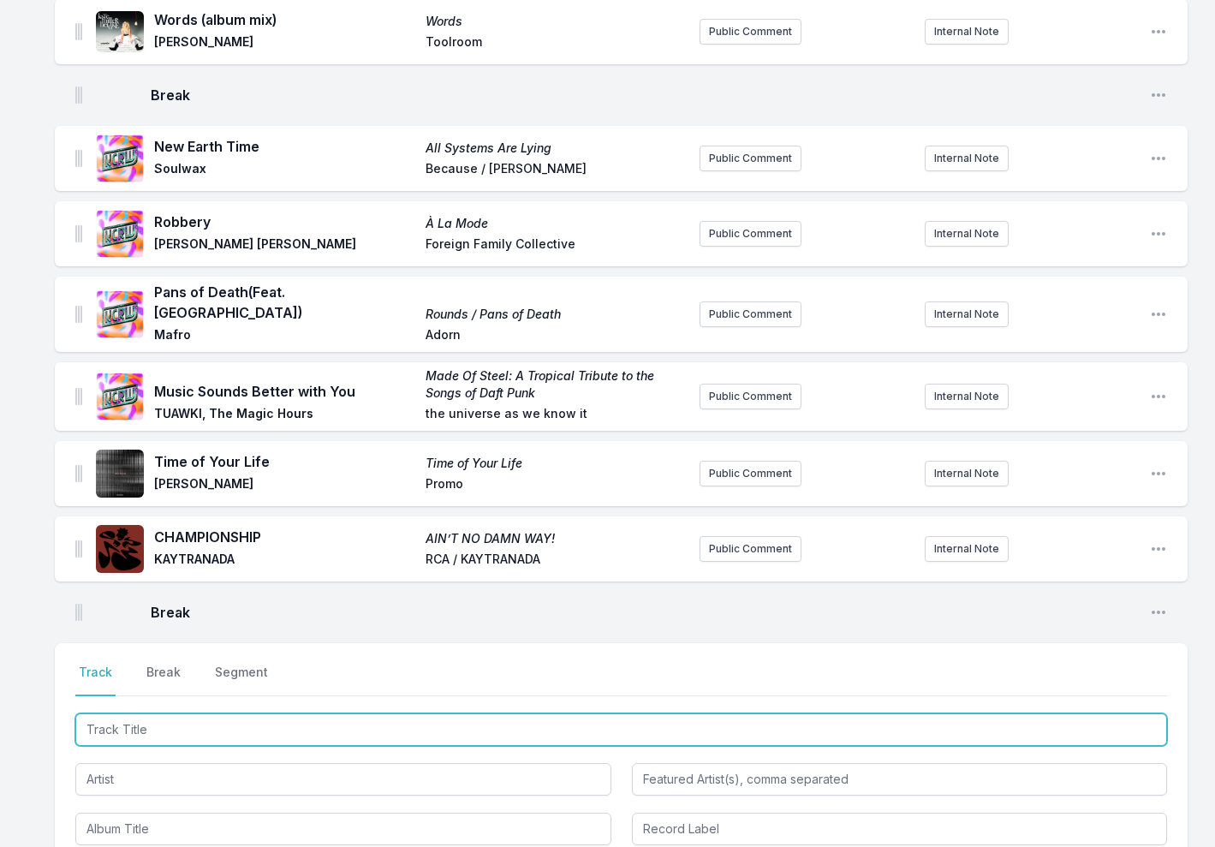
click at [115, 713] on input "Track Title" at bounding box center [621, 729] width 1092 height 33
type input "FREE"
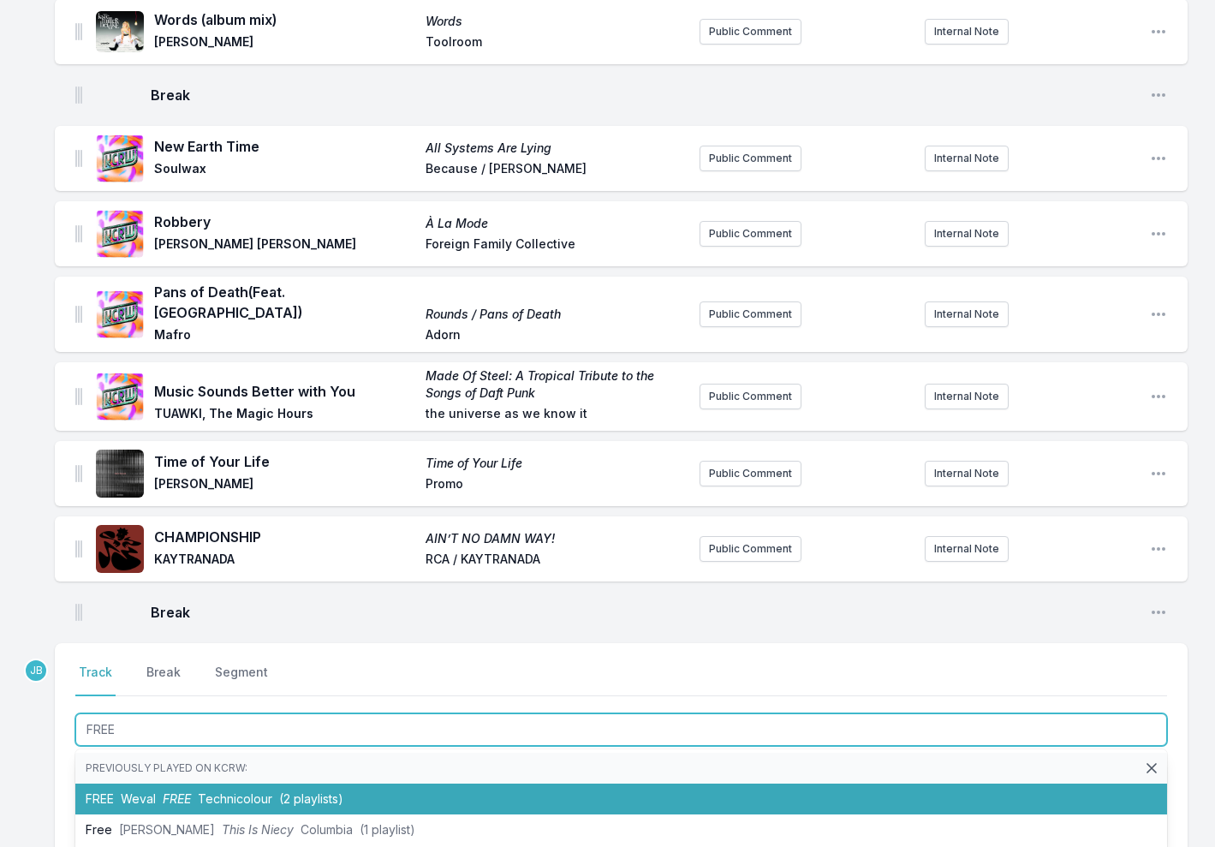
click at [159, 783] on li "FREE Weval FREE Technicolour (2 playlists)" at bounding box center [621, 798] width 1092 height 31
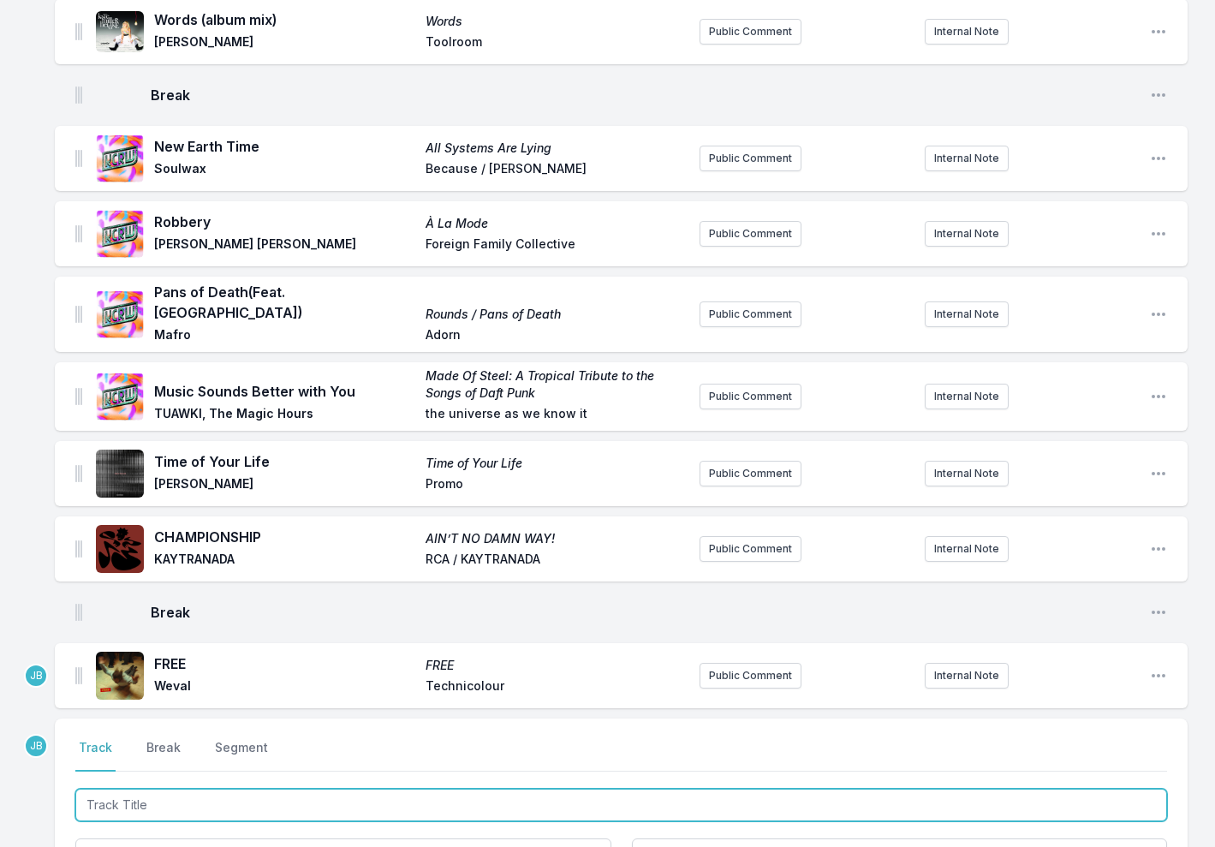
scroll to position [1794, 0]
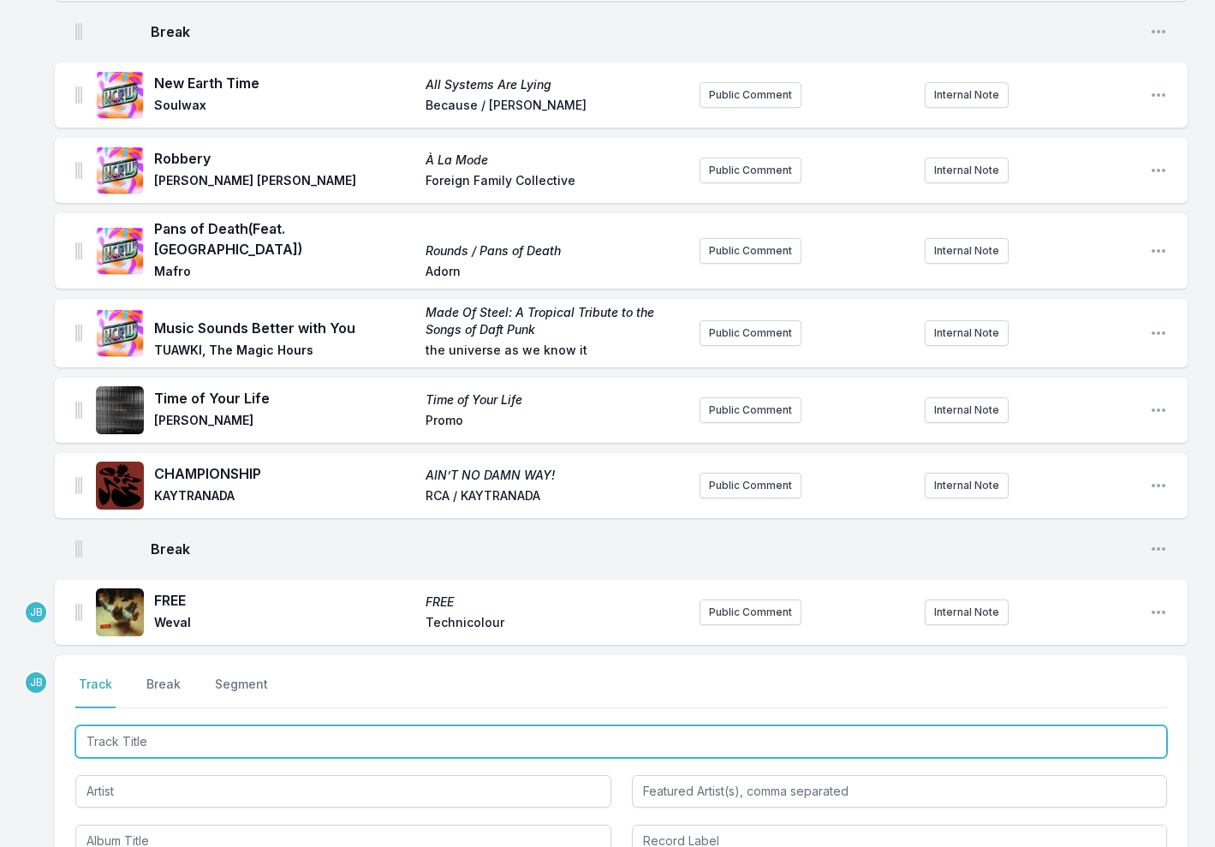
click at [125, 725] on input "Track Title" at bounding box center [621, 741] width 1092 height 33
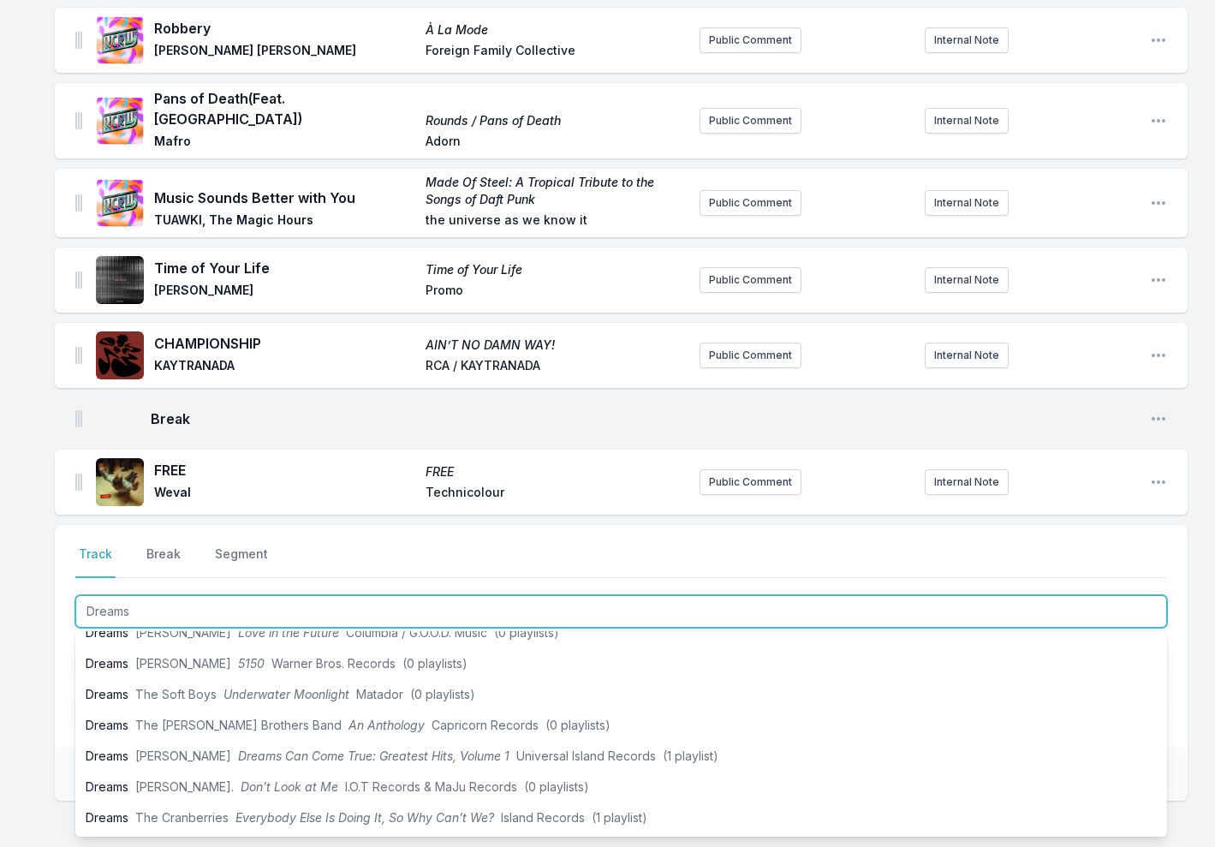
scroll to position [449, 0]
type input "Dreams"
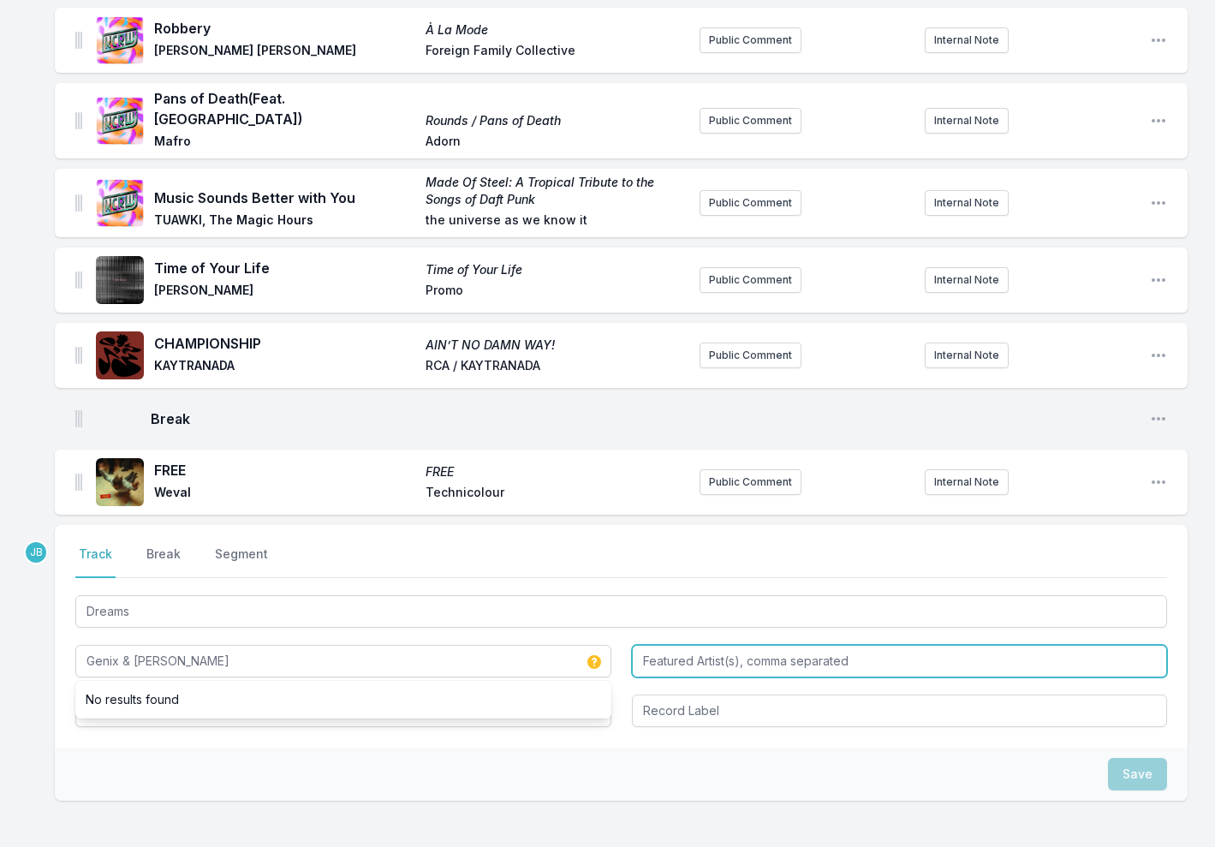
type input "Genix & James Dean"
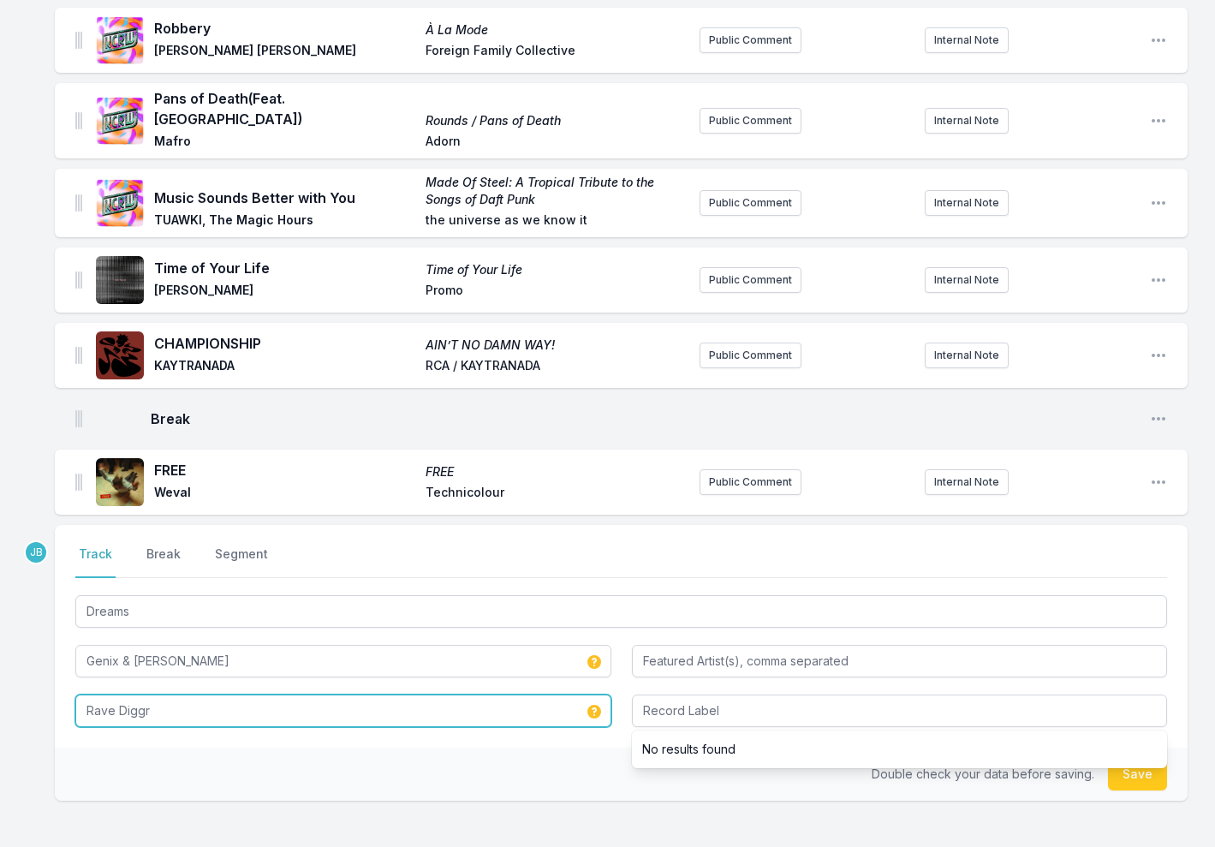
click at [146, 694] on input "Rave Diggr" at bounding box center [343, 710] width 536 height 33
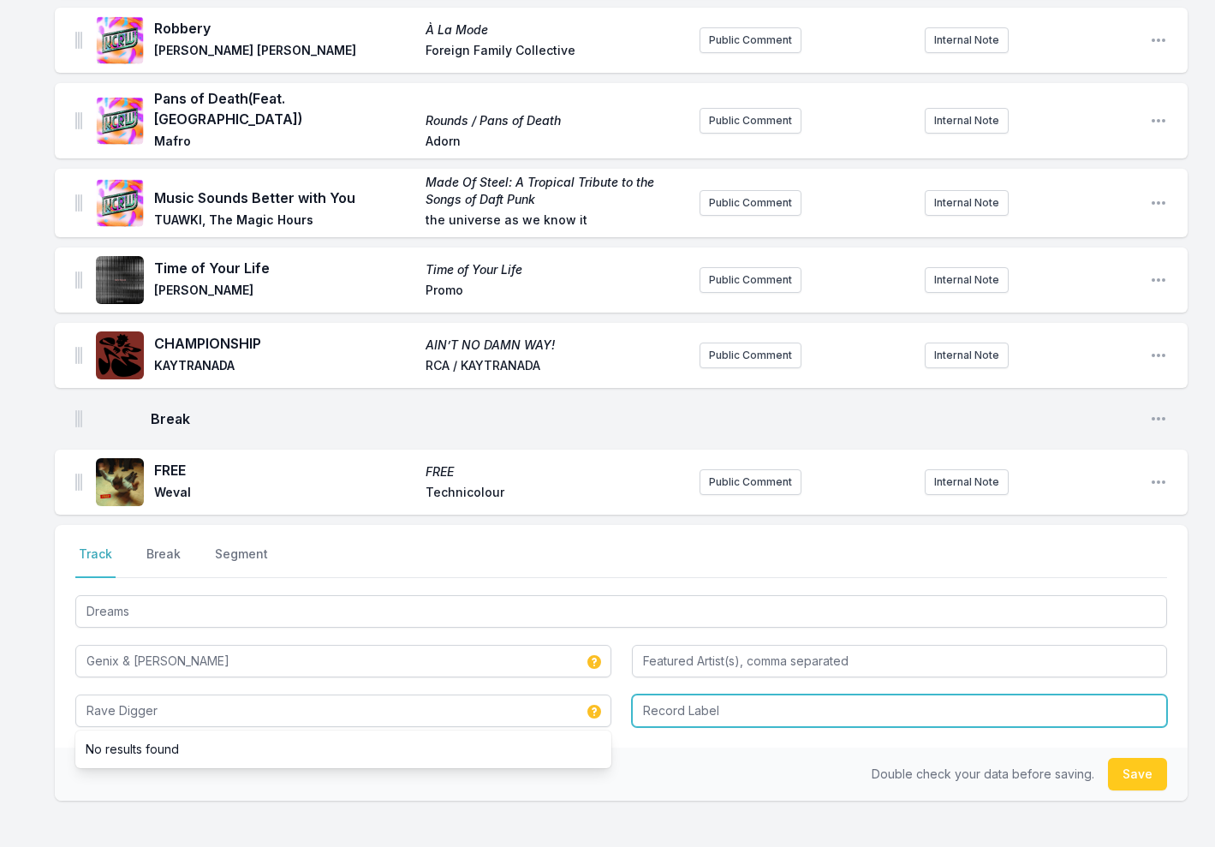
type input "Rave Digger"
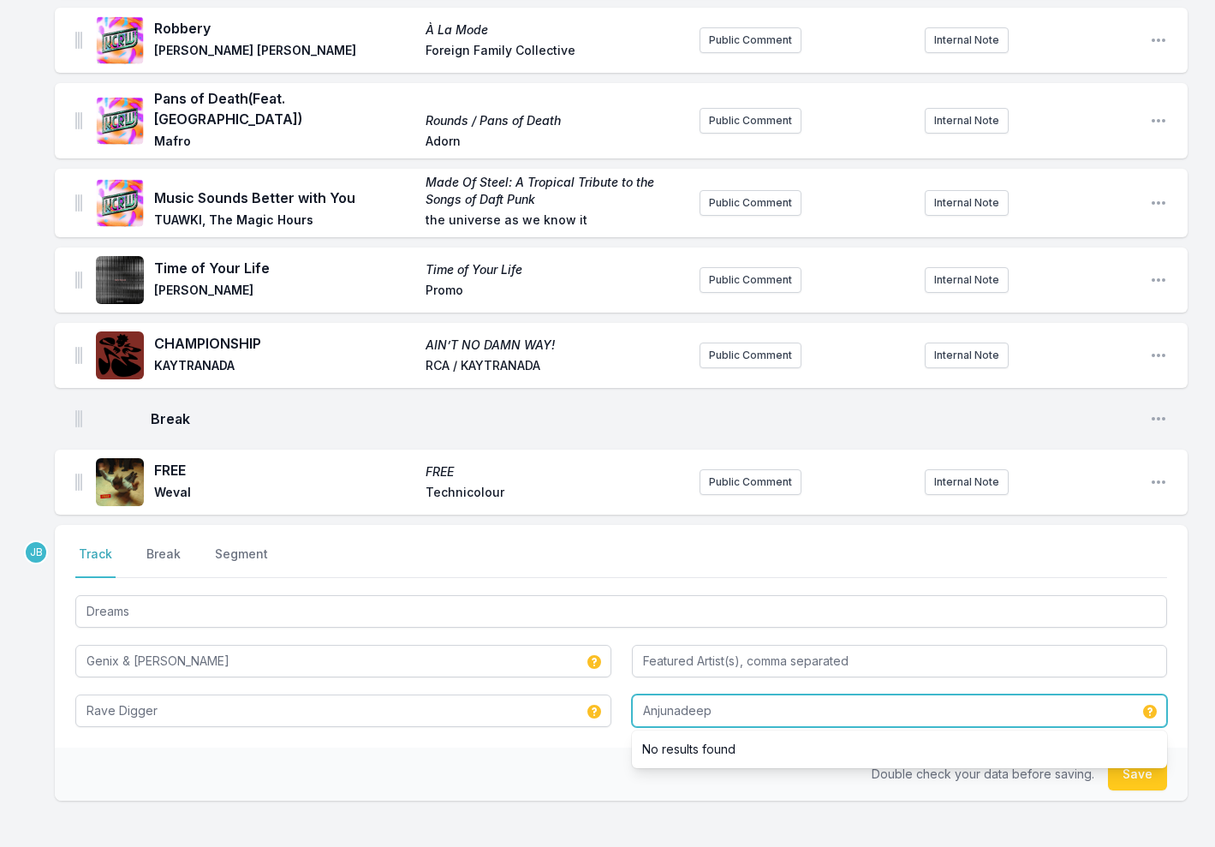
type input "Anjunadeep"
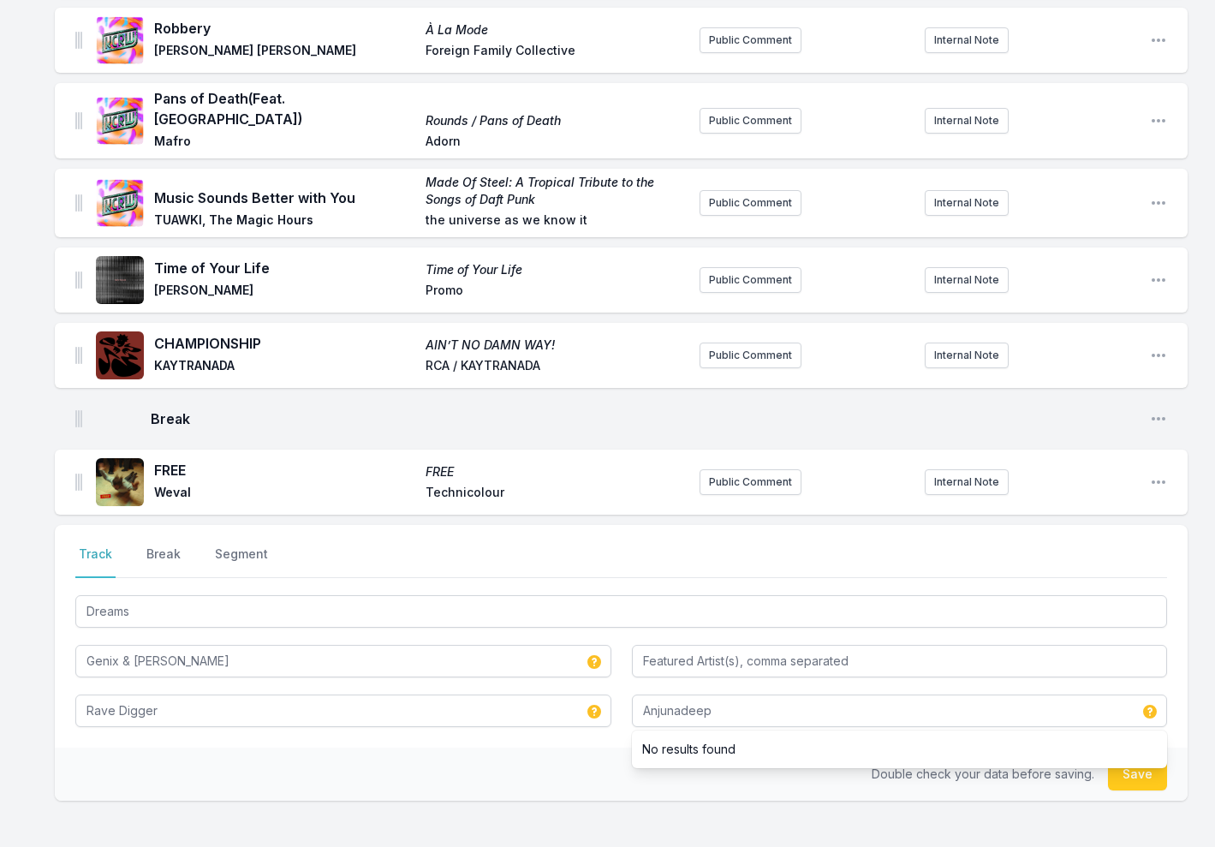
click at [1147, 758] on button "Save" at bounding box center [1137, 774] width 59 height 33
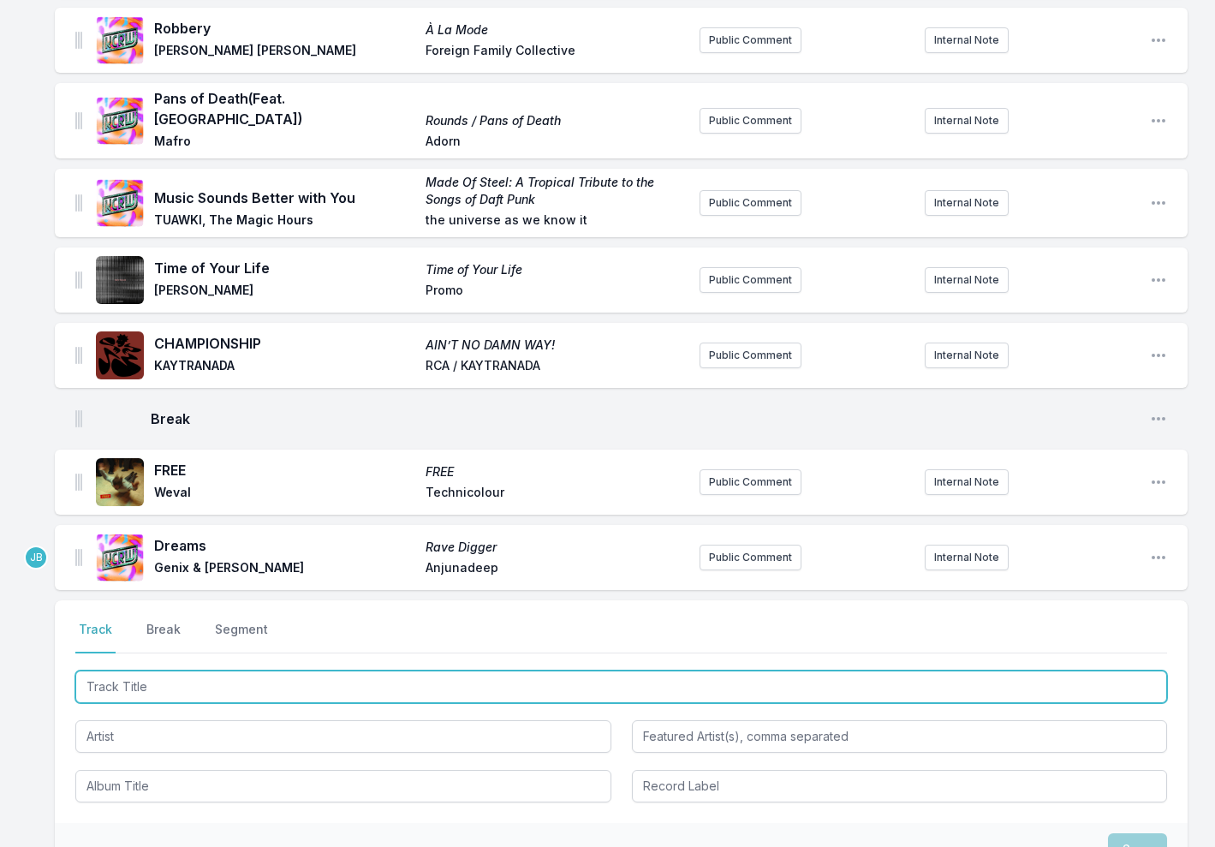
click at [261, 670] on input "Track Title" at bounding box center [621, 686] width 1092 height 33
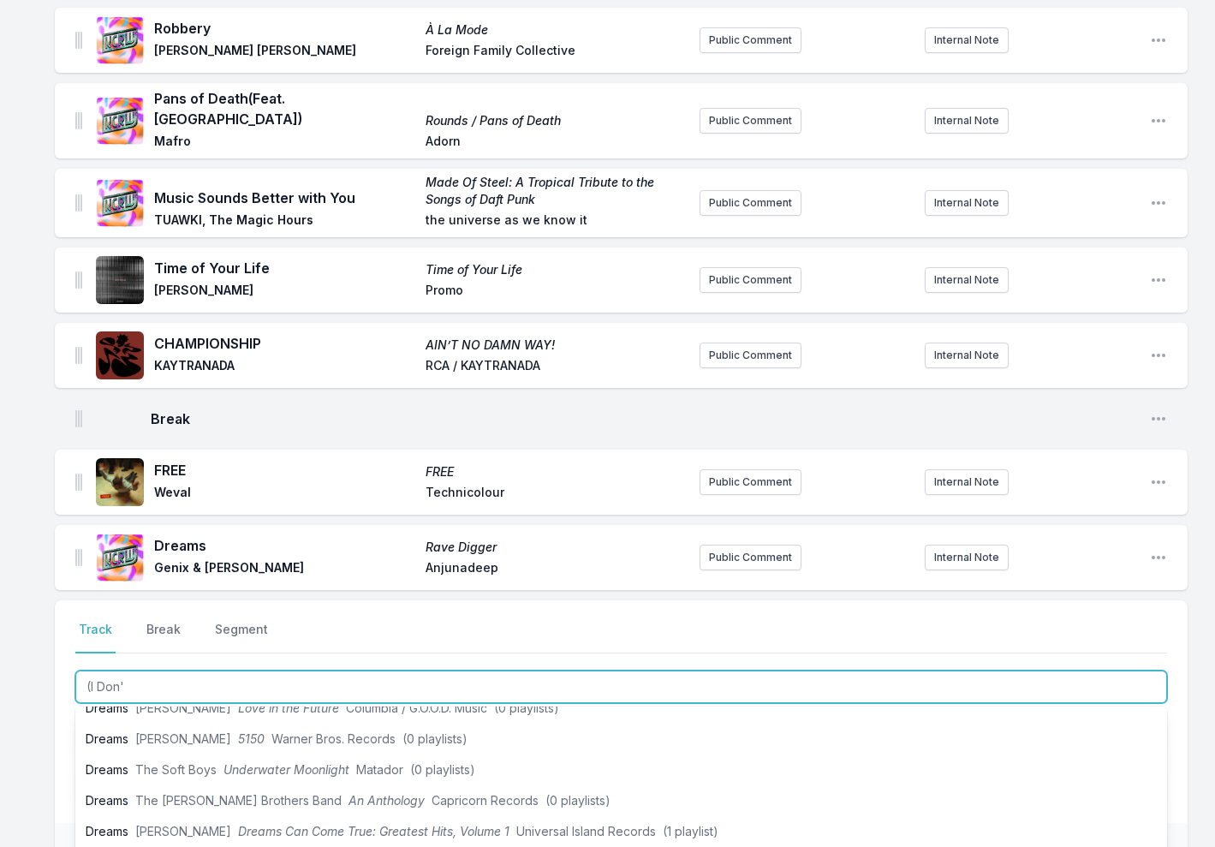
scroll to position [0, 0]
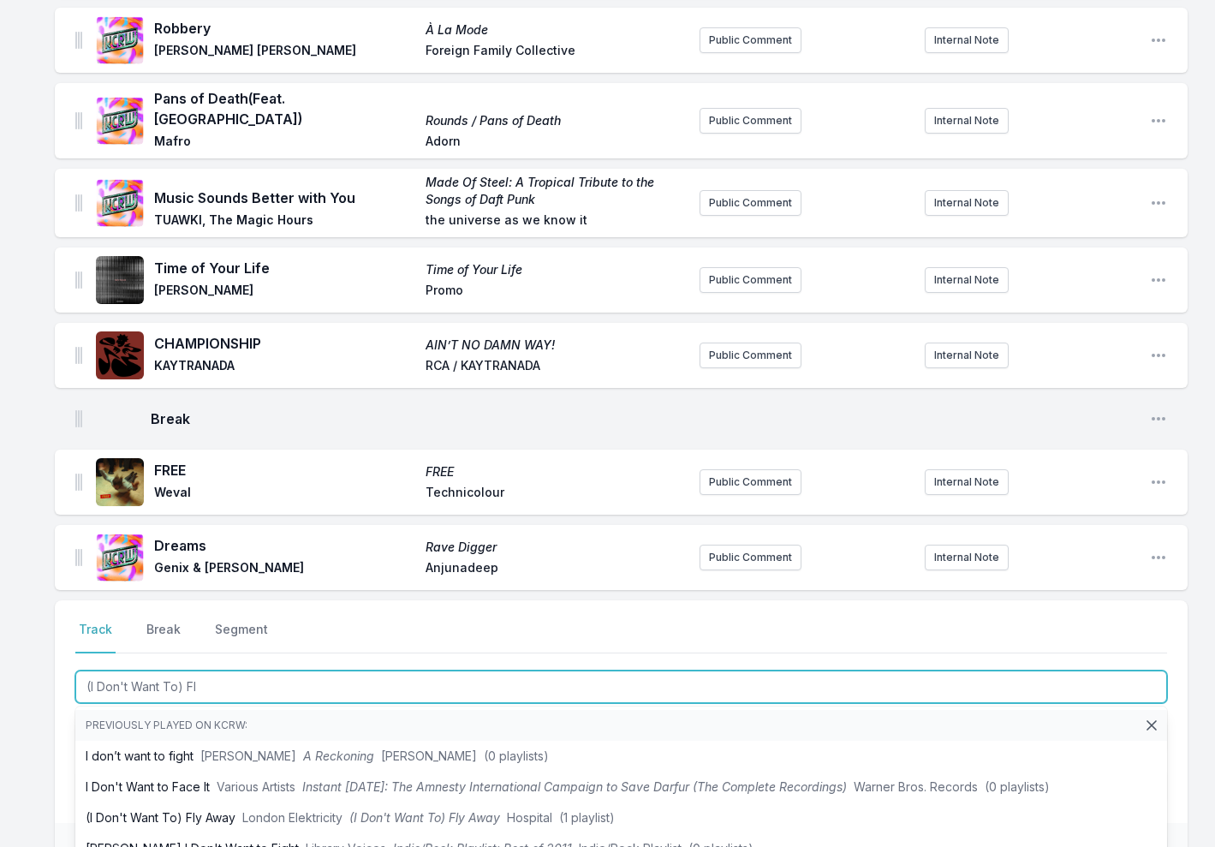
type input "(I Don't Want To) Fly"
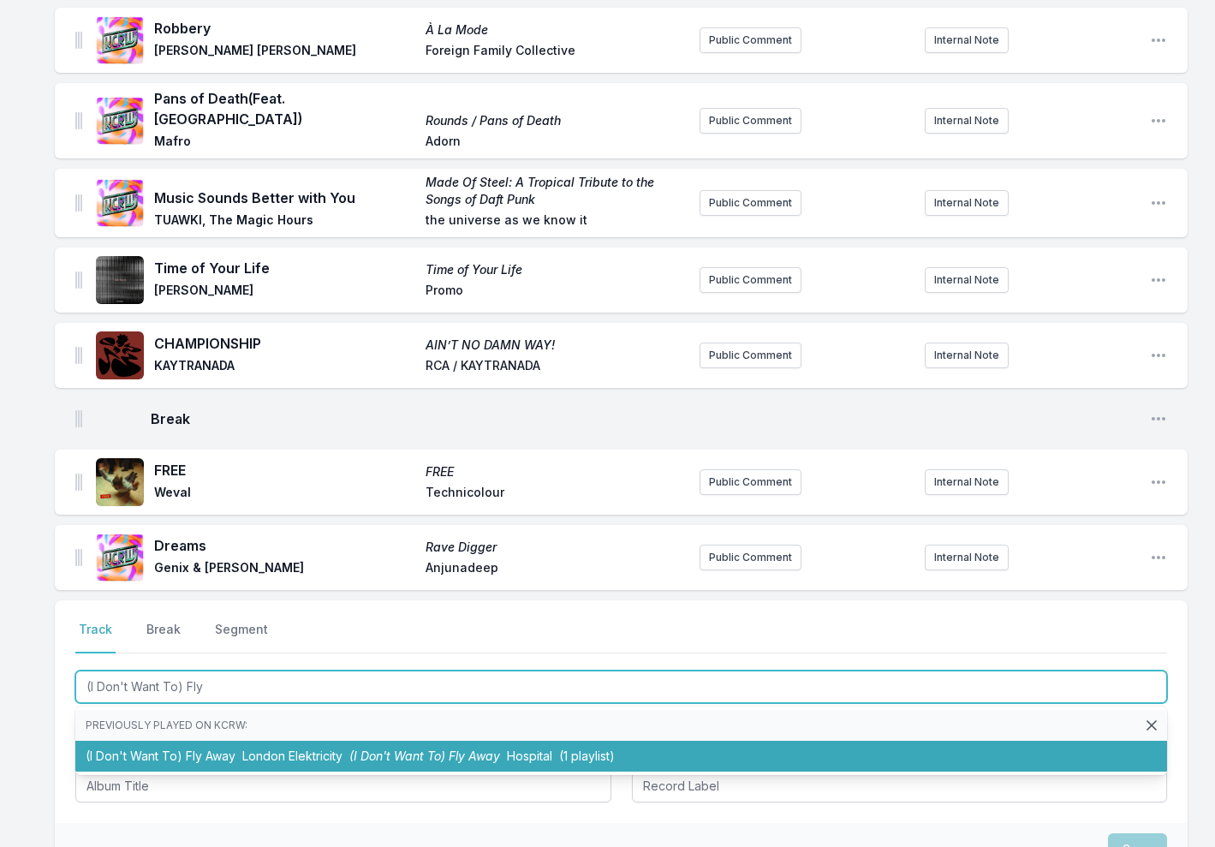
click at [222, 741] on li "(I Don't Want To) Fly Away London Elektricity (I Don't Want To) Fly Away Hospit…" at bounding box center [621, 756] width 1092 height 31
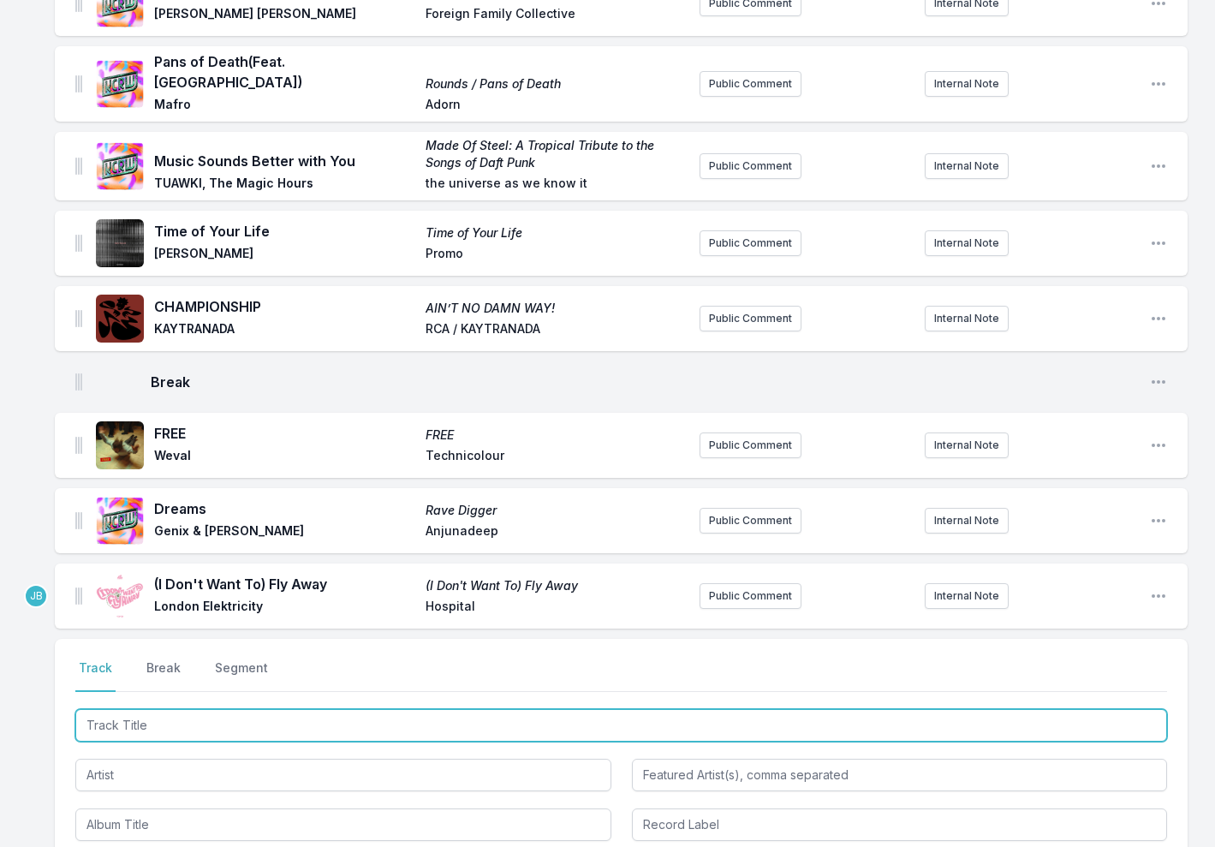
scroll to position [1961, 0]
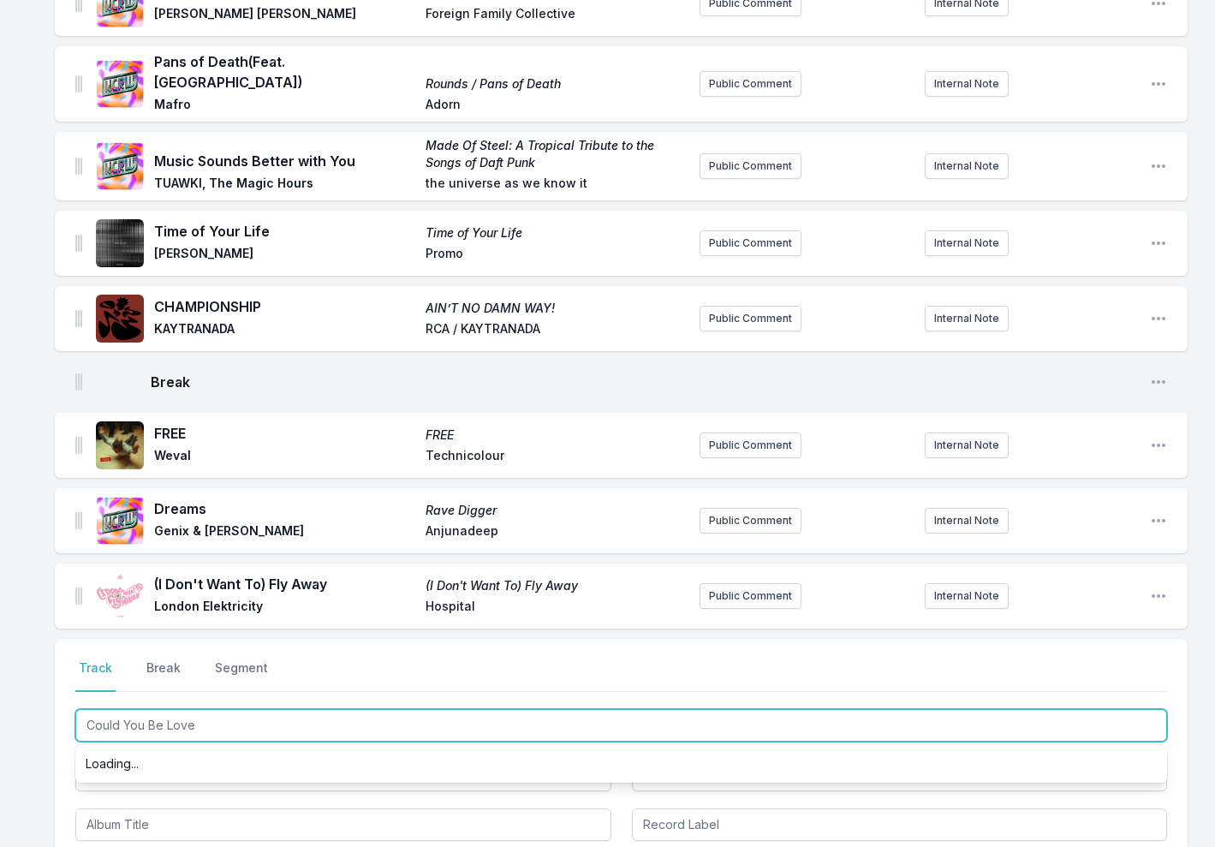
type input "Could You Be Loved"
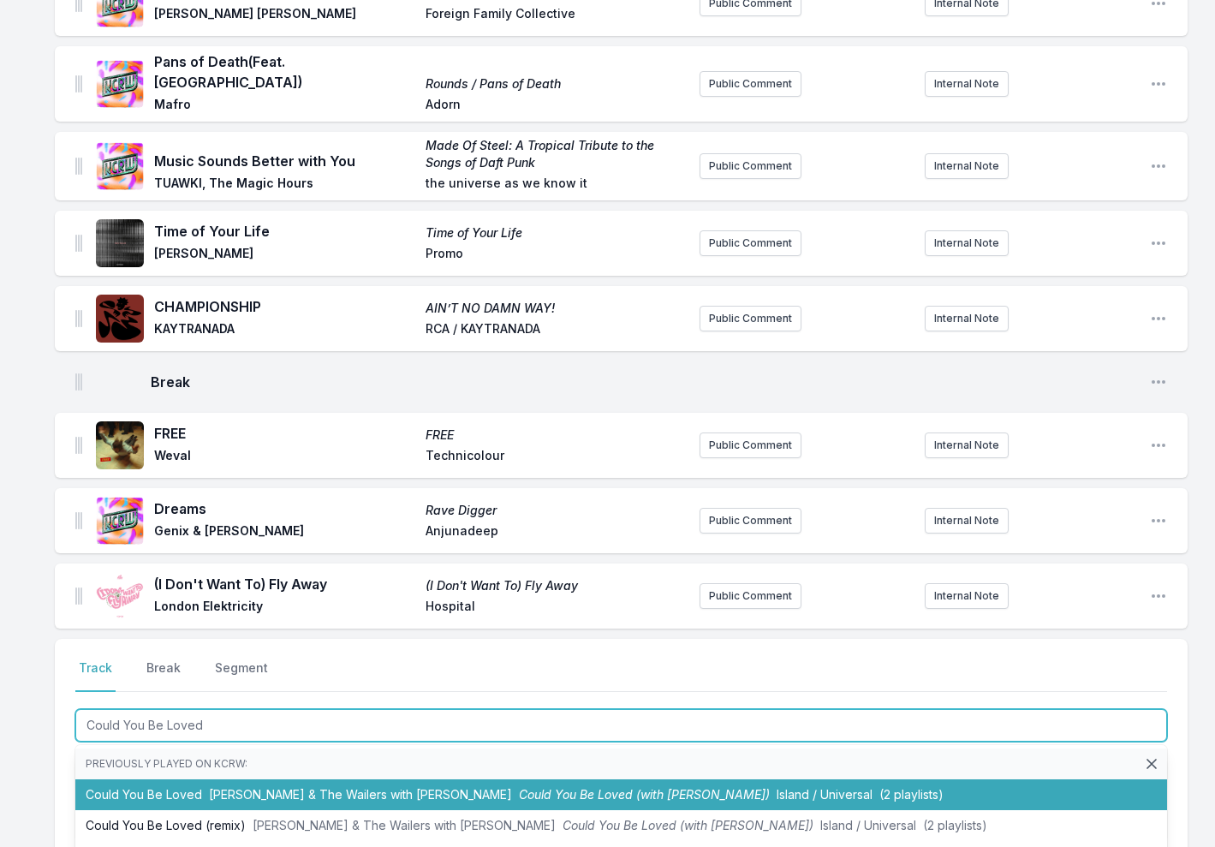
click at [170, 779] on li "Could You Be Loved Bob Marley & The Wailers with LP Giobbi Could You Be Loved (…" at bounding box center [621, 794] width 1092 height 31
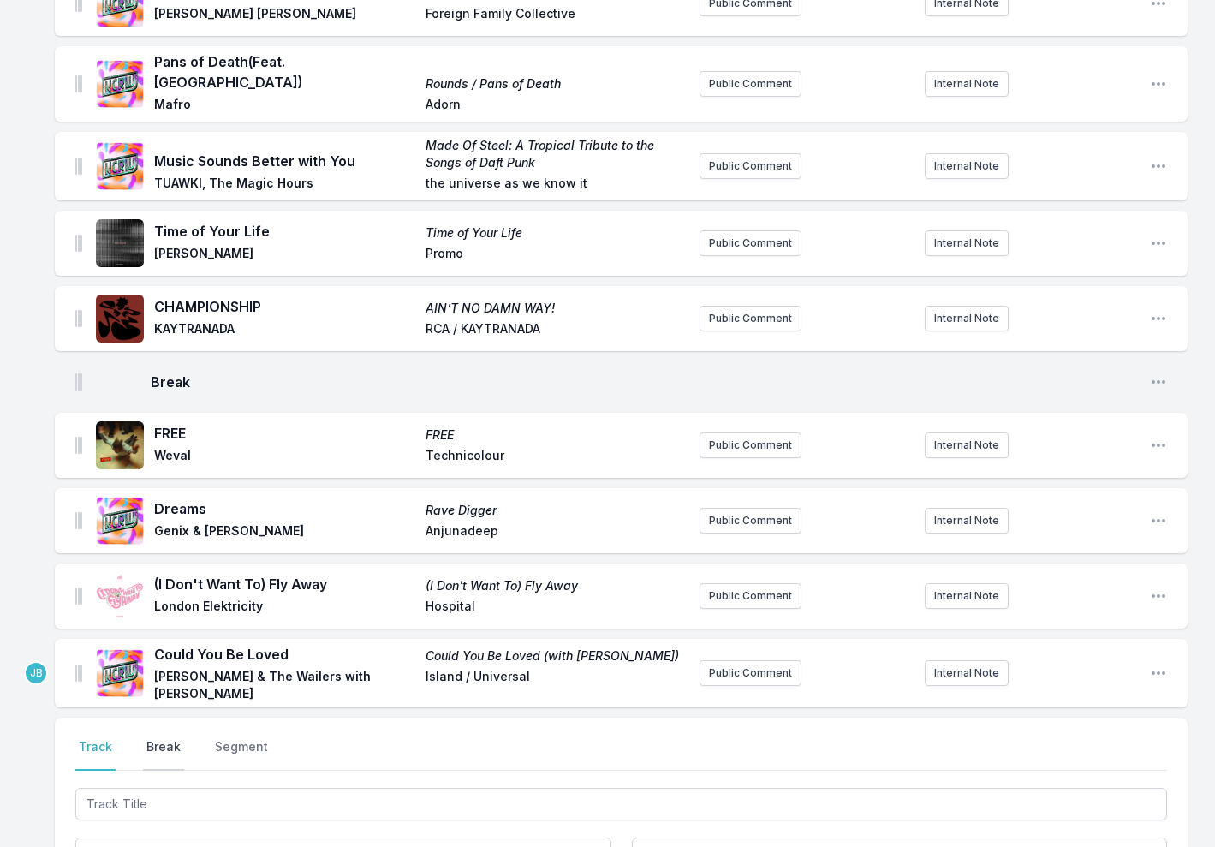
click at [158, 738] on button "Break" at bounding box center [163, 754] width 41 height 33
click at [1134, 836] on button "Save" at bounding box center [1137, 852] width 59 height 33
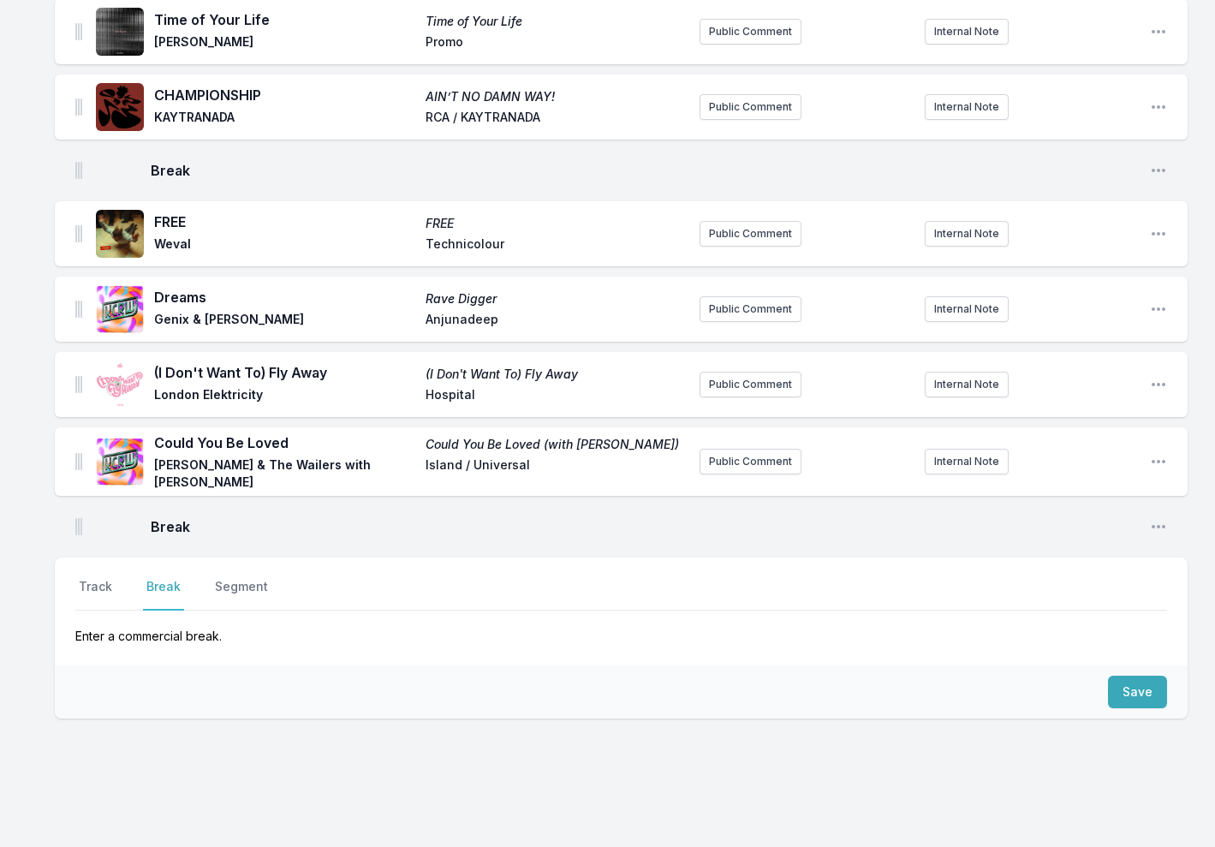
scroll to position [2170, 0]
